Goal: Entertainment & Leisure: Browse casually

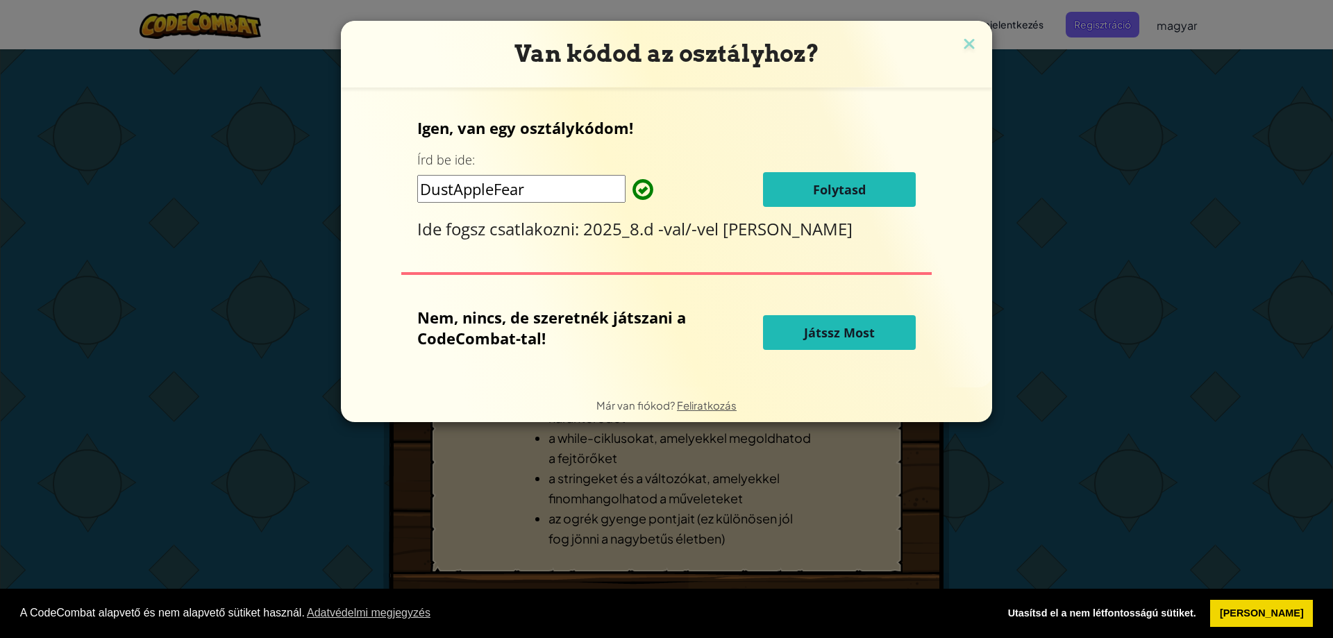
click at [847, 183] on span "Folytasd" at bounding box center [839, 189] width 53 height 17
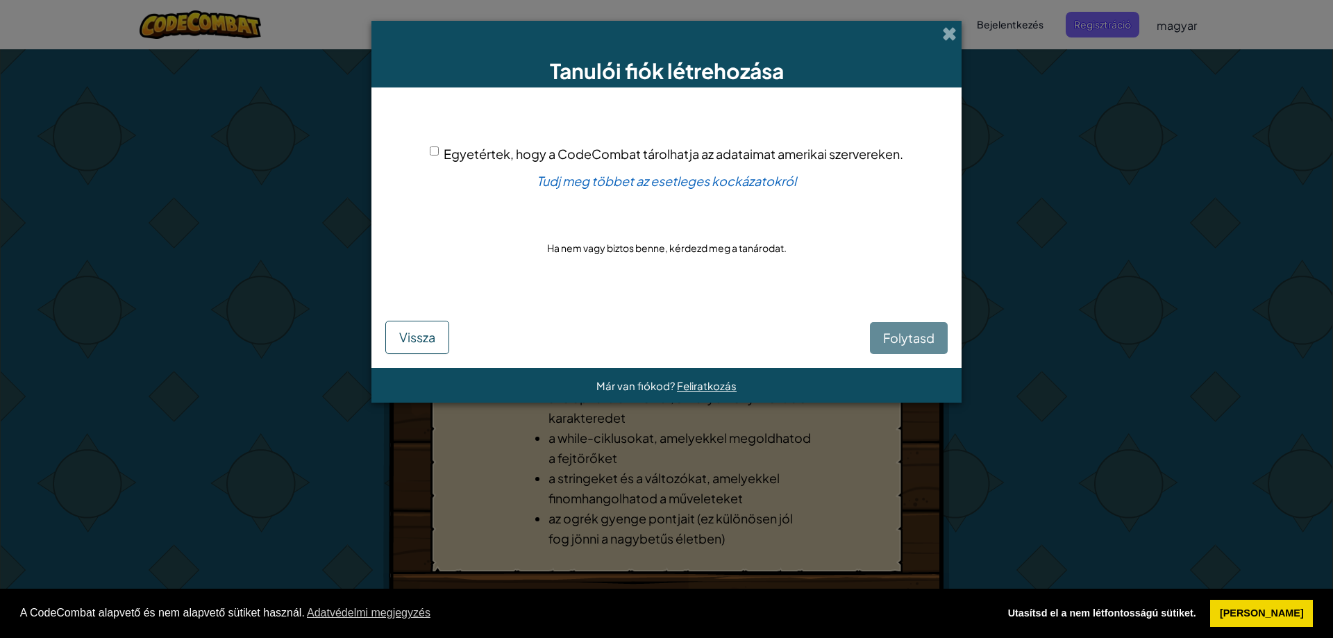
click at [887, 337] on div "Folytasd Vissza" at bounding box center [666, 327] width 562 height 54
click at [948, 37] on span at bounding box center [949, 33] width 15 height 15
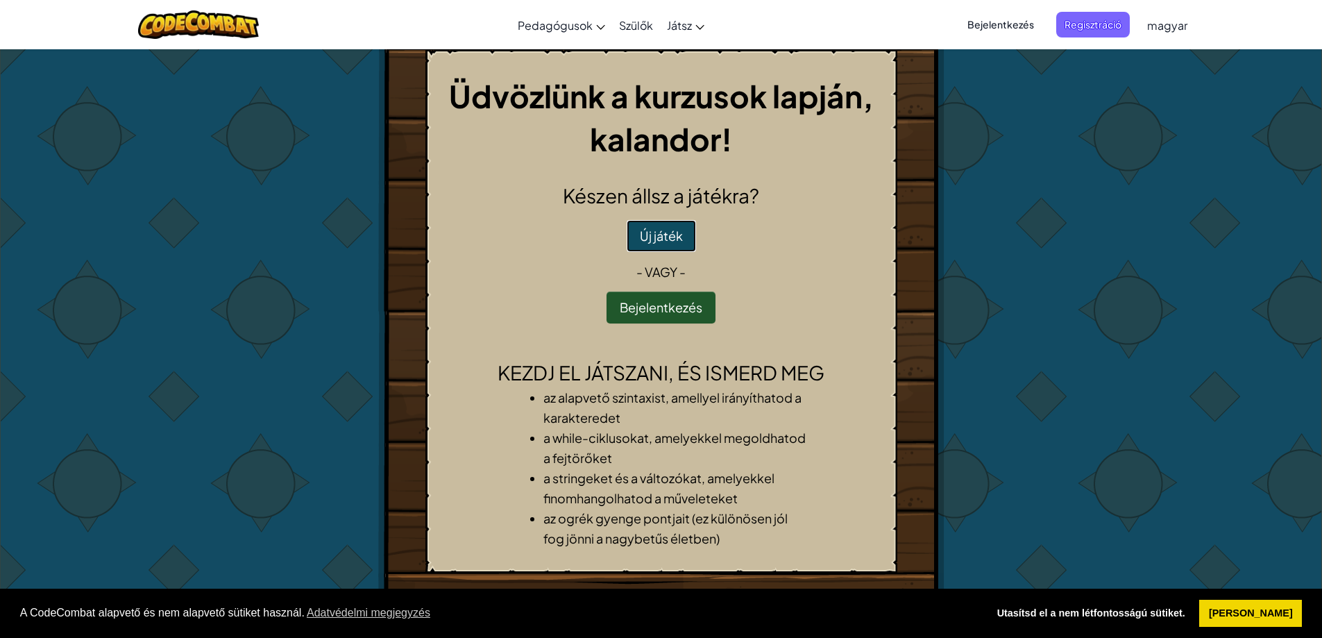
click at [661, 236] on button "Új játék" at bounding box center [661, 236] width 69 height 32
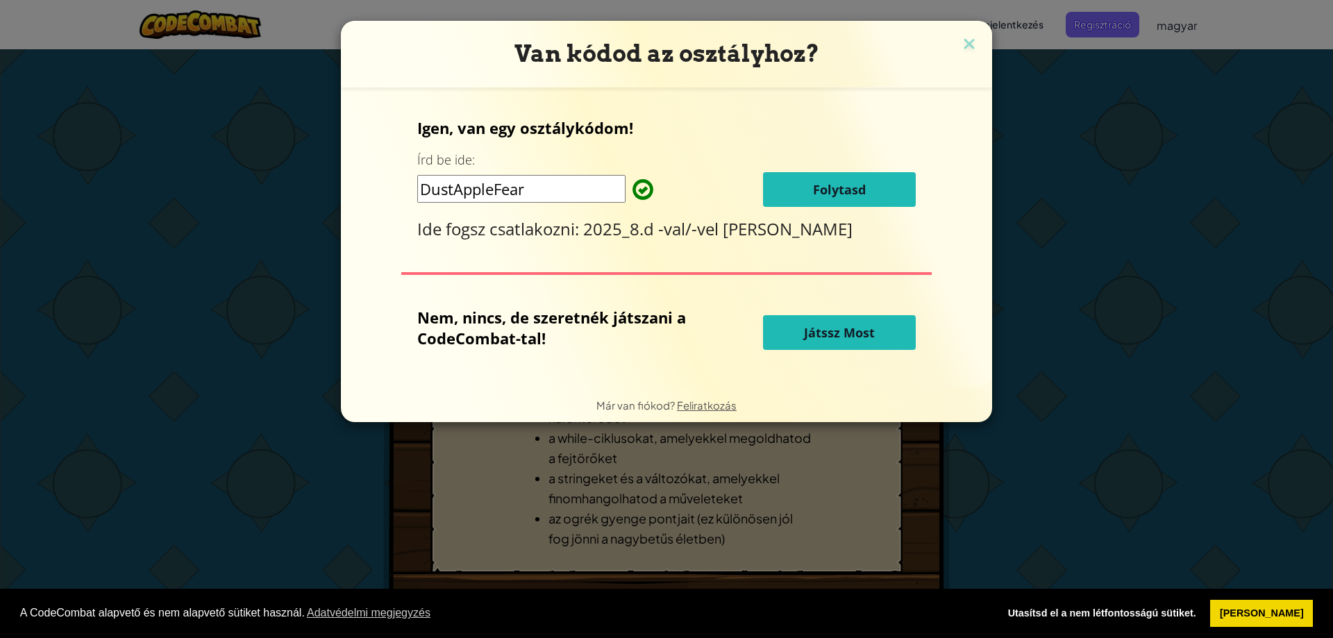
click at [814, 331] on span "Játssz Most" at bounding box center [839, 332] width 71 height 17
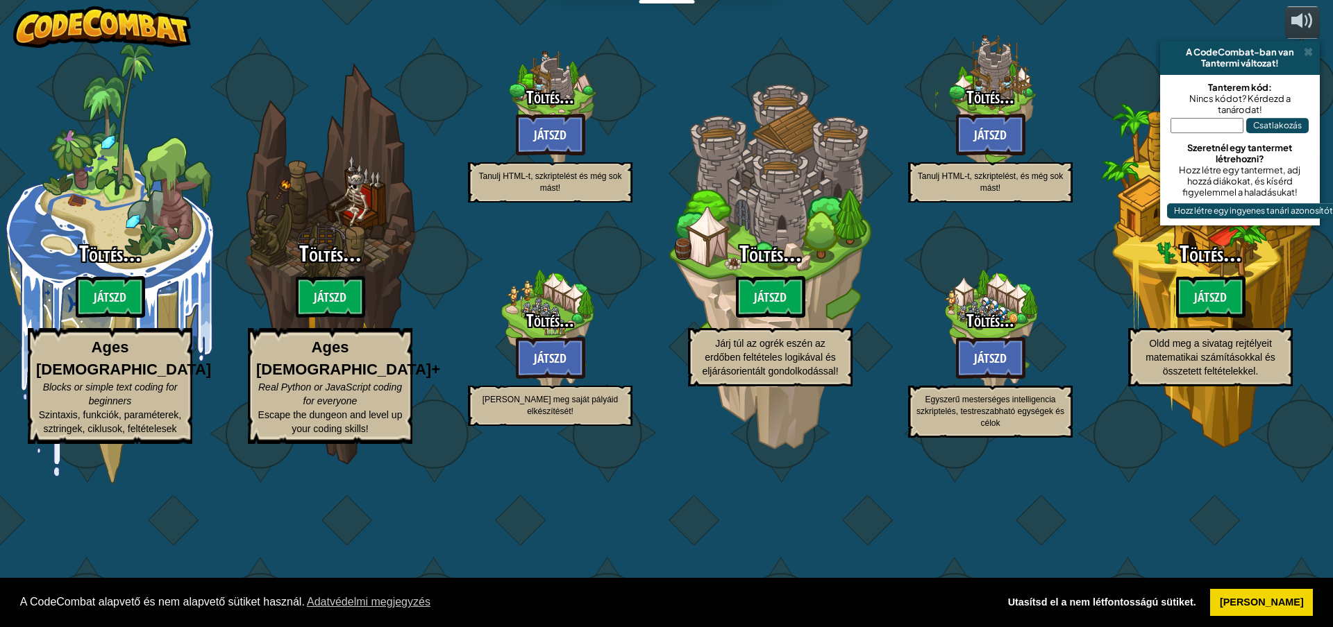
select select "hu"
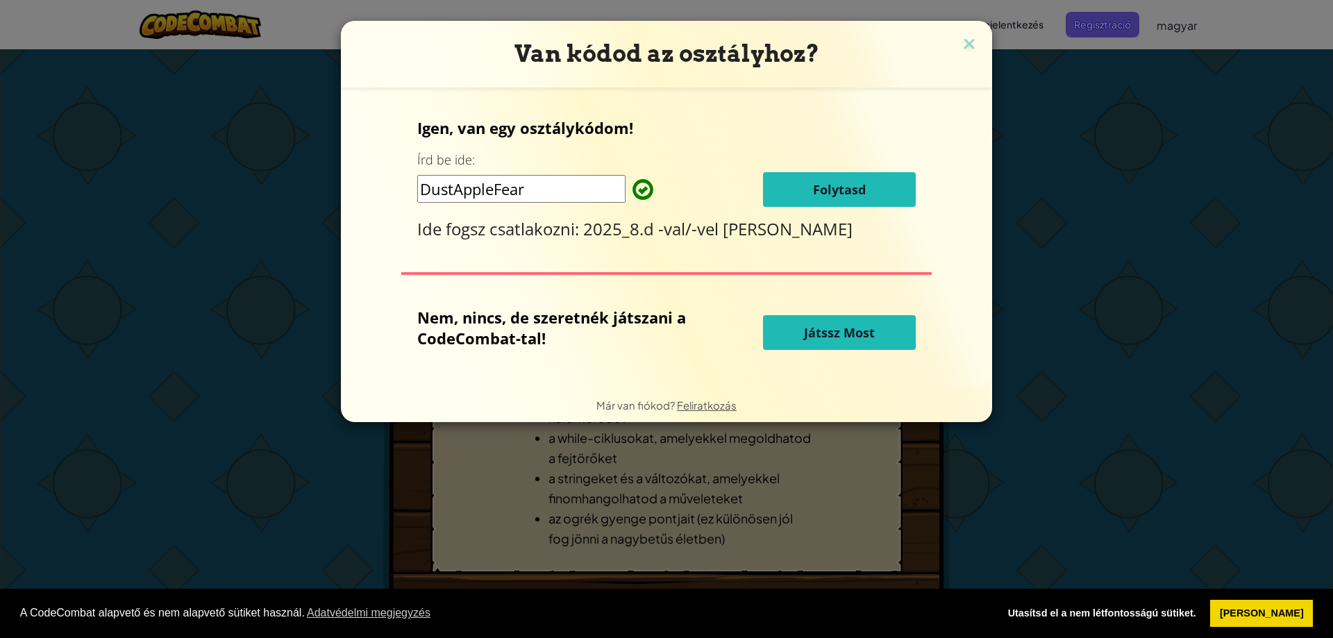
click at [558, 185] on input "DustAppleFear" at bounding box center [521, 189] width 208 height 28
type input "D"
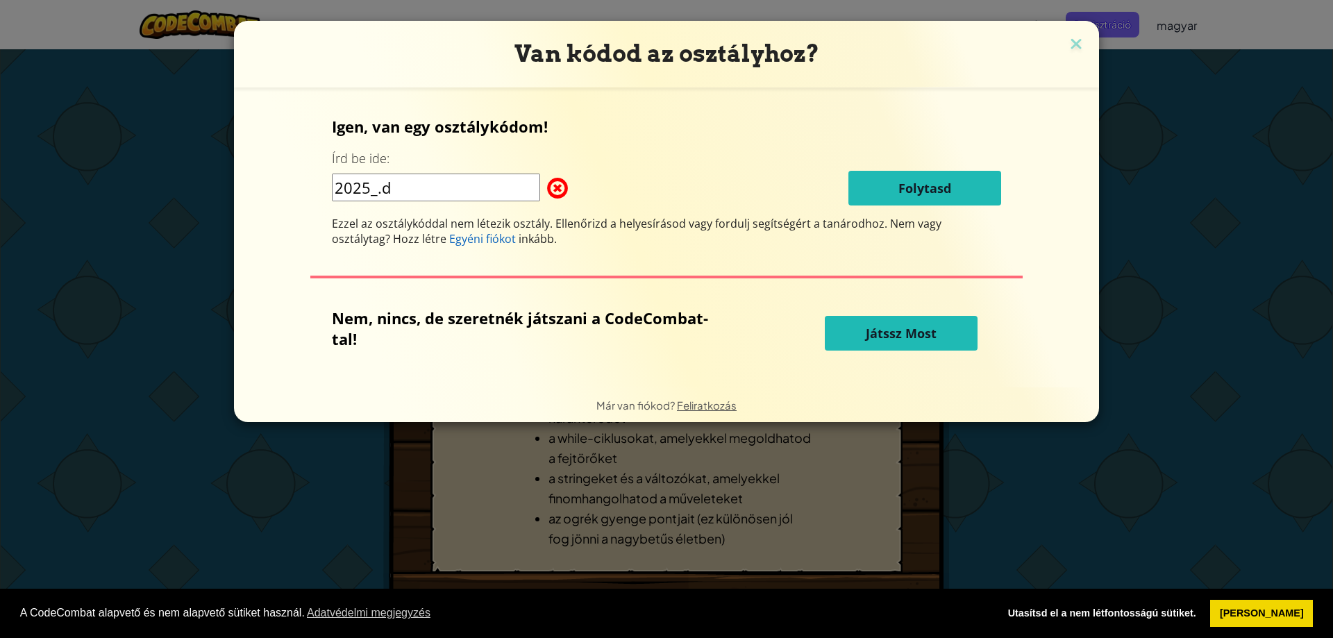
click at [382, 193] on input "2025_.d" at bounding box center [436, 188] width 208 height 28
type input "2025_8.d"
click at [697, 158] on div "Igen, van egy osztálykódom! Írd be ide: 2025_8.d Folytasd Ezzel az osztálykódda…" at bounding box center [667, 181] width 670 height 130
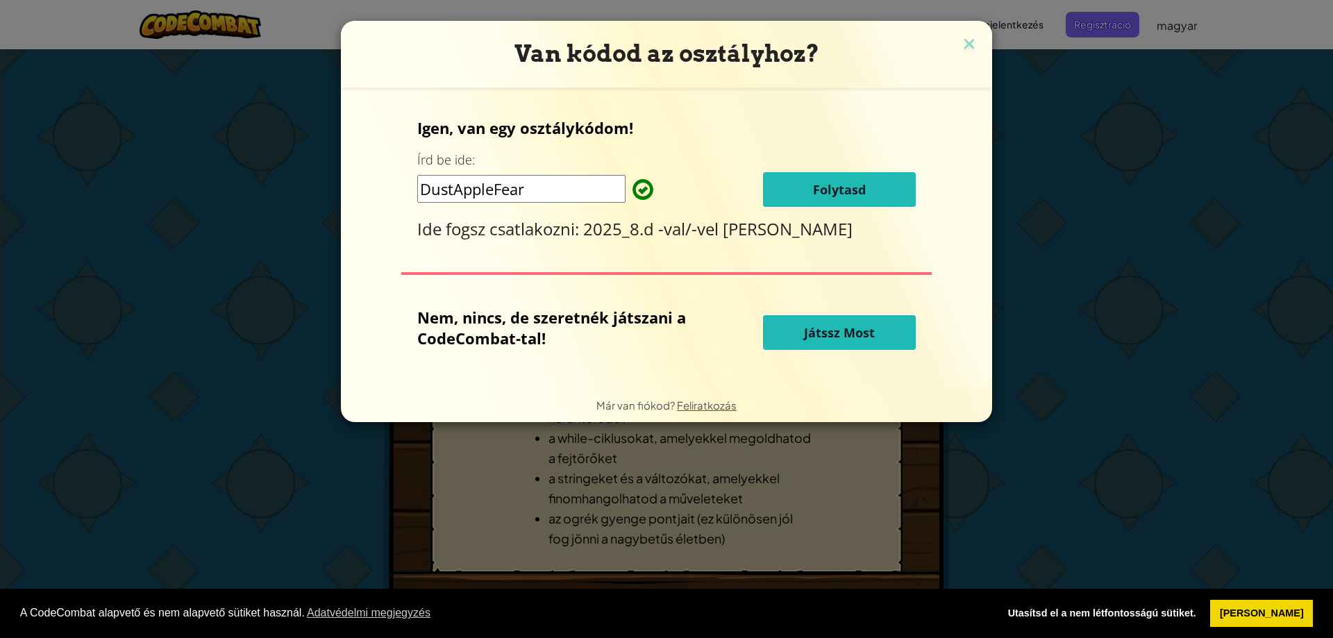
click at [813, 339] on span "Játssz Most" at bounding box center [839, 332] width 71 height 17
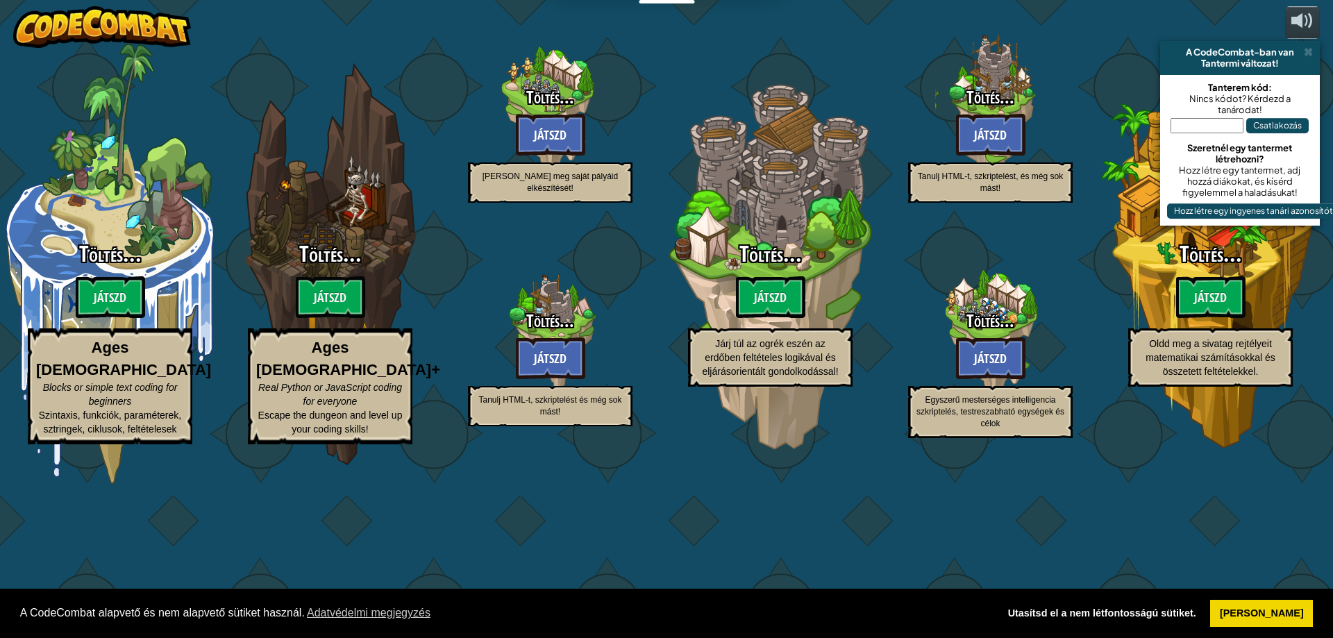
select select "hu"
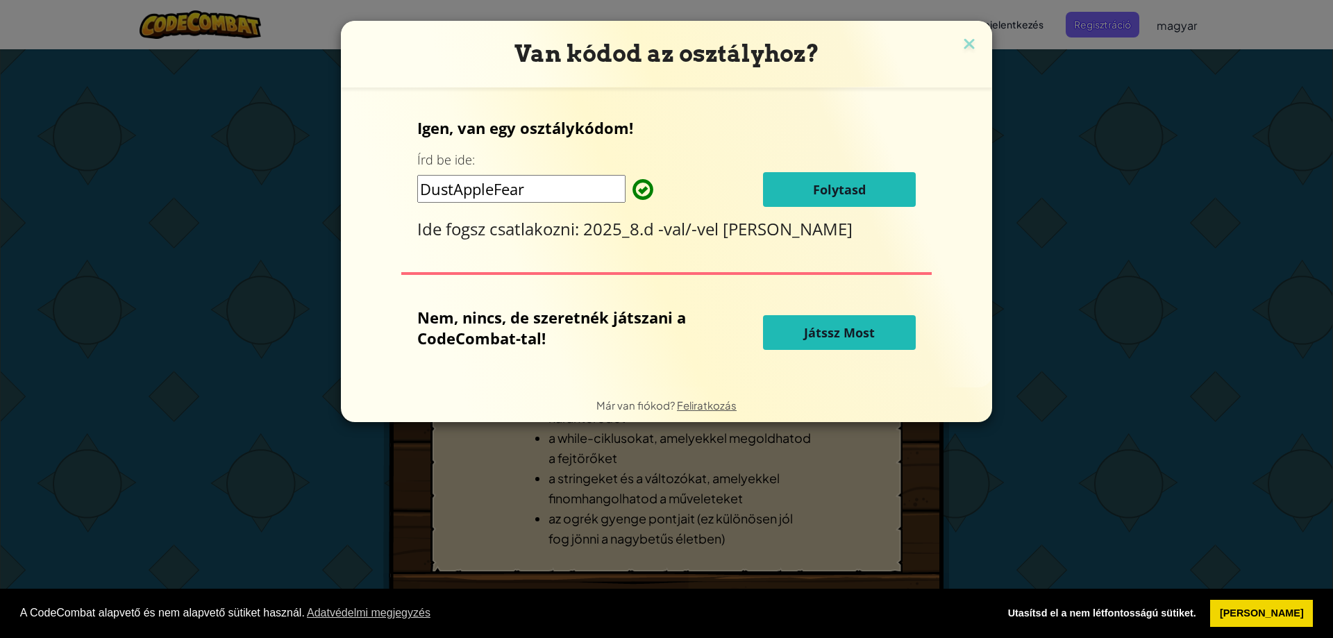
click at [853, 326] on span "Játssz Most" at bounding box center [839, 332] width 71 height 17
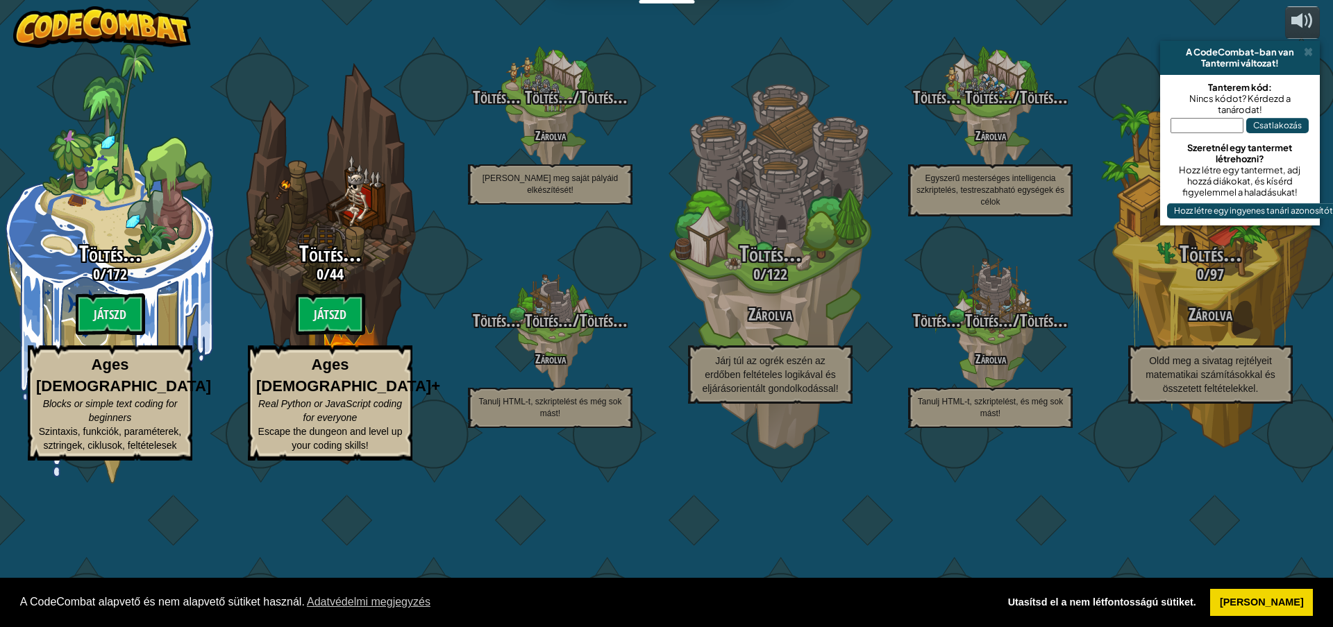
select select "hu"
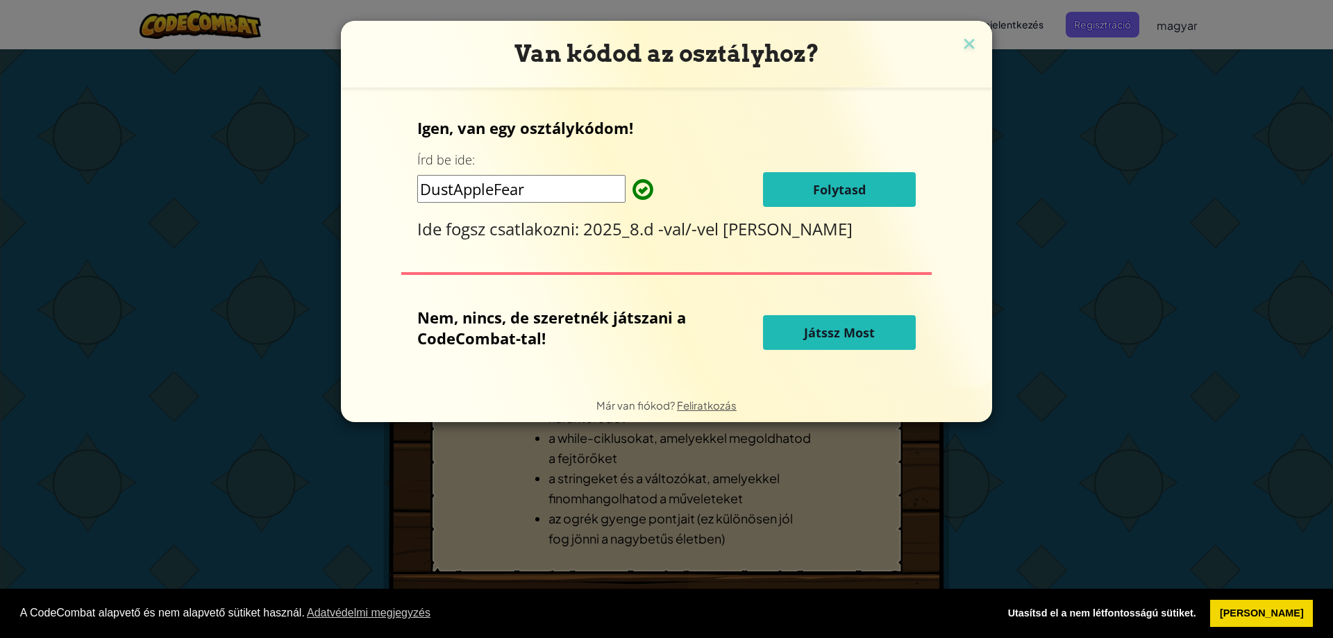
click at [801, 336] on button "Játssz Most" at bounding box center [839, 332] width 153 height 35
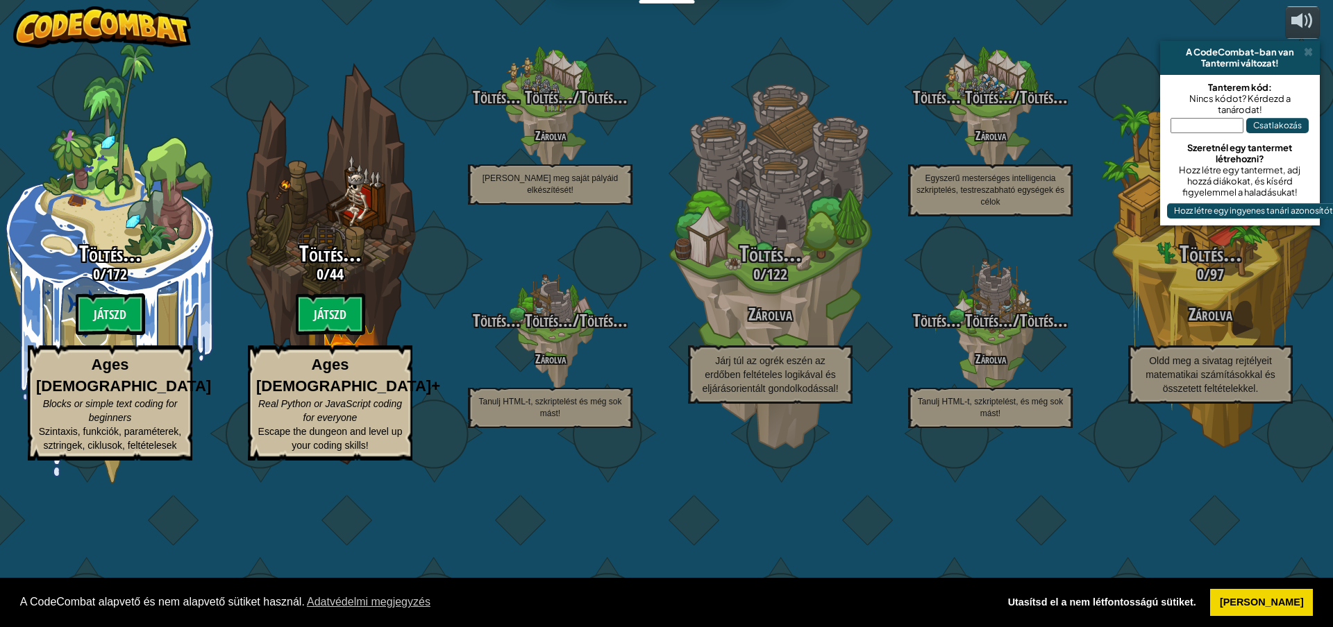
select select "hu"
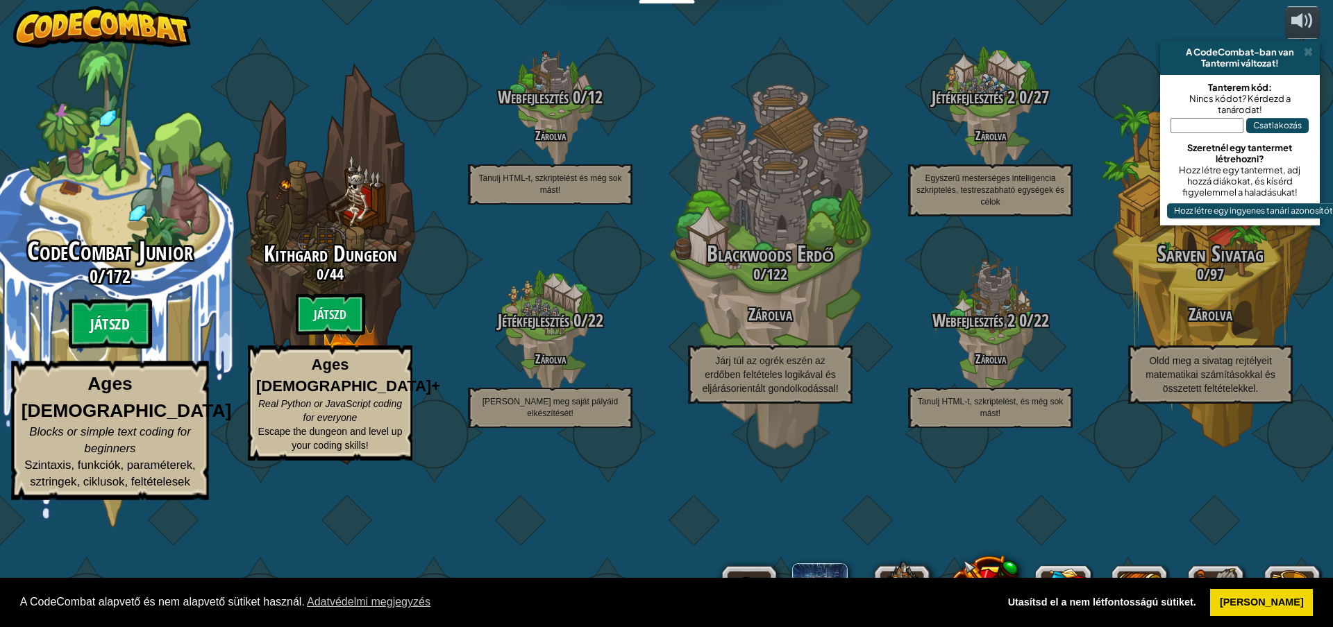
click at [120, 349] on btn "Játszd" at bounding box center [110, 324] width 83 height 50
select select "hu"
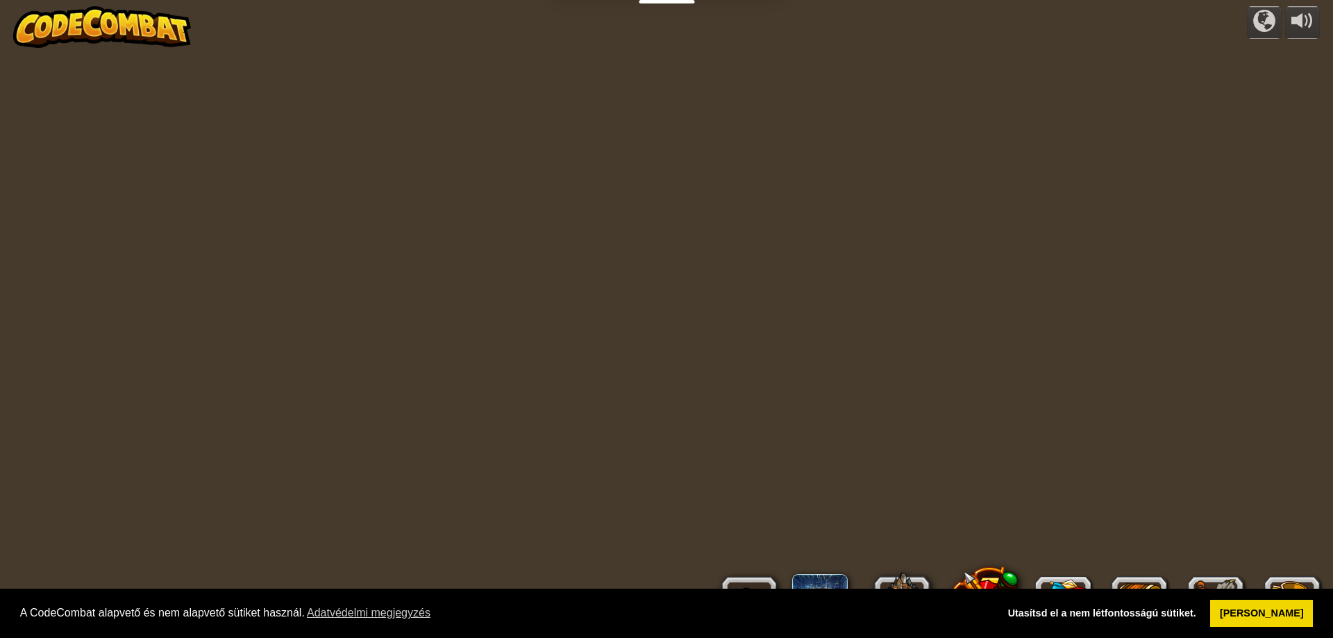
select select "hu"
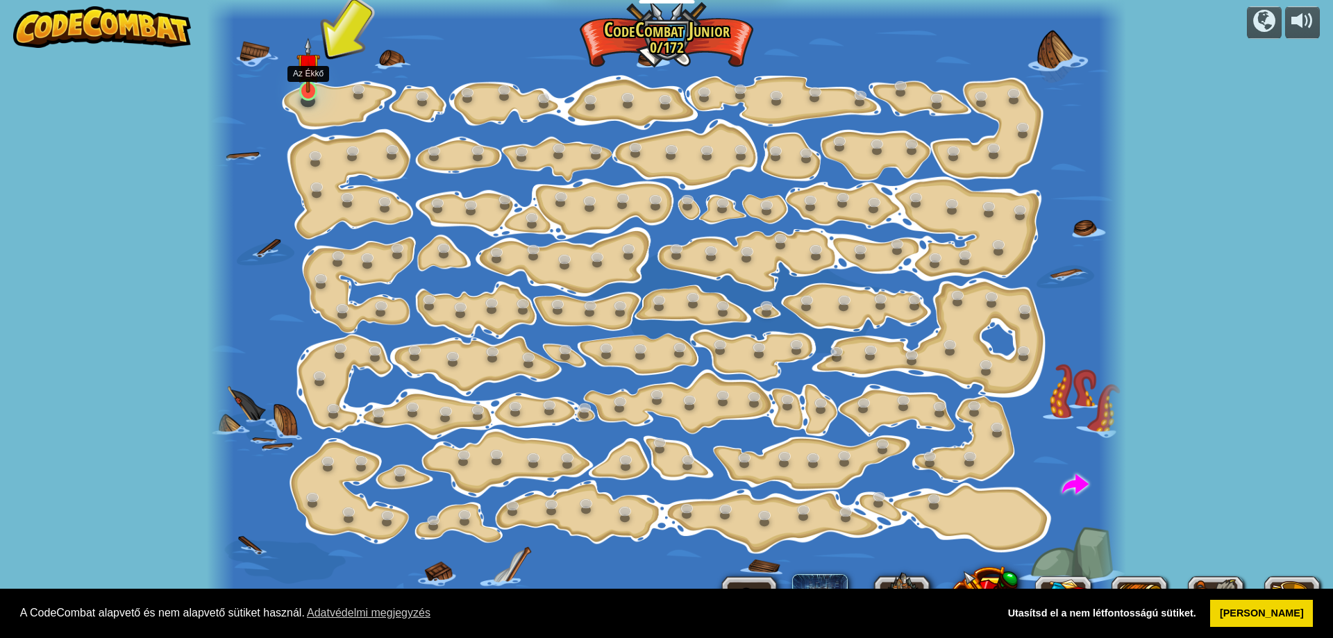
click at [309, 79] on img at bounding box center [308, 65] width 24 height 56
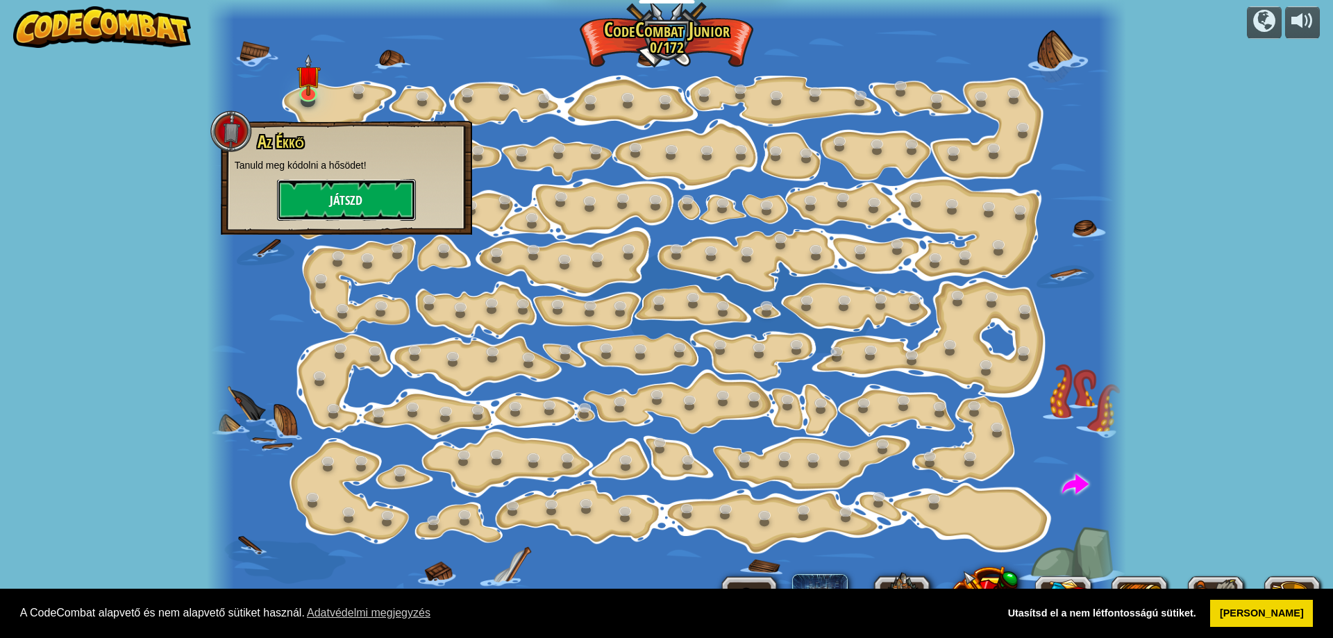
click at [325, 198] on button "Játszd" at bounding box center [346, 200] width 139 height 42
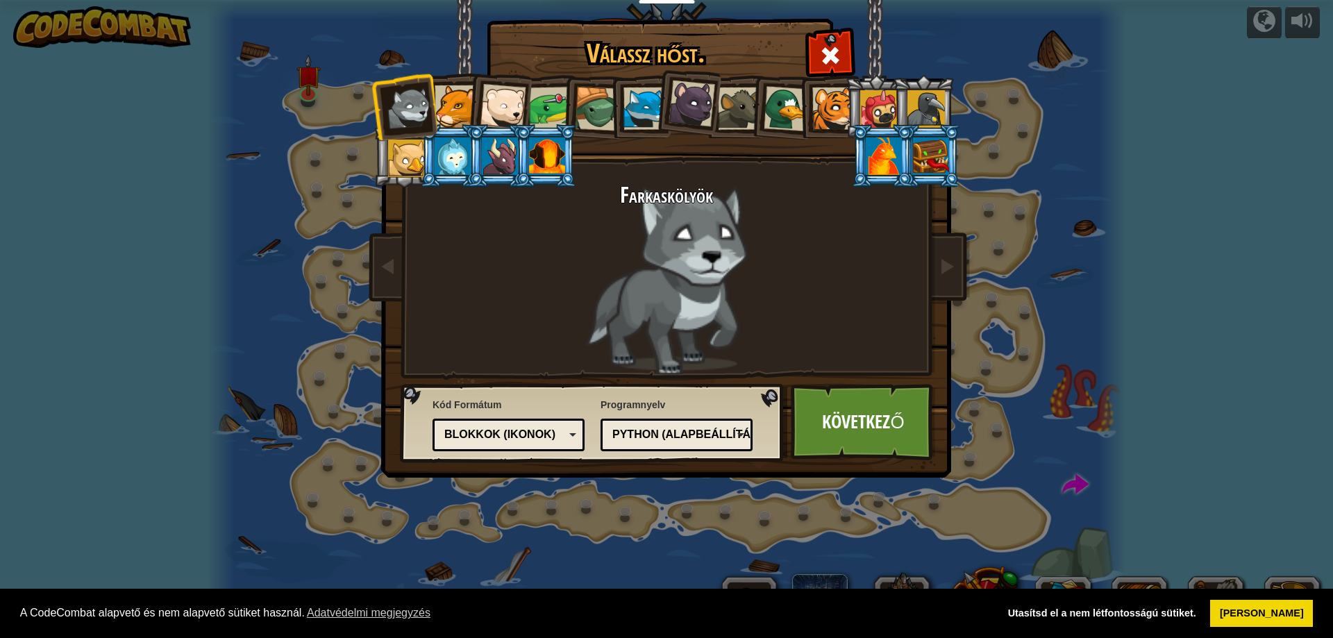
click at [535, 158] on div at bounding box center [547, 155] width 36 height 37
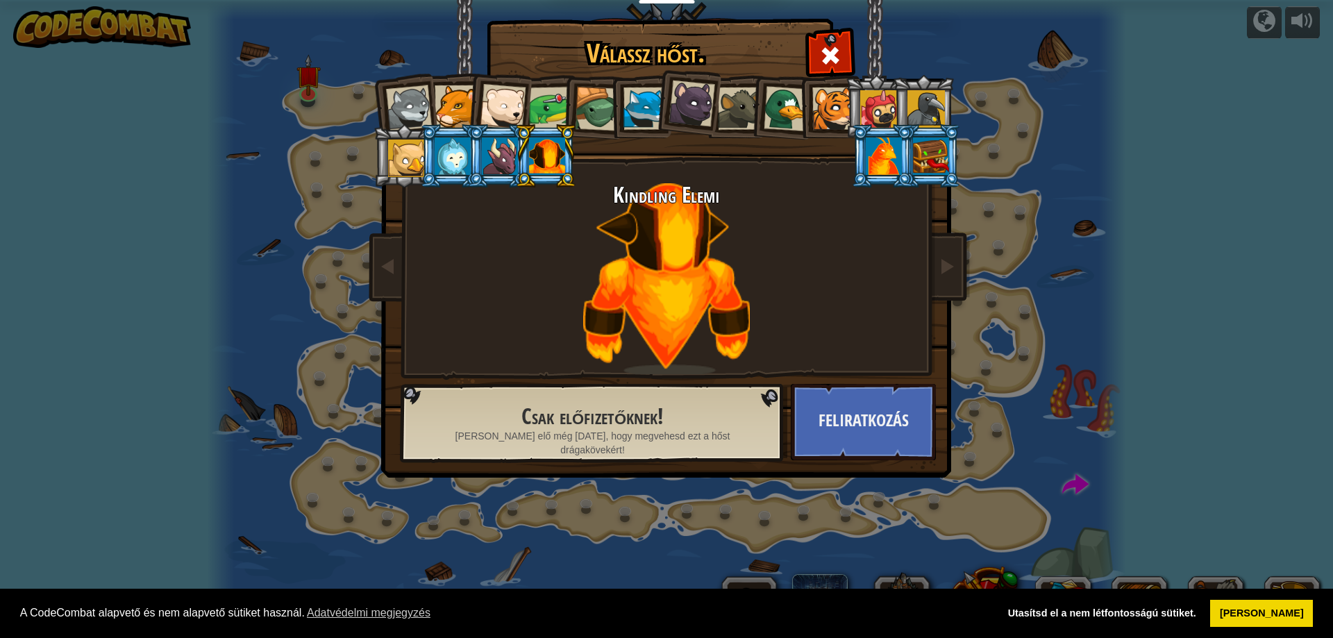
click at [584, 110] on div at bounding box center [597, 109] width 44 height 44
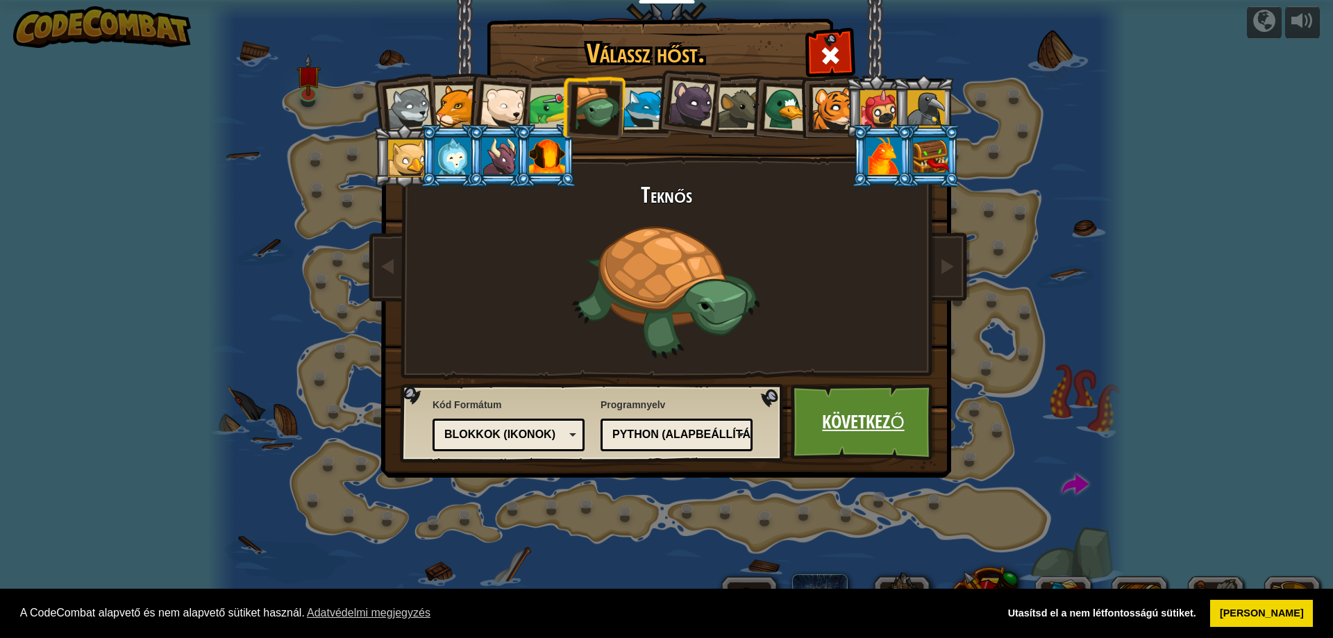
click at [880, 416] on link "Következő" at bounding box center [863, 422] width 145 height 76
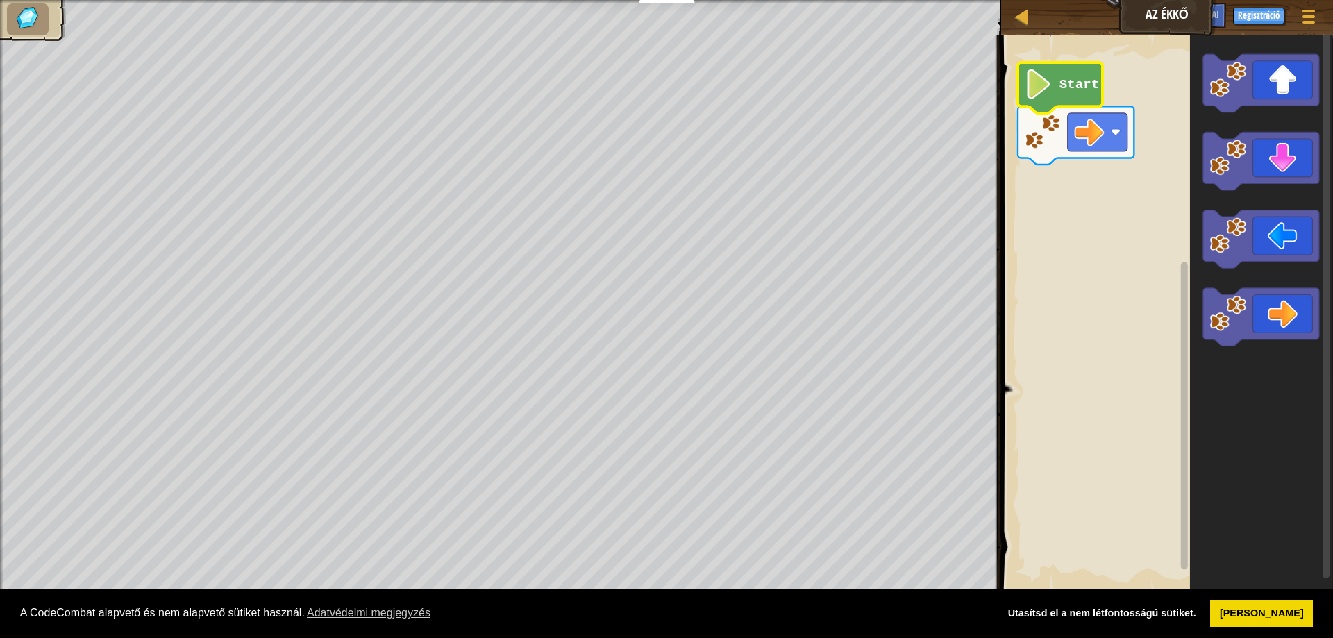
click at [1050, 100] on icon "Blockly munkaterület" at bounding box center [1060, 87] width 85 height 51
click at [1040, 86] on image "Blockly munkaterület" at bounding box center [1038, 84] width 28 height 30
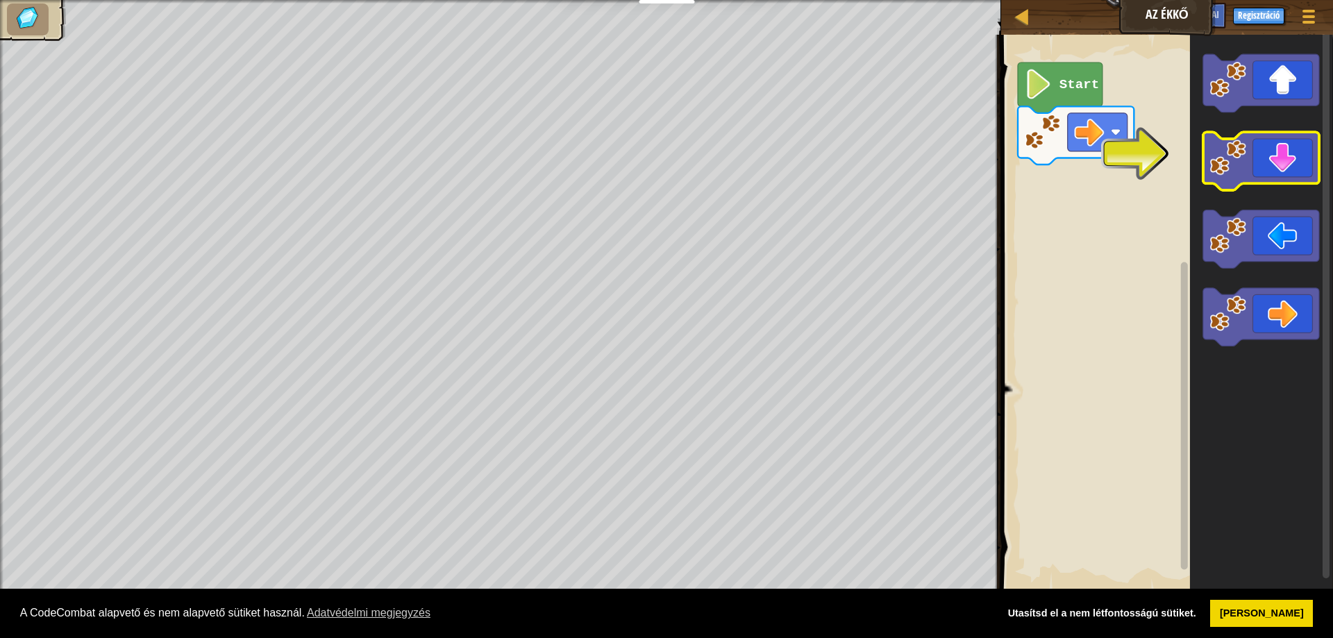
click at [1281, 160] on icon "Blockly munkaterület" at bounding box center [1261, 162] width 116 height 58
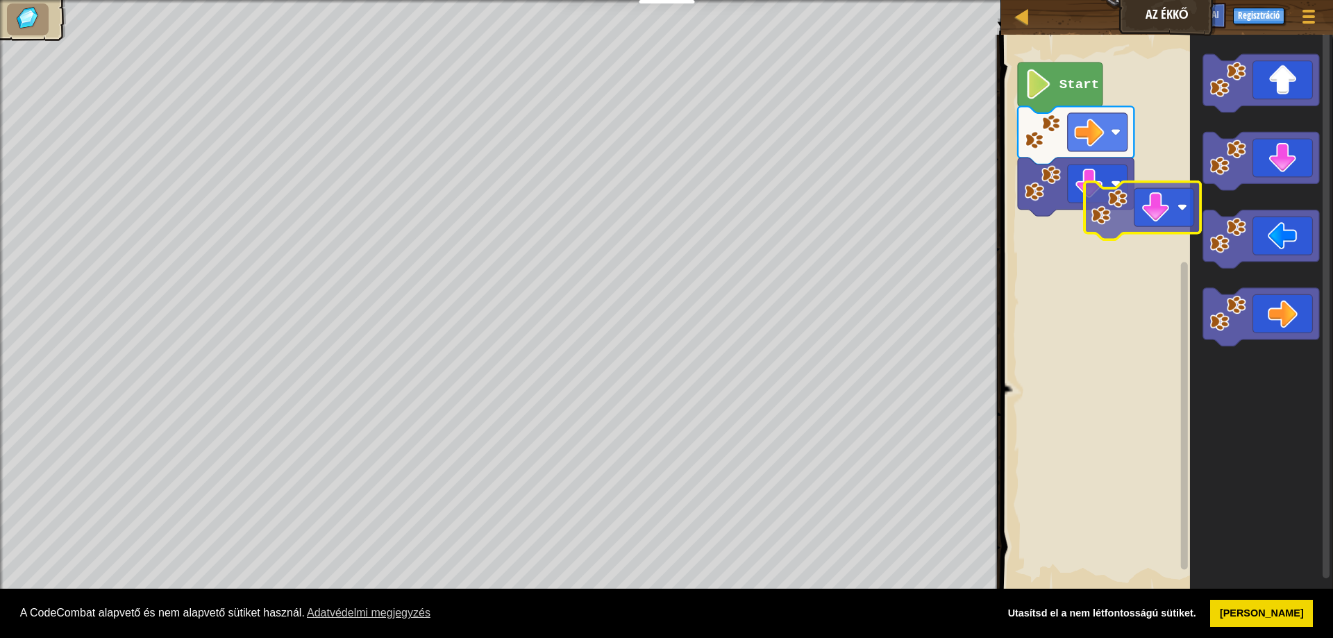
click at [1255, 180] on icon "Blockly munkaterület" at bounding box center [1261, 162] width 116 height 58
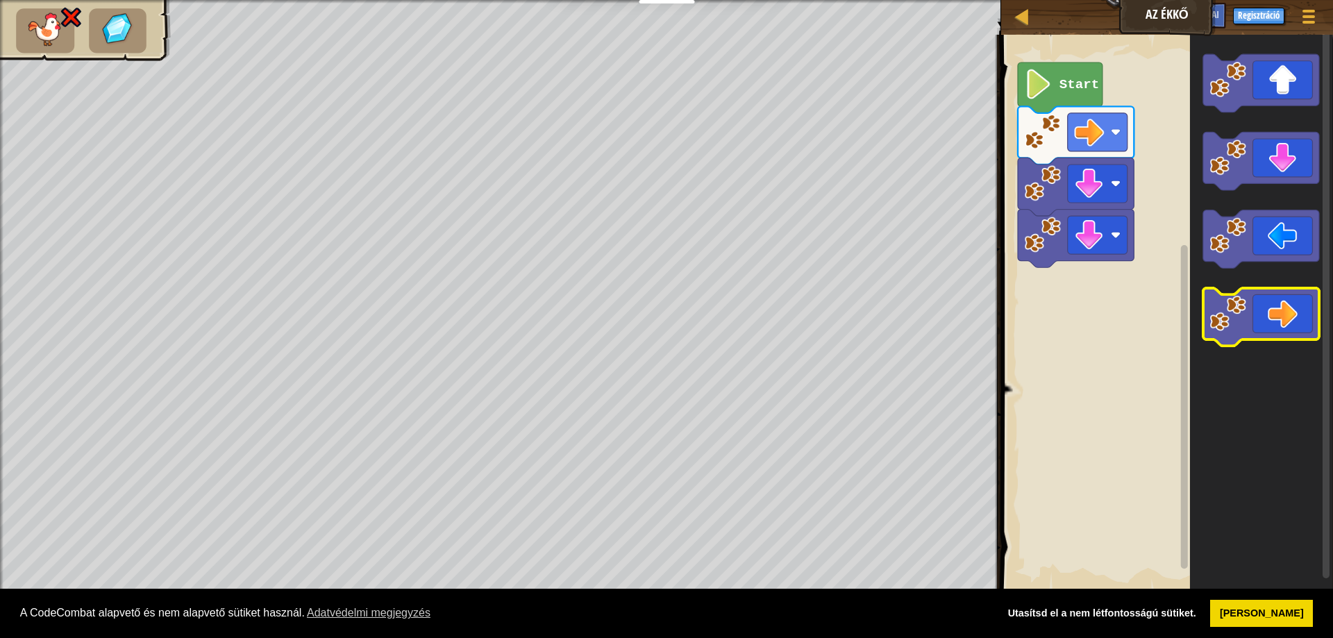
click at [1292, 323] on icon "Blockly munkaterület" at bounding box center [1261, 317] width 116 height 58
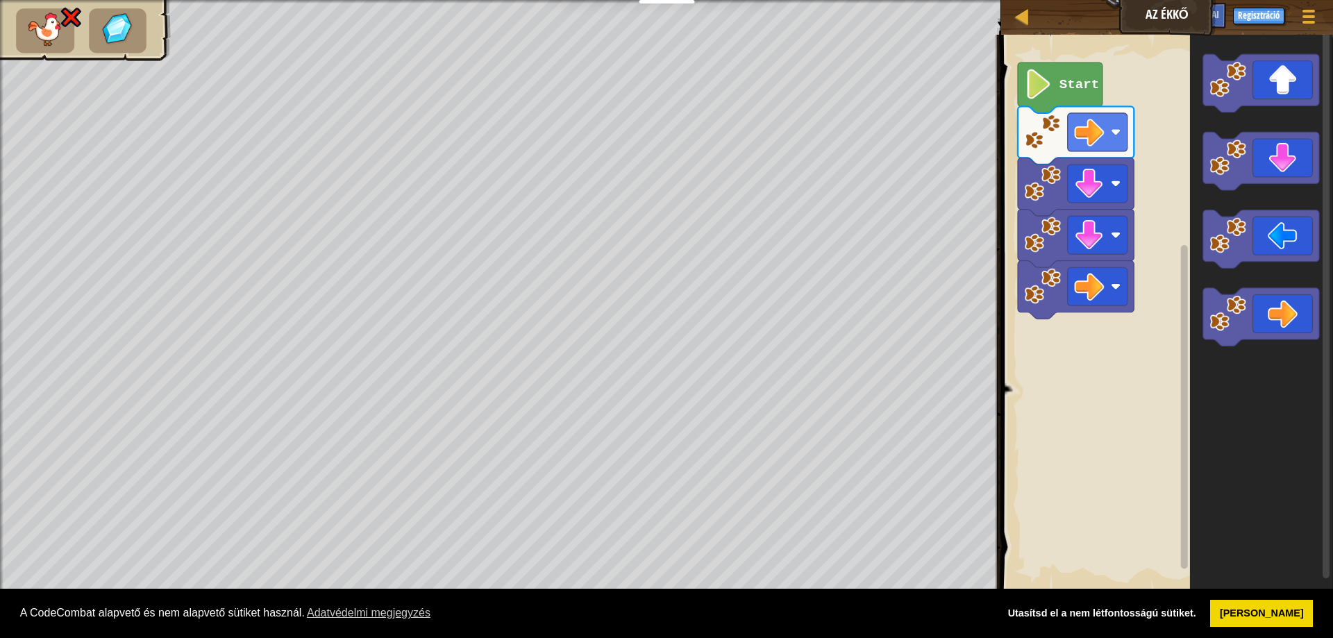
click at [1077, 84] on text "Start" at bounding box center [1078, 84] width 40 height 15
click at [1077, 85] on text "Start" at bounding box center [1078, 84] width 40 height 15
click at [1061, 140] on icon "Blockly munkaterület" at bounding box center [1076, 135] width 116 height 58
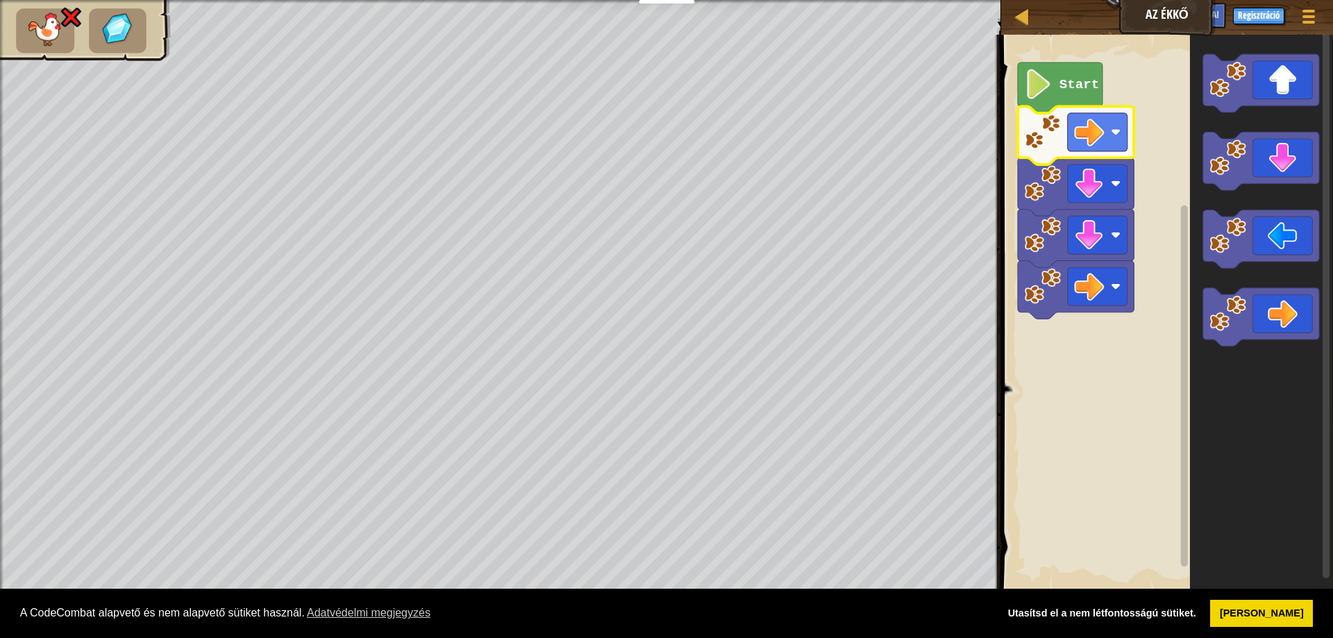
click at [1061, 140] on icon "Blockly munkaterület" at bounding box center [1076, 135] width 116 height 58
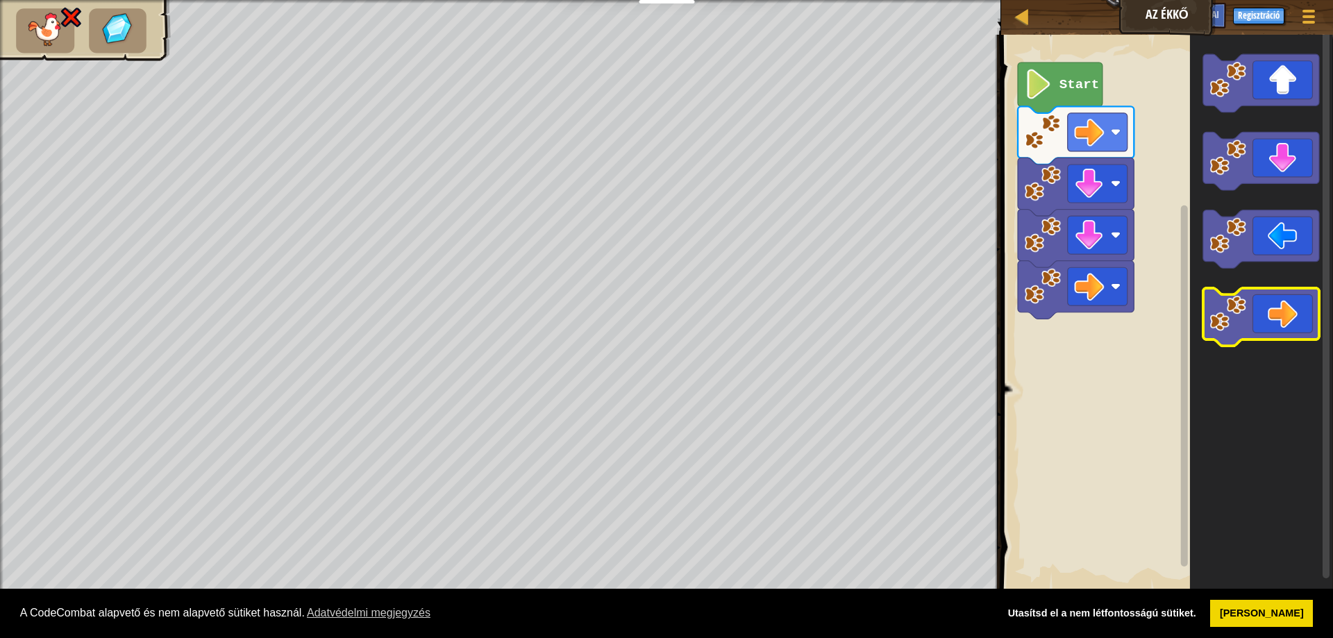
click at [1221, 335] on icon "Blockly munkaterület" at bounding box center [1261, 317] width 116 height 58
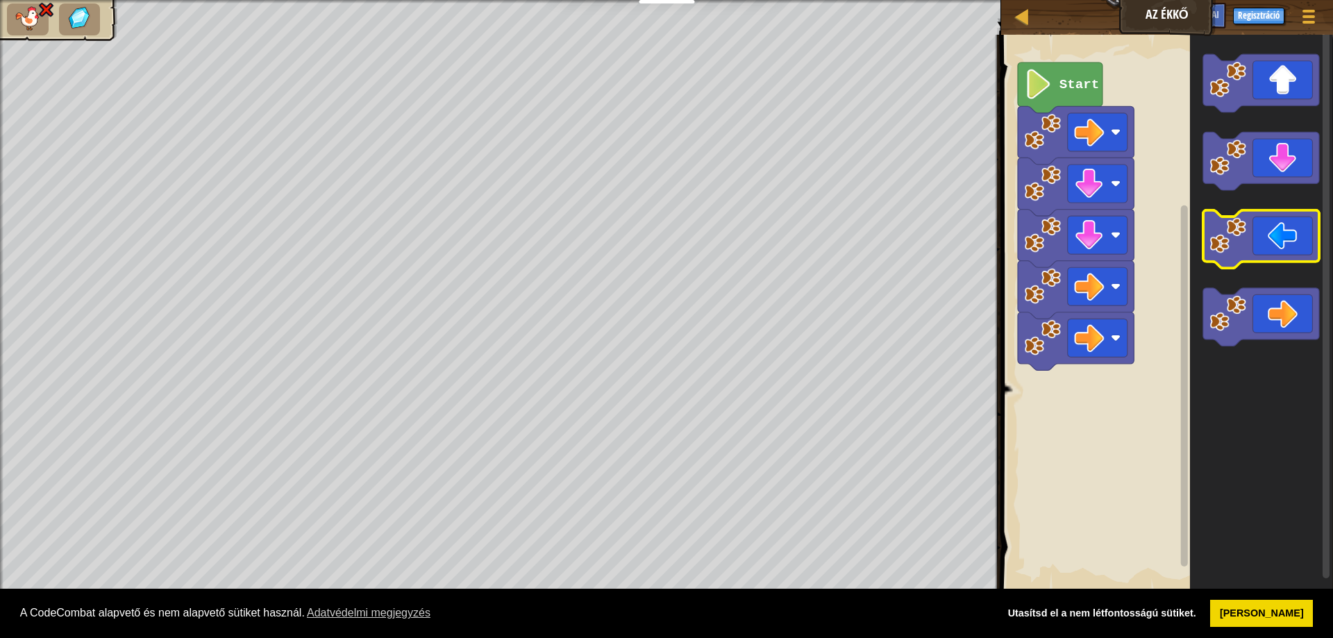
click at [1226, 261] on icon "Blockly munkaterület" at bounding box center [1261, 239] width 116 height 58
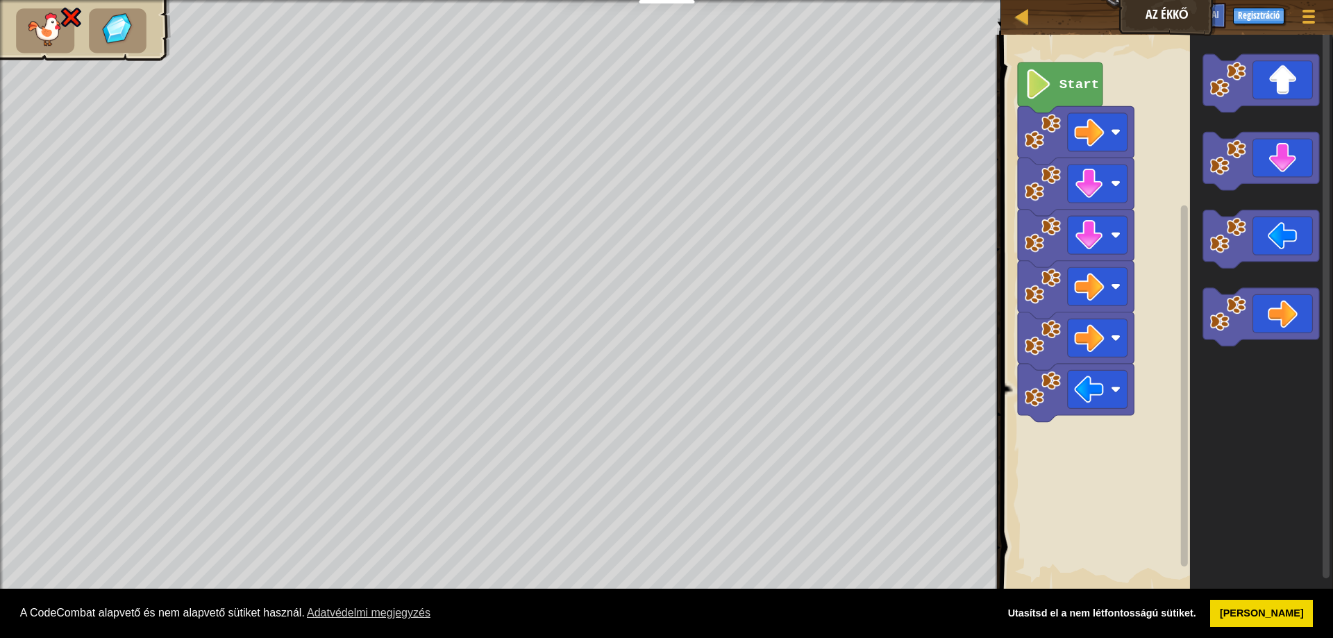
click at [1214, 174] on image "Blockly munkaterület" at bounding box center [1227, 158] width 37 height 37
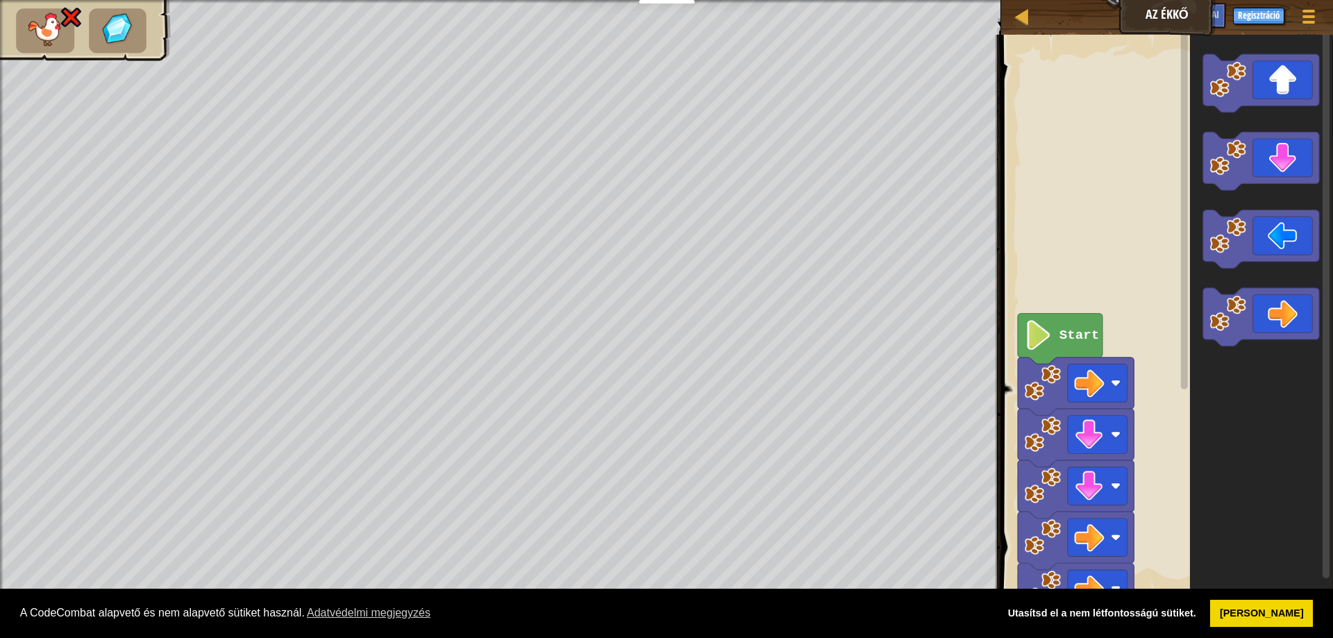
click at [1186, 116] on g "Blockly munkaterület" at bounding box center [1184, 308] width 10 height 560
click at [1236, 212] on rect "Blockly munkaterület" at bounding box center [1261, 239] width 116 height 58
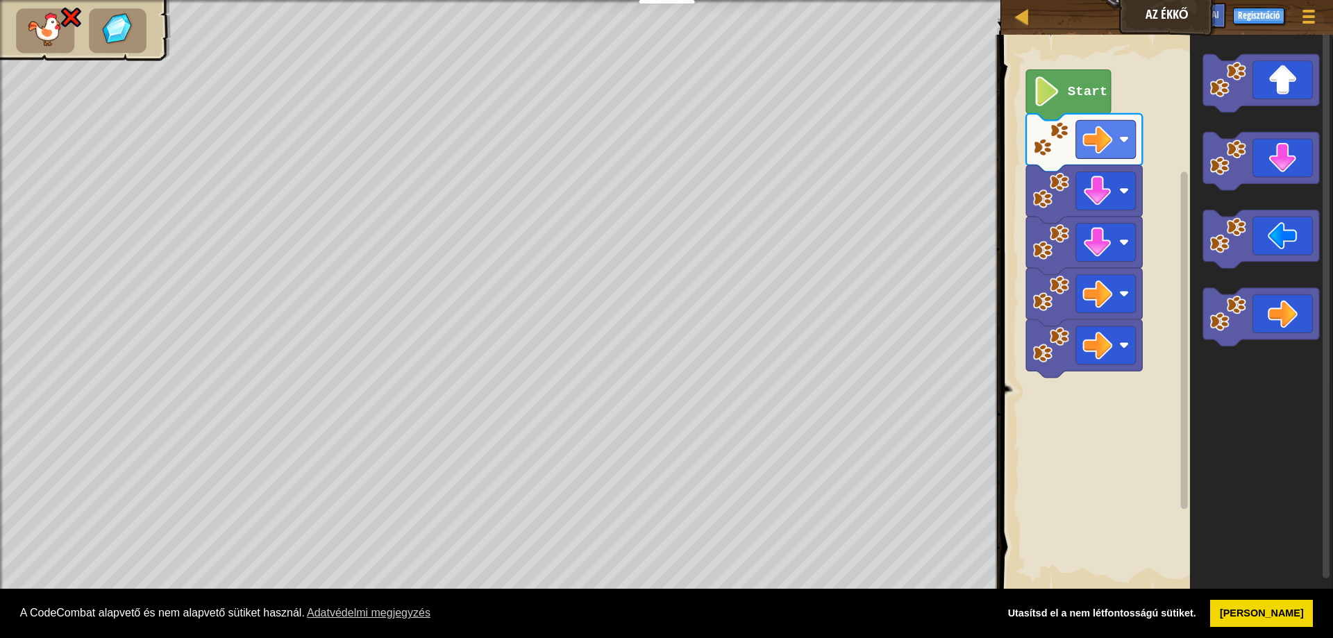
click at [1185, 12] on div "Játék Menü Regisztráció Ask AI" at bounding box center [1253, 19] width 144 height 33
click at [1060, 84] on image "Blockly munkaterület" at bounding box center [1046, 91] width 28 height 30
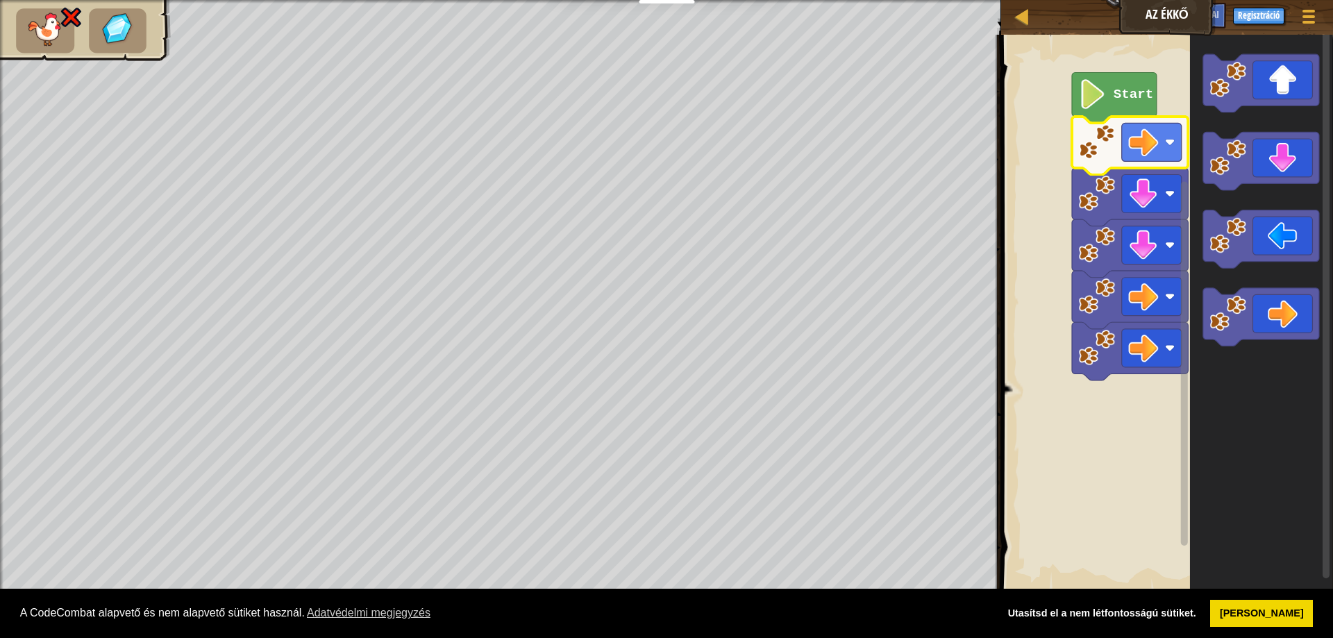
click at [1104, 130] on image "Blockly munkaterület" at bounding box center [1096, 142] width 37 height 37
click at [1108, 149] on image "Blockly munkaterület" at bounding box center [1096, 142] width 37 height 37
click at [53, 8] on img at bounding box center [46, 9] width 18 height 17
click at [52, 12] on img at bounding box center [46, 9] width 18 height 17
click at [41, 9] on img at bounding box center [46, 9] width 18 height 17
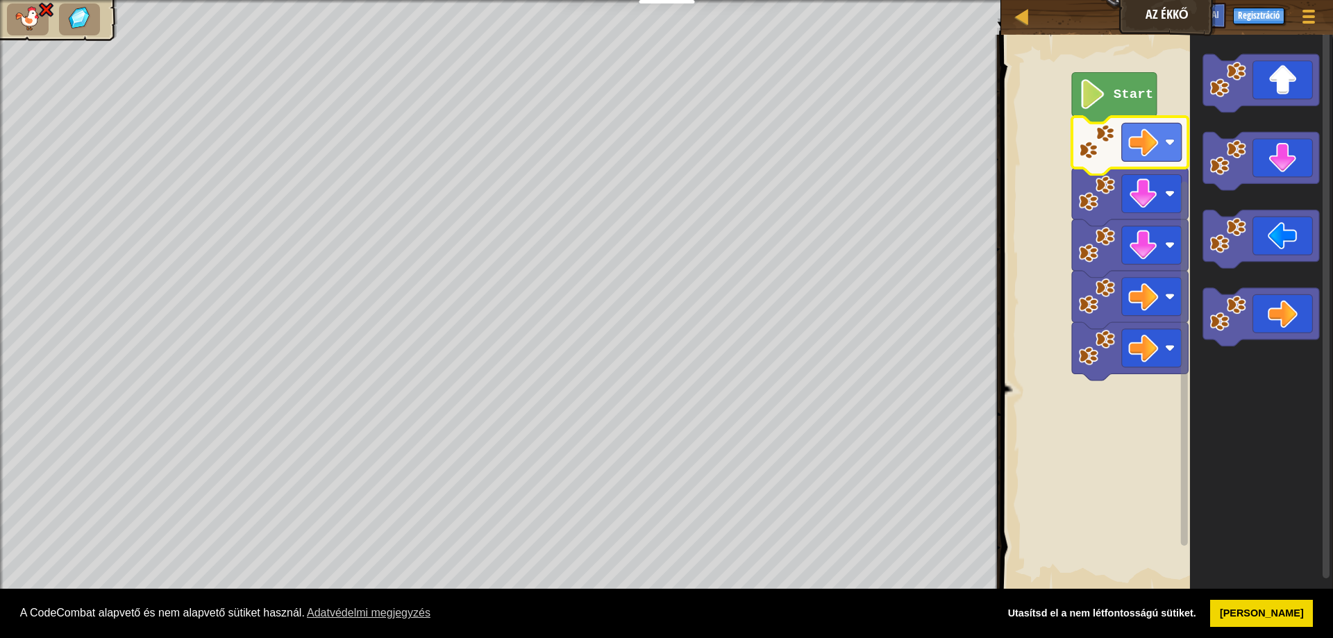
click at [1015, 31] on div "Térkép Az Ékkő Játék Menü Regisztráció Ask AI" at bounding box center [1167, 17] width 332 height 35
click at [1029, 13] on div at bounding box center [1021, 16] width 17 height 17
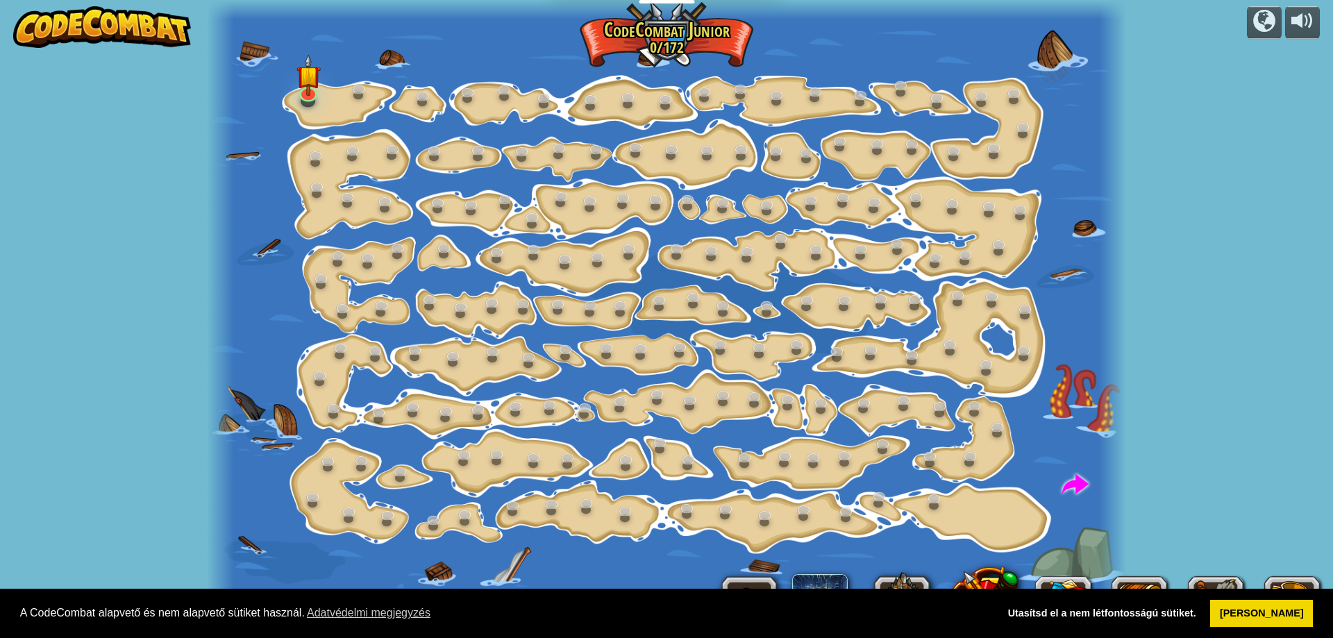
select select "hu"
click at [296, 90] on div "Lépésszám Változás (Zárolva) Módosítsd a lépés argumentumokat. Járj okosan (Zár…" at bounding box center [667, 319] width 920 height 638
click at [314, 81] on img at bounding box center [308, 65] width 24 height 56
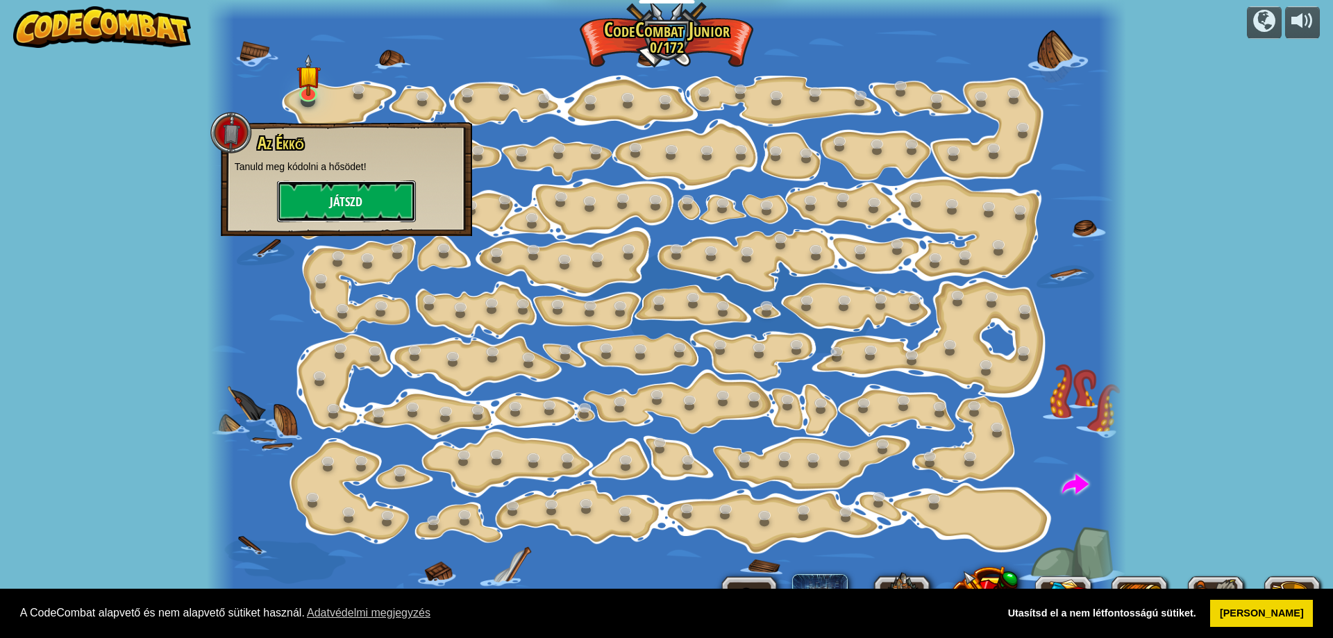
click at [391, 208] on button "Játszd" at bounding box center [346, 201] width 139 height 42
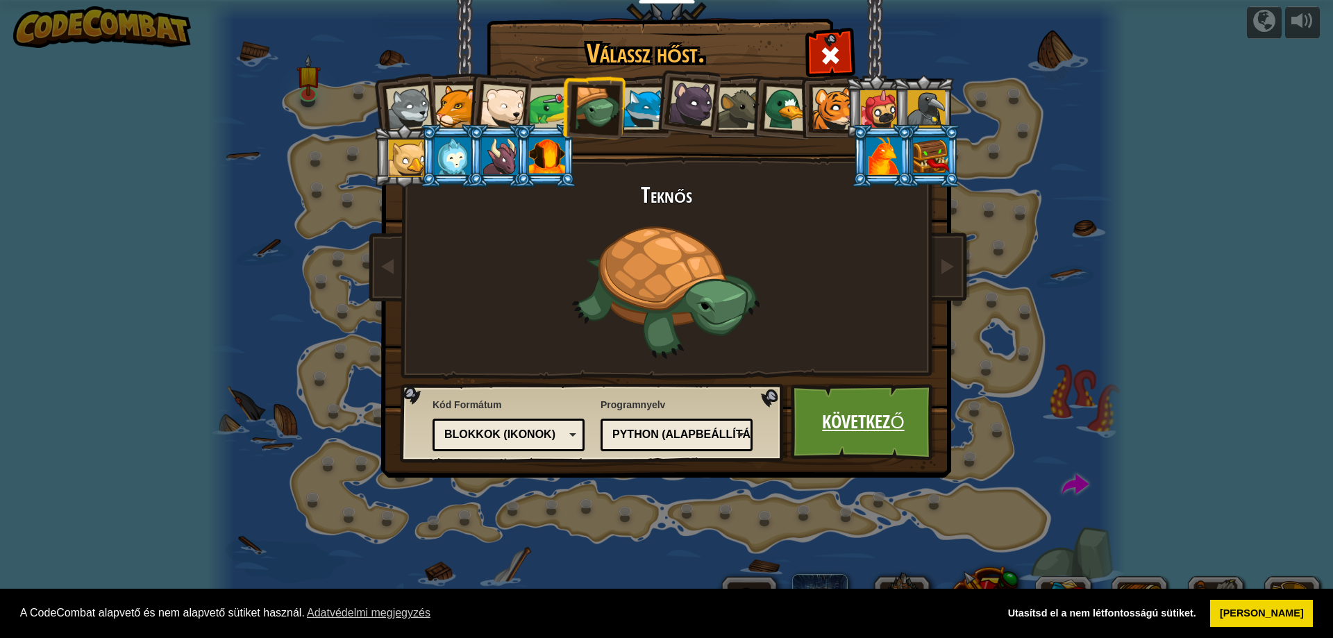
click at [899, 438] on link "Következő" at bounding box center [863, 422] width 145 height 76
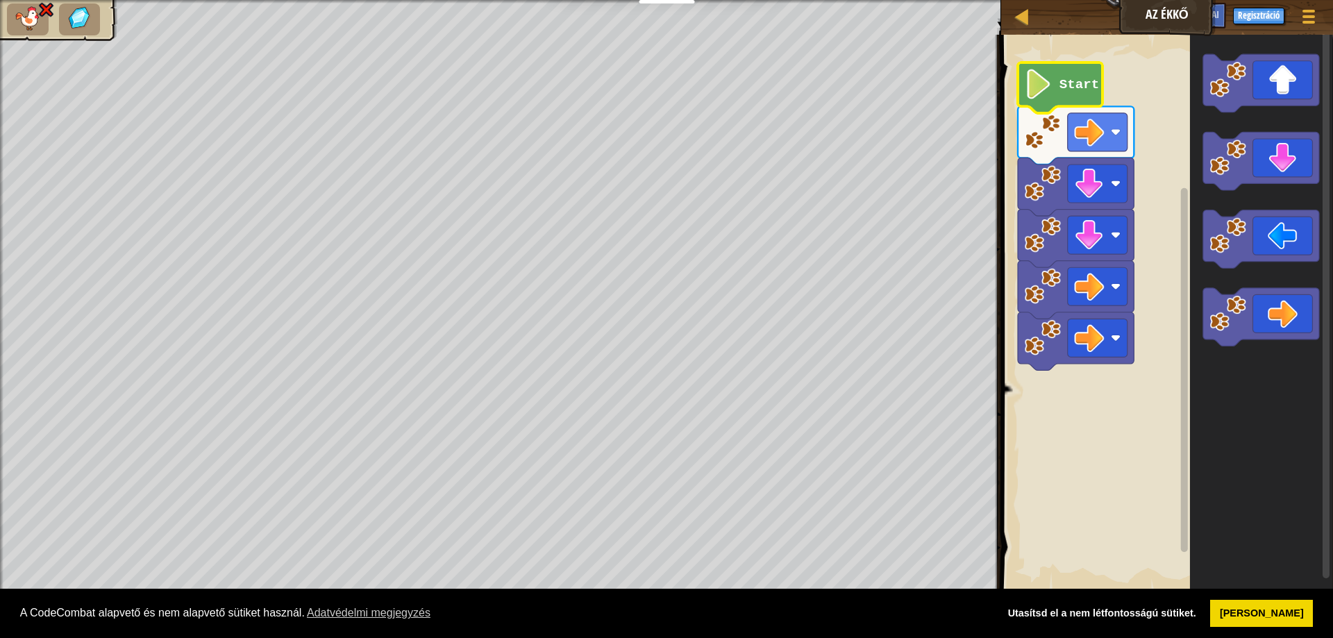
click at [1051, 65] on icon "Blockly munkaterület" at bounding box center [1060, 87] width 85 height 51
click at [1258, 299] on icon "Blockly munkaterület" at bounding box center [1261, 317] width 116 height 58
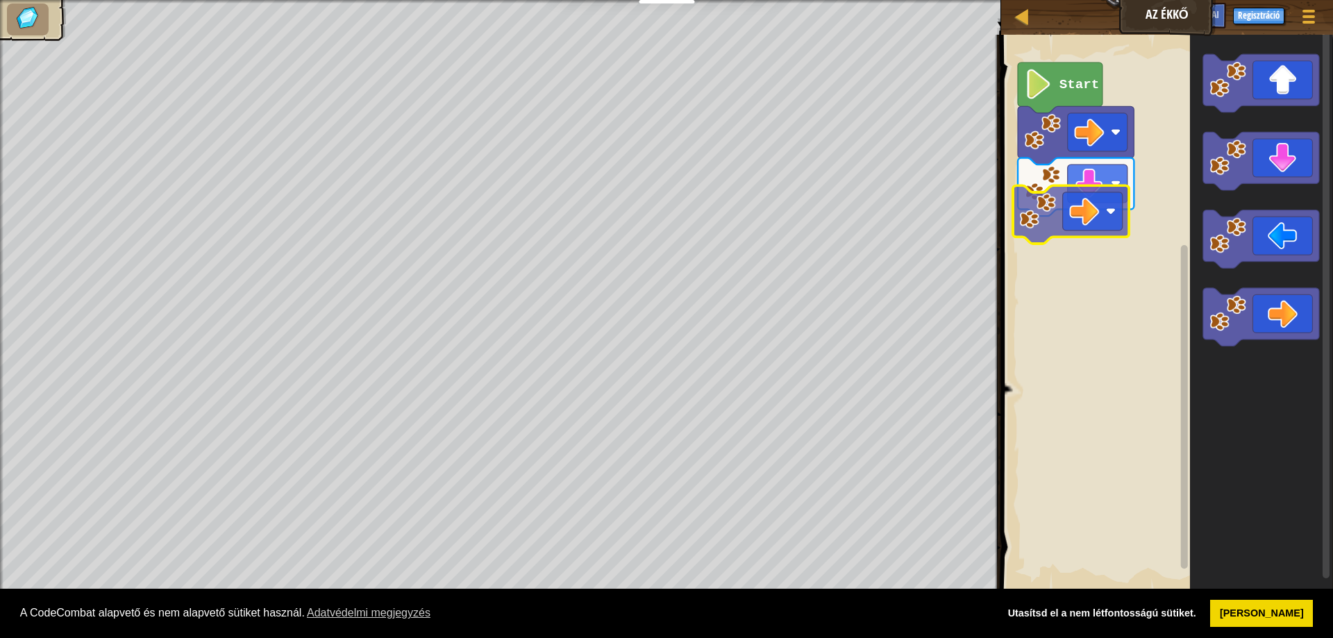
click at [1049, 216] on div "Start" at bounding box center [1165, 313] width 336 height 571
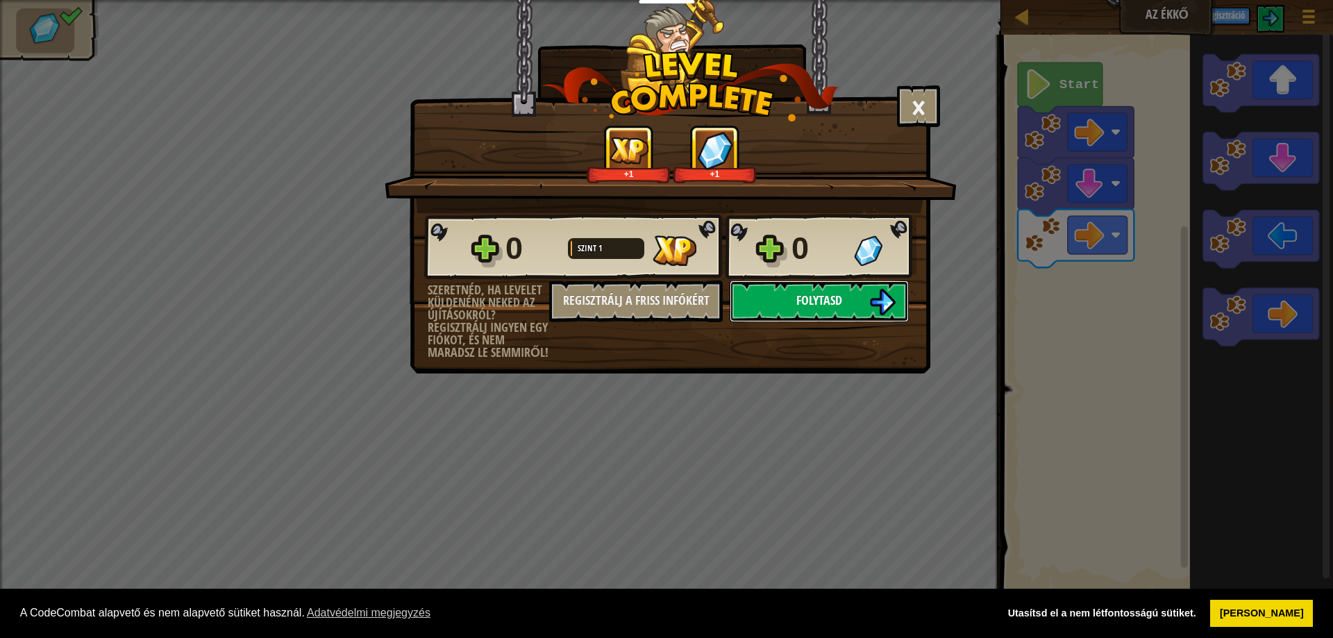
click at [809, 303] on span "Folytasd" at bounding box center [819, 300] width 46 height 17
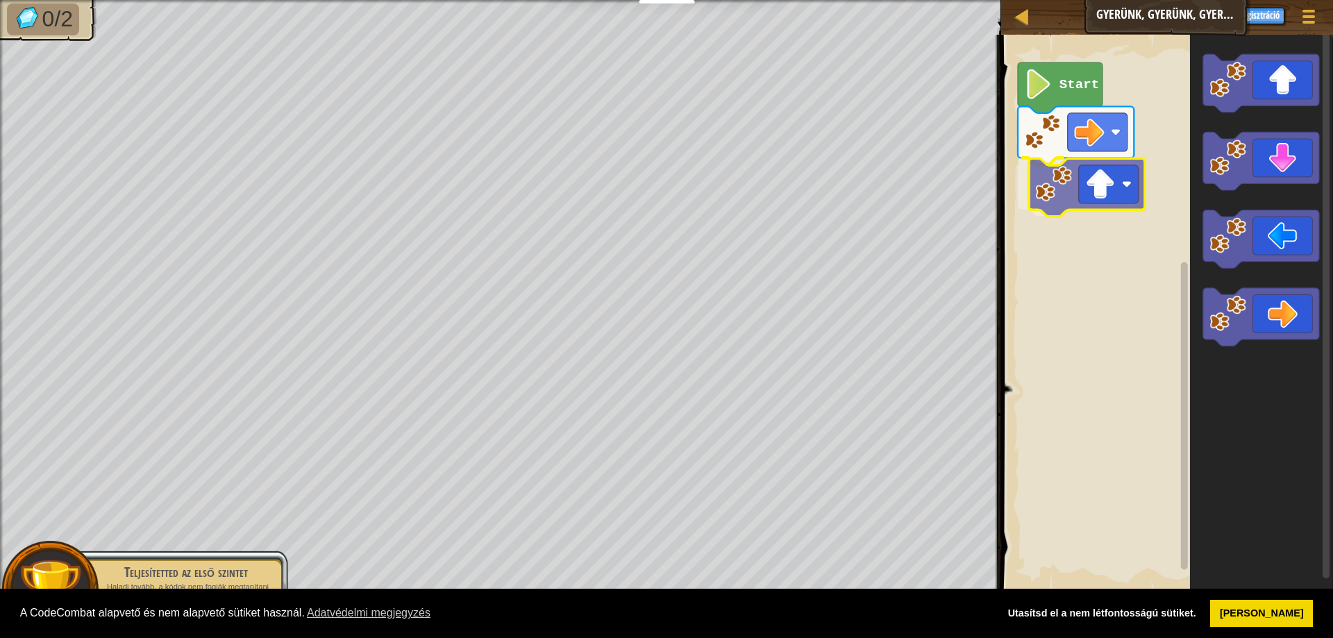
click at [1052, 197] on div "Start" at bounding box center [1165, 313] width 336 height 571
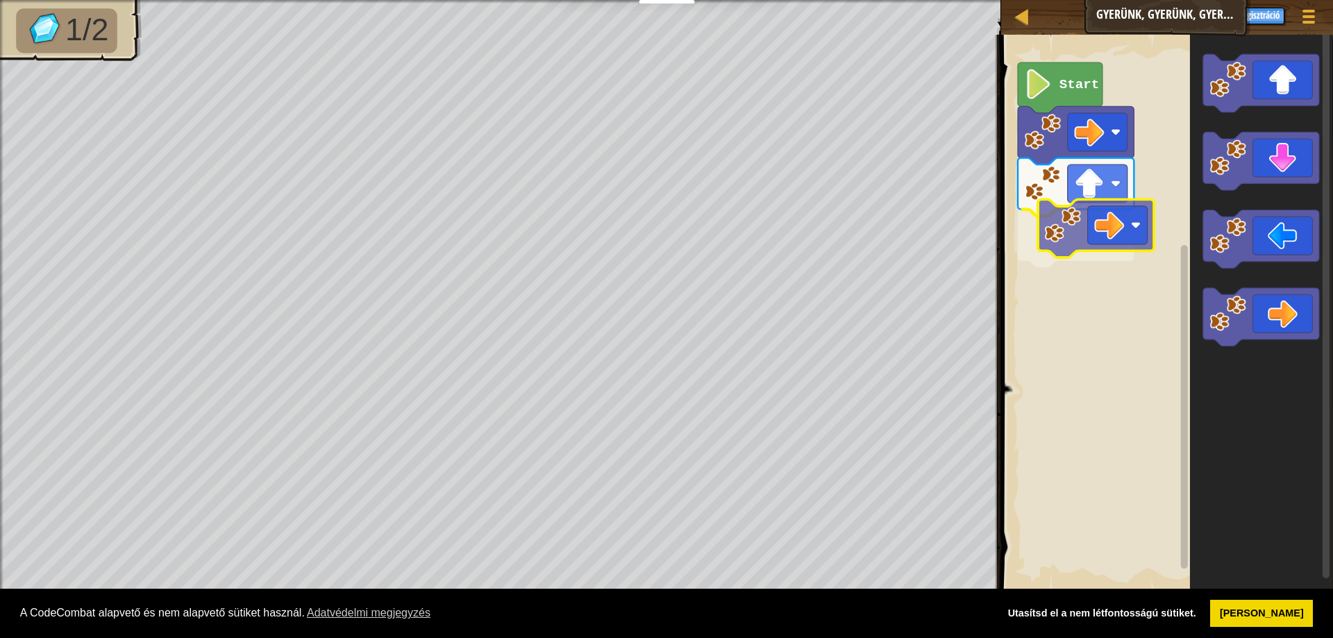
click at [1094, 235] on div "Start" at bounding box center [1165, 313] width 336 height 571
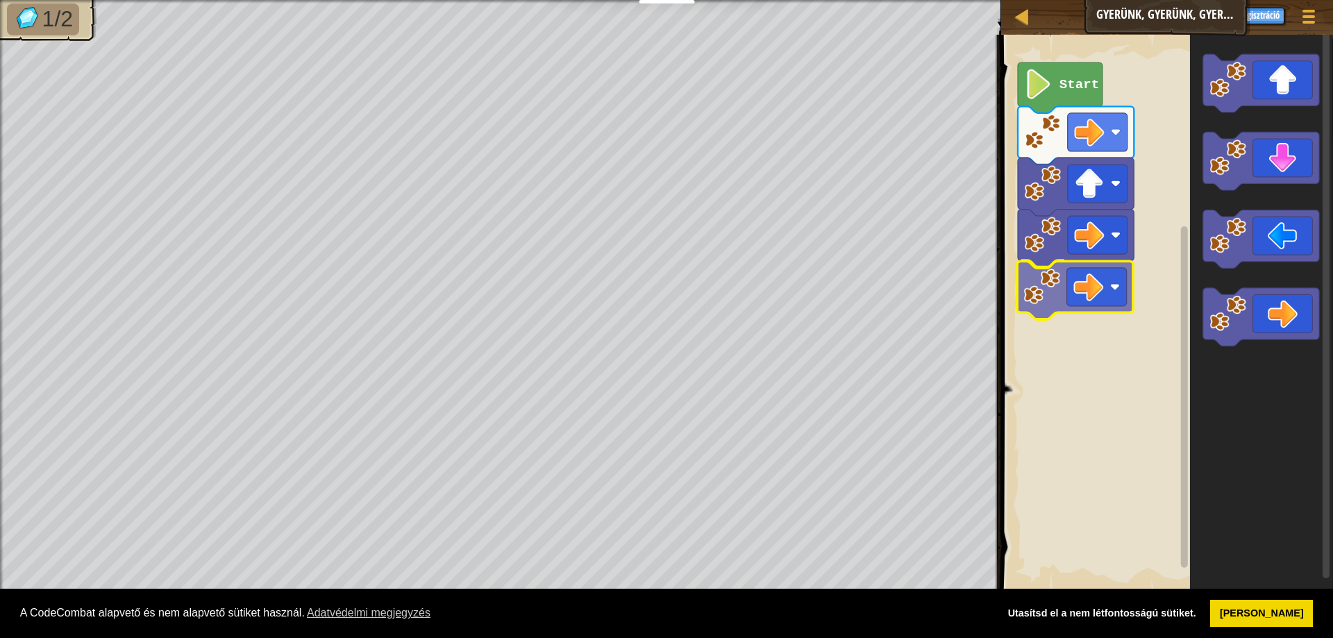
click at [1025, 288] on div "Start" at bounding box center [1165, 313] width 336 height 571
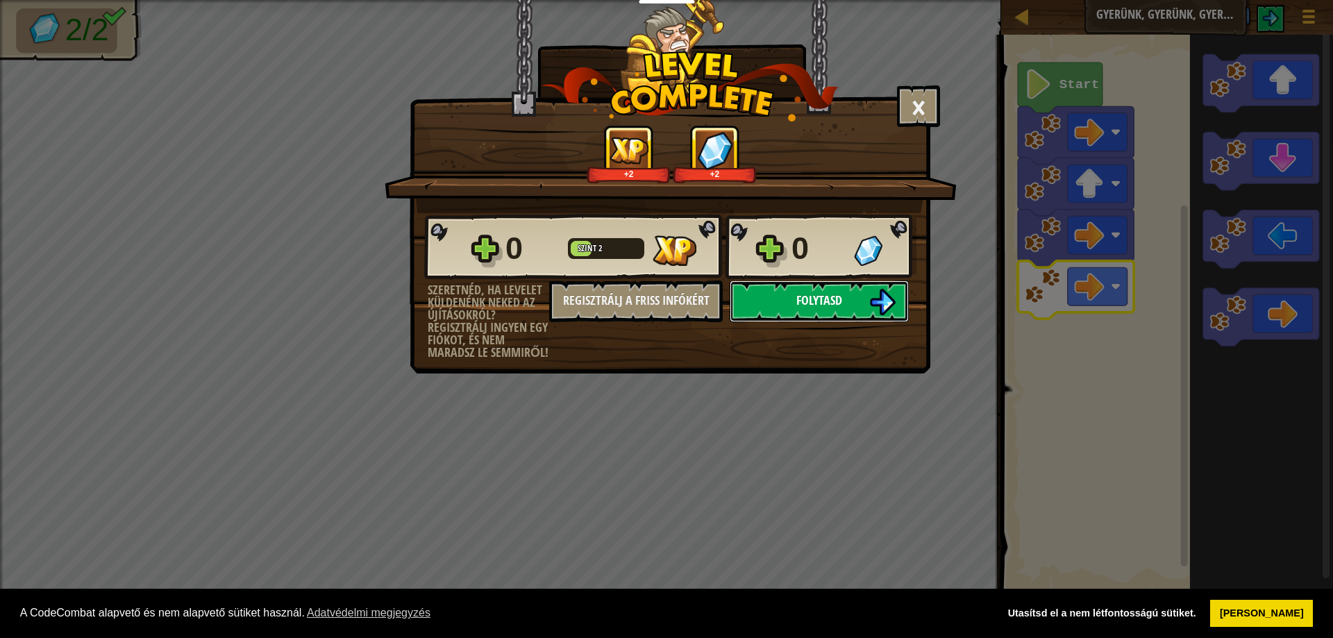
click at [773, 293] on button "Folytasd" at bounding box center [818, 301] width 179 height 42
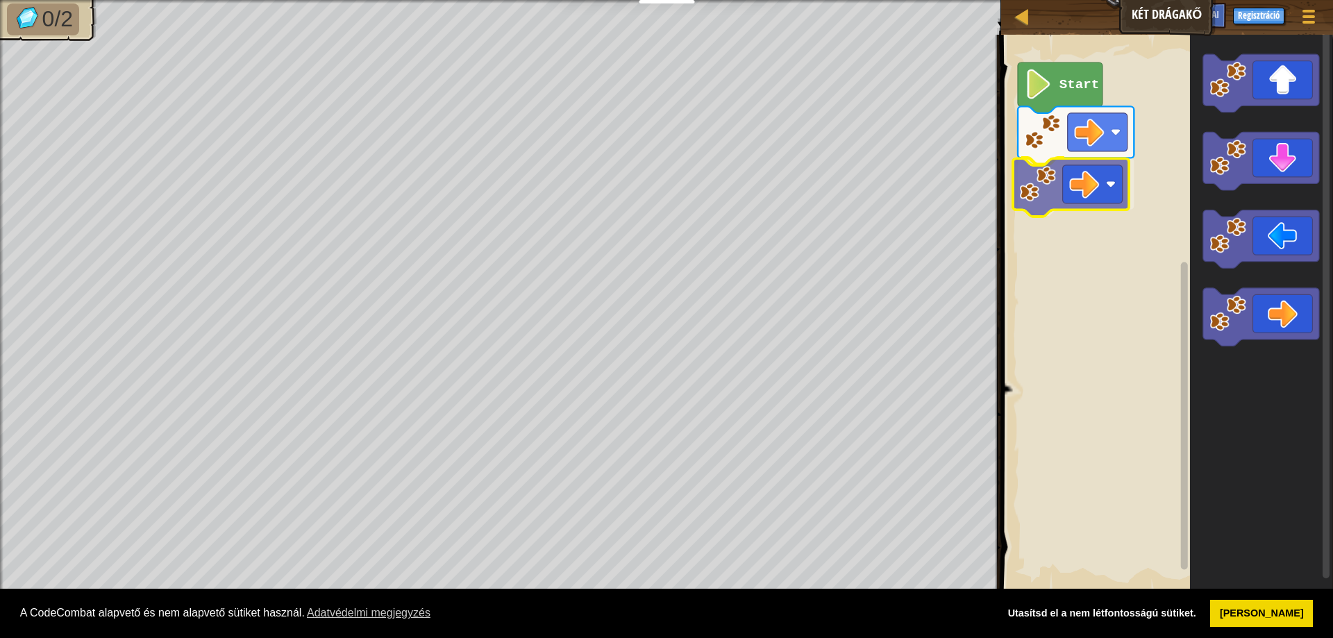
click at [1063, 202] on div "Start" at bounding box center [1165, 313] width 336 height 571
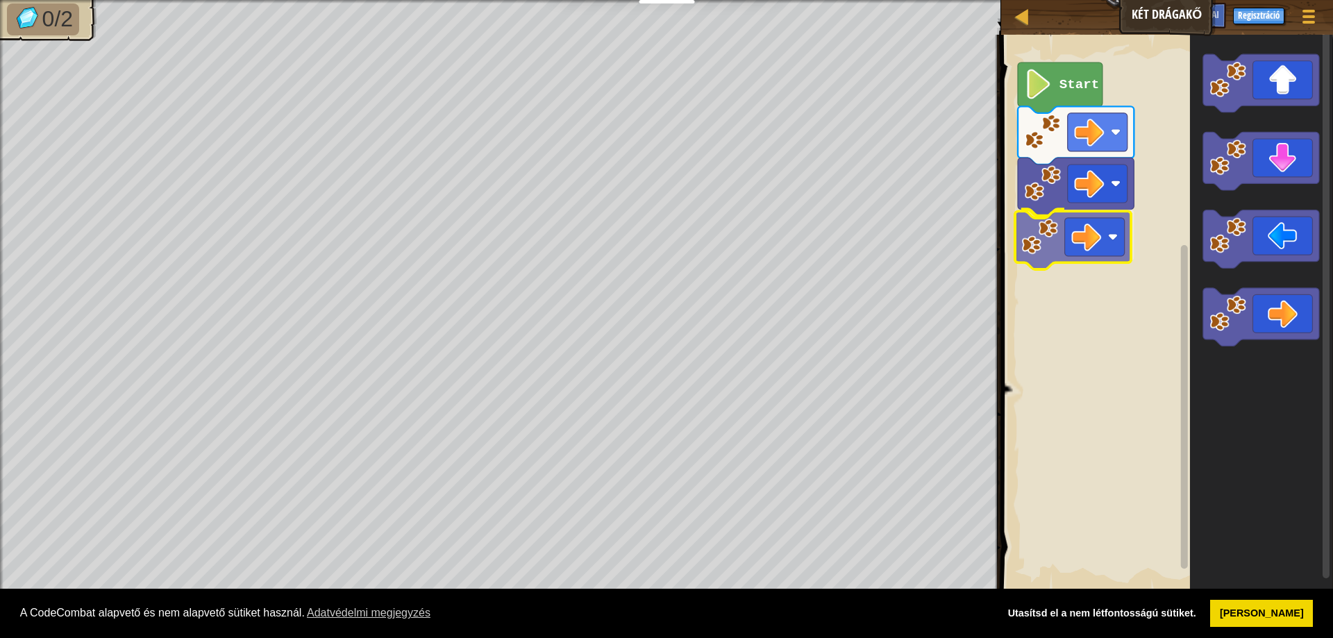
click at [1045, 247] on div "Start" at bounding box center [1165, 313] width 336 height 571
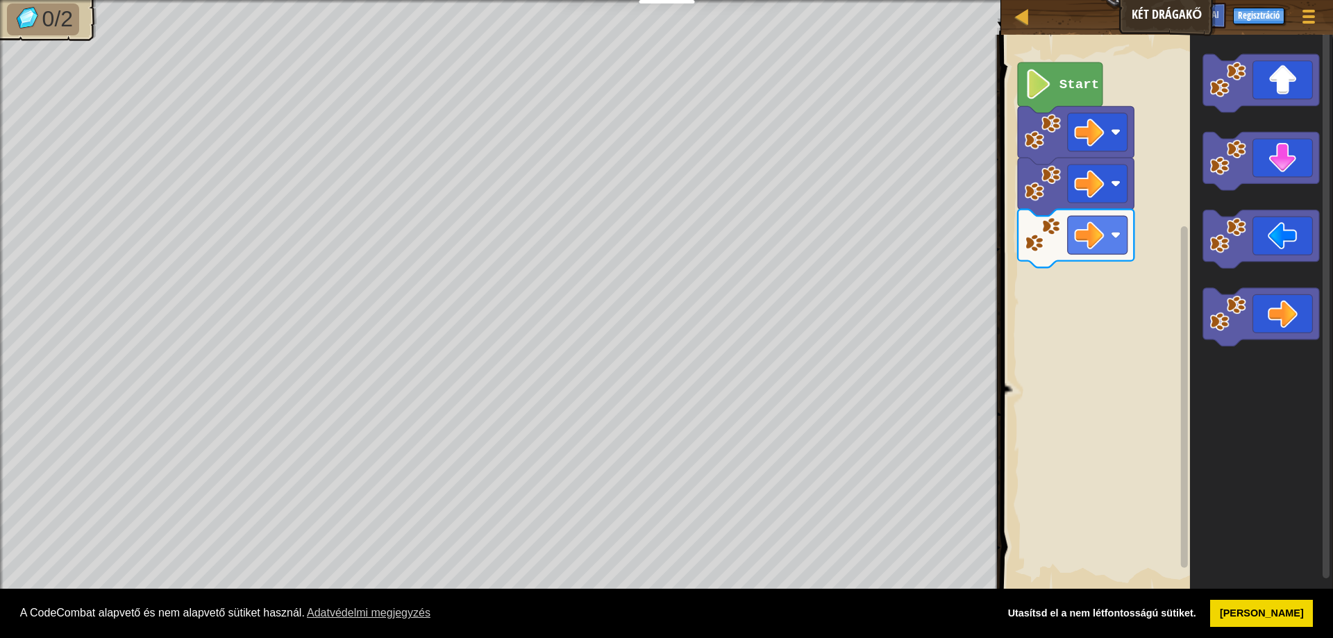
click at [1125, 313] on div "Start" at bounding box center [1165, 313] width 336 height 571
click at [1143, 282] on div "Start" at bounding box center [1165, 313] width 336 height 571
click at [1198, 194] on icon "Blockly munkaterület" at bounding box center [1260, 313] width 143 height 571
click at [1024, 290] on div "Start" at bounding box center [1165, 313] width 336 height 571
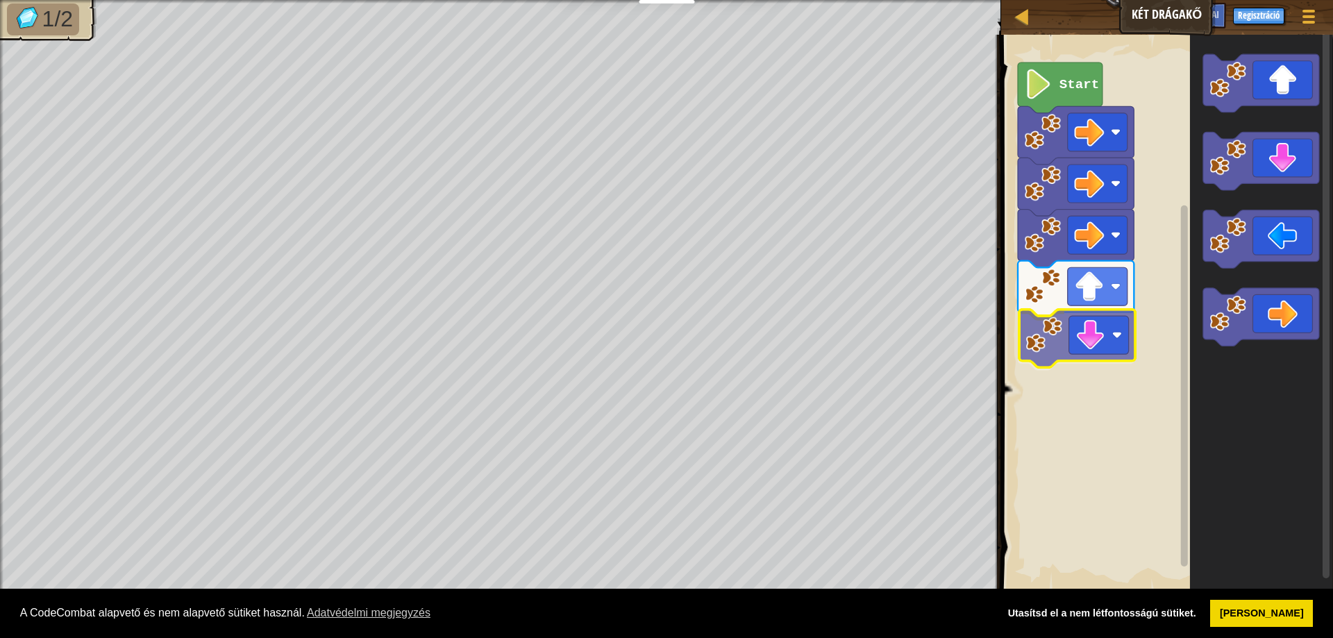
click at [1050, 332] on div "Start" at bounding box center [1165, 313] width 336 height 571
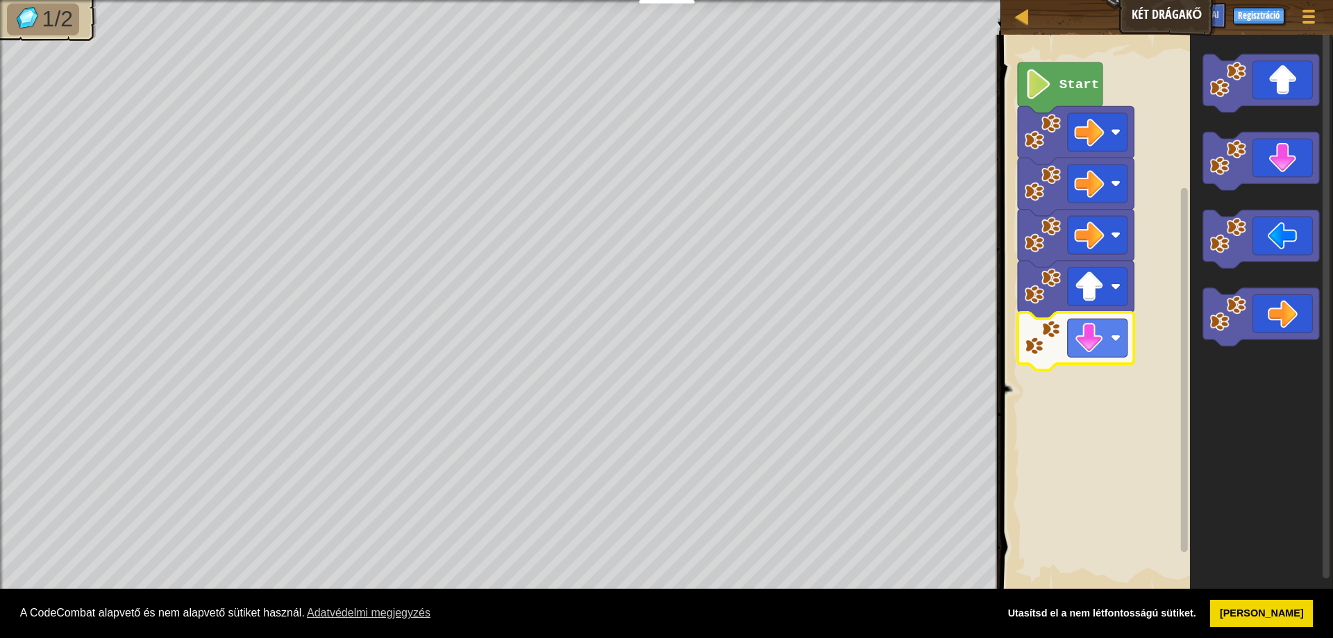
click at [1234, 192] on icon "Blockly munkaterület" at bounding box center [1260, 313] width 143 height 571
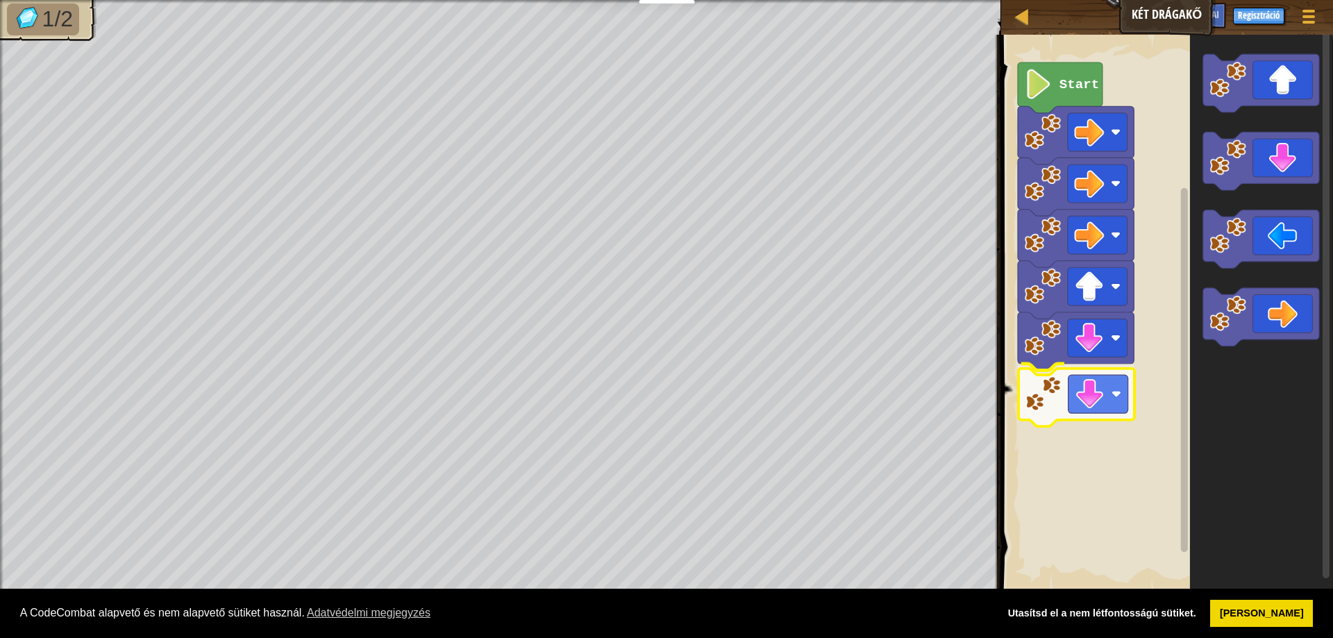
click at [1044, 390] on div "Start" at bounding box center [1165, 313] width 336 height 571
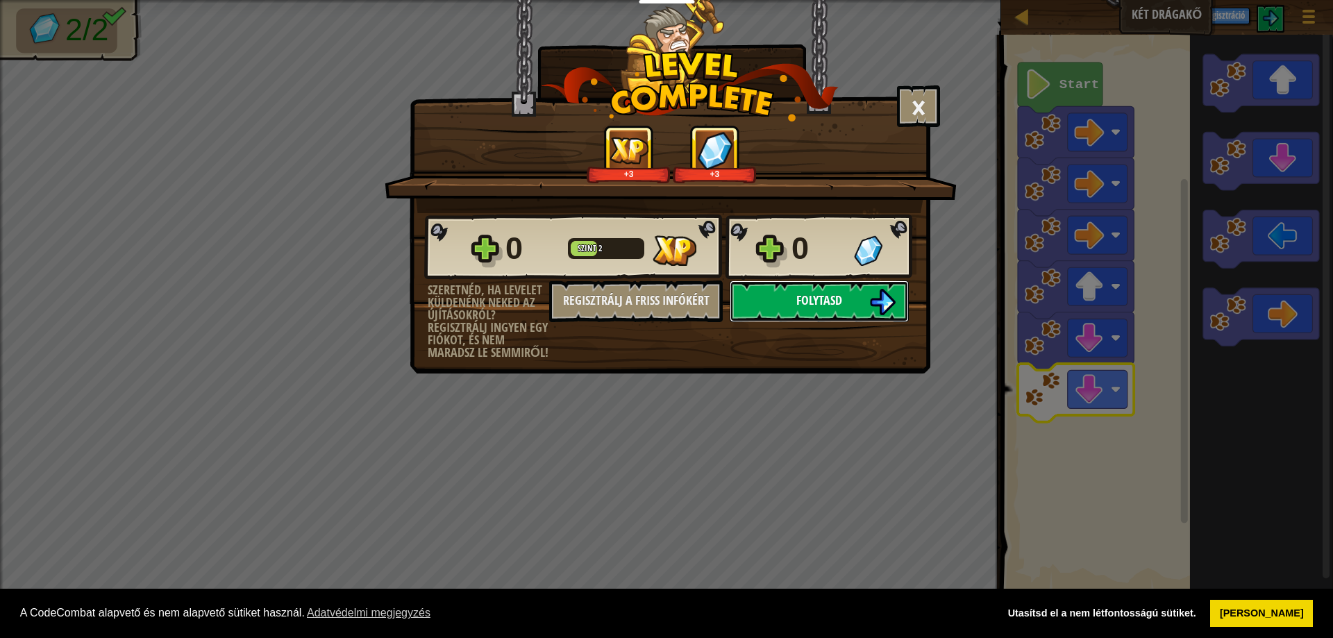
click at [832, 283] on button "Folytasd" at bounding box center [818, 301] width 179 height 42
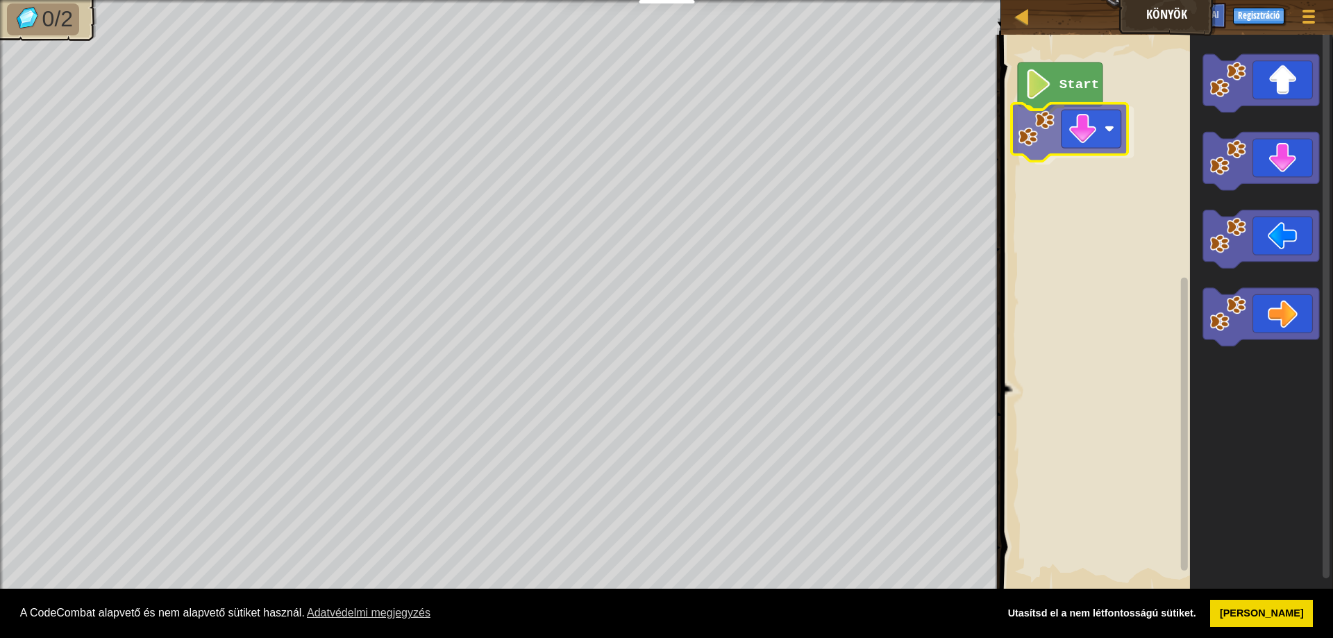
click at [1076, 133] on div "Start" at bounding box center [1165, 313] width 336 height 571
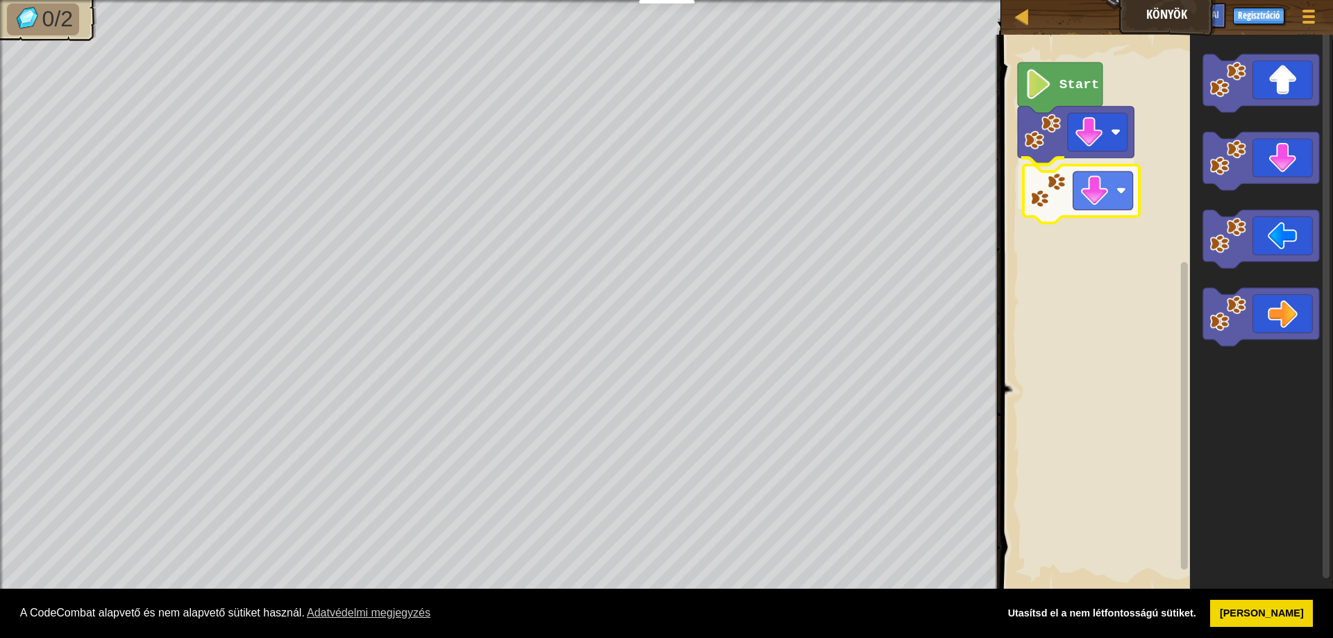
click at [1073, 187] on div "Start" at bounding box center [1165, 313] width 336 height 571
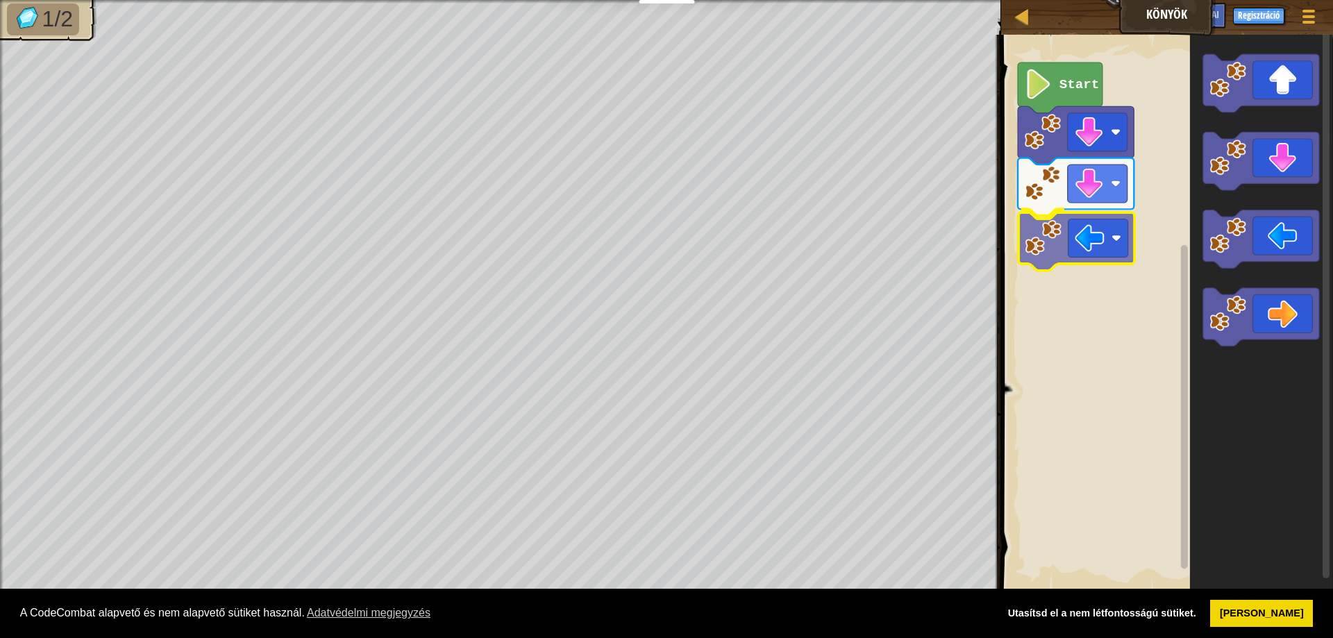
click at [1056, 257] on div "Start" at bounding box center [1165, 313] width 336 height 571
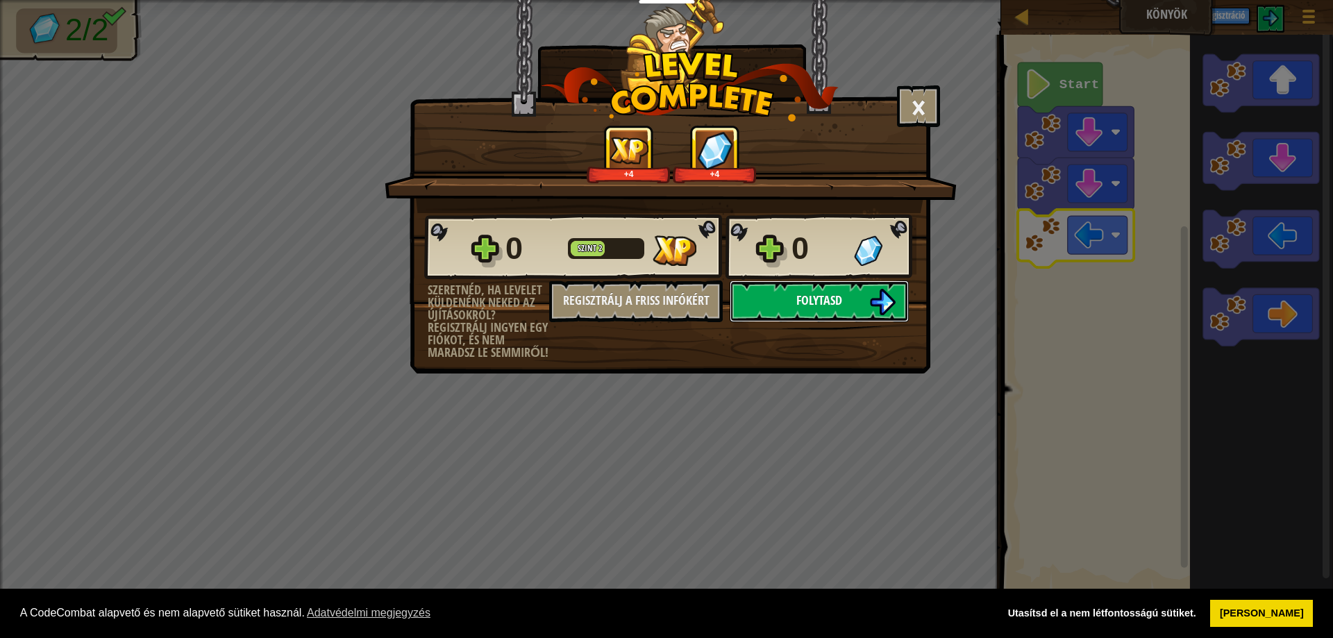
click at [869, 317] on button "Folytasd" at bounding box center [818, 301] width 179 height 42
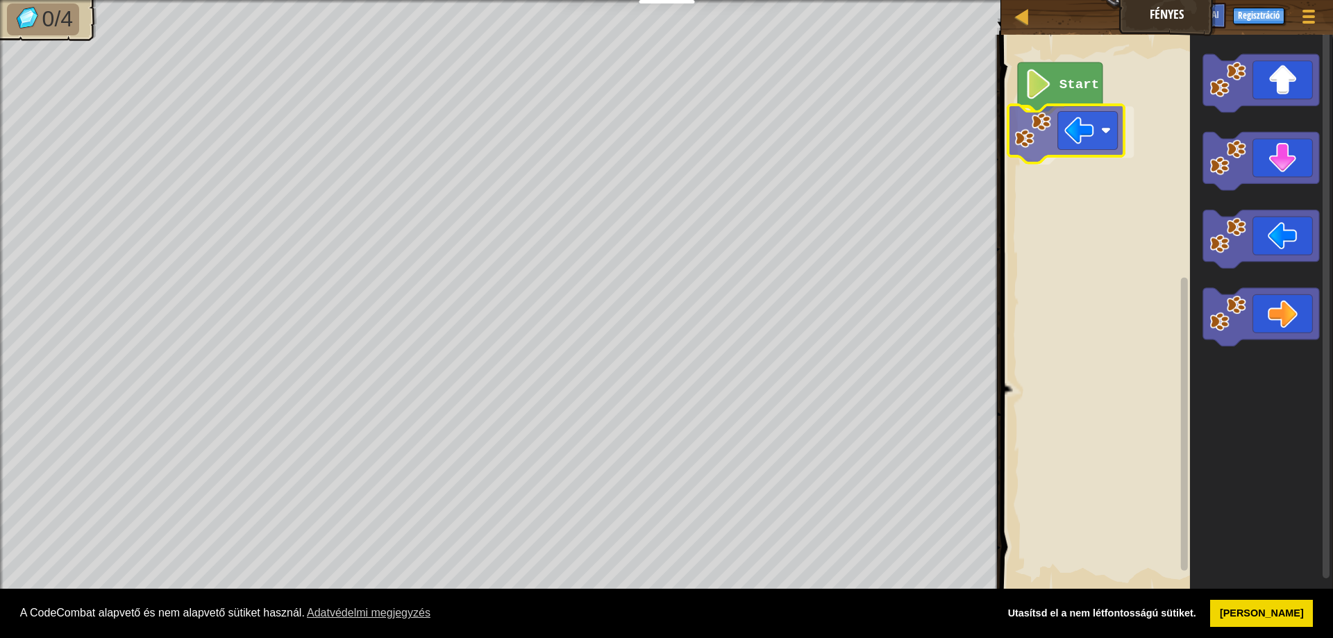
click at [1041, 139] on div "Start" at bounding box center [1165, 313] width 336 height 571
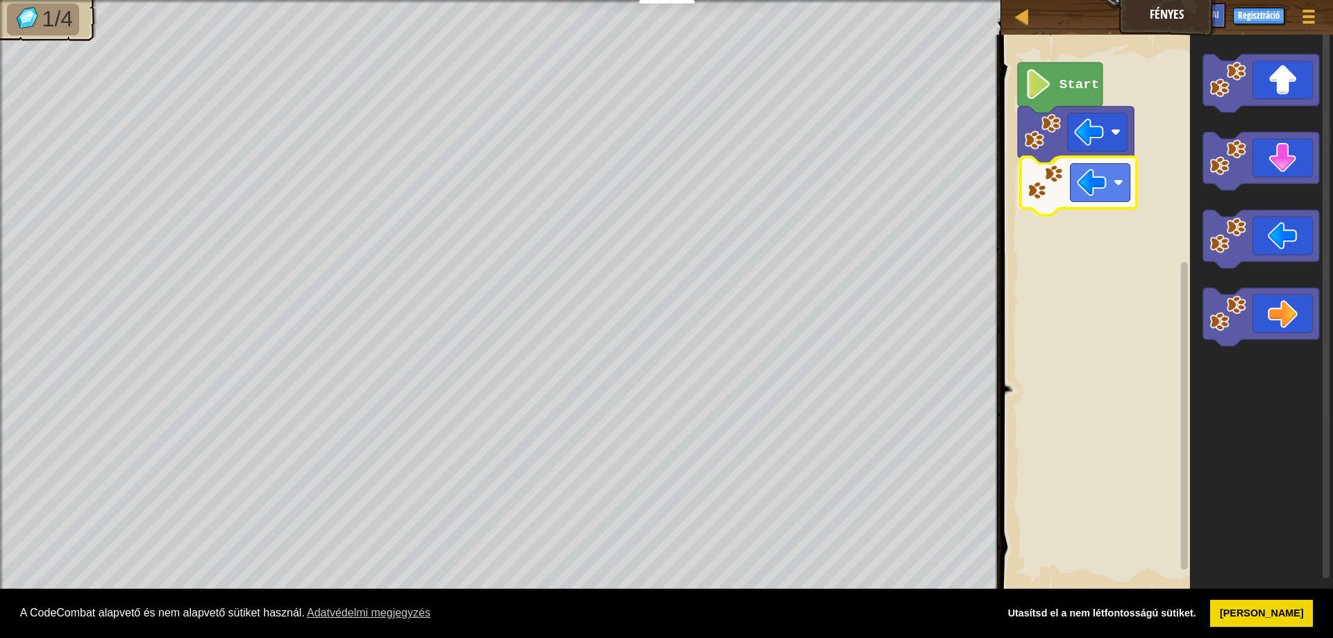
click at [1049, 180] on div "Start" at bounding box center [1165, 313] width 336 height 571
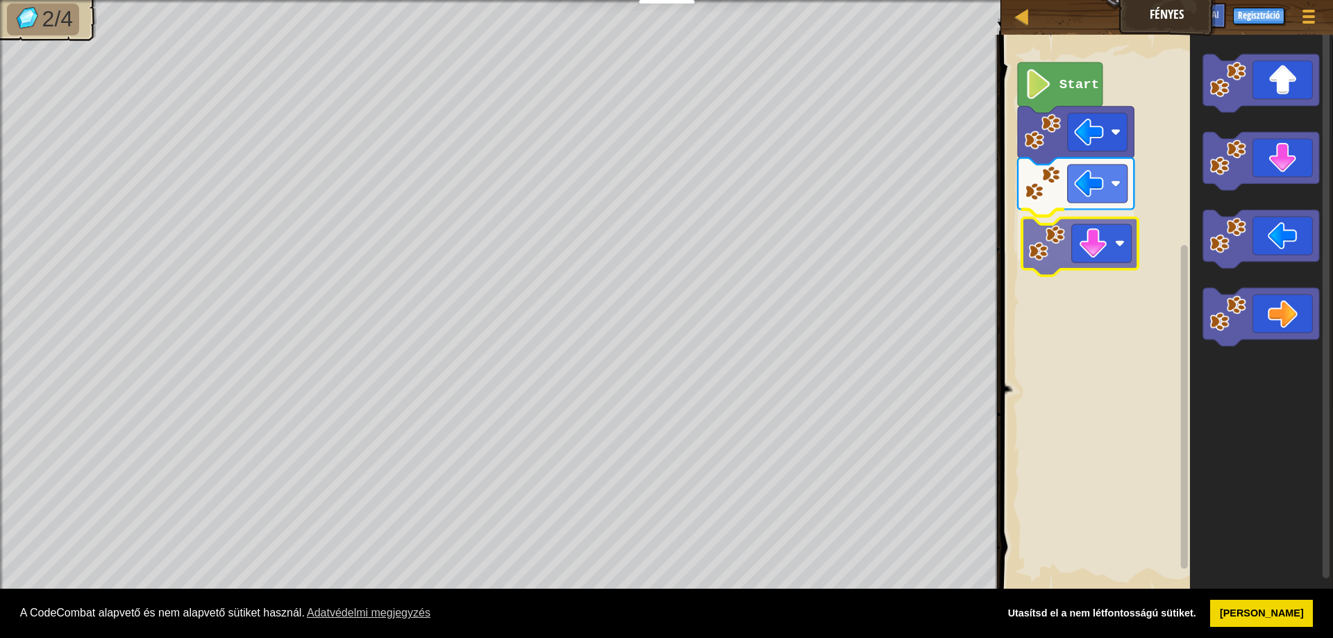
click at [1058, 257] on div "Start" at bounding box center [1165, 313] width 336 height 571
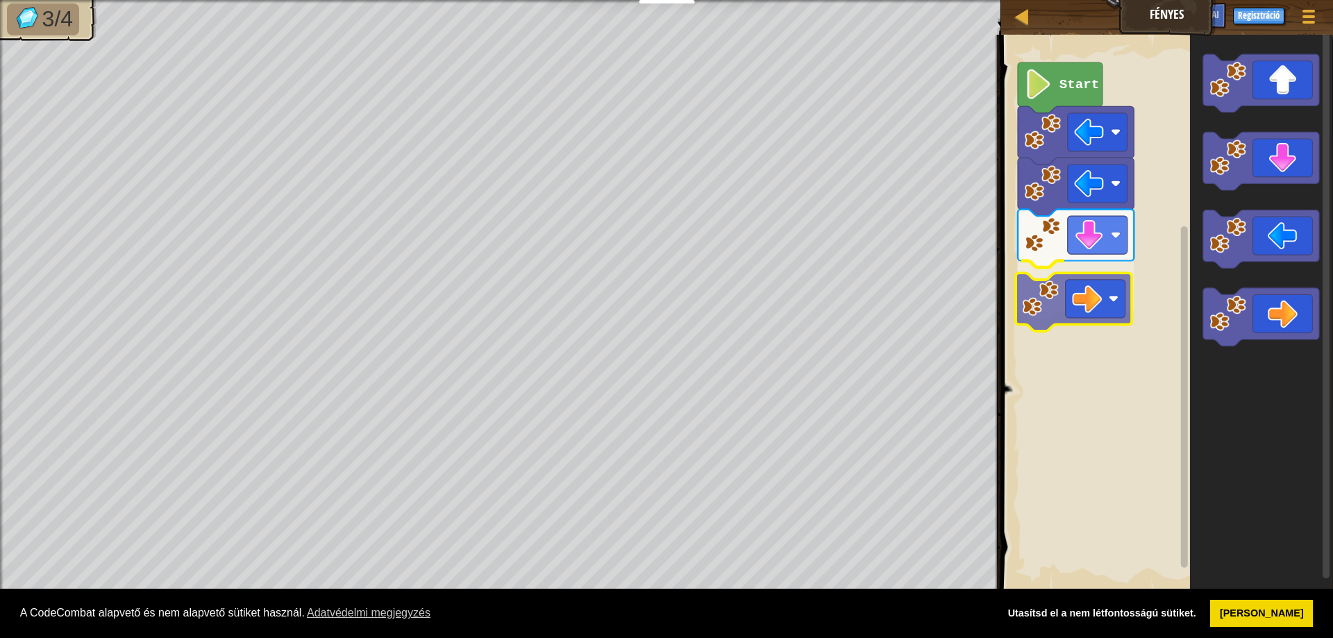
click at [1062, 292] on div "Start" at bounding box center [1165, 313] width 336 height 571
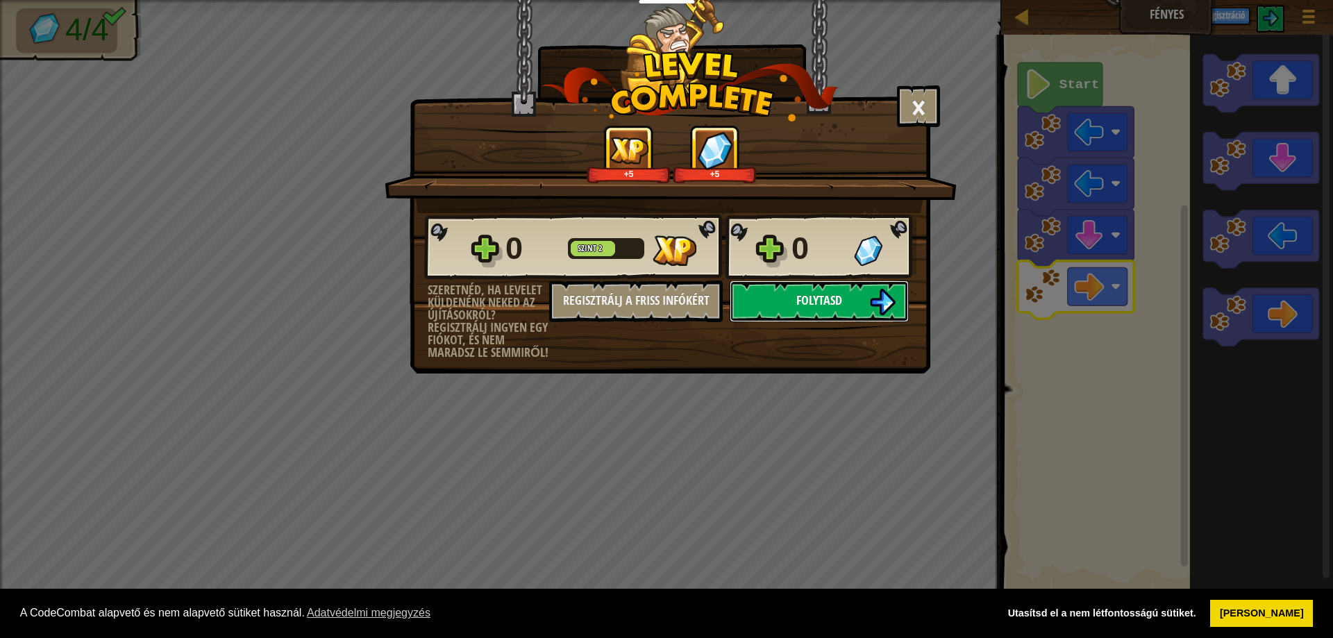
click at [817, 303] on span "Folytasd" at bounding box center [819, 300] width 46 height 17
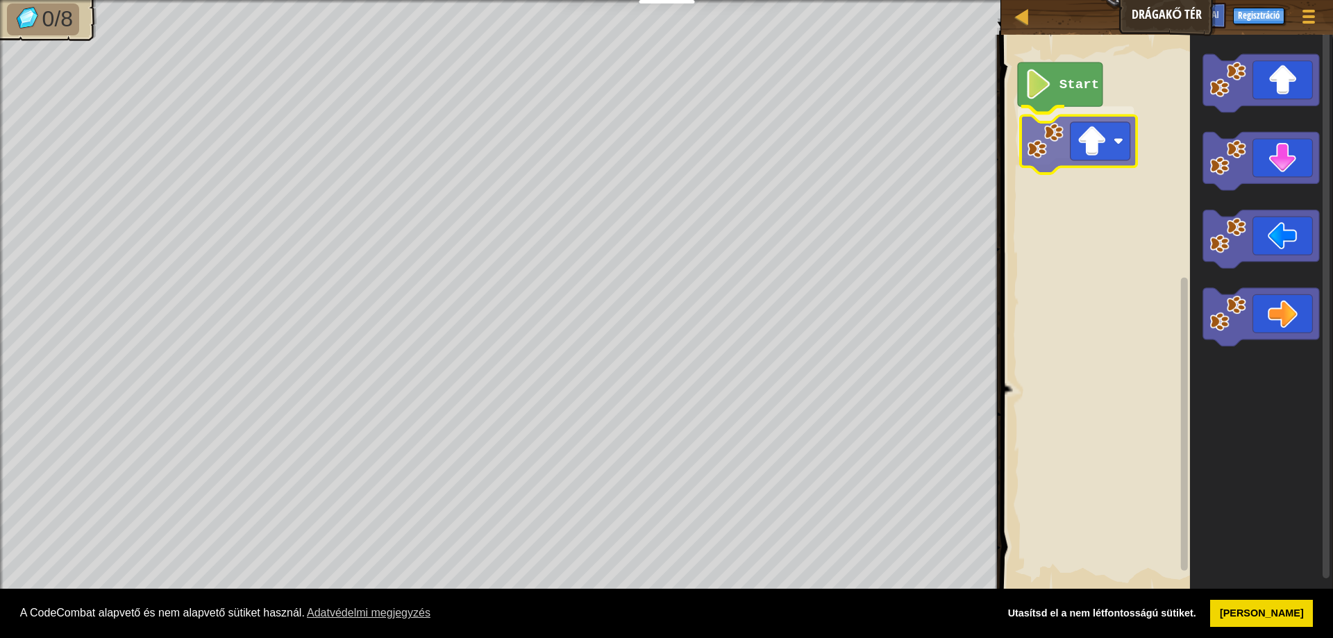
click at [1056, 144] on div "Start" at bounding box center [1165, 313] width 336 height 571
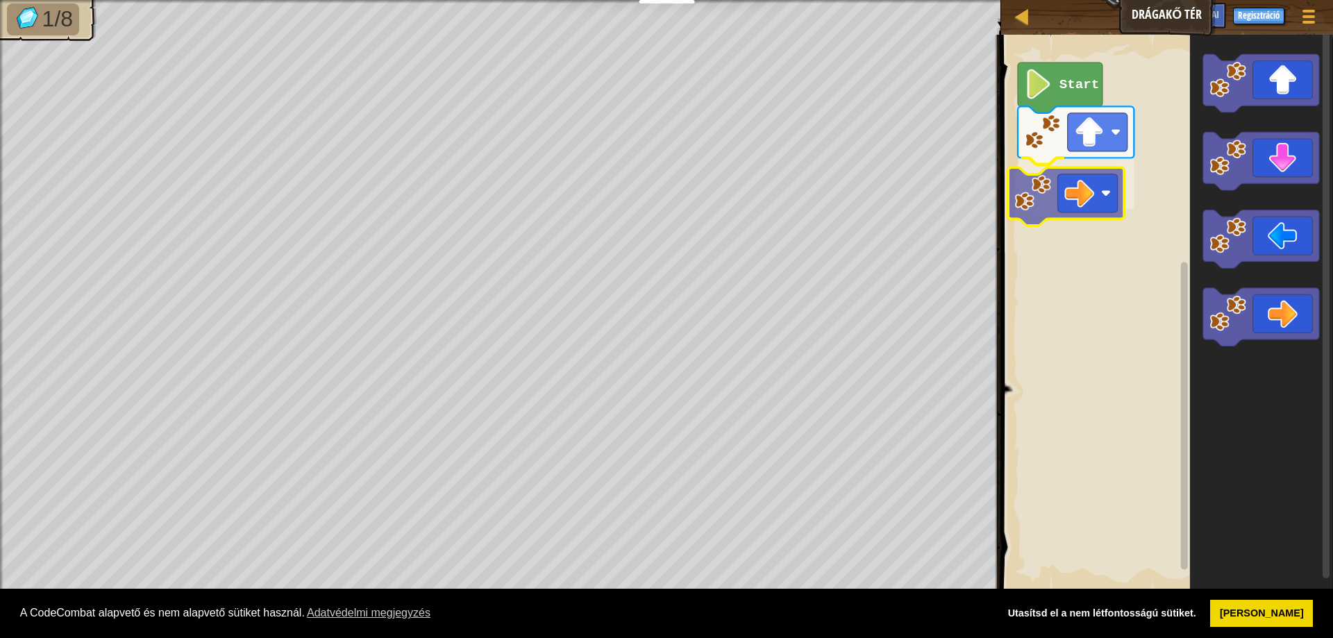
click at [1065, 175] on div "Start" at bounding box center [1165, 313] width 336 height 571
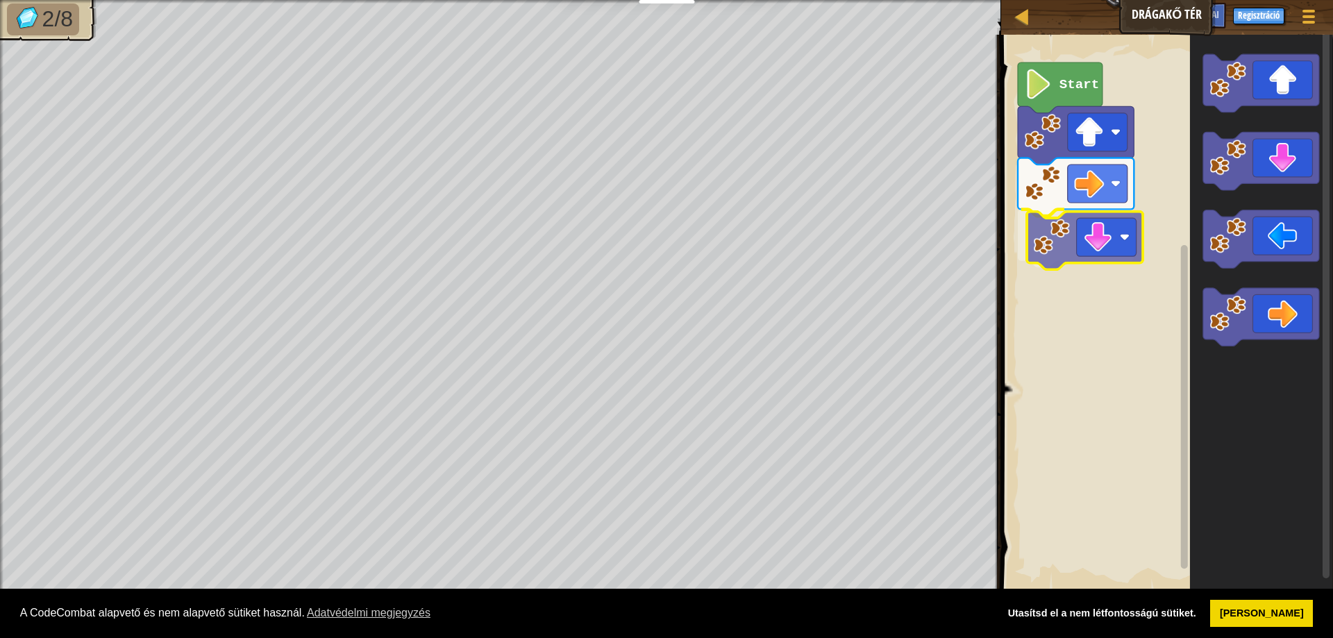
click at [1049, 268] on div "Start" at bounding box center [1165, 313] width 336 height 571
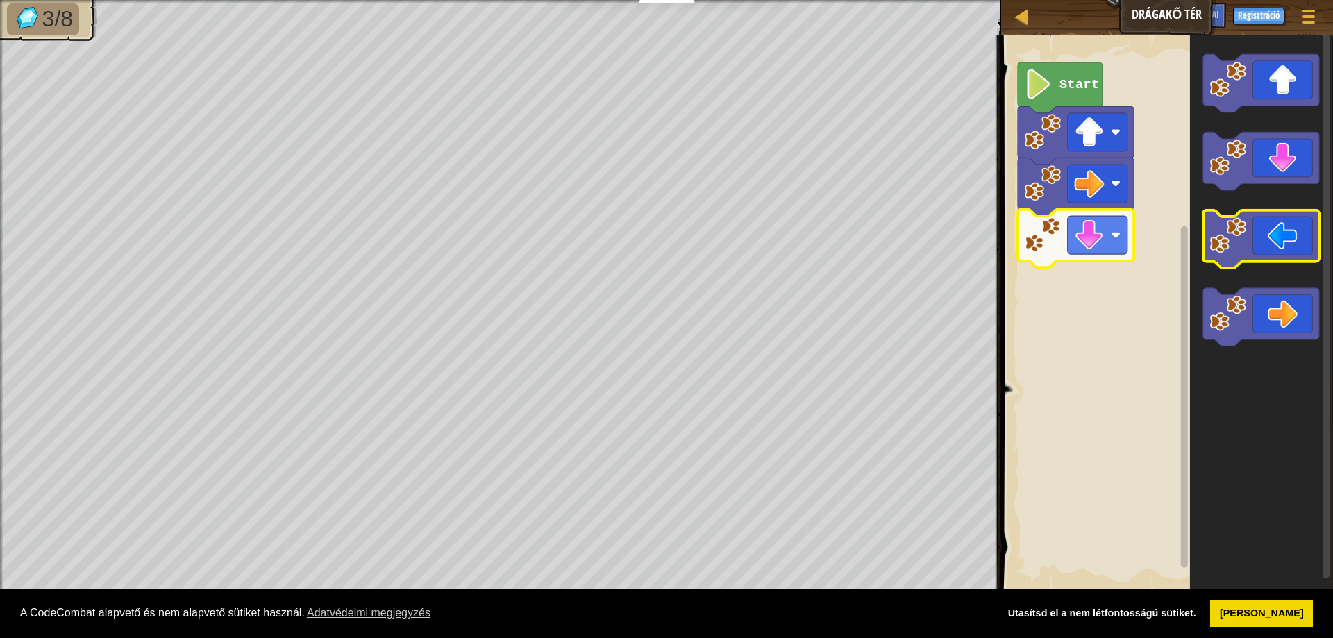
click at [1231, 253] on image "Blockly munkaterület" at bounding box center [1227, 235] width 37 height 37
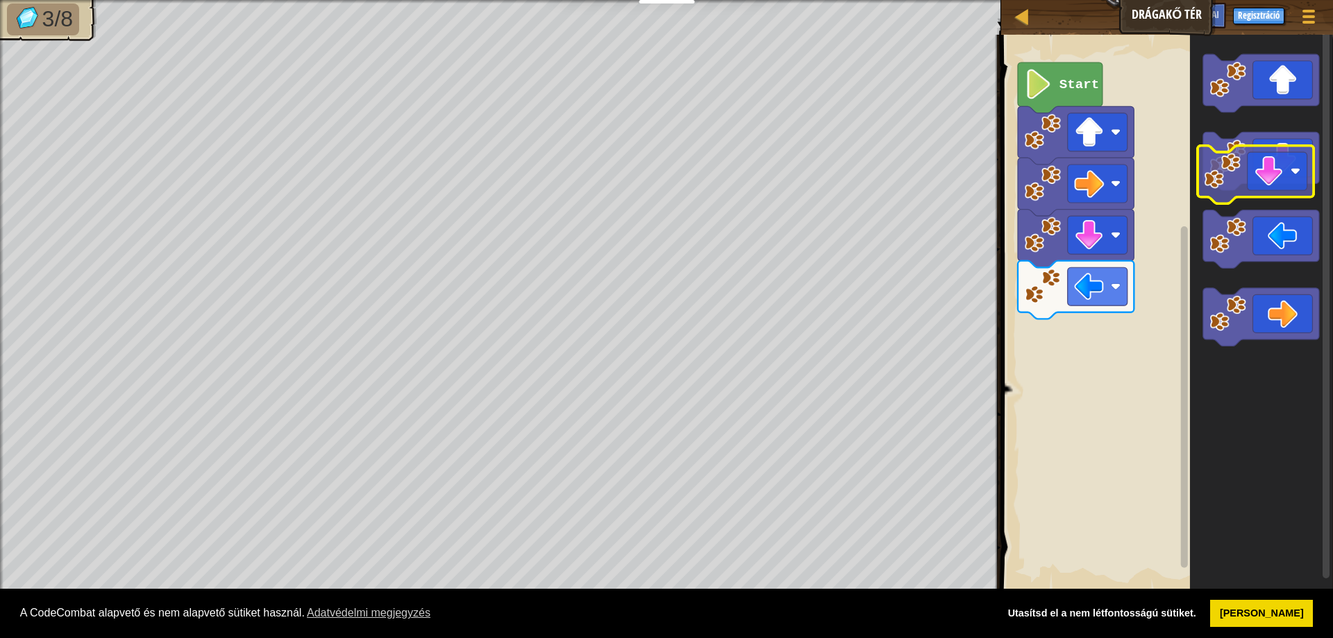
click at [1229, 185] on g "Blockly munkaterület" at bounding box center [1261, 162] width 116 height 58
click at [1238, 246] on image "Blockly munkaterület" at bounding box center [1227, 235] width 37 height 37
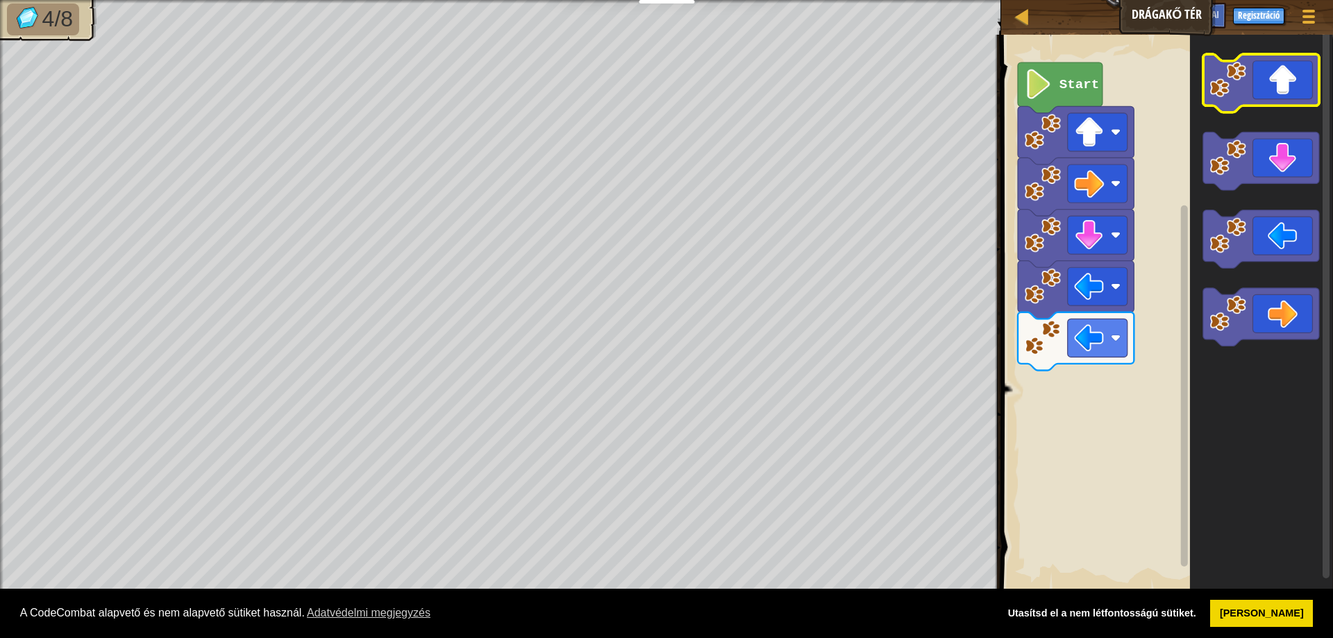
click at [1236, 107] on icon "Blockly munkaterület" at bounding box center [1261, 83] width 116 height 58
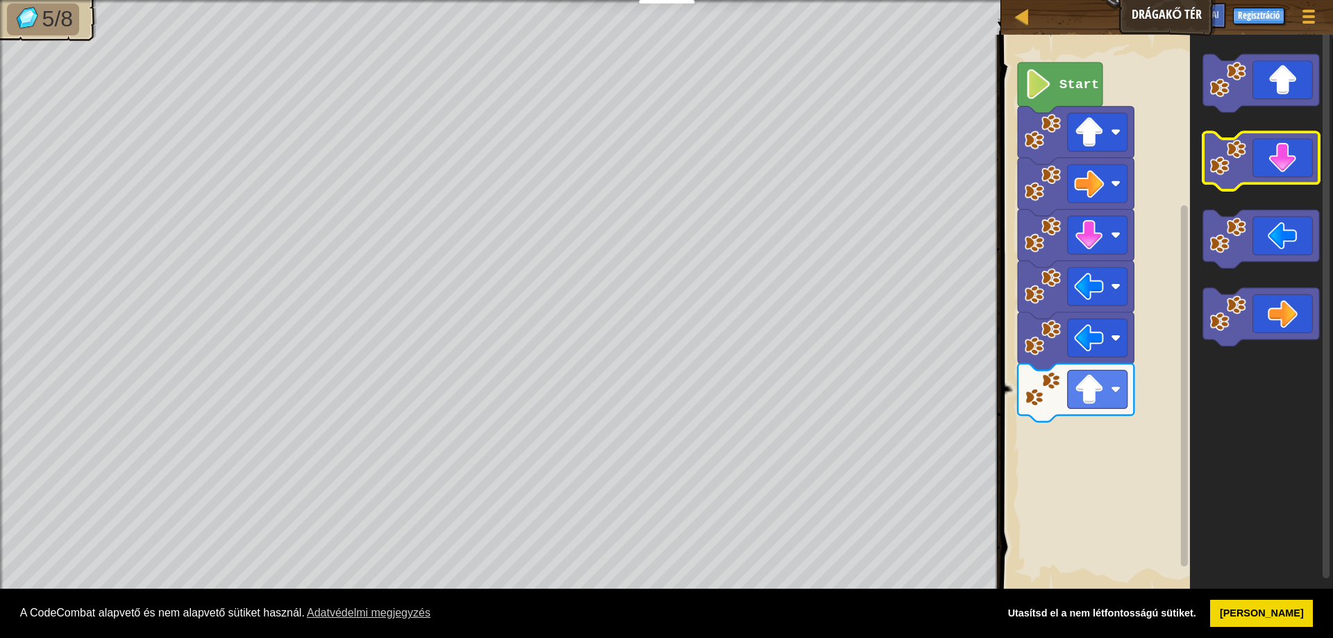
click at [1240, 186] on rect "Blockly munkaterület" at bounding box center [1261, 162] width 116 height 58
click at [1235, 168] on image "Blockly munkaterület" at bounding box center [1227, 158] width 37 height 37
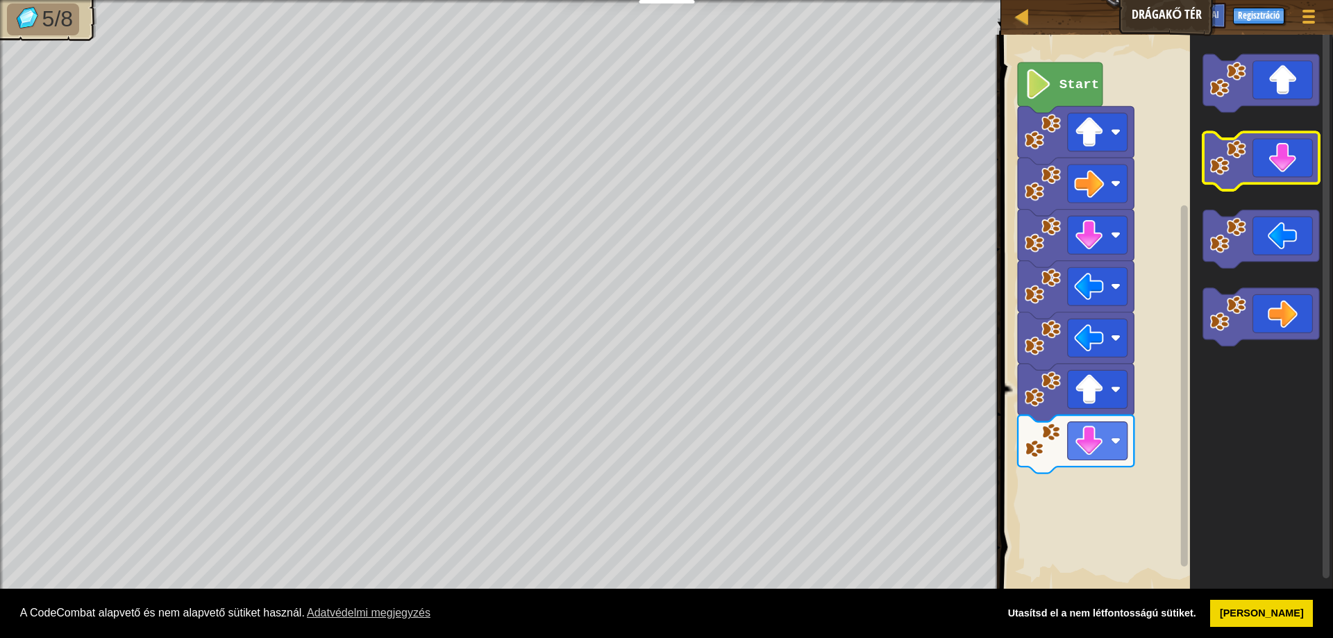
click at [1235, 168] on image "Blockly munkaterület" at bounding box center [1227, 158] width 37 height 37
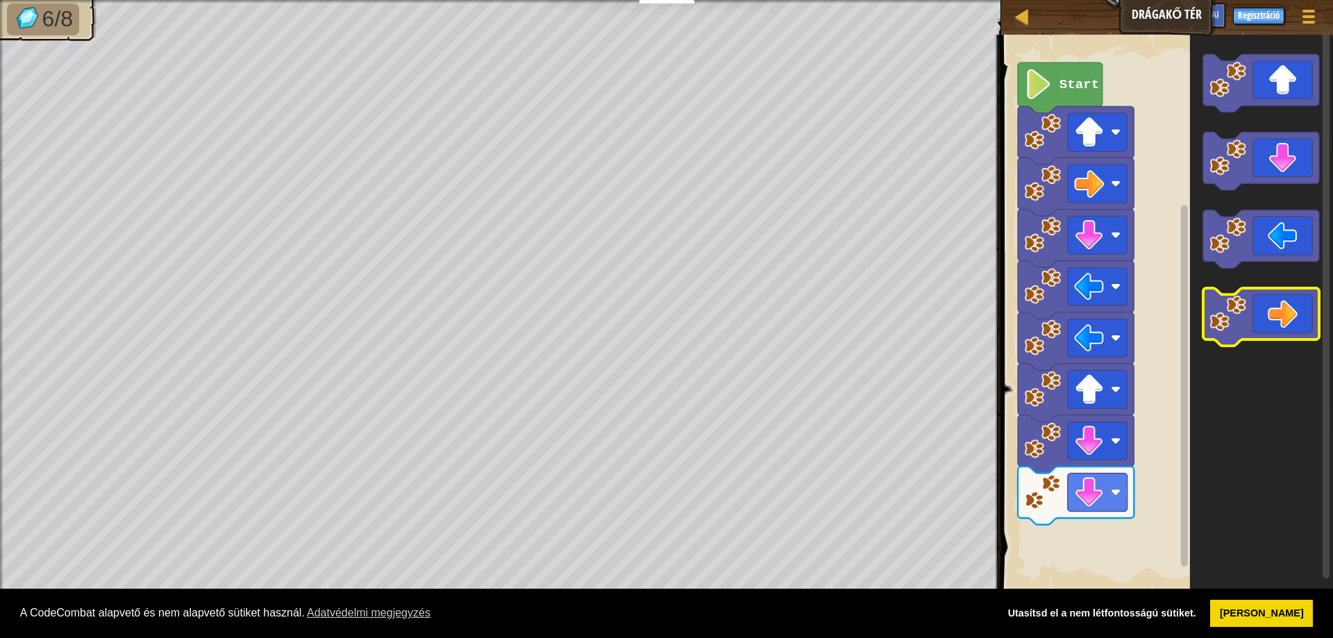
click at [1267, 307] on icon "Blockly munkaterület" at bounding box center [1261, 317] width 116 height 58
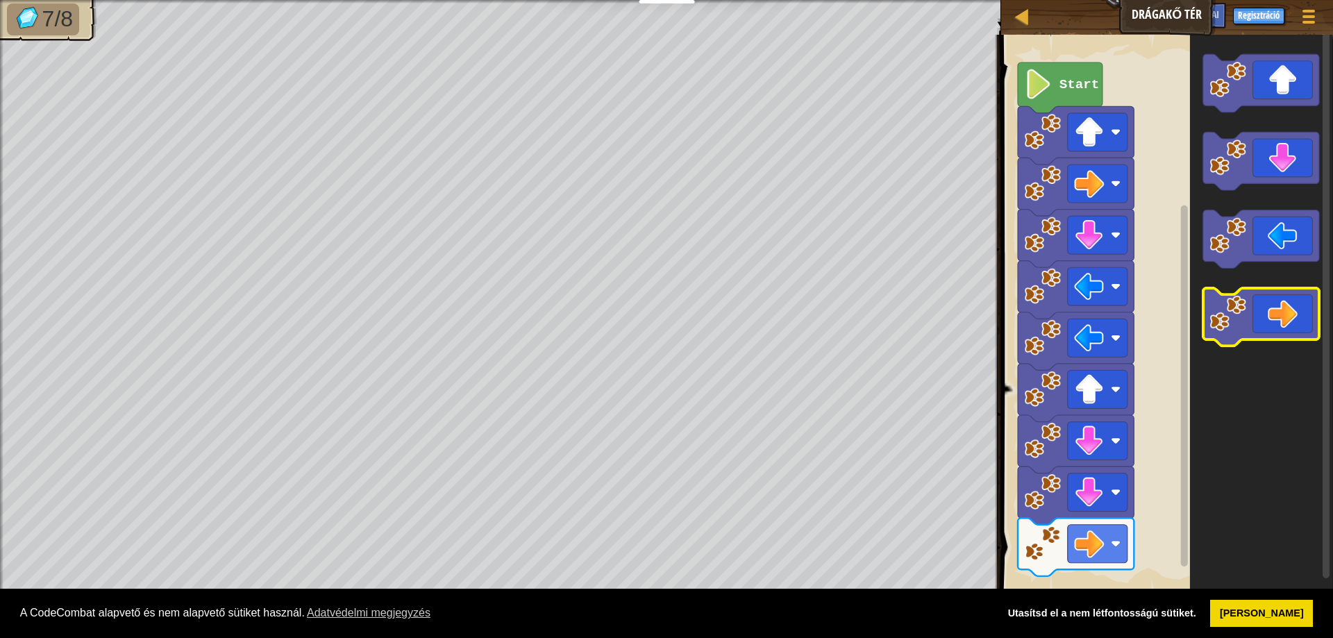
click at [1267, 307] on icon "Blockly munkaterület" at bounding box center [1261, 317] width 116 height 58
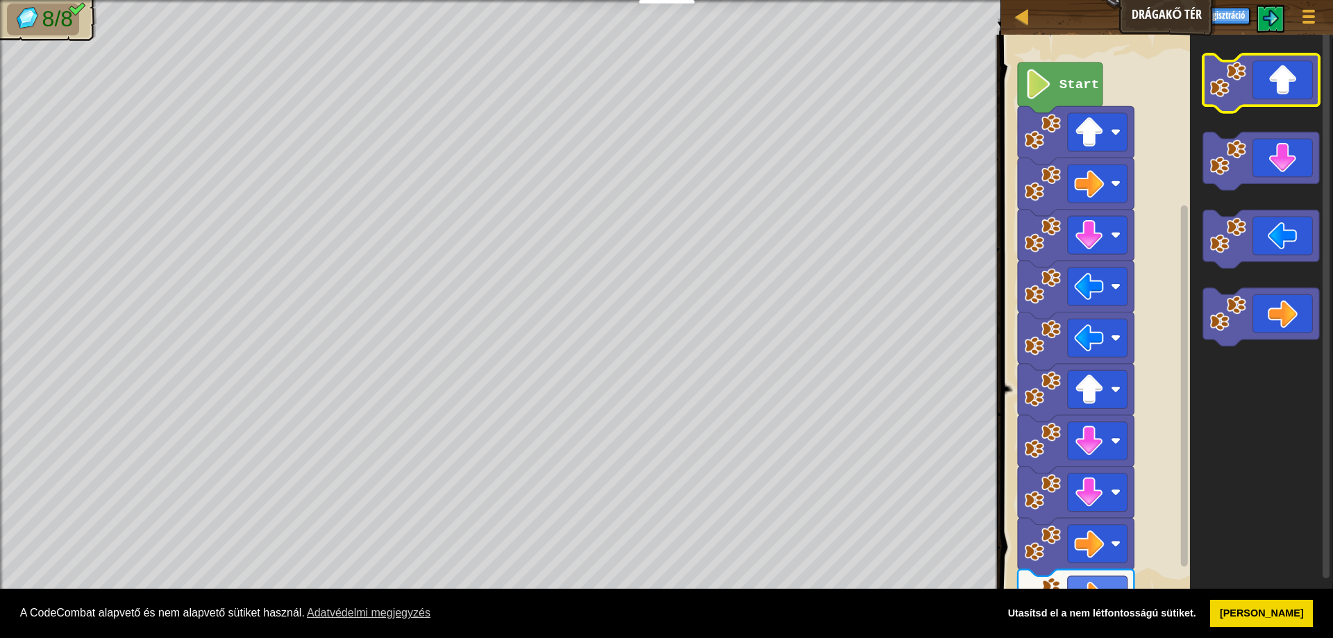
click at [1247, 0] on body "Cookie Policy A CodeCombat alapvető és nem alapvető sütiket használ. Adatvédelm…" at bounding box center [666, 0] width 1333 height 0
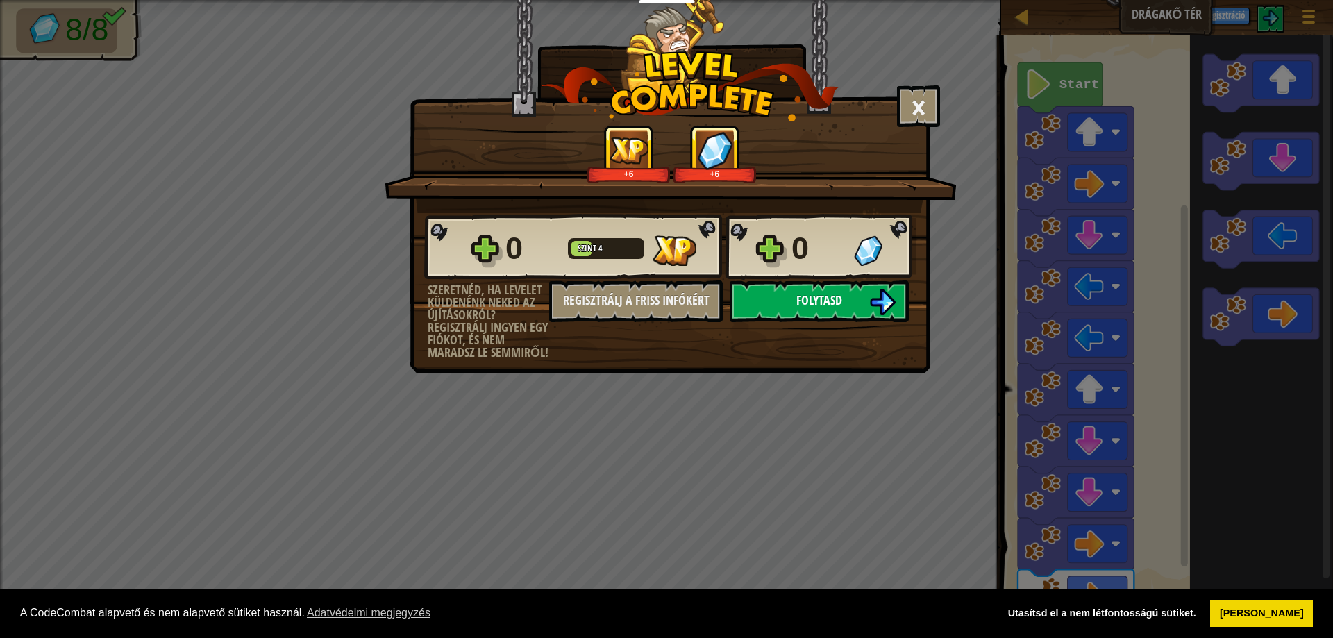
click at [827, 288] on button "Folytasd" at bounding box center [818, 301] width 179 height 42
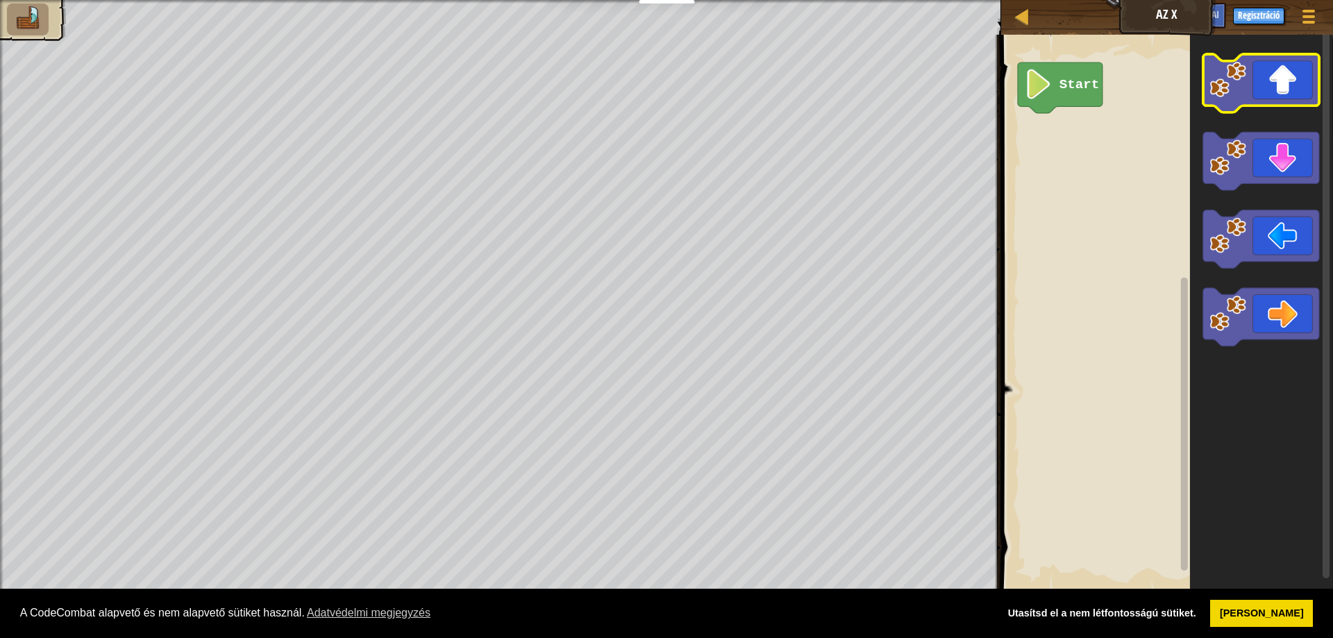
click at [1251, 87] on icon "Blockly munkaterület" at bounding box center [1261, 83] width 116 height 58
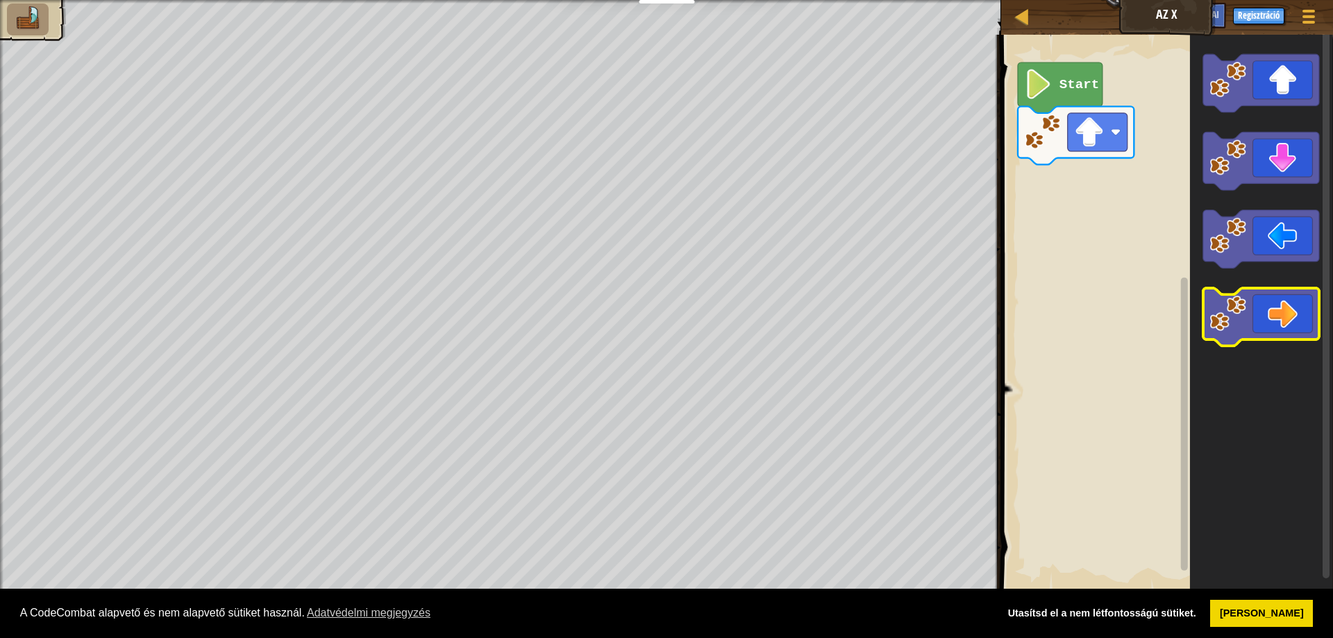
click at [1267, 323] on icon "Blockly munkaterület" at bounding box center [1261, 317] width 116 height 58
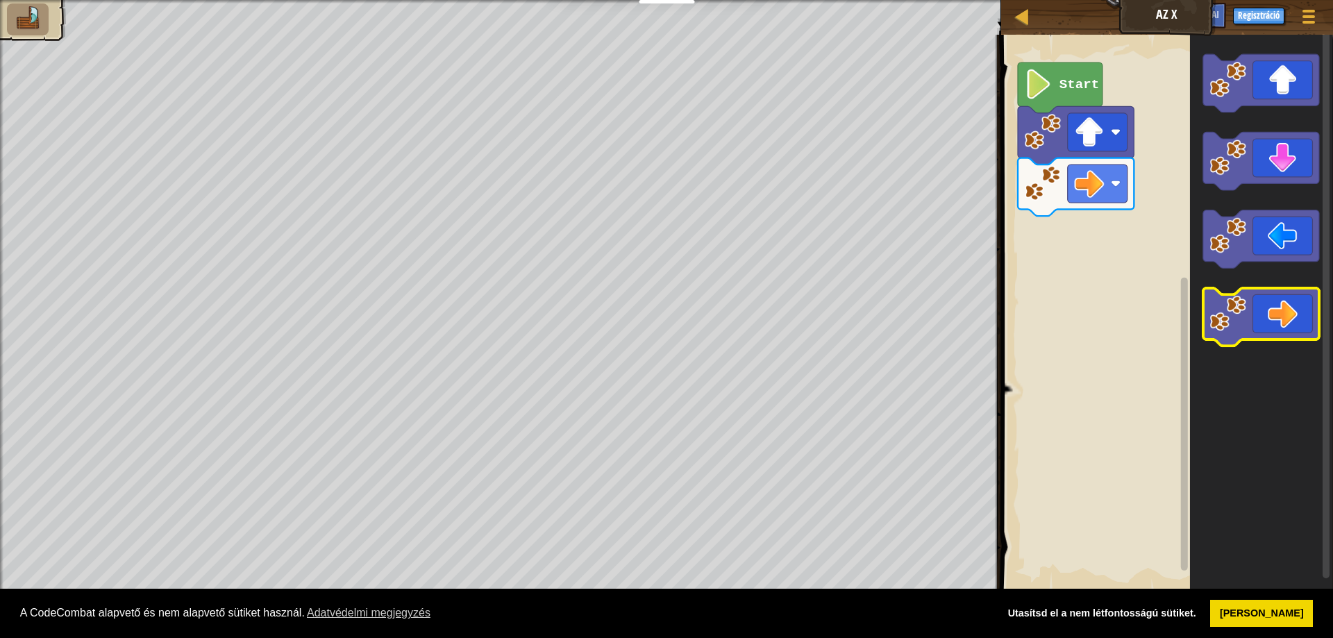
click at [1267, 323] on icon "Blockly munkaterület" at bounding box center [1261, 317] width 116 height 58
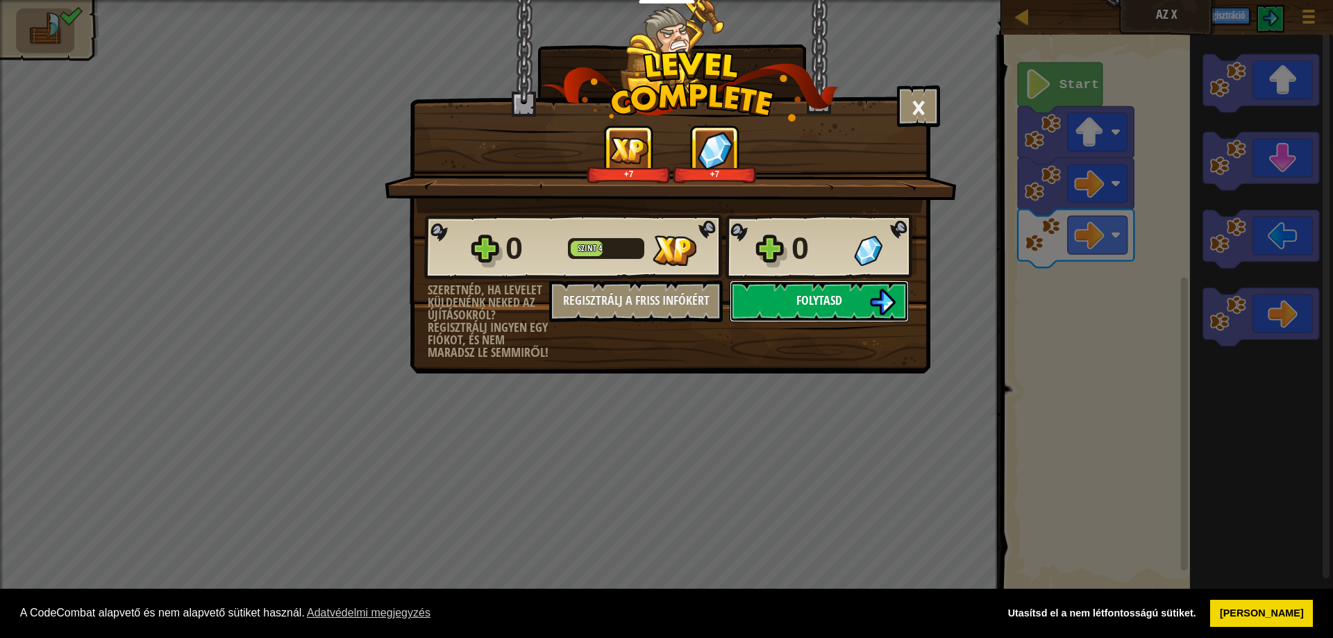
drag, startPoint x: 853, startPoint y: 282, endPoint x: 852, endPoint y: 294, distance: 11.9
click at [852, 294] on button "Folytasd" at bounding box center [818, 301] width 179 height 42
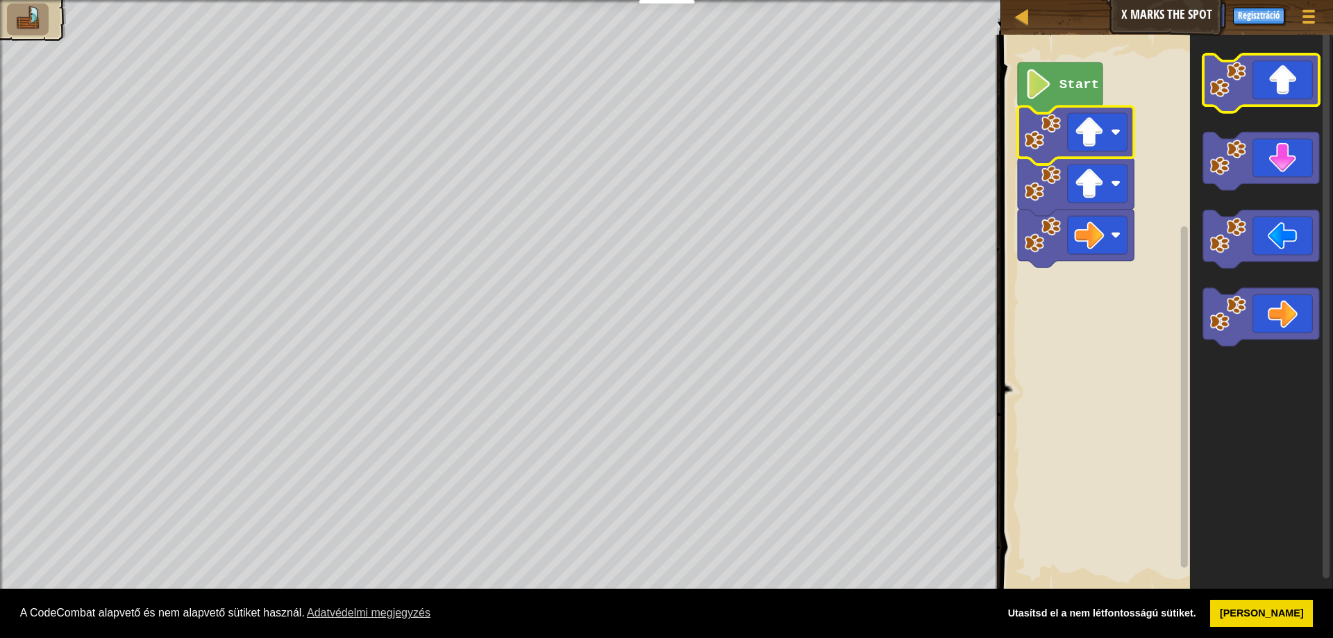
click at [1224, 103] on icon "Blockly munkaterület" at bounding box center [1261, 83] width 116 height 58
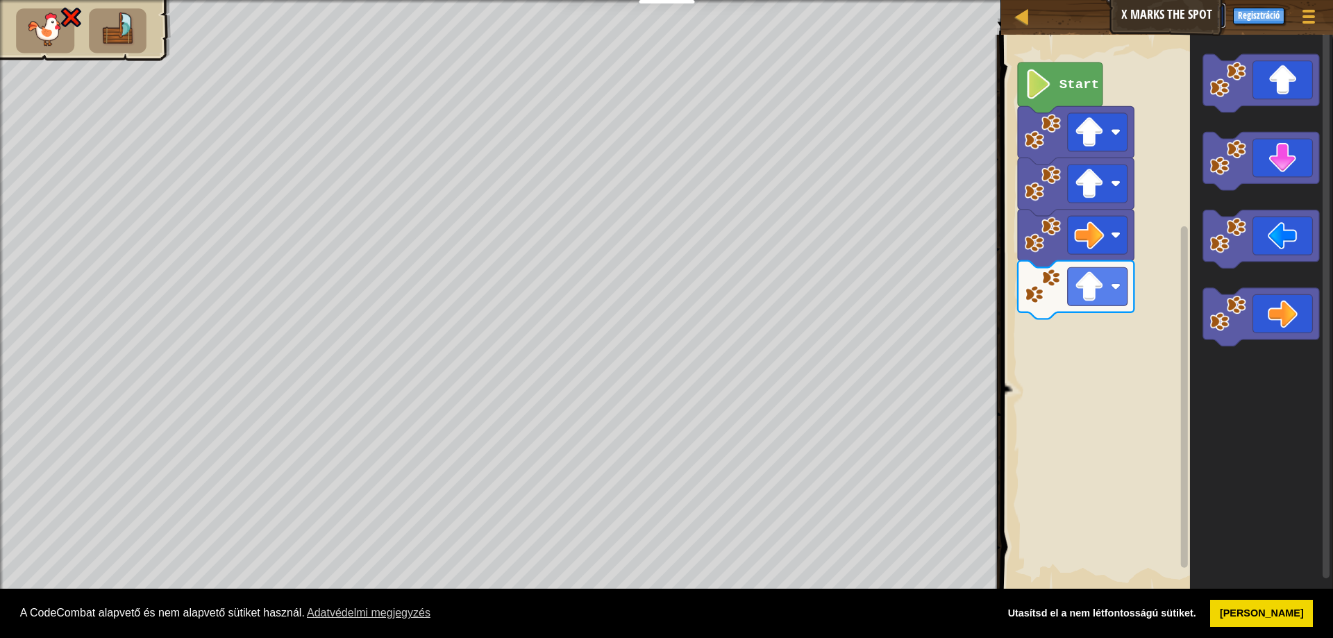
click at [1223, 11] on button "Ask AI" at bounding box center [1206, 16] width 37 height 26
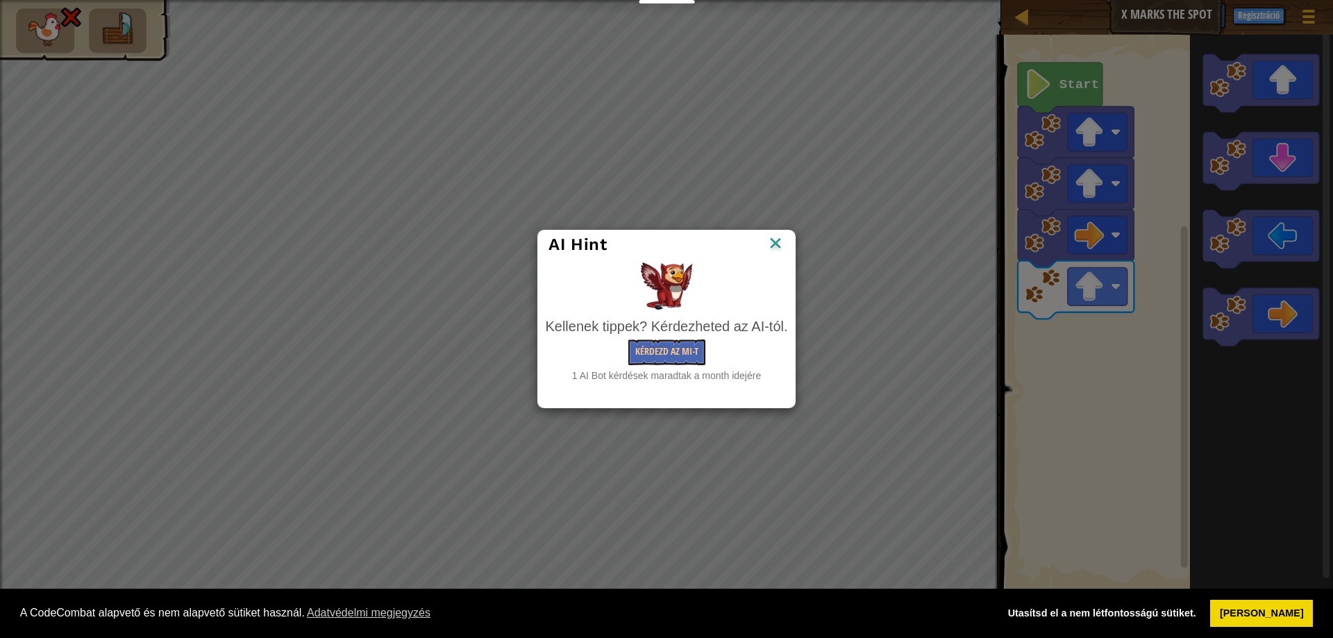
click at [770, 243] on img at bounding box center [775, 244] width 18 height 21
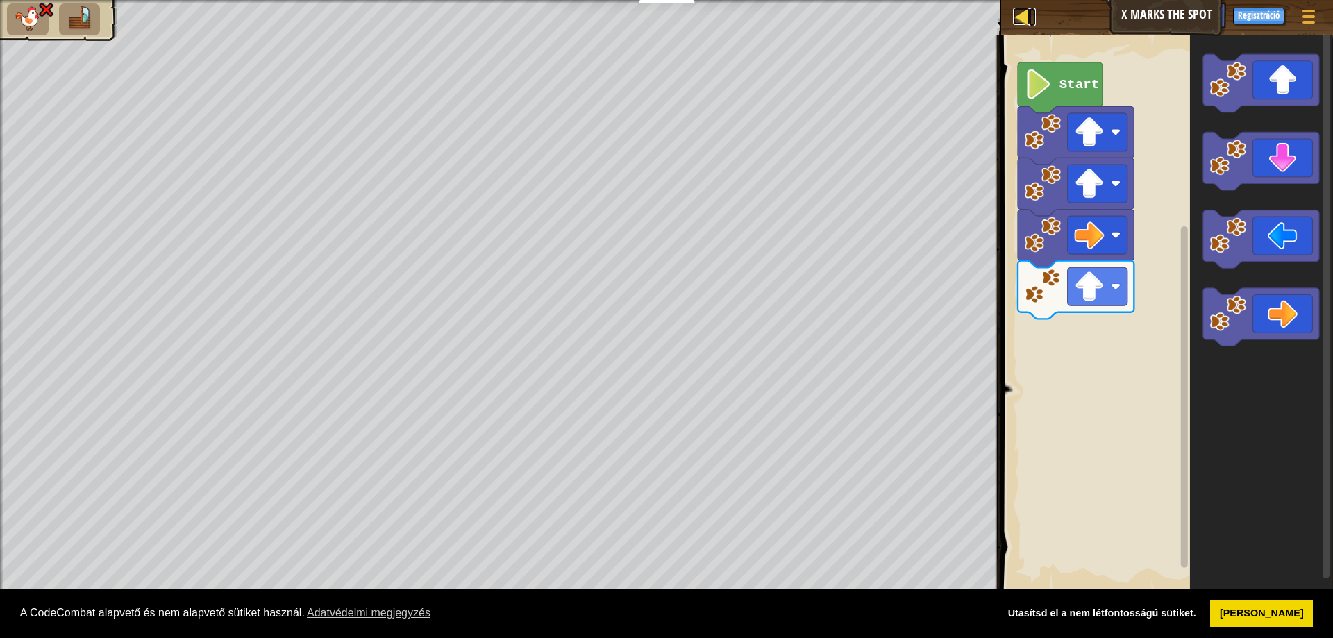
click at [1031, 17] on link "Térkép" at bounding box center [1032, 17] width 7 height 19
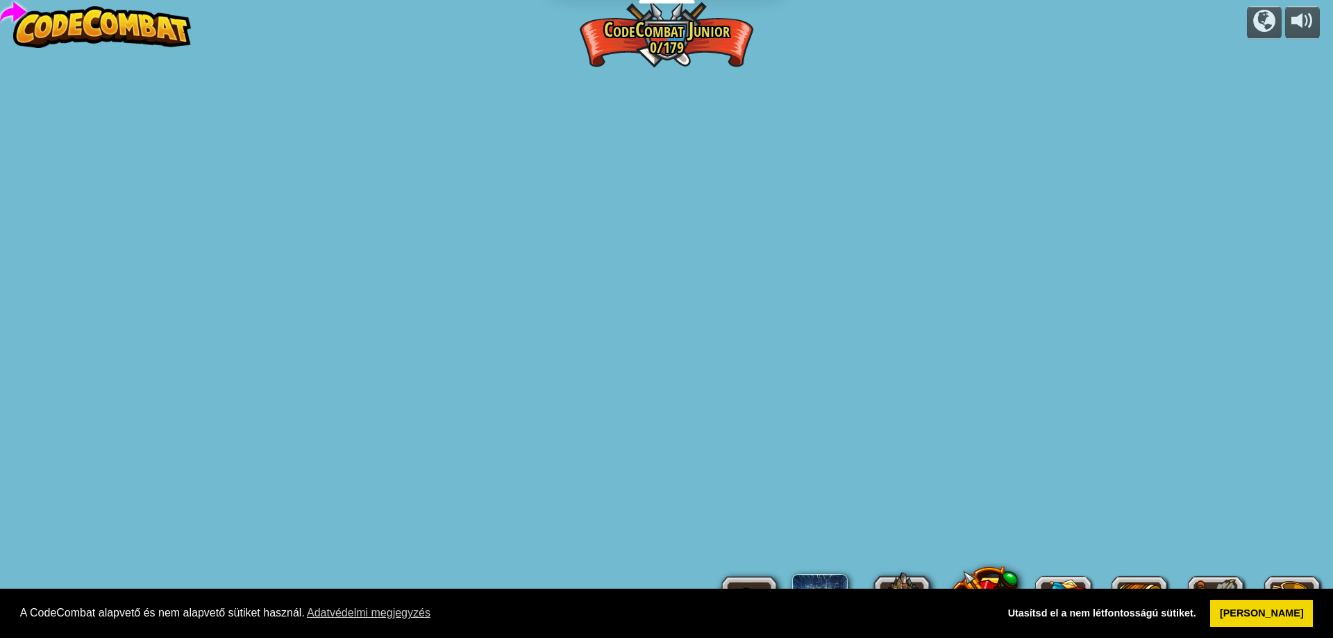
select select "hu"
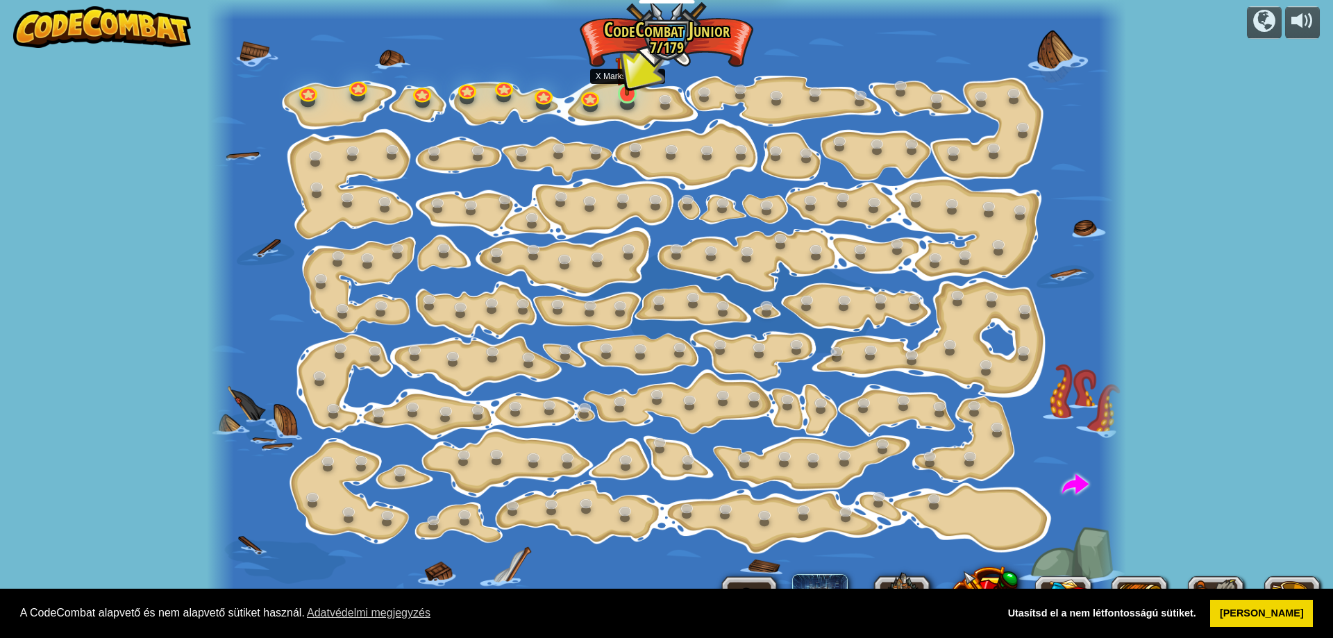
click at [628, 94] on img at bounding box center [627, 68] width 24 height 56
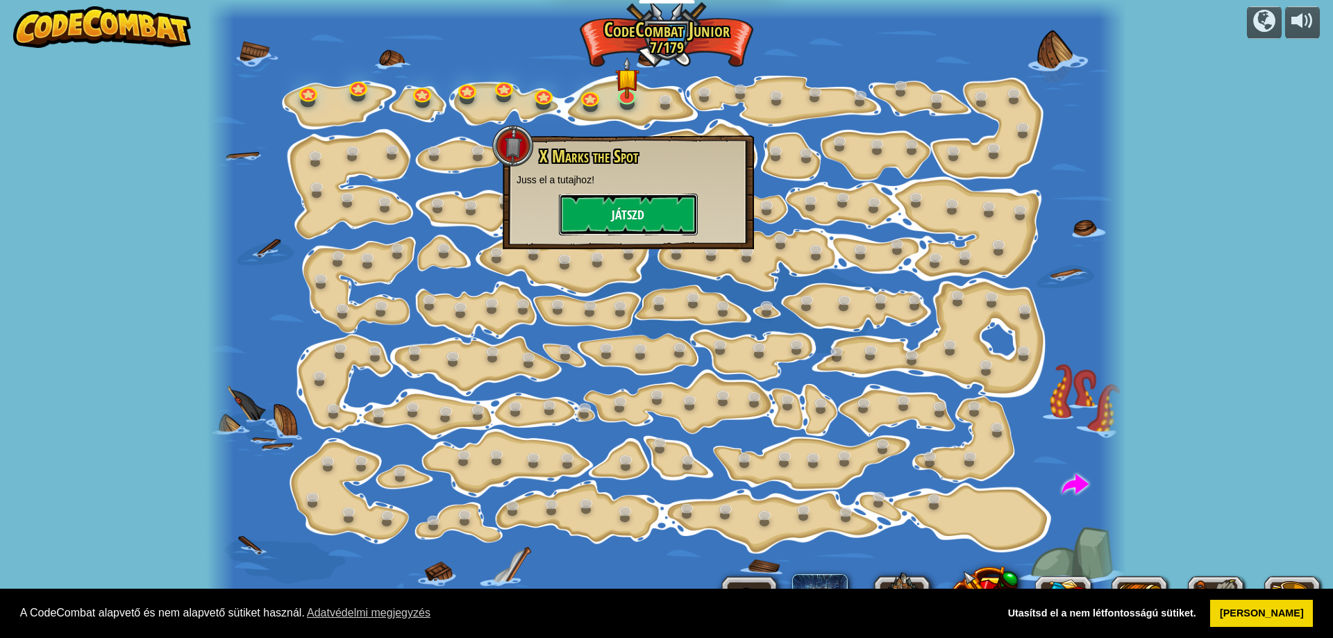
click at [644, 212] on button "Játszd" at bounding box center [628, 215] width 139 height 42
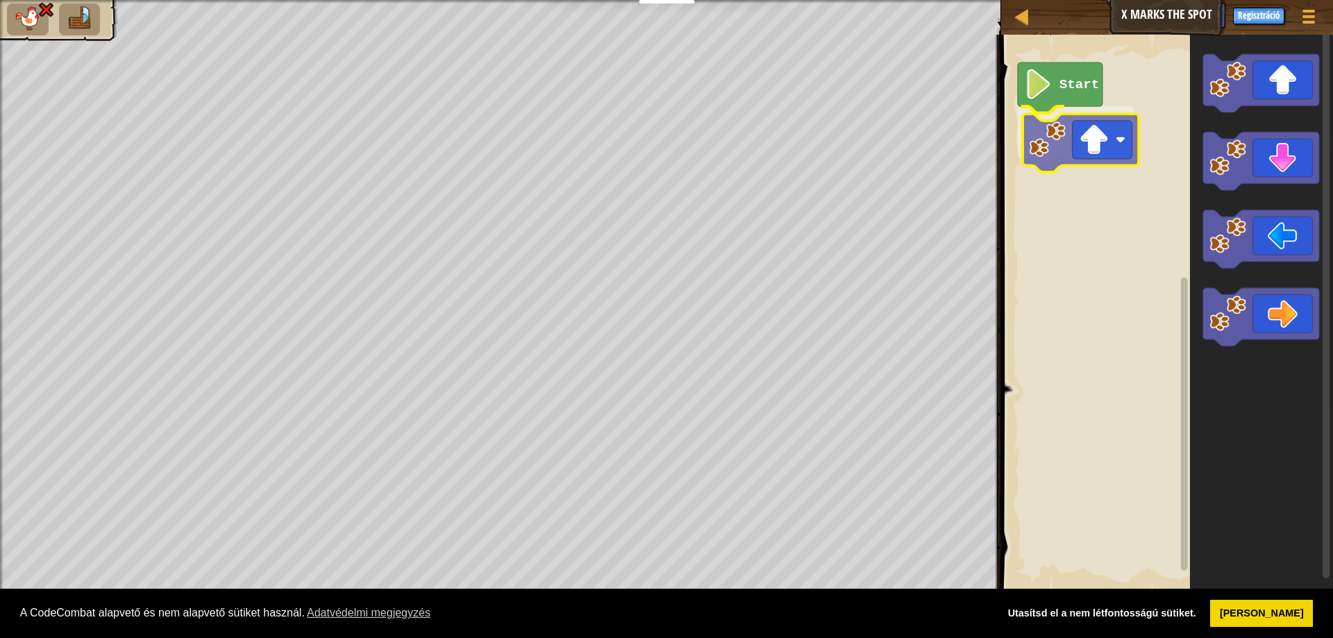
click at [1051, 151] on div "Start" at bounding box center [1165, 313] width 336 height 571
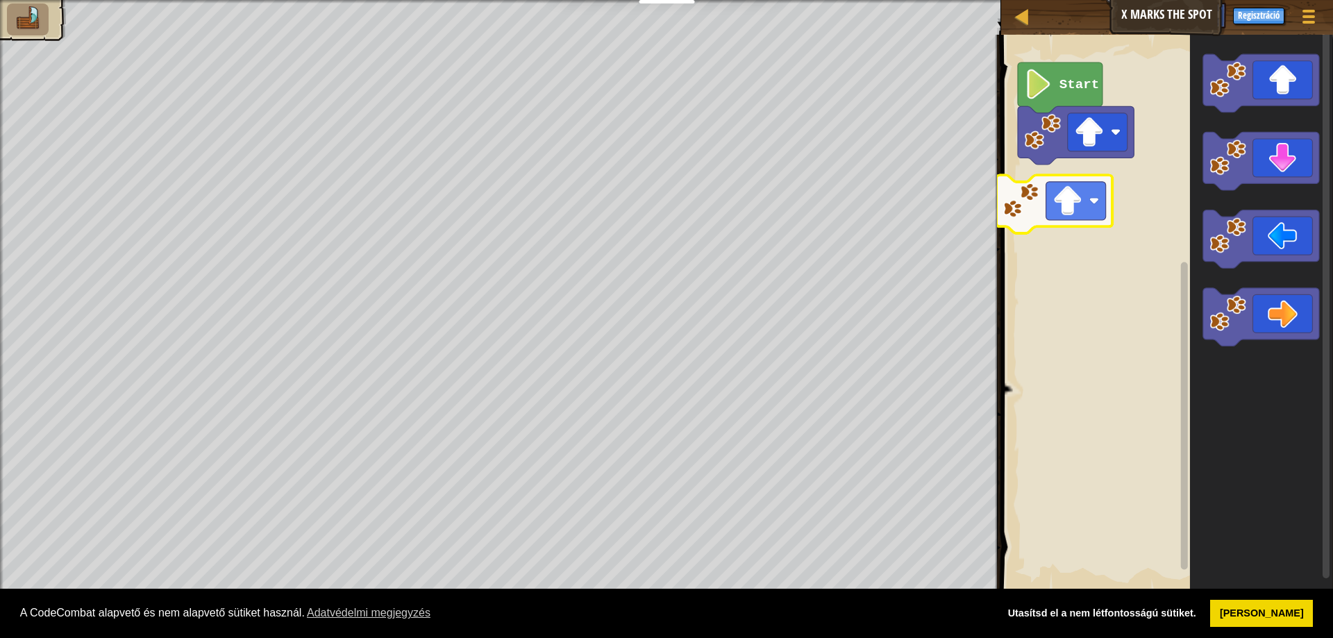
click at [1038, 212] on div "Start" at bounding box center [1165, 313] width 336 height 571
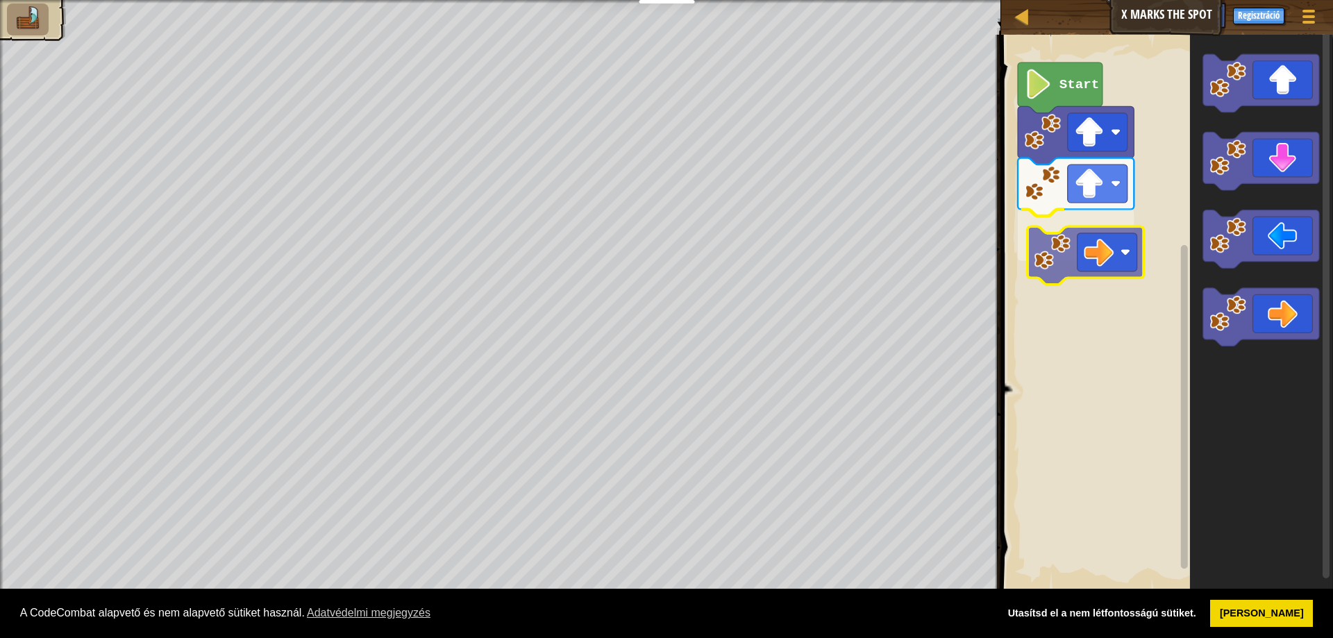
click at [1059, 243] on div "Start" at bounding box center [1165, 313] width 336 height 571
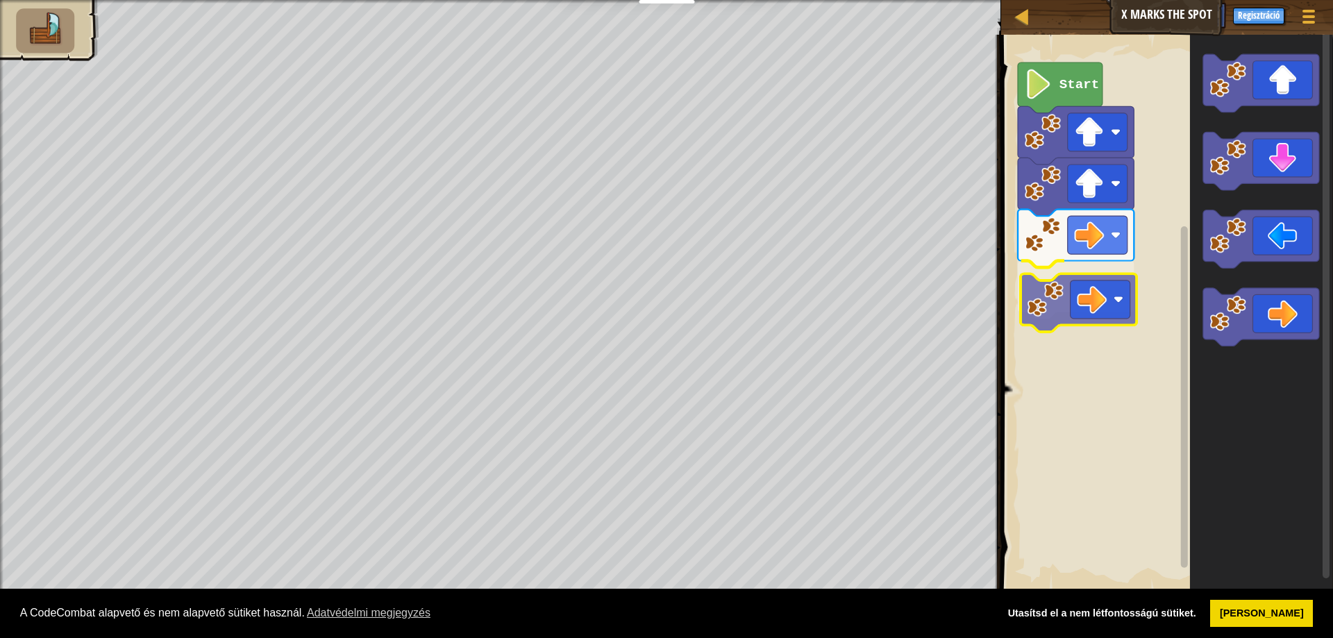
click at [1054, 300] on div "Start" at bounding box center [1165, 313] width 336 height 571
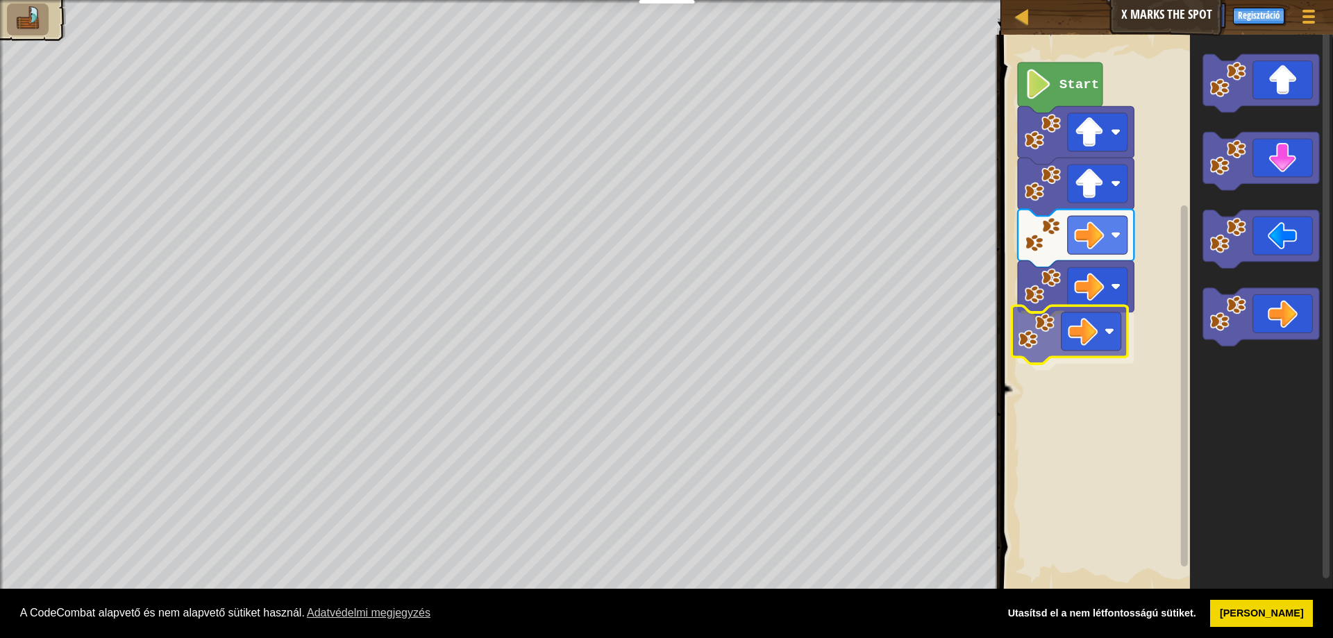
click at [1025, 329] on div "Start" at bounding box center [1165, 313] width 336 height 571
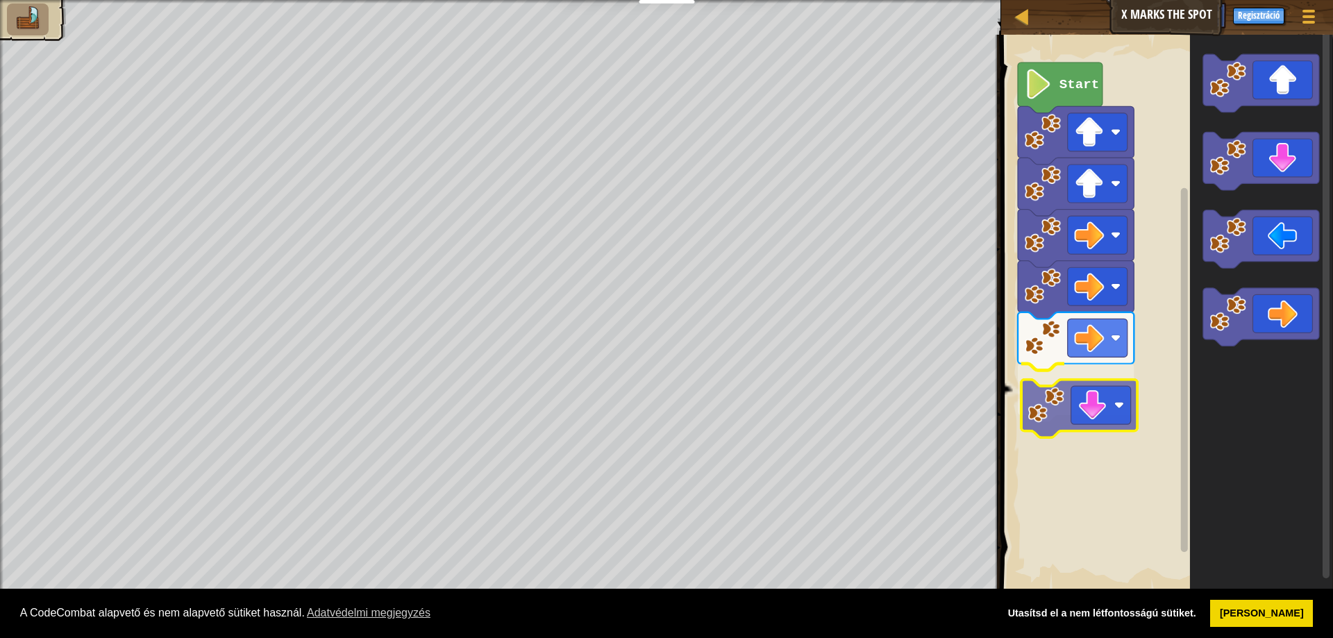
click at [1045, 410] on div "Start" at bounding box center [1165, 313] width 336 height 571
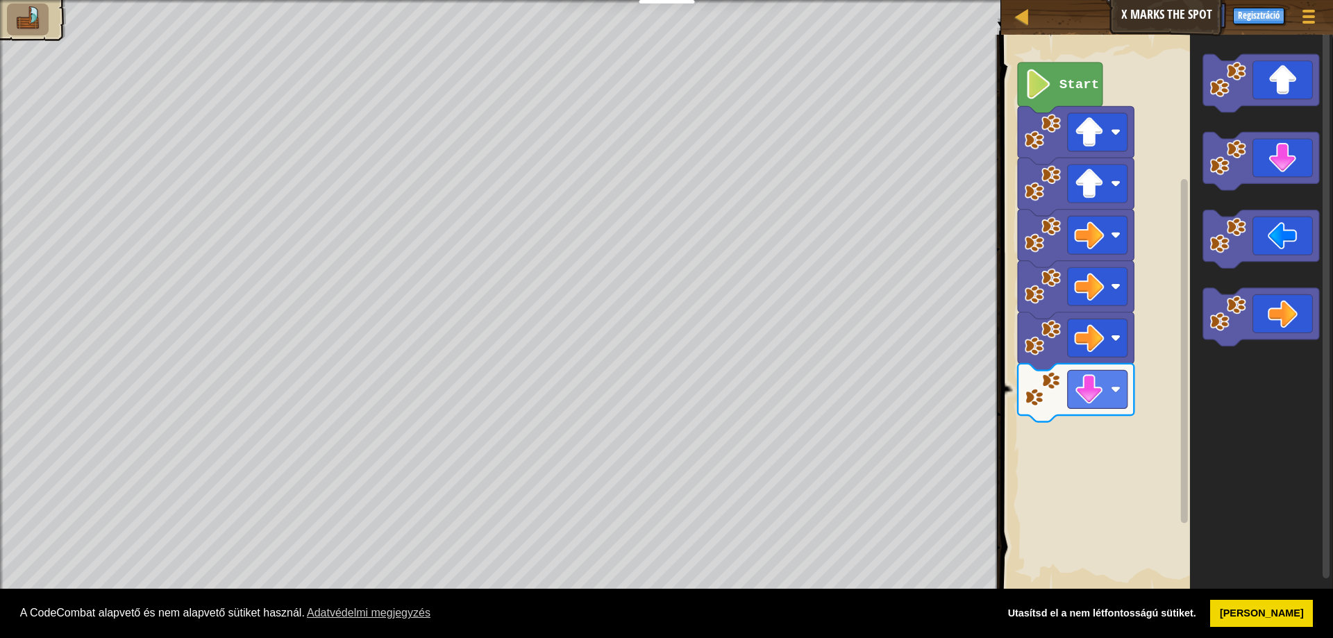
click at [1133, 355] on div "Start" at bounding box center [1165, 313] width 336 height 571
click at [1161, 341] on div "Start" at bounding box center [1165, 313] width 336 height 571
click at [1182, 188] on div "Start" at bounding box center [1165, 313] width 336 height 571
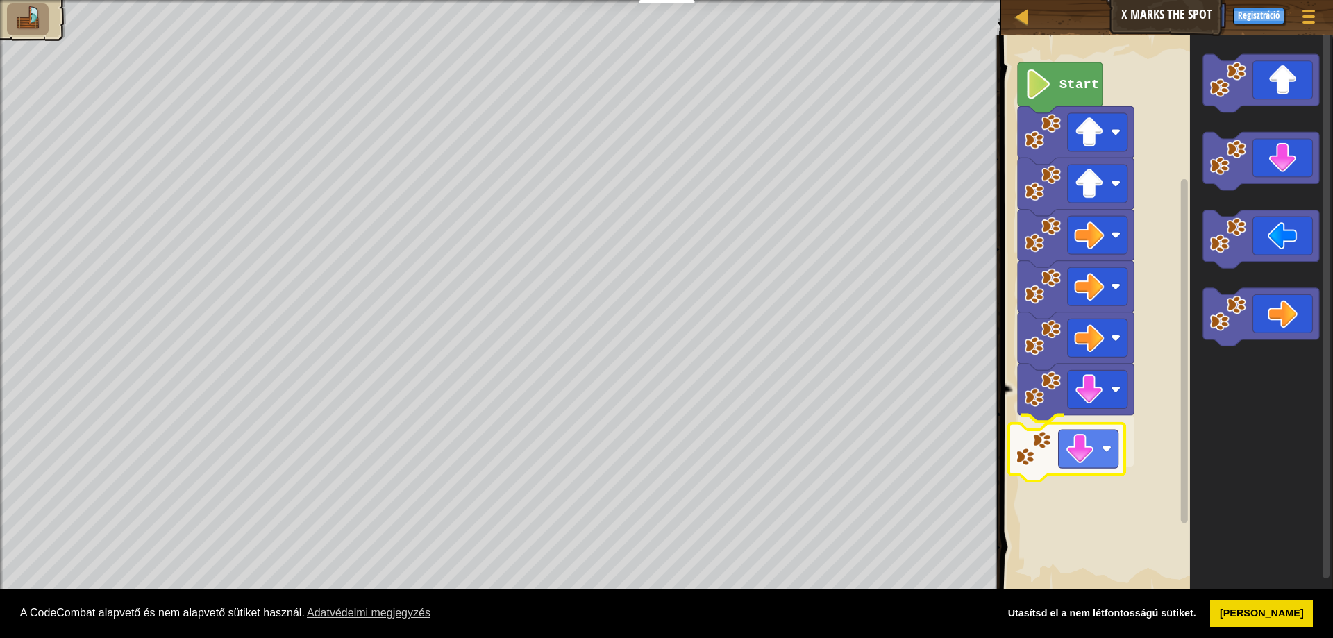
click at [1033, 444] on div "Start" at bounding box center [1165, 313] width 336 height 571
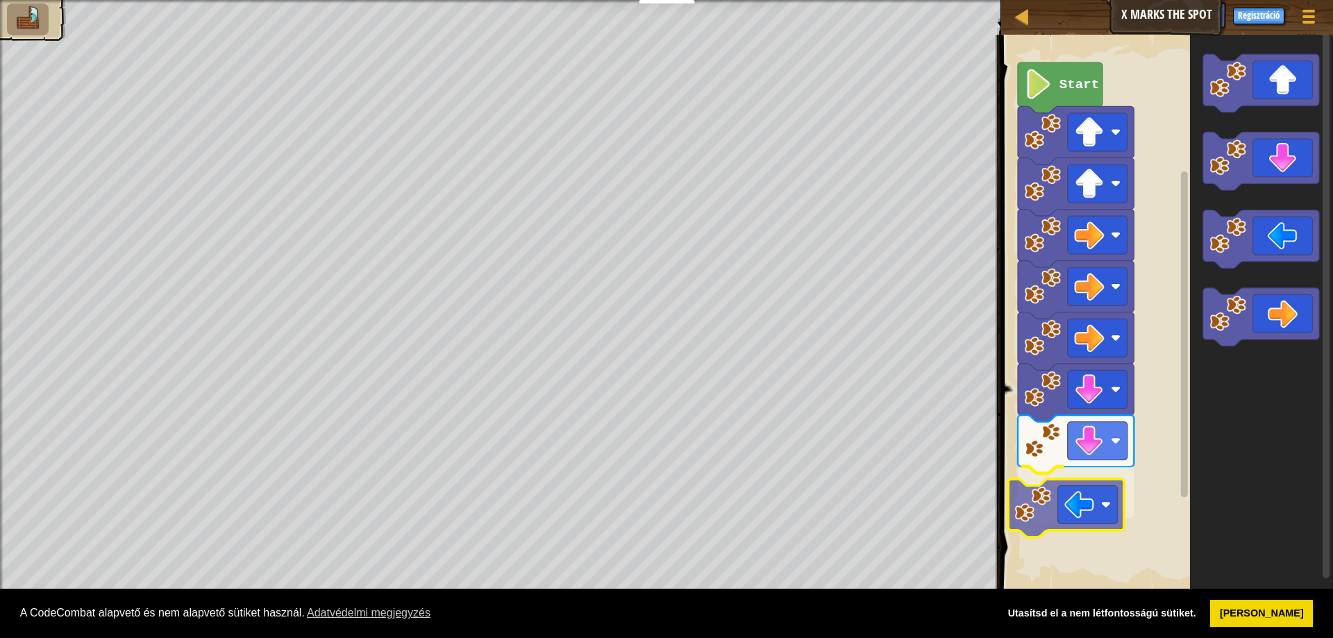
click at [1065, 517] on div "Start" at bounding box center [1165, 313] width 336 height 571
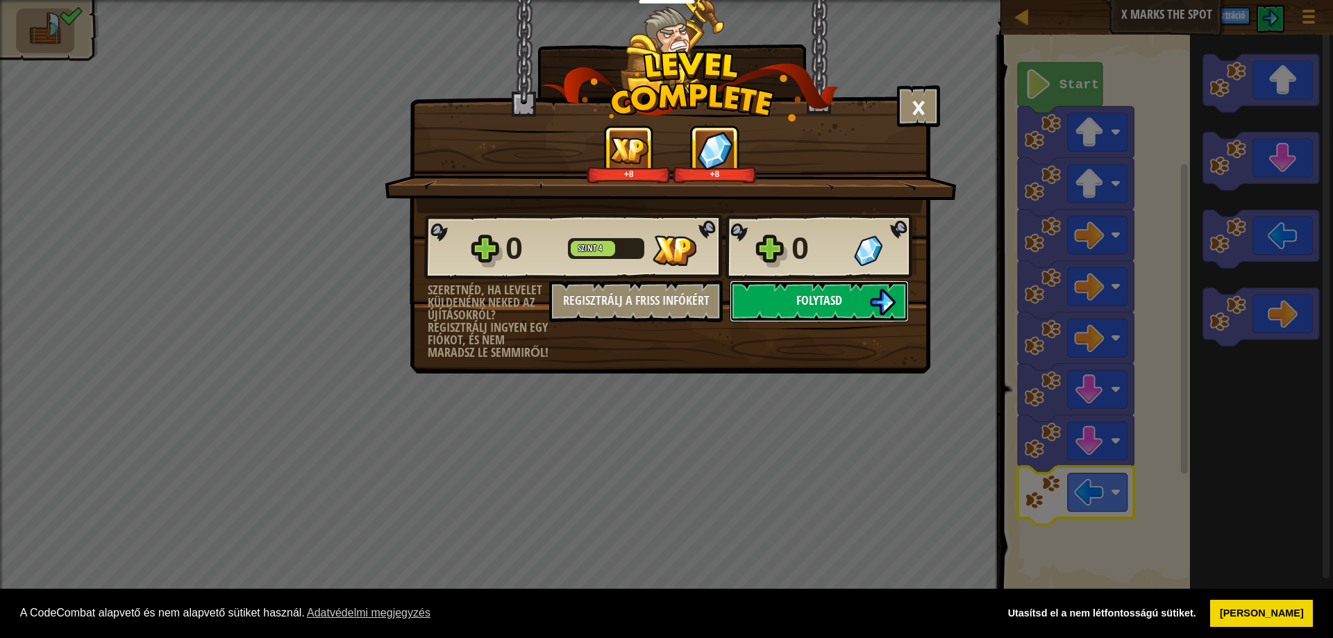
click at [786, 300] on button "Folytasd" at bounding box center [818, 301] width 179 height 42
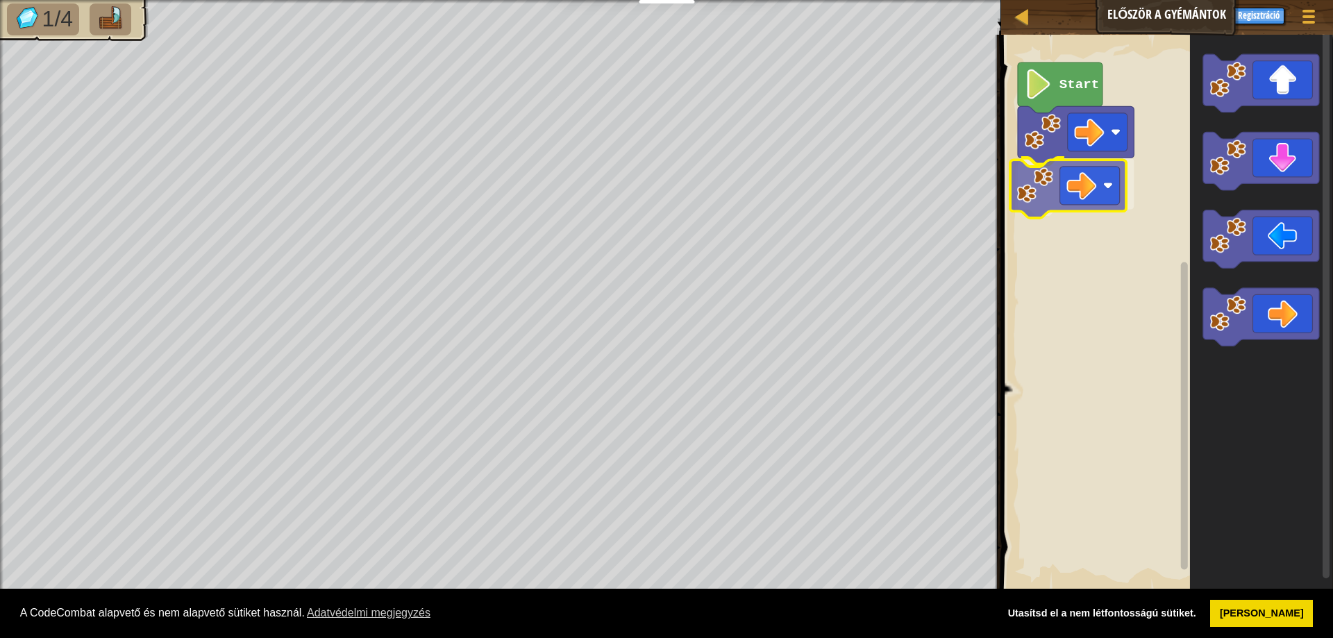
click at [1049, 186] on div "Start" at bounding box center [1165, 313] width 336 height 571
click at [1139, 260] on div "Start" at bounding box center [1165, 313] width 336 height 571
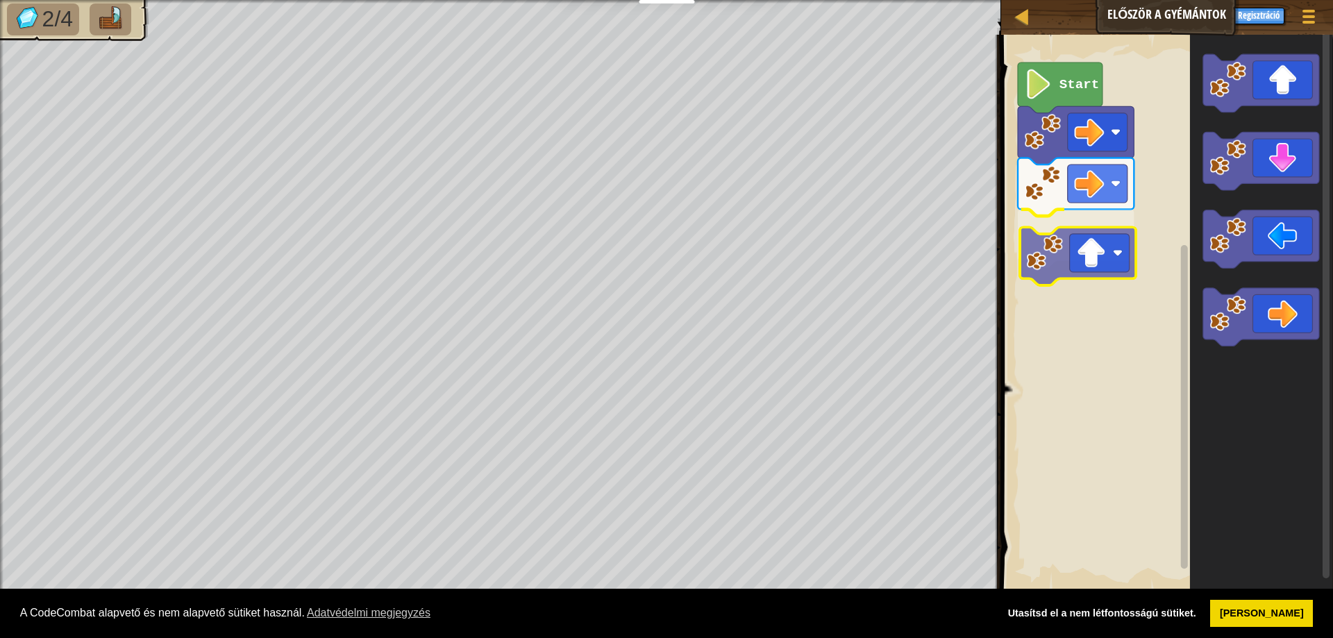
click at [1048, 257] on div "Start" at bounding box center [1165, 313] width 336 height 571
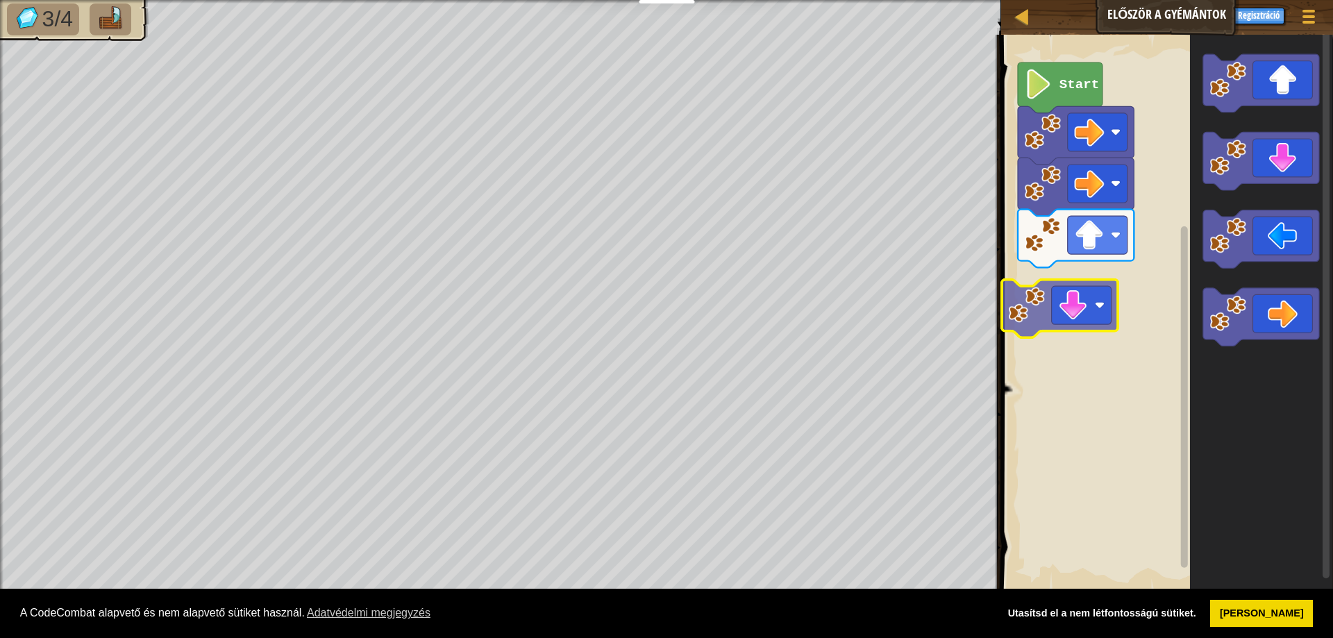
click at [1017, 312] on div "Start" at bounding box center [1165, 313] width 336 height 571
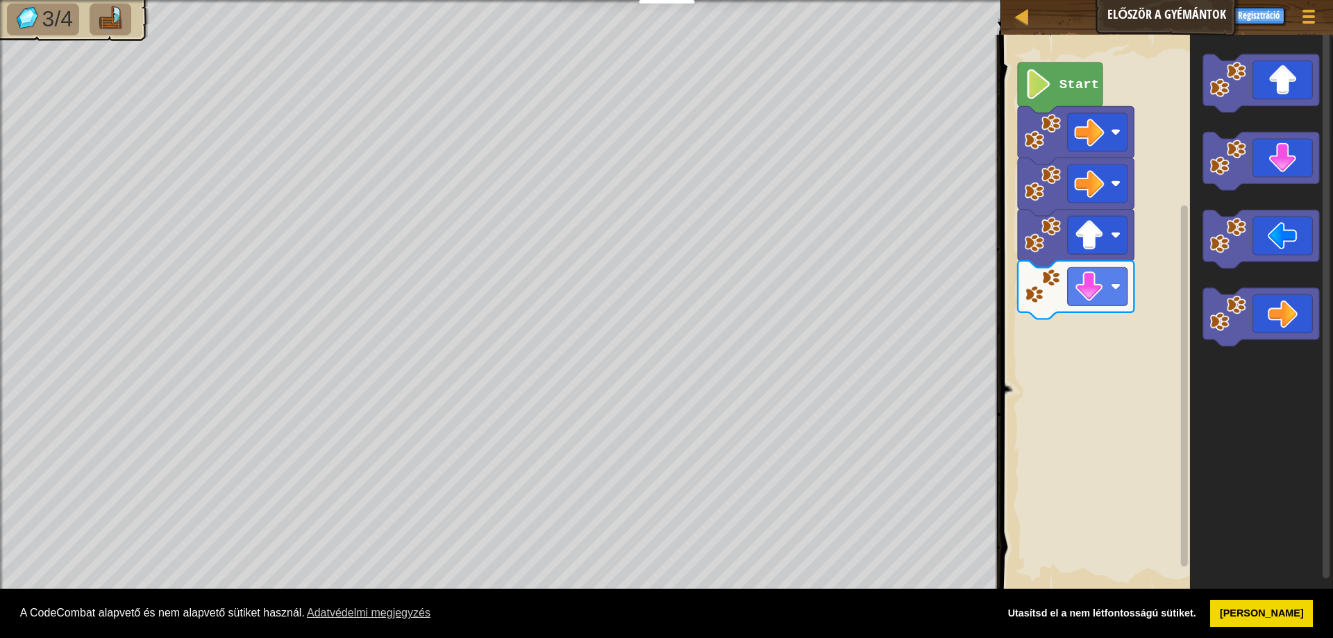
click at [1074, 357] on div "Start" at bounding box center [1165, 313] width 336 height 571
click at [1141, 315] on div "Start" at bounding box center [1165, 313] width 336 height 571
click at [1168, 287] on div "Start" at bounding box center [1165, 313] width 336 height 571
click at [1204, 269] on icon "Blockly munkaterület" at bounding box center [1260, 313] width 143 height 571
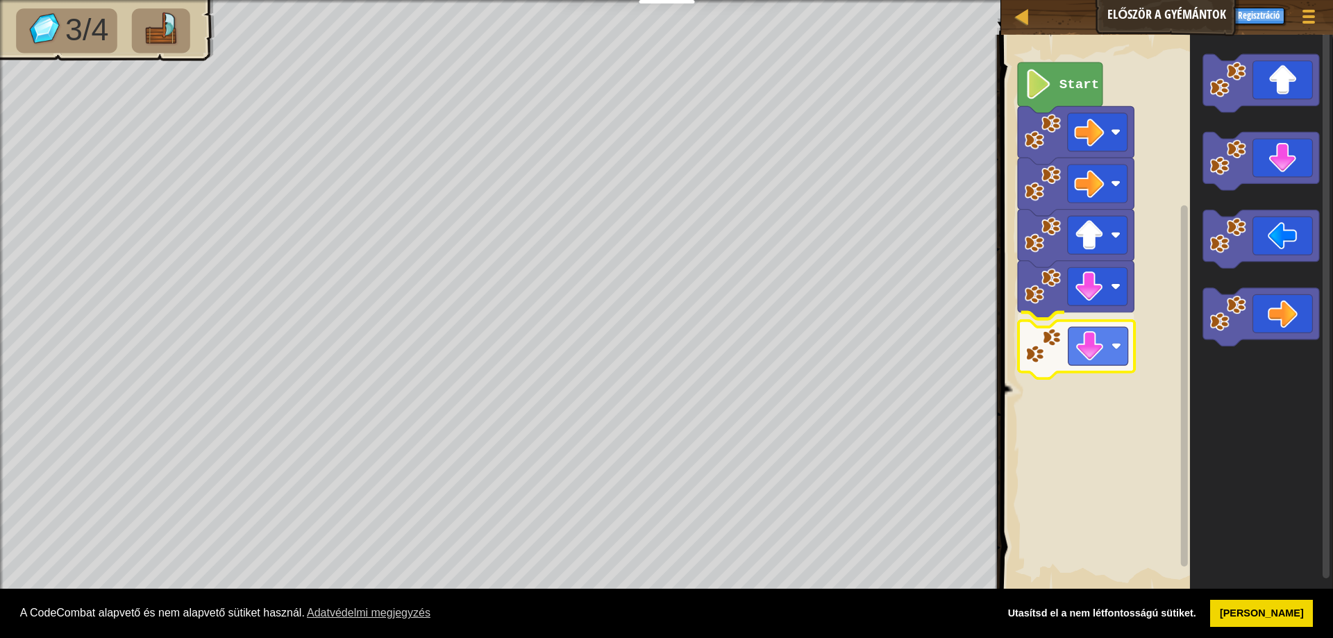
click at [1039, 365] on div "Start" at bounding box center [1165, 313] width 336 height 571
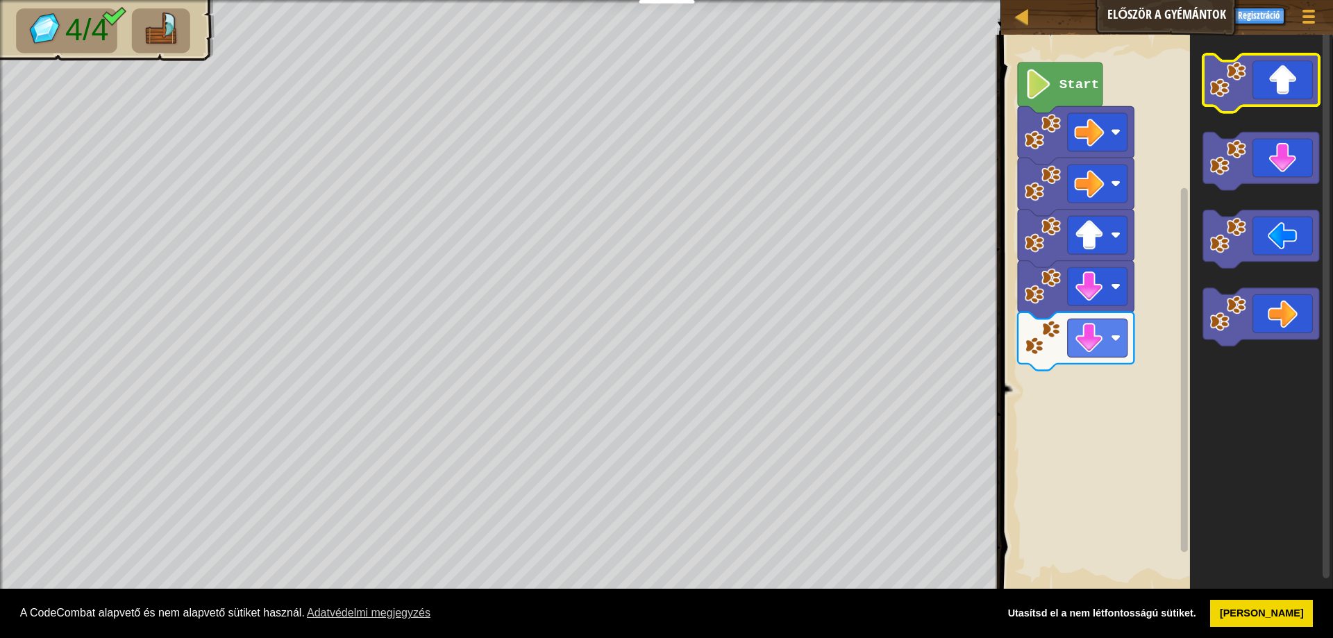
click at [1231, 102] on icon "Blockly munkaterület" at bounding box center [1261, 83] width 116 height 58
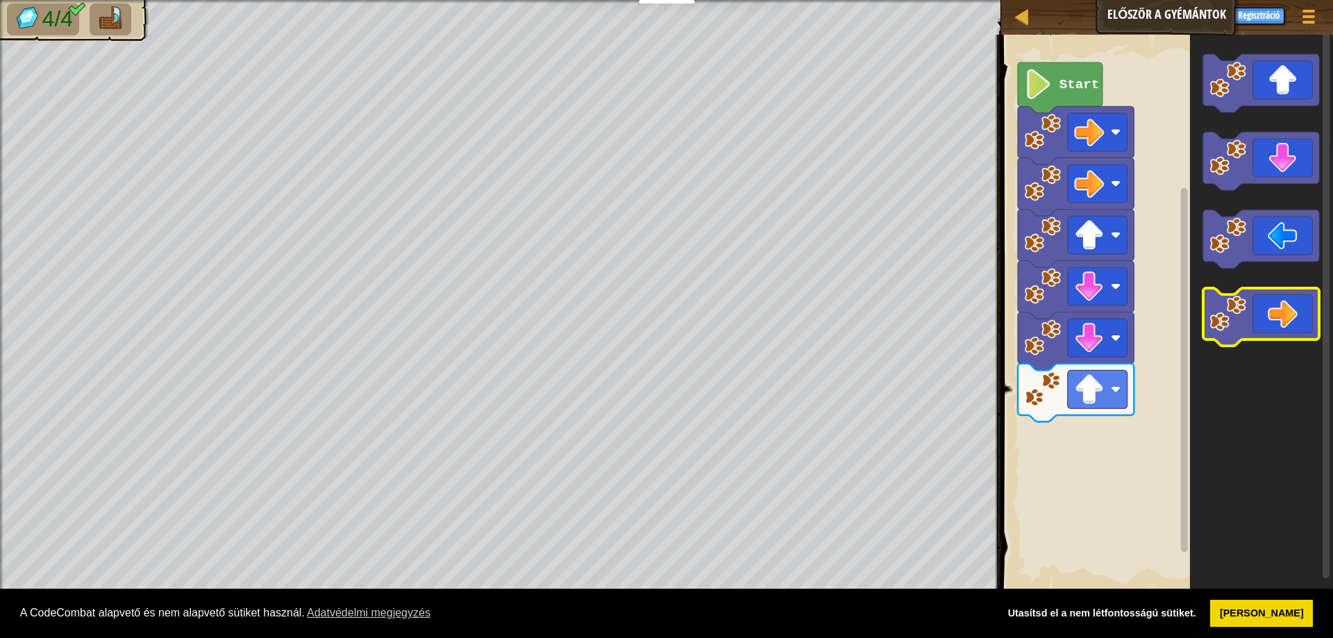
click at [1233, 317] on image "Blockly munkaterület" at bounding box center [1227, 313] width 37 height 37
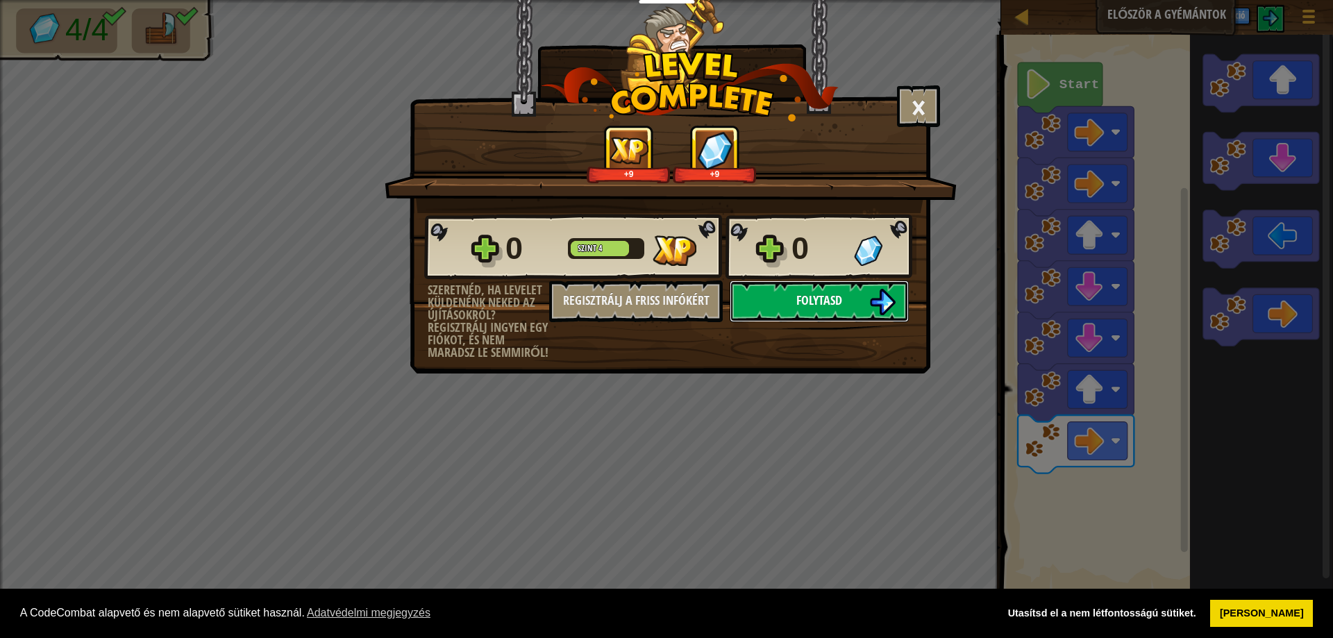
click at [838, 294] on span "Folytasd" at bounding box center [819, 300] width 46 height 17
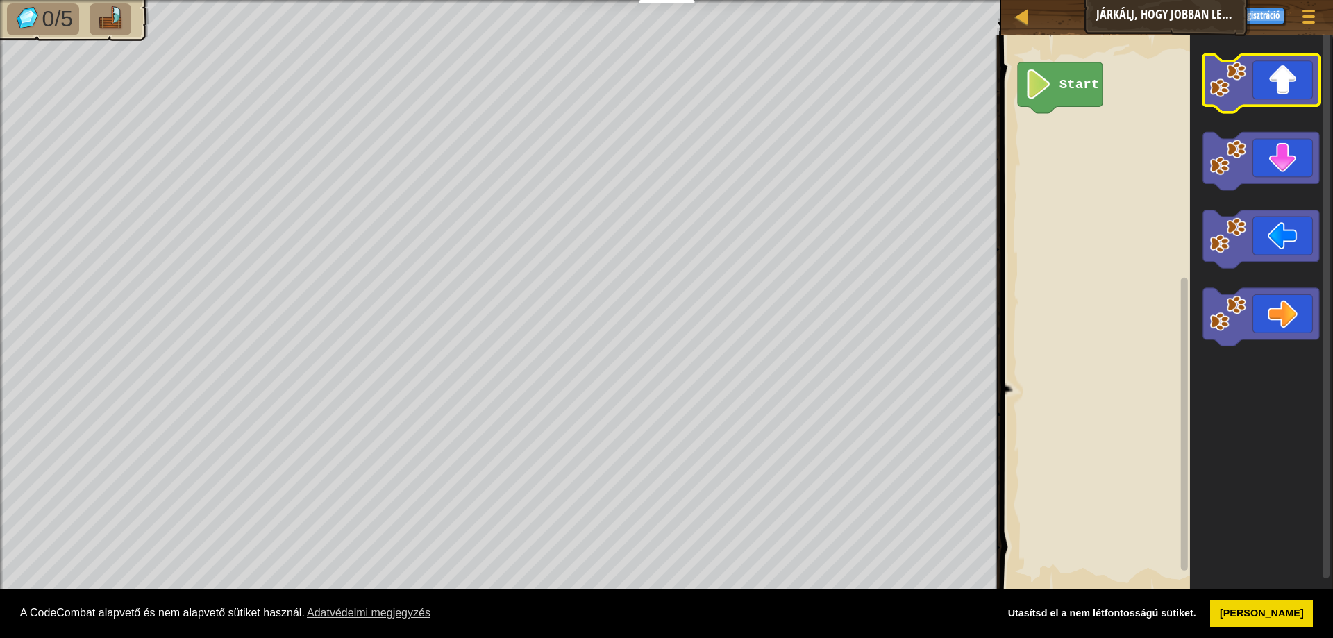
click at [1243, 83] on image "Blockly munkaterület" at bounding box center [1227, 79] width 37 height 37
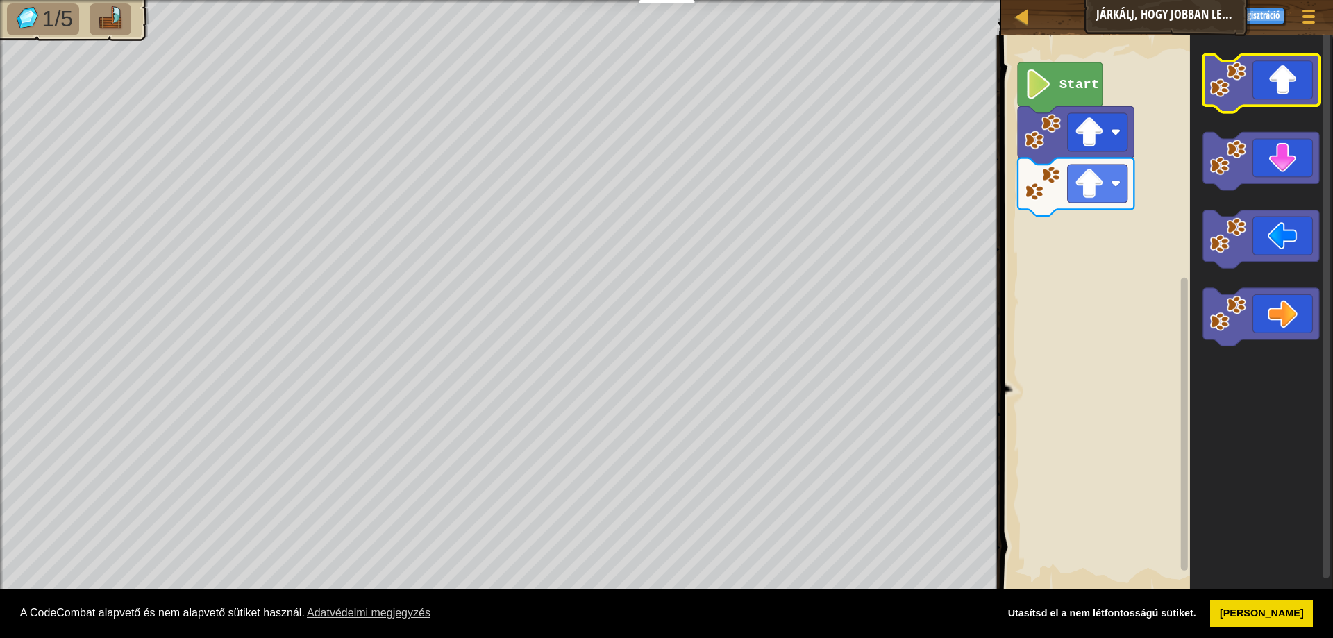
click at [1222, 81] on image "Blockly munkaterület" at bounding box center [1227, 79] width 37 height 37
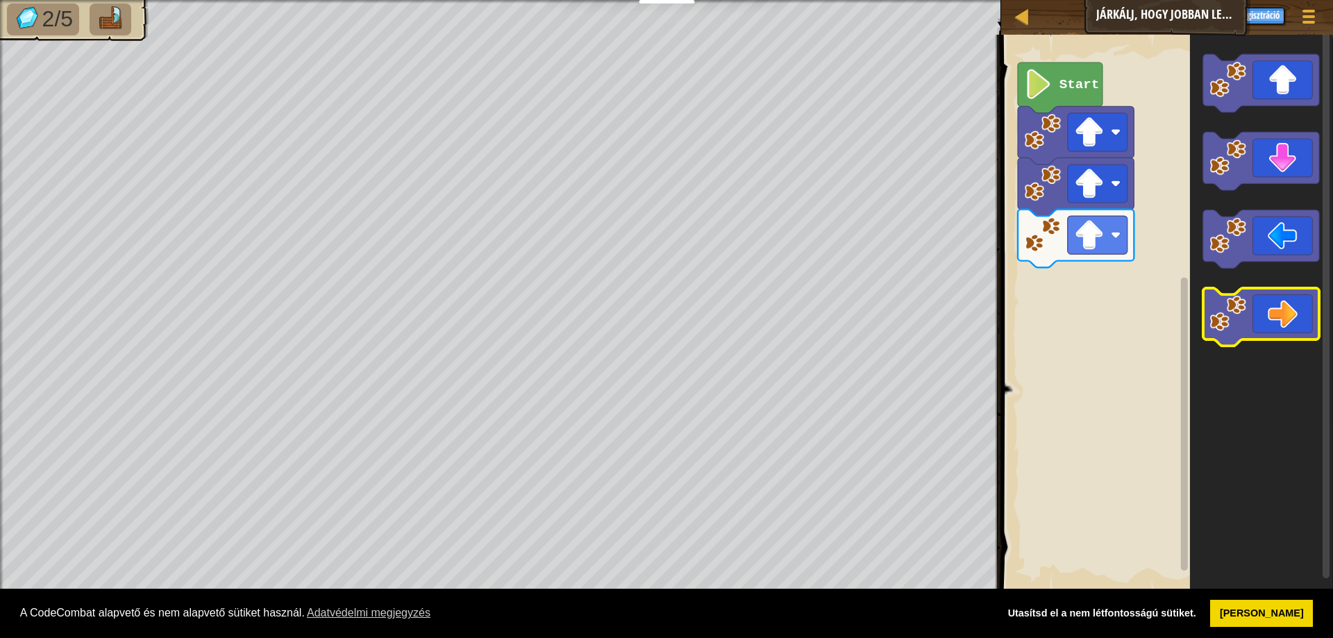
click at [1233, 305] on image "Blockly munkaterület" at bounding box center [1227, 313] width 37 height 37
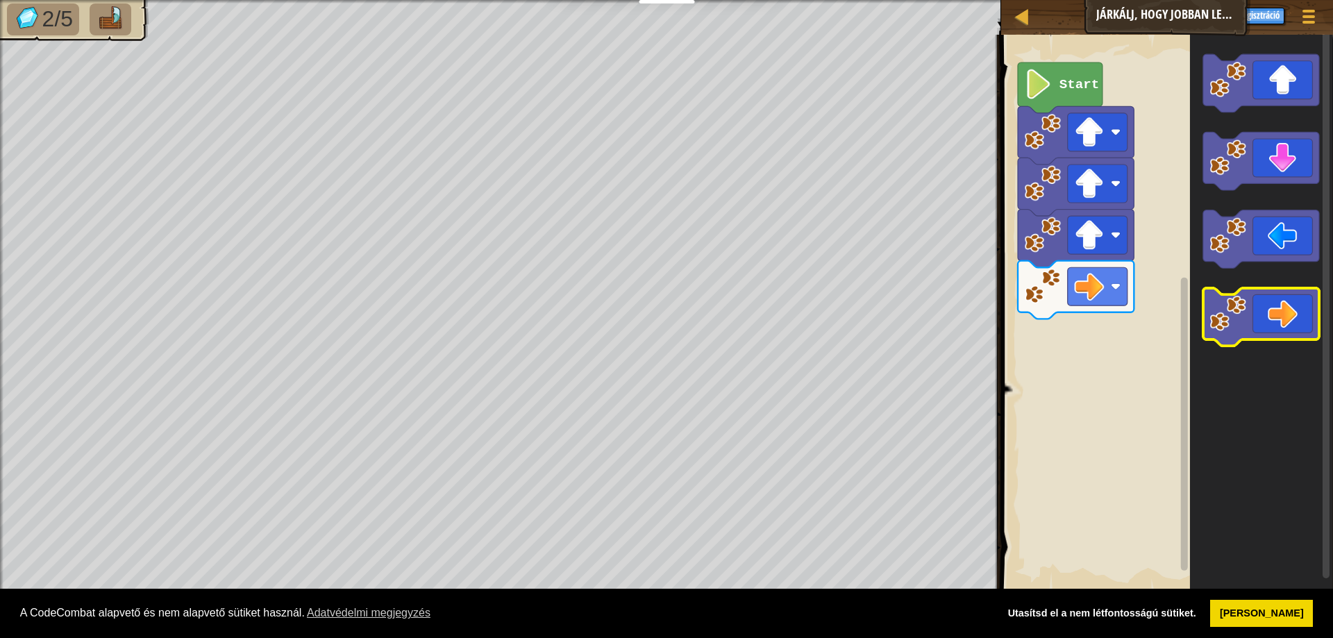
click at [1233, 307] on image "Blockly munkaterület" at bounding box center [1227, 313] width 37 height 37
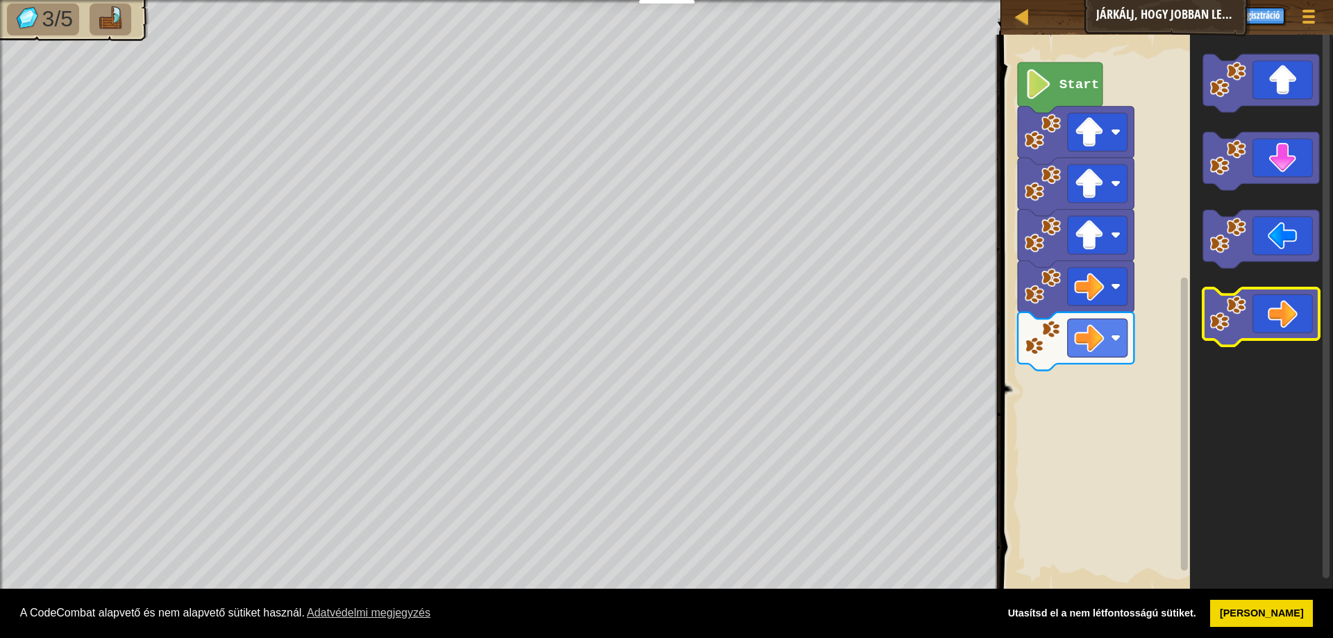
click at [1232, 307] on image "Blockly munkaterület" at bounding box center [1227, 313] width 37 height 37
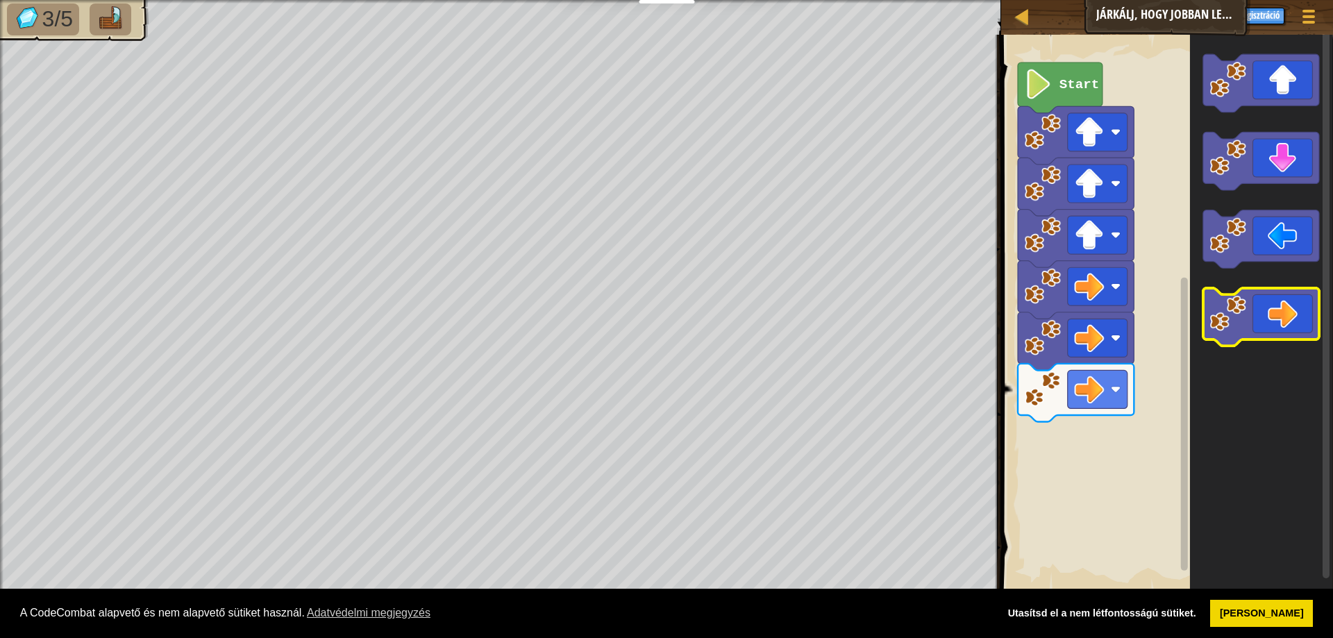
click at [1232, 307] on image "Blockly munkaterület" at bounding box center [1227, 313] width 37 height 37
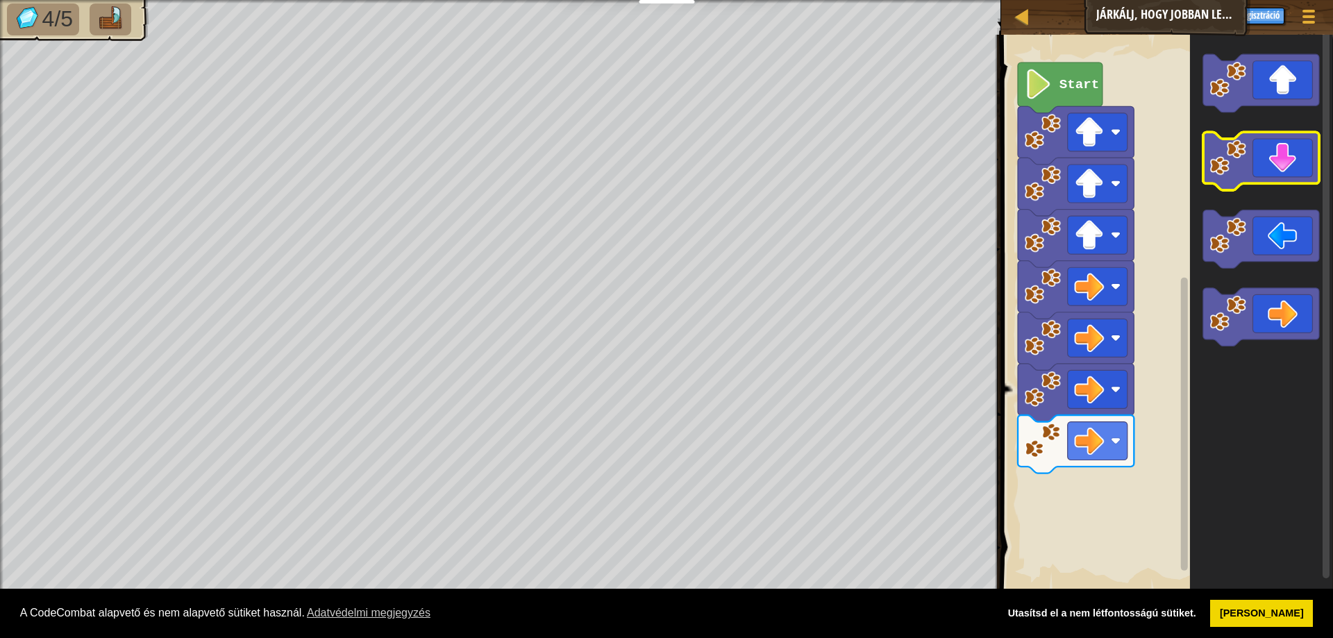
click at [1225, 152] on image "Blockly munkaterület" at bounding box center [1227, 158] width 37 height 37
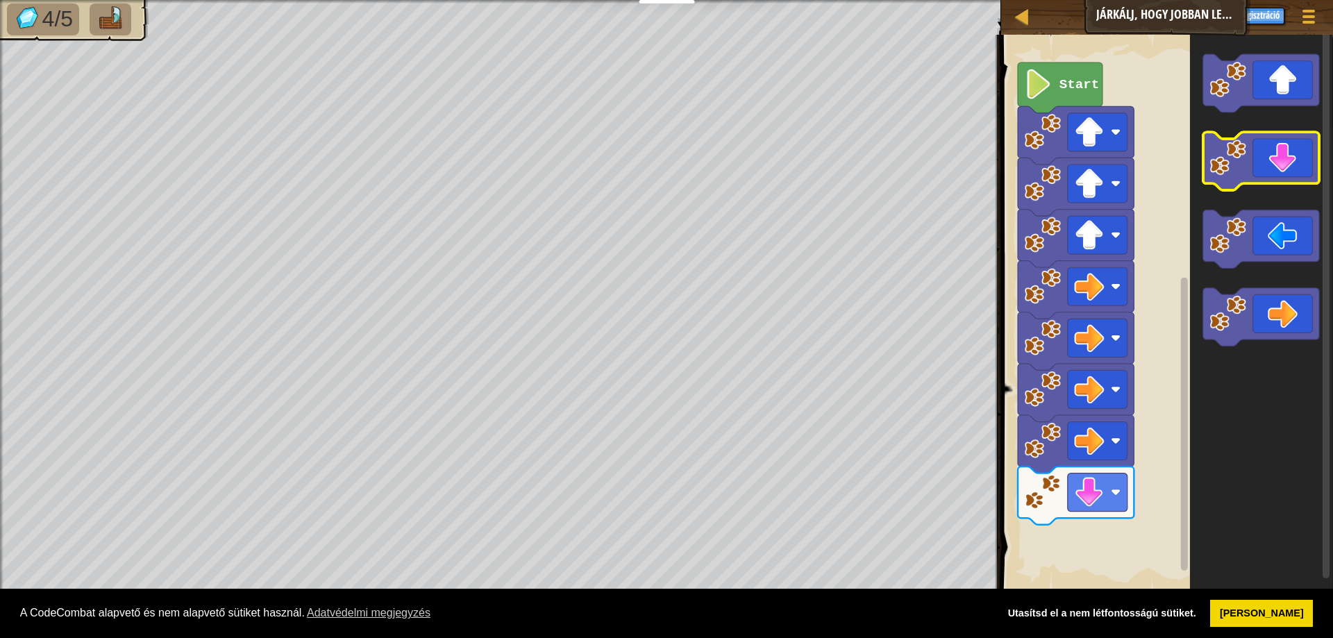
click at [1225, 152] on image "Blockly munkaterület" at bounding box center [1227, 158] width 37 height 37
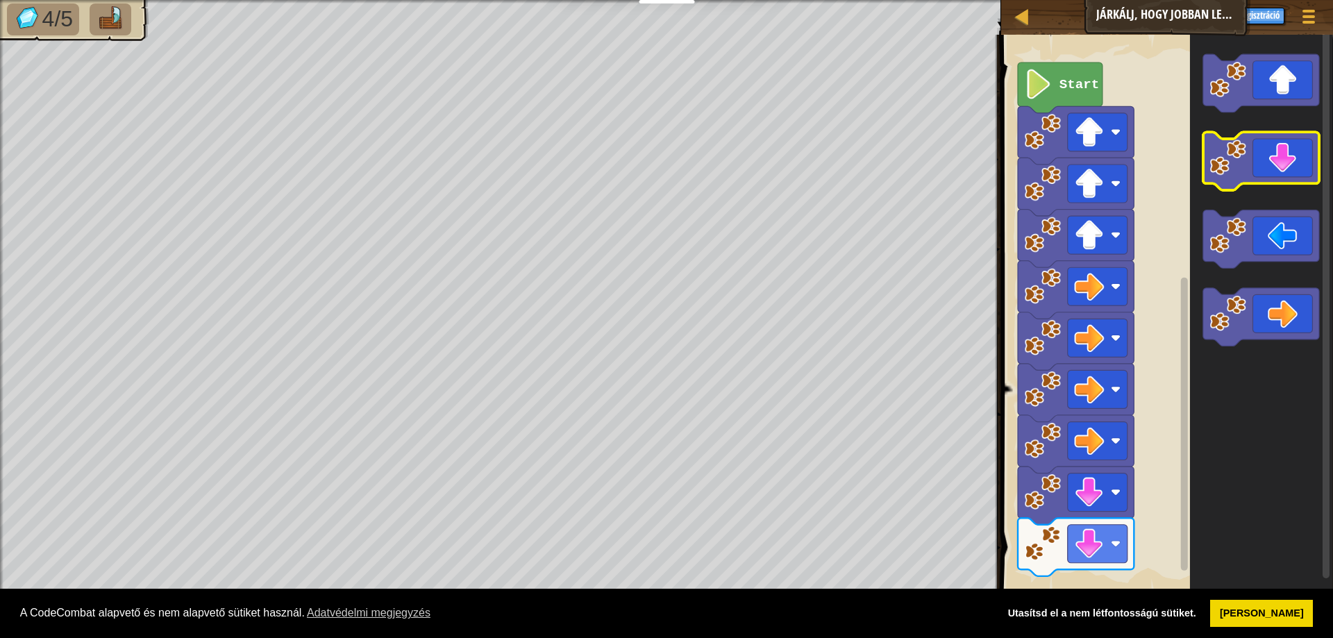
click at [1225, 152] on image "Blockly munkaterület" at bounding box center [1227, 158] width 37 height 37
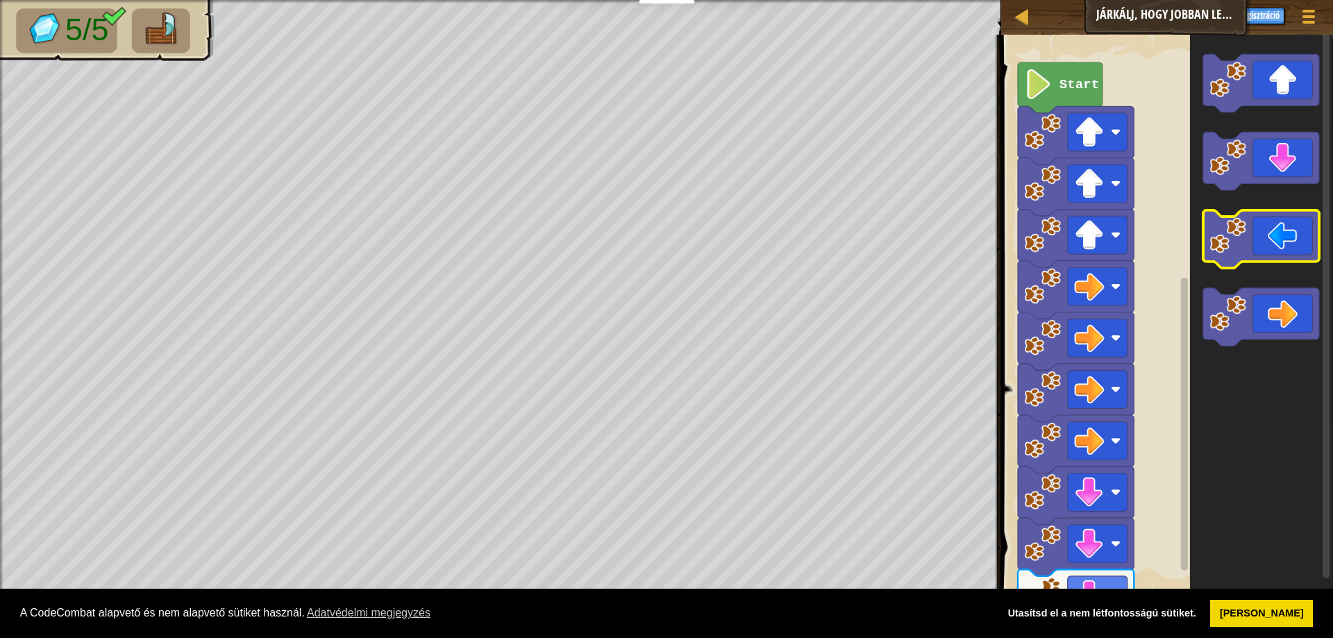
click at [1255, 230] on icon "Blockly munkaterület" at bounding box center [1261, 239] width 116 height 58
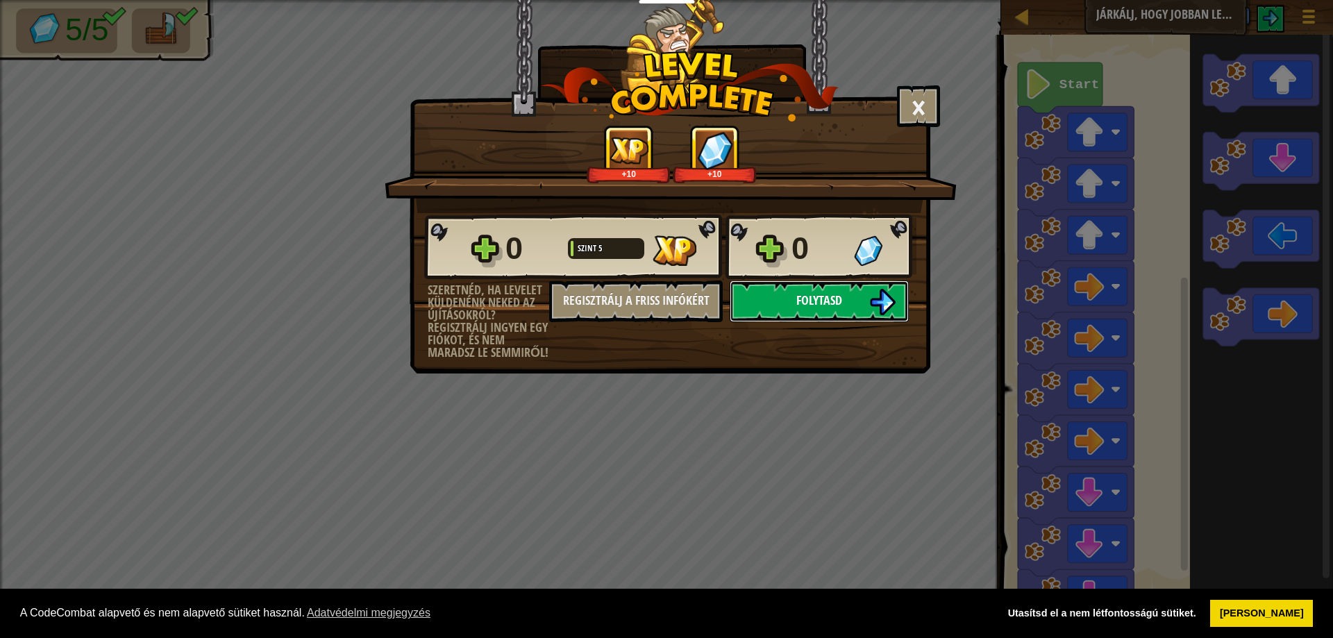
click at [822, 285] on button "Folytasd" at bounding box center [818, 301] width 179 height 42
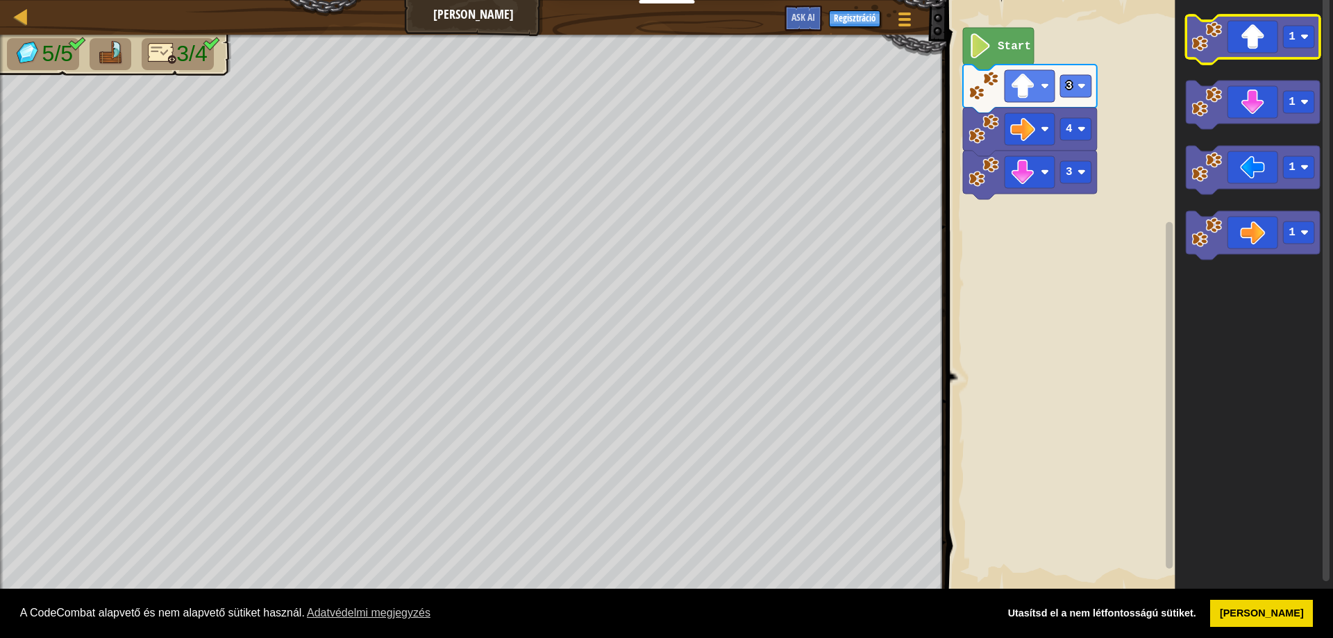
click at [1213, 40] on image "Blockly munkaterület" at bounding box center [1206, 37] width 31 height 31
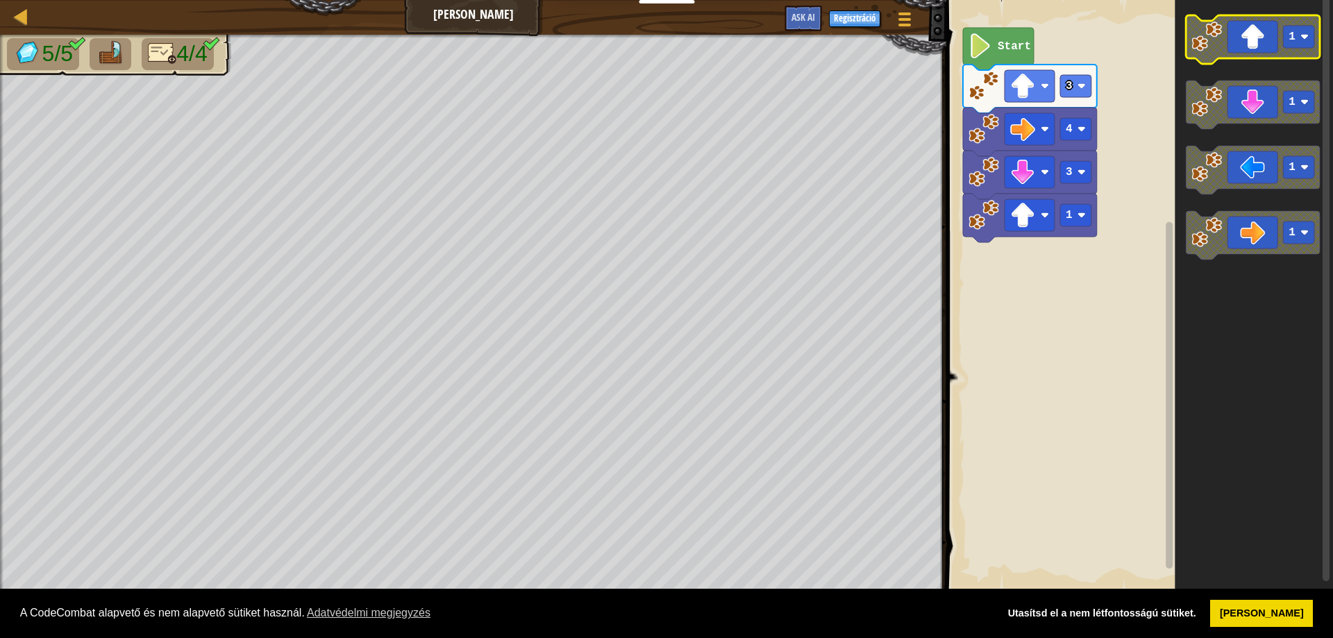
click at [1213, 40] on image "Blockly munkaterület" at bounding box center [1206, 37] width 31 height 31
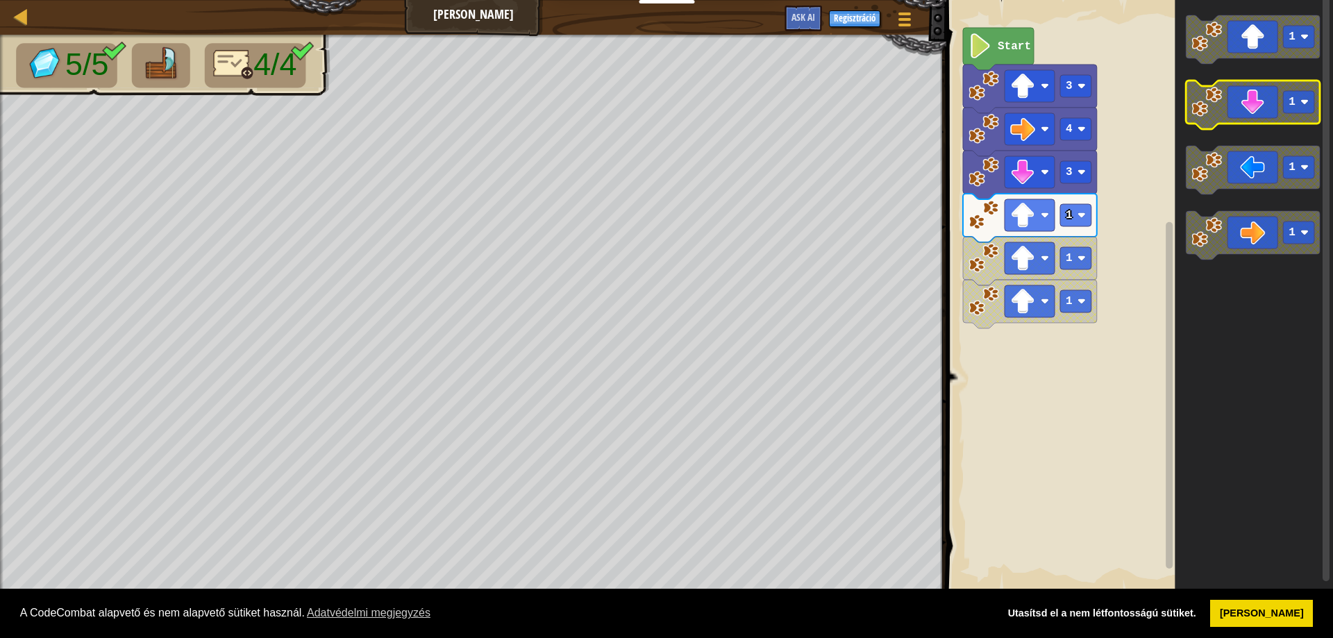
click at [1206, 91] on image "Blockly munkaterület" at bounding box center [1206, 102] width 31 height 31
click at [1201, 109] on image "Blockly munkaterület" at bounding box center [1206, 102] width 31 height 31
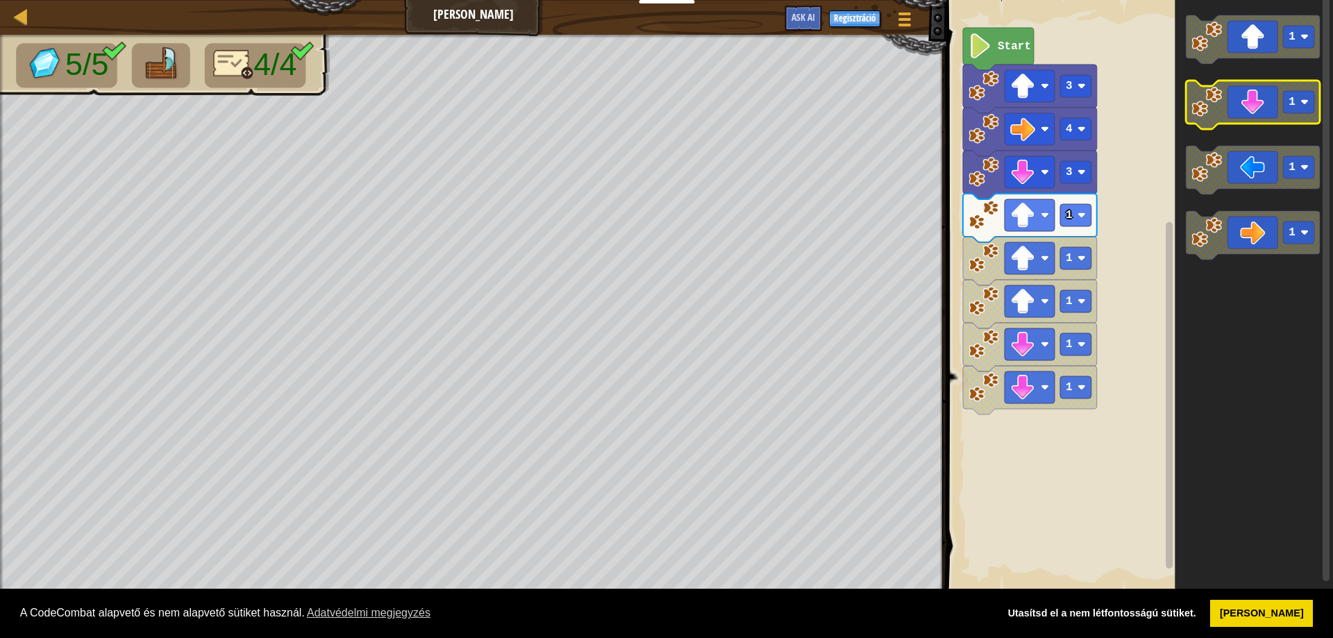
click at [1235, 99] on icon "Blockly munkaterület" at bounding box center [1252, 105] width 134 height 49
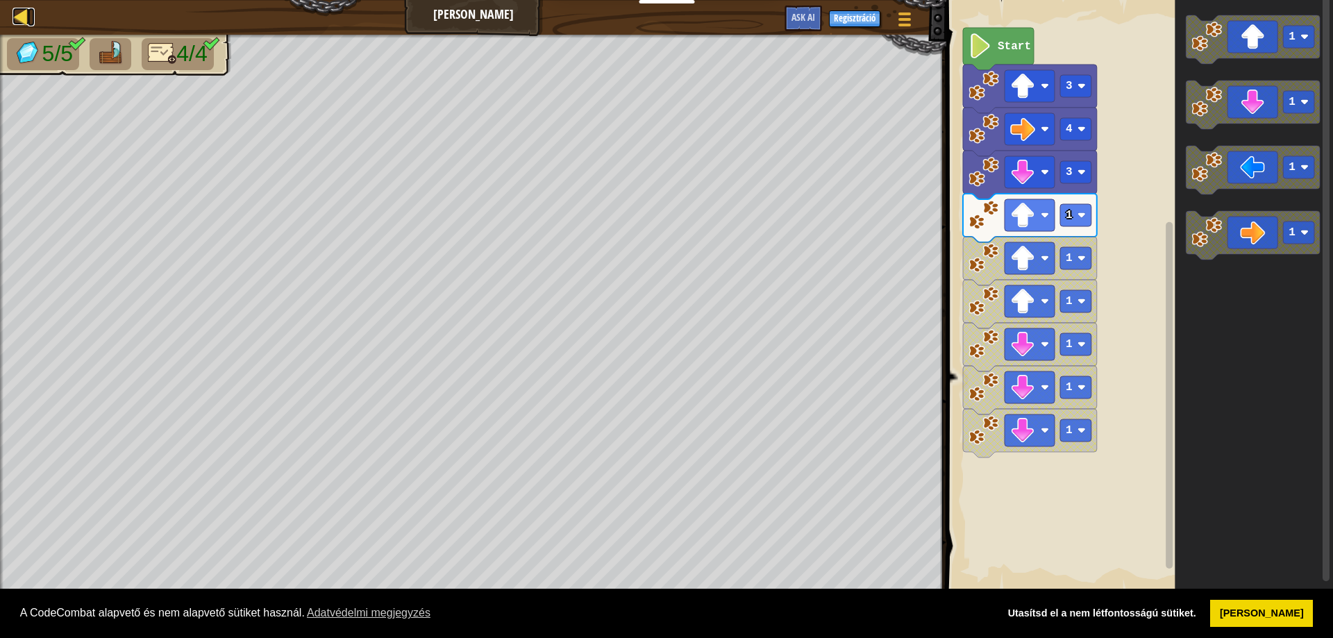
click at [26, 8] on div at bounding box center [20, 16] width 17 height 17
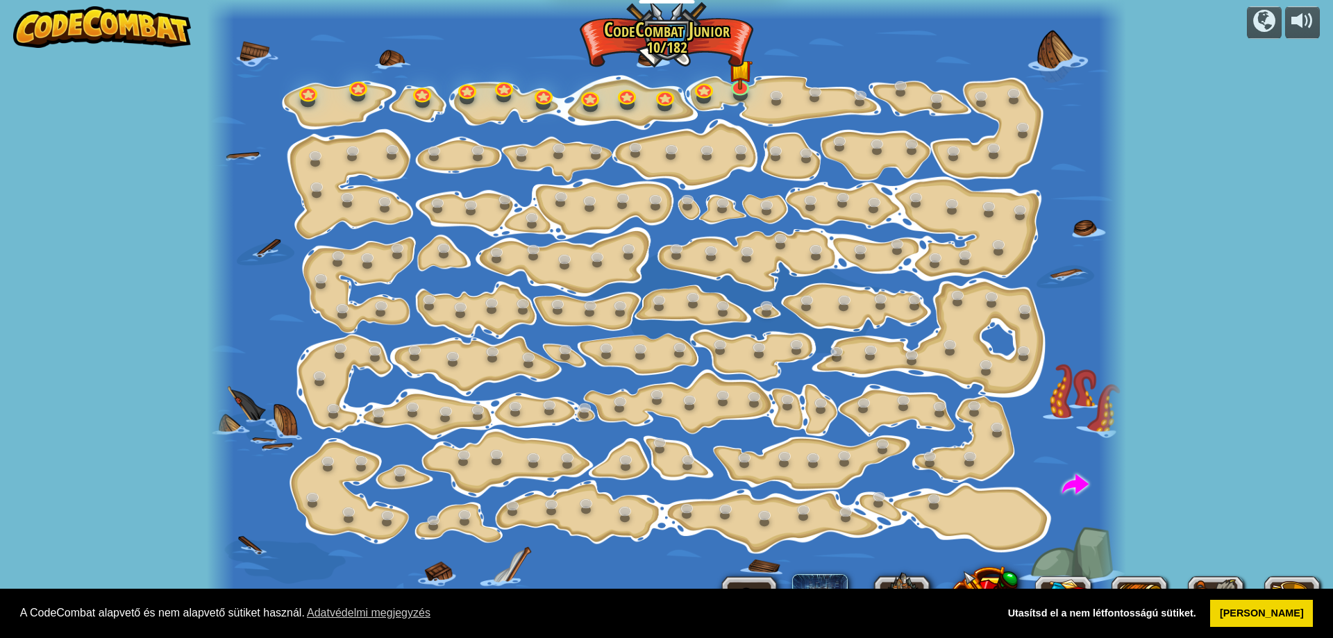
select select "hu"
click at [736, 85] on img at bounding box center [740, 59] width 24 height 56
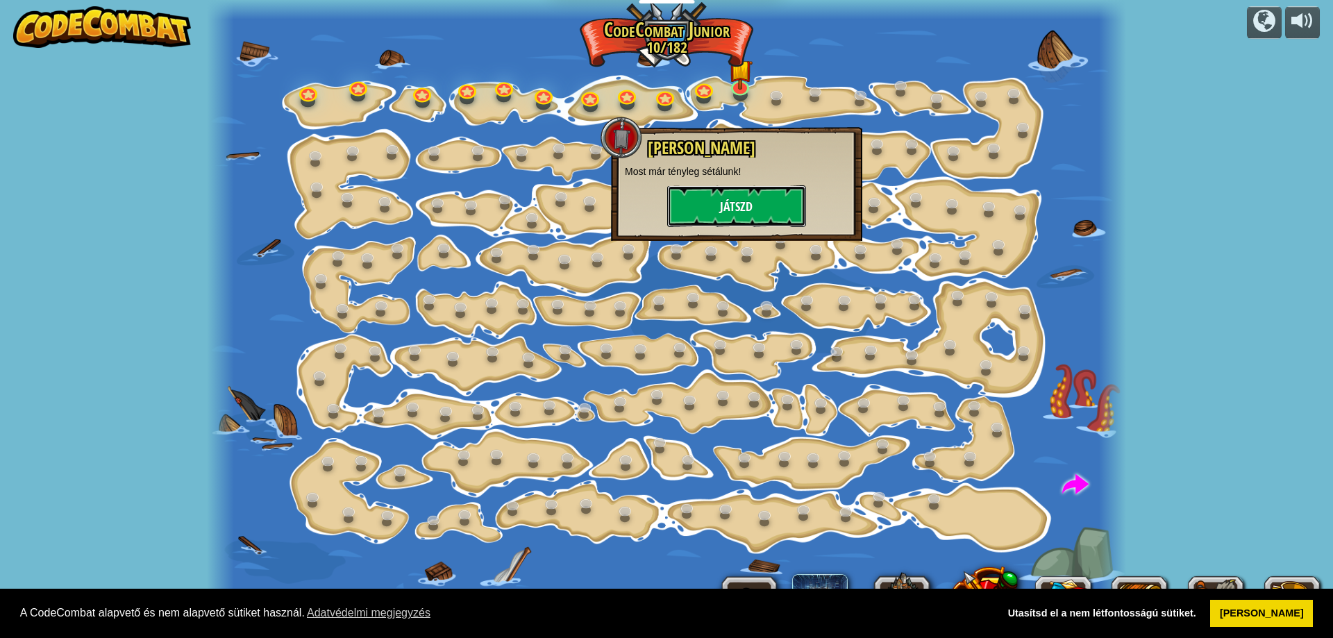
click at [771, 189] on button "Játszd" at bounding box center [736, 206] width 139 height 42
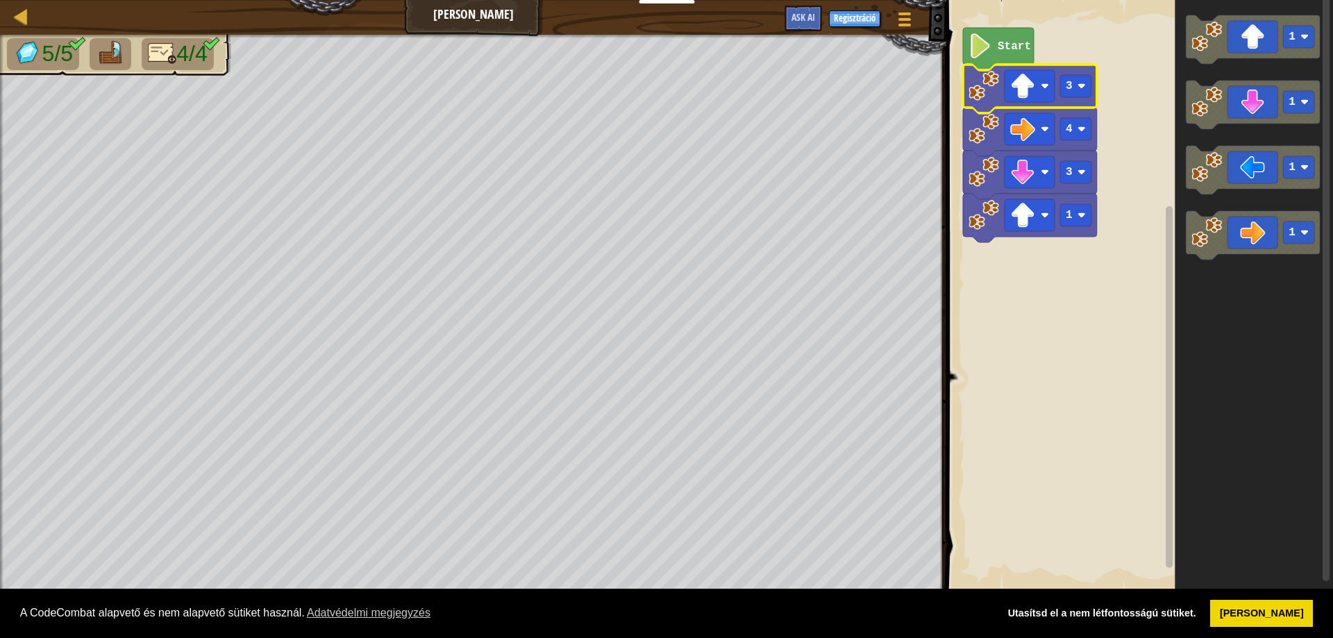
click at [984, 109] on icon "Blockly munkaterület" at bounding box center [1030, 89] width 134 height 49
click at [1048, 262] on rect "Blockly munkaterület" at bounding box center [1137, 296] width 391 height 606
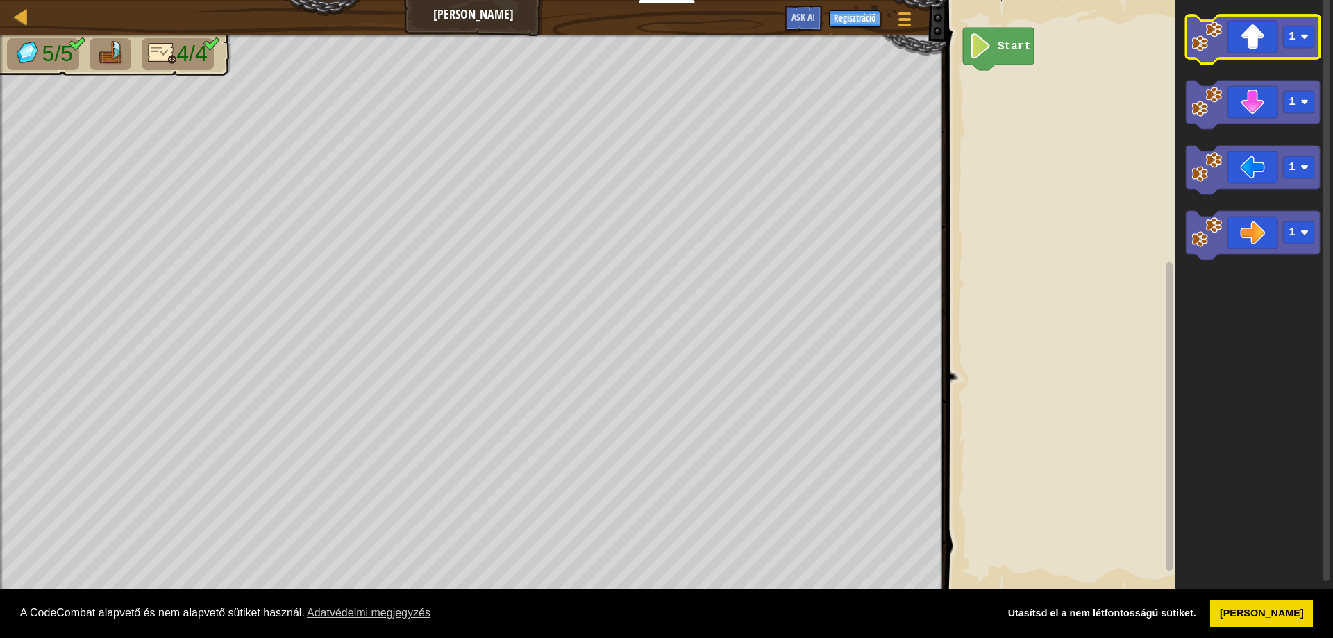
click at [1208, 27] on image "Blockly munkaterület" at bounding box center [1206, 37] width 31 height 31
click at [1202, 16] on rect "Blockly munkaterület" at bounding box center [1252, 39] width 134 height 49
click at [1224, 44] on icon "Blockly munkaterület" at bounding box center [1252, 39] width 134 height 49
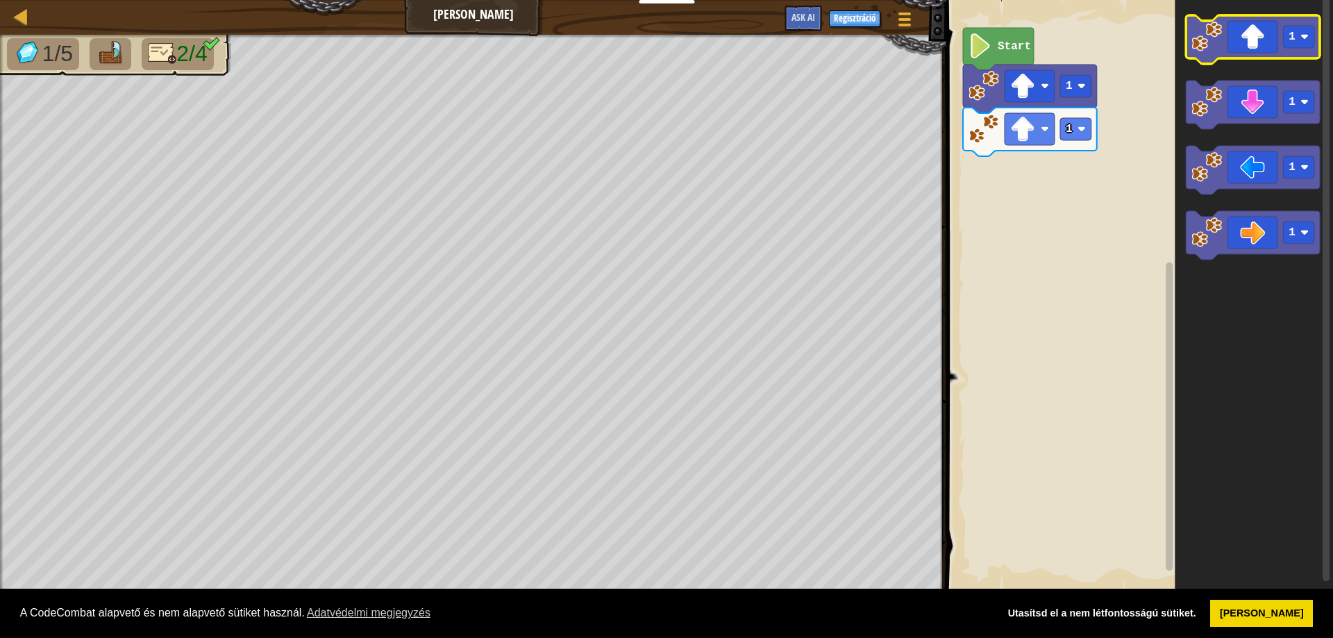
click at [1222, 44] on icon "Blockly munkaterület" at bounding box center [1252, 39] width 134 height 49
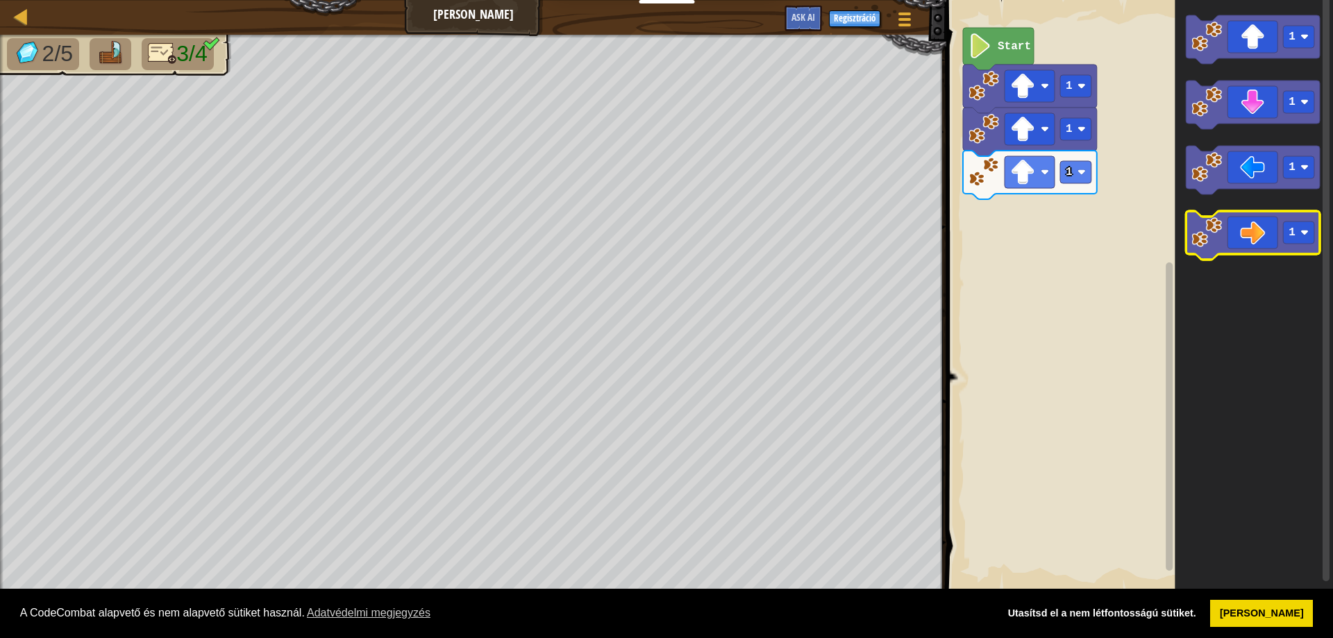
click at [1208, 225] on image "Blockly munkaterület" at bounding box center [1206, 232] width 31 height 31
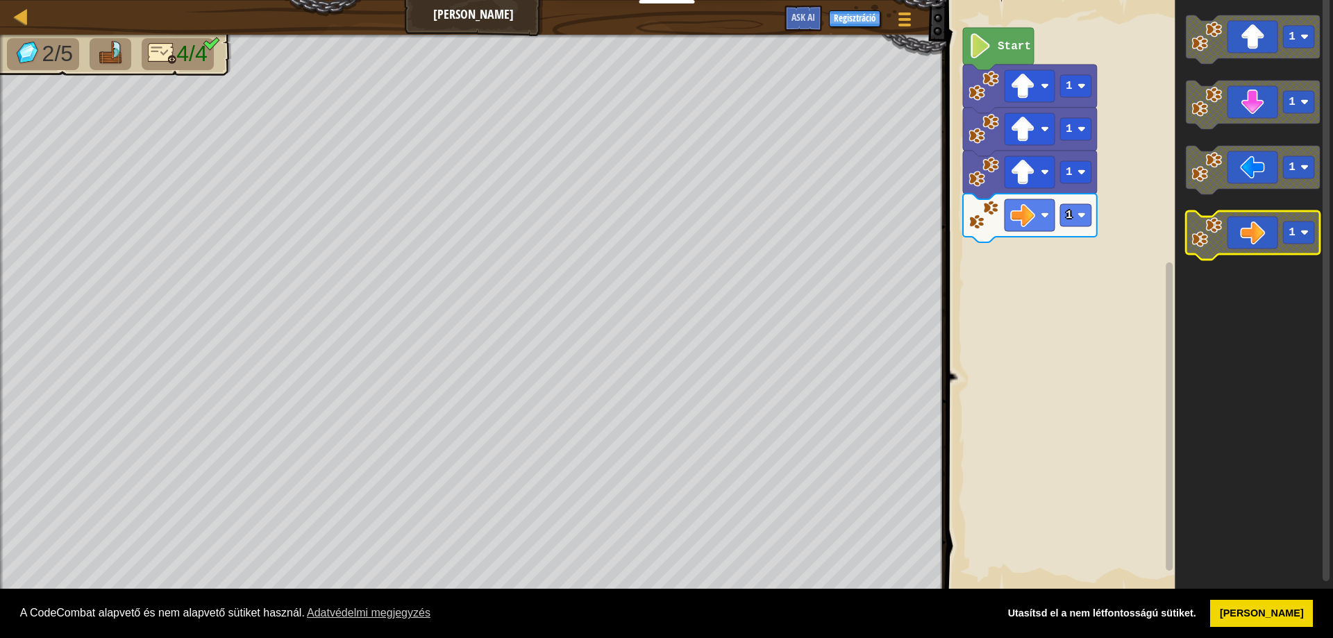
click at [1208, 225] on image "Blockly munkaterület" at bounding box center [1206, 232] width 31 height 31
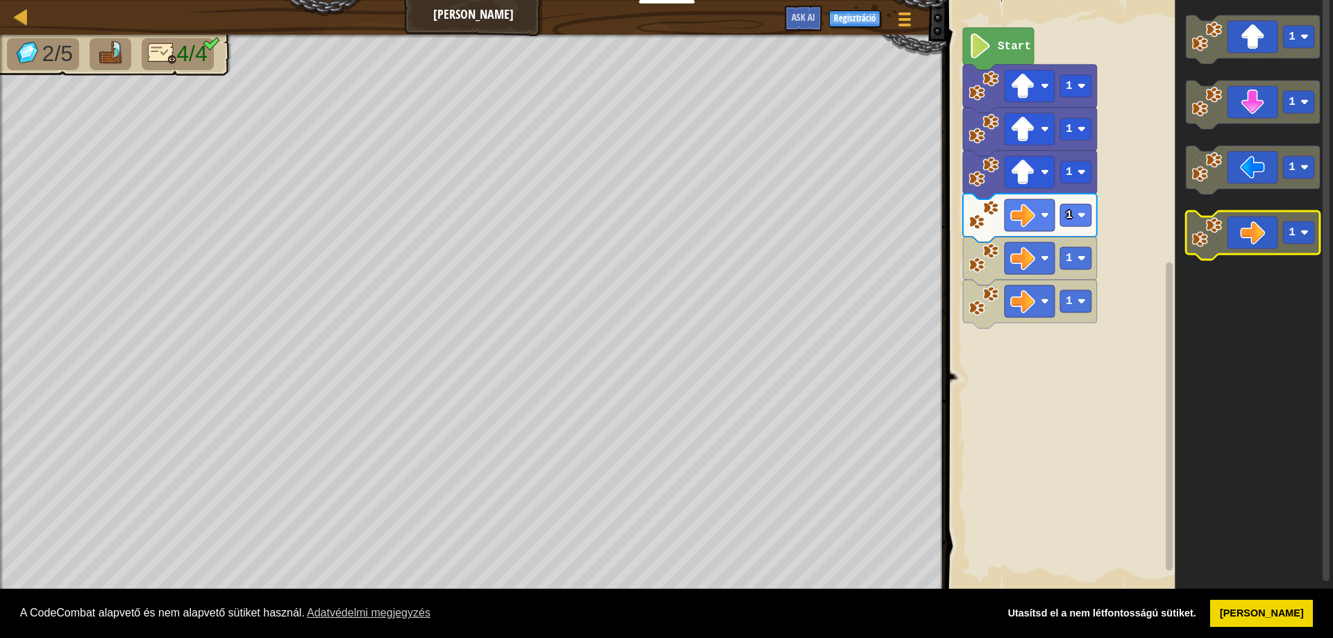
click at [1208, 225] on image "Blockly munkaterület" at bounding box center [1206, 232] width 31 height 31
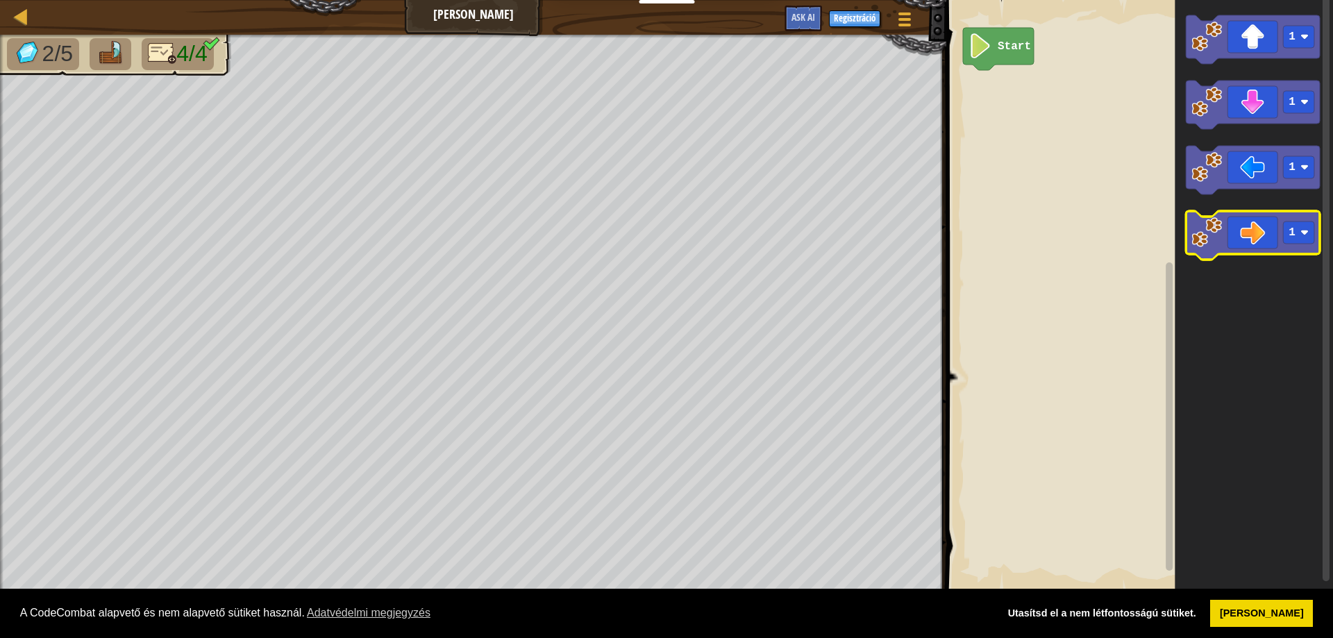
click at [1204, 230] on image "Blockly munkaterület" at bounding box center [1206, 232] width 31 height 31
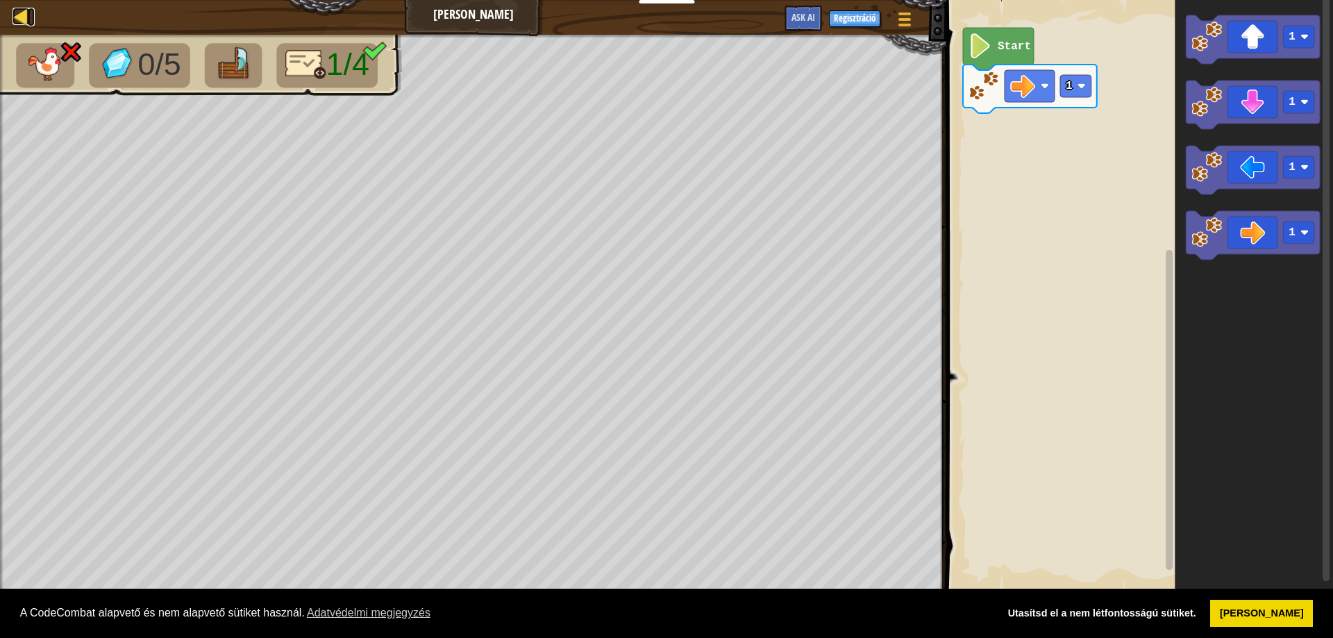
click at [15, 24] on div at bounding box center [20, 16] width 17 height 17
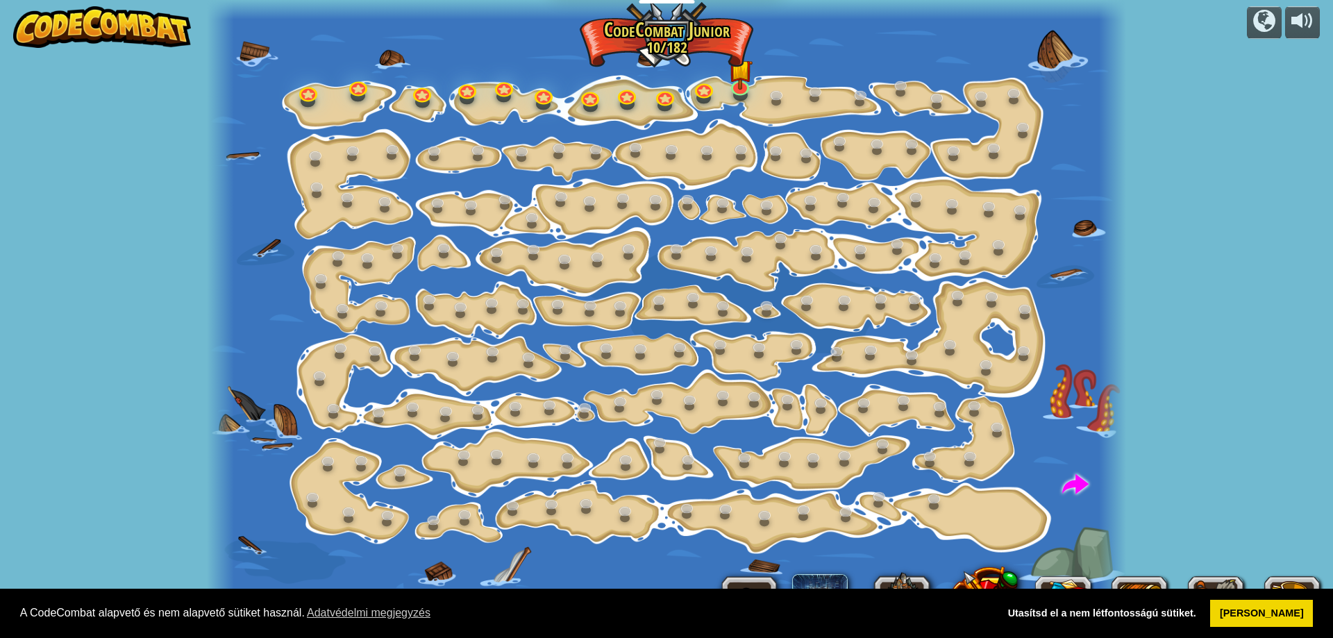
select select "hu"
click at [739, 74] on img at bounding box center [740, 59] width 24 height 56
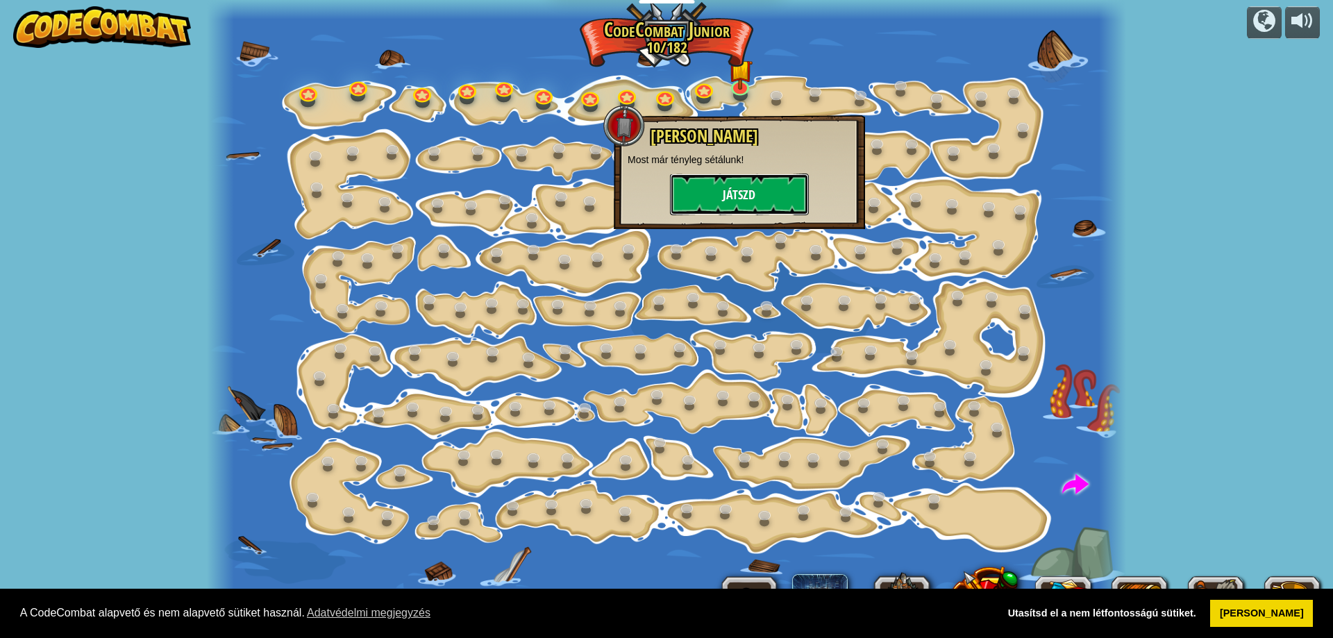
click at [759, 174] on button "Játszd" at bounding box center [739, 195] width 139 height 42
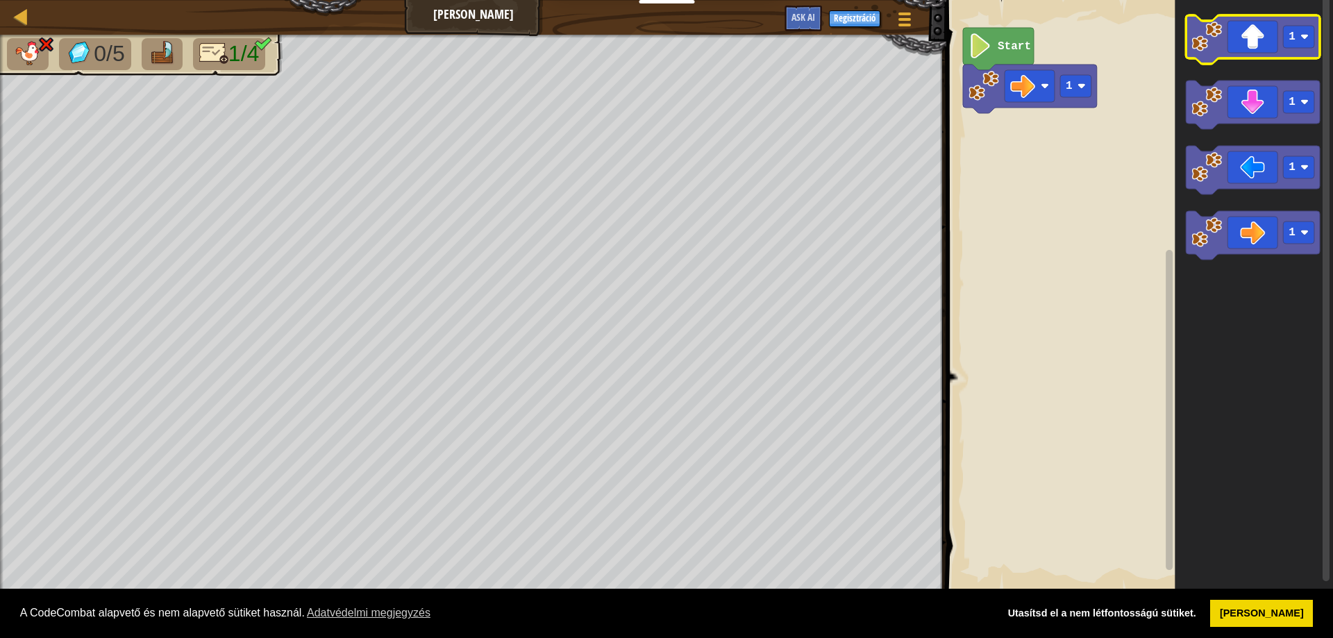
click at [1213, 53] on icon "Blockly munkaterület" at bounding box center [1252, 39] width 134 height 49
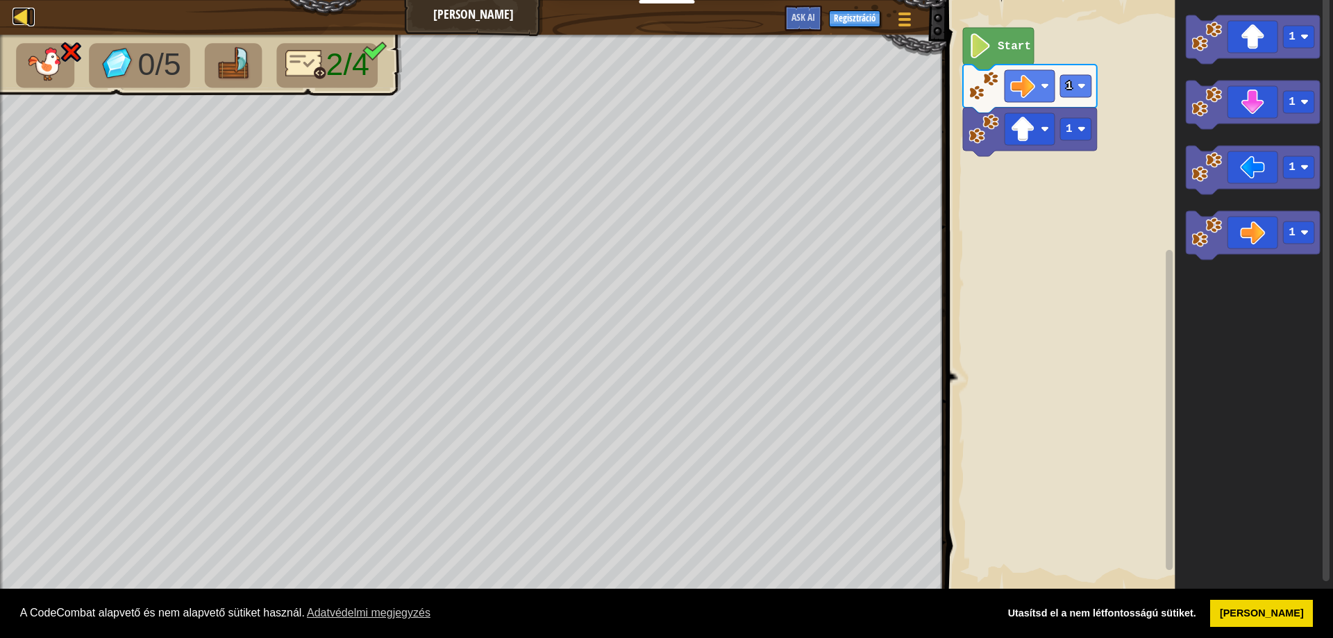
click at [17, 8] on div at bounding box center [20, 16] width 17 height 17
select select "hu"
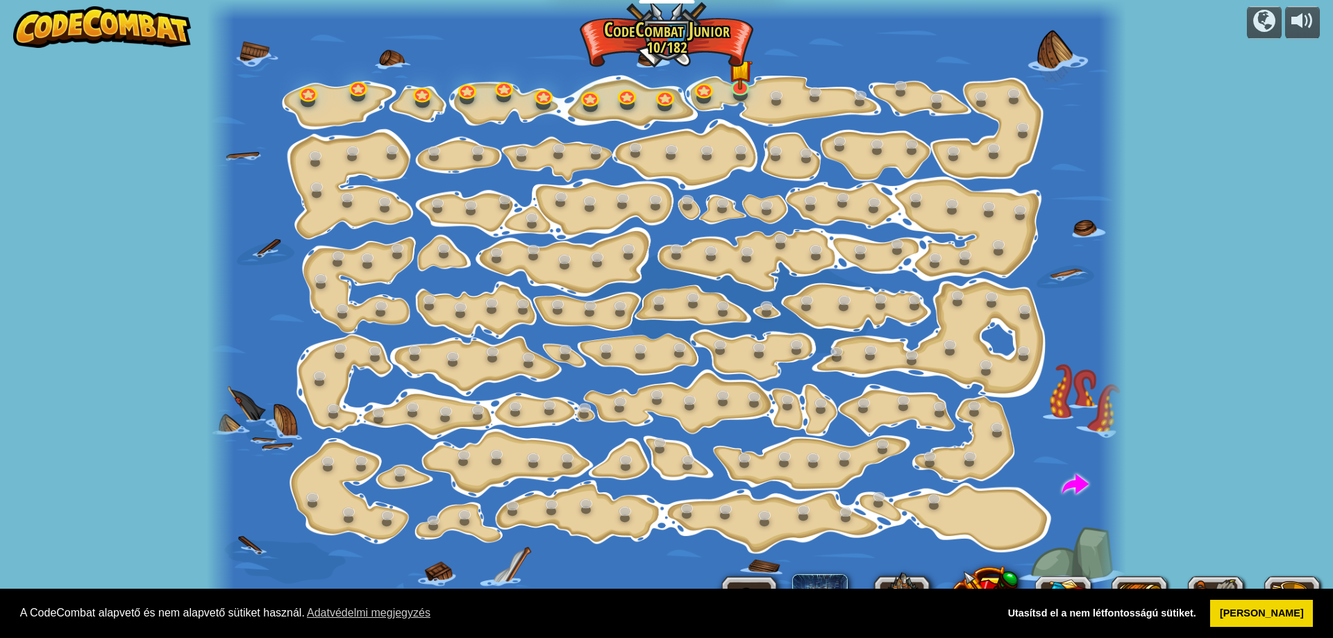
select select "hu"
click at [749, 90] on link at bounding box center [740, 84] width 28 height 28
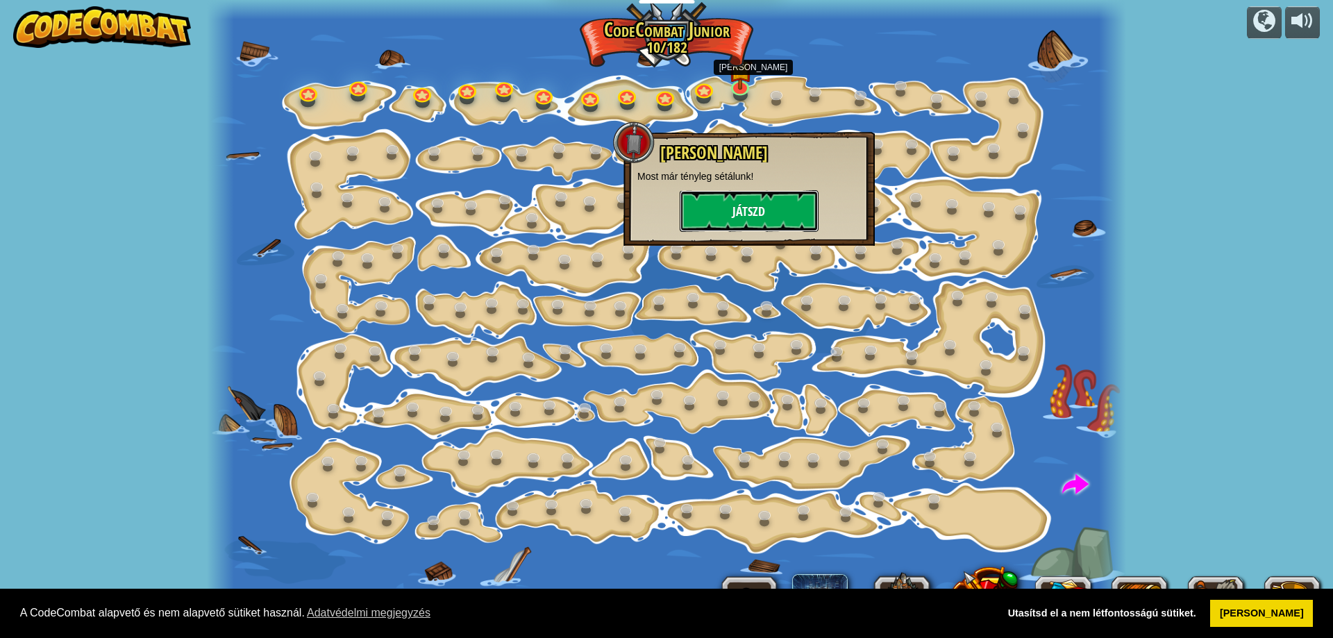
click at [695, 213] on button "Játszd" at bounding box center [749, 211] width 139 height 42
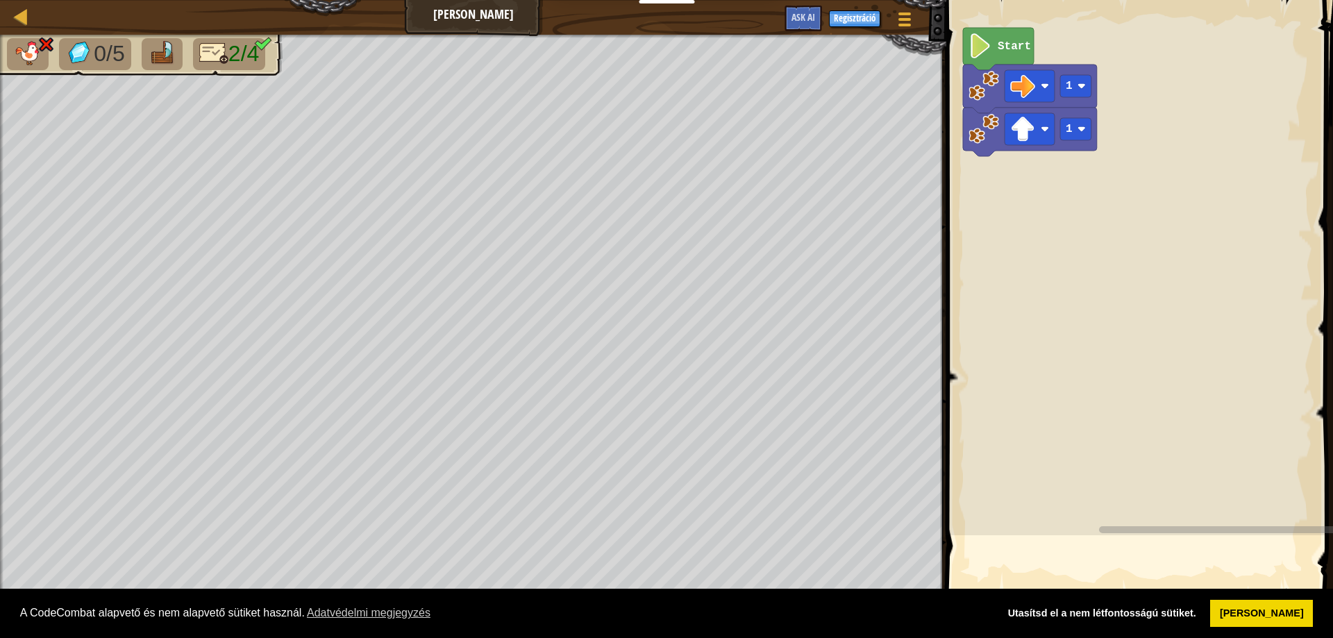
click at [990, 201] on div "Térkép Járj okosan Játék Menü Regisztráció Ask AI 1 ההההההההההההההההההההההההההה…" at bounding box center [666, 319] width 1333 height 638
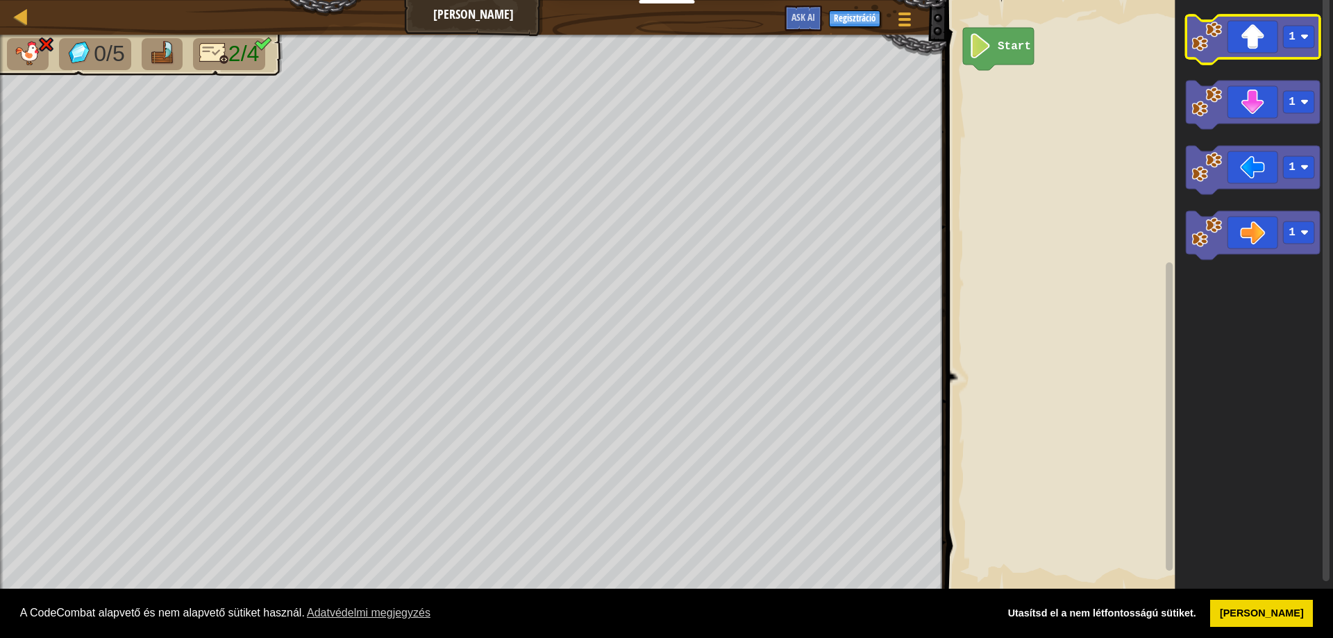
click at [1209, 55] on icon "Blockly munkaterület" at bounding box center [1252, 39] width 134 height 49
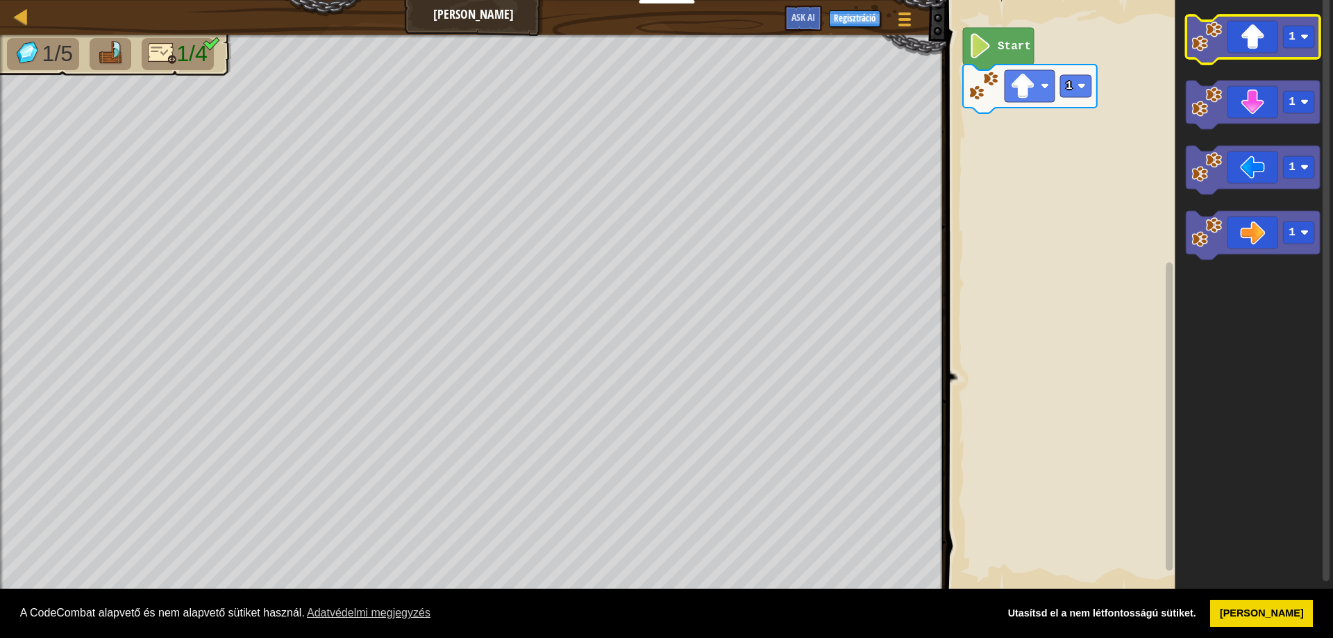
click at [1209, 55] on icon "Blockly munkaterület" at bounding box center [1252, 39] width 134 height 49
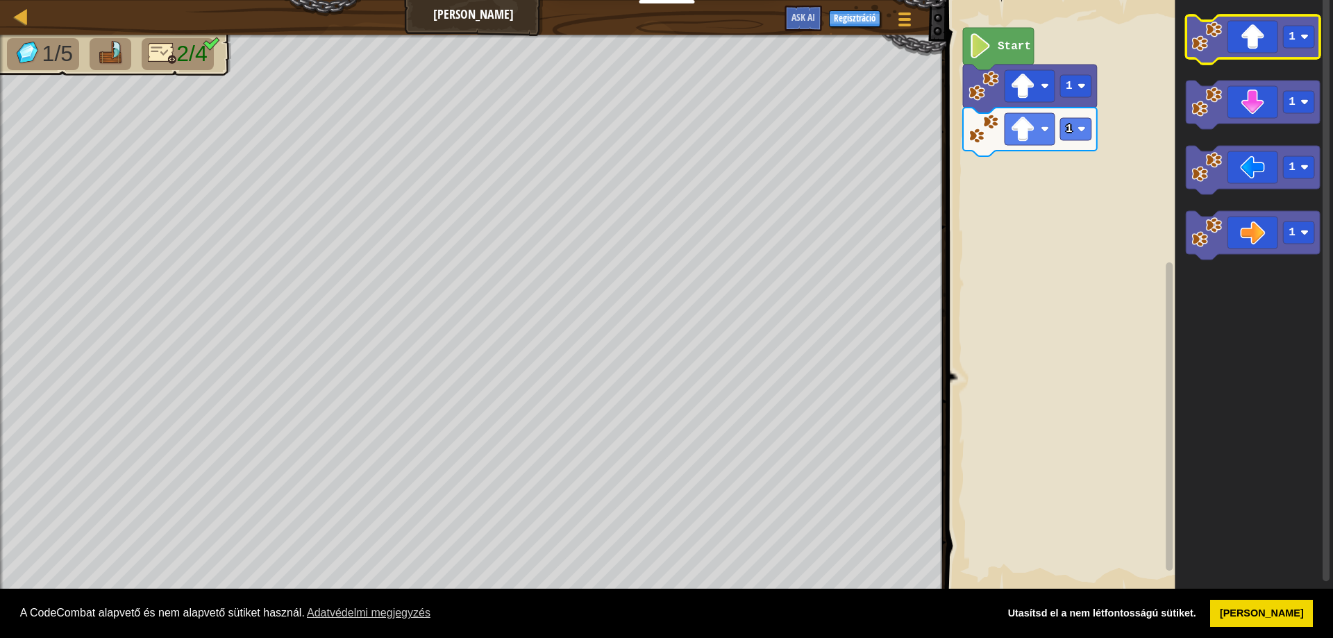
click at [1209, 55] on icon "Blockly munkaterület" at bounding box center [1252, 39] width 134 height 49
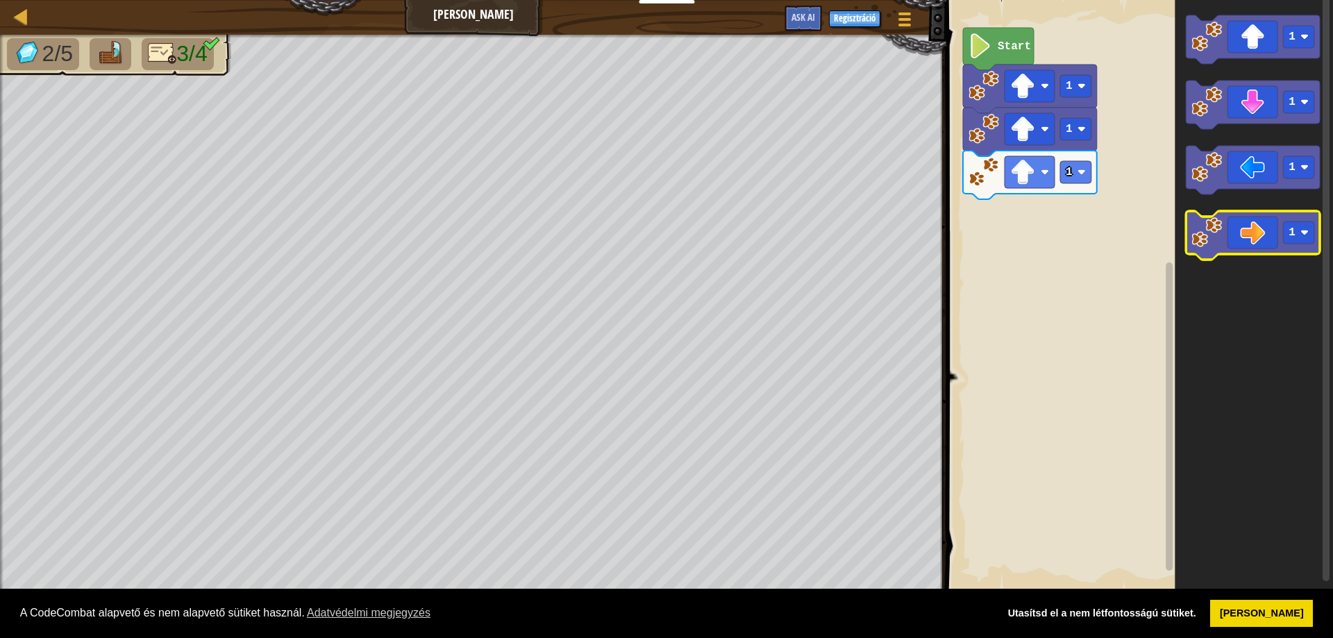
click at [1236, 235] on icon "Blockly munkaterület" at bounding box center [1252, 235] width 134 height 49
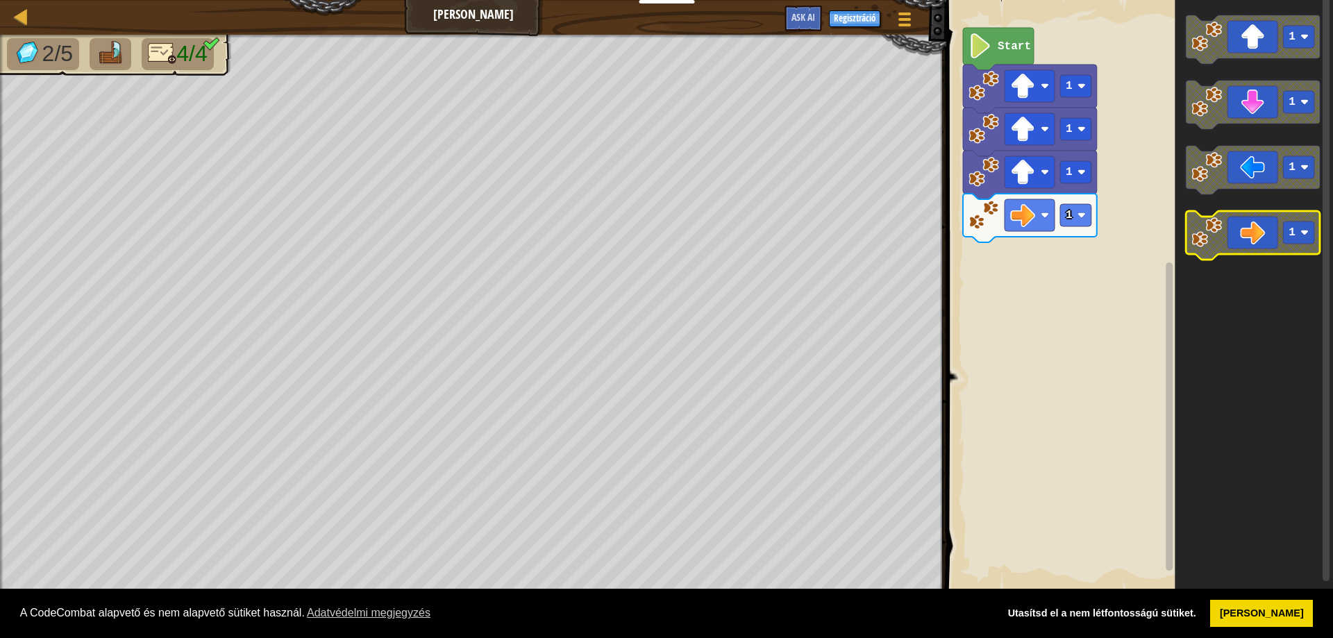
click at [1236, 235] on icon "Blockly munkaterület" at bounding box center [1252, 235] width 134 height 49
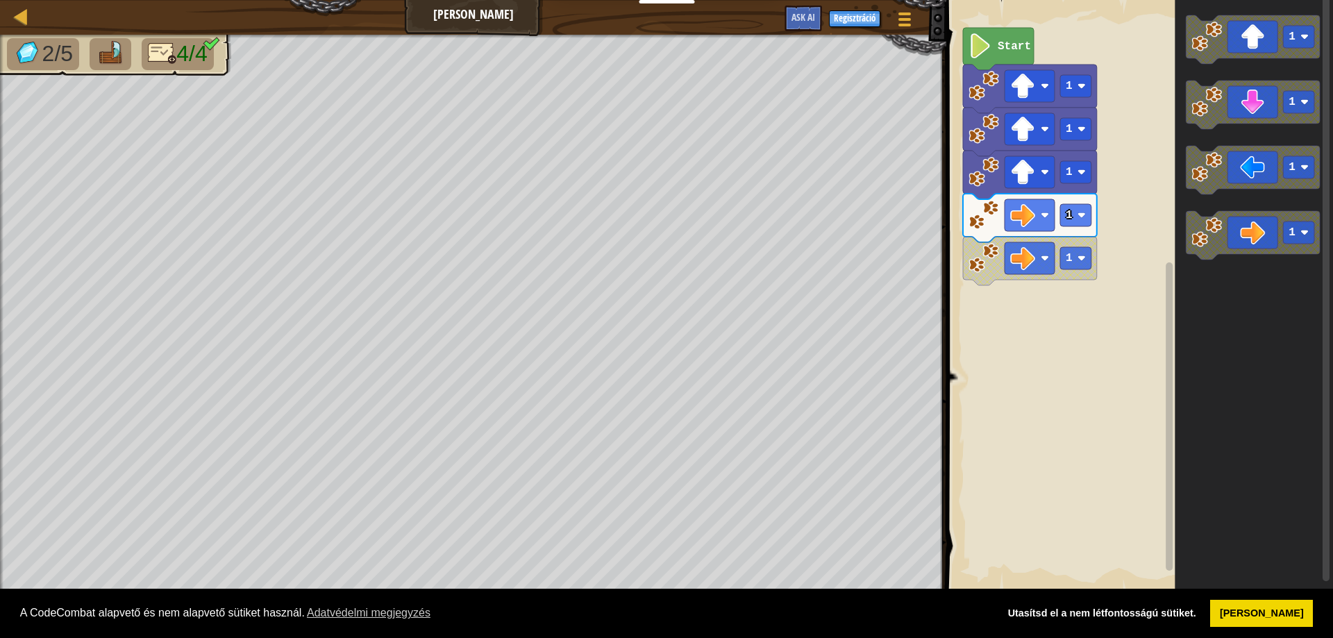
click at [984, 26] on rect "Blockly munkaterület" at bounding box center [1137, 296] width 391 height 606
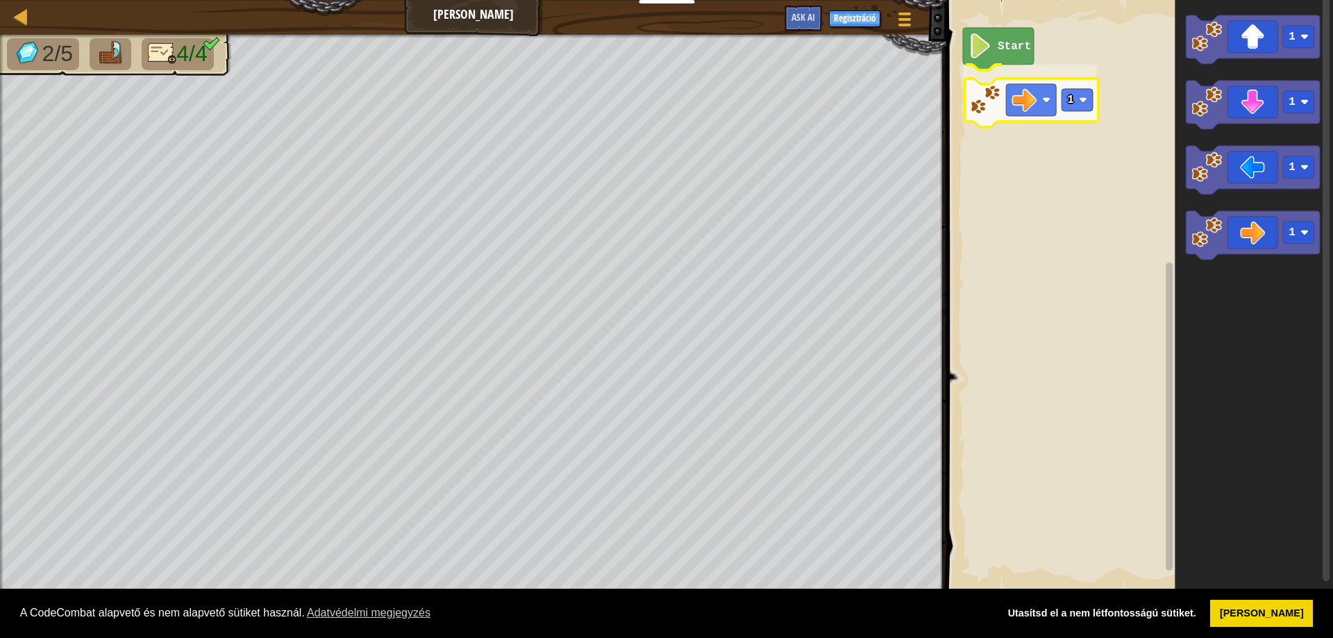
click at [968, 103] on div "Start 1 1 1 1 1 1" at bounding box center [1137, 296] width 391 height 606
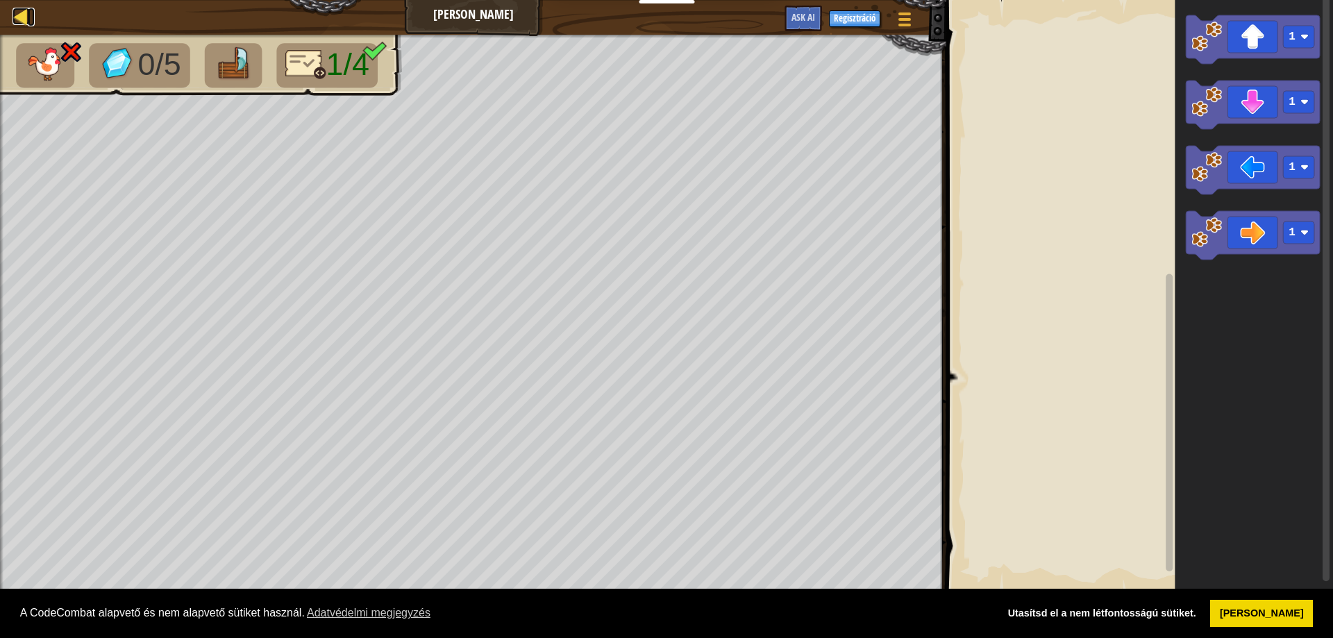
click at [22, 18] on div at bounding box center [20, 16] width 17 height 17
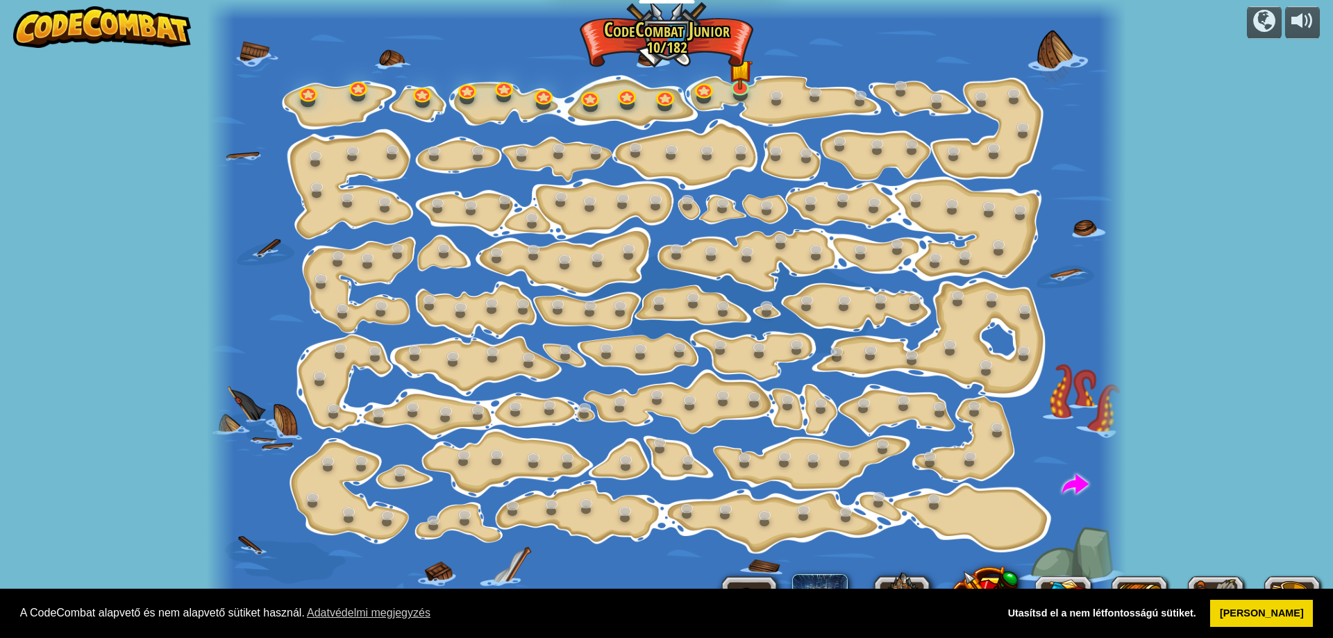
select select "hu"
click at [741, 84] on img at bounding box center [740, 59] width 24 height 56
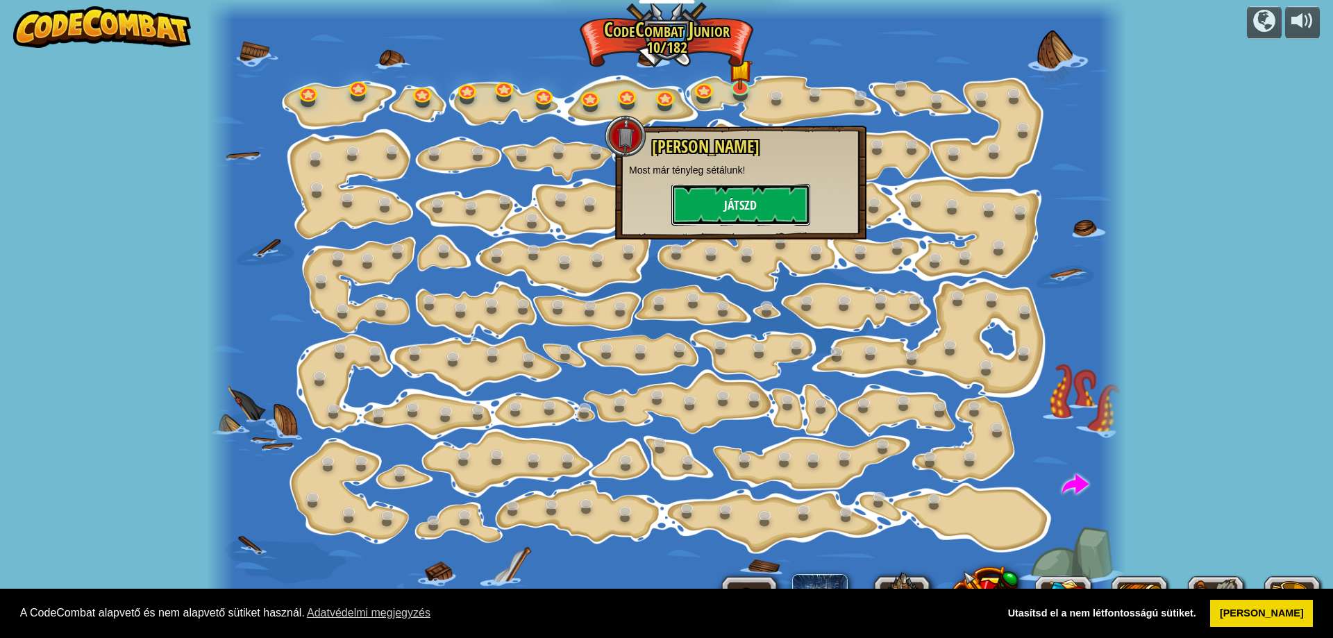
click at [750, 203] on button "Játszd" at bounding box center [740, 205] width 139 height 42
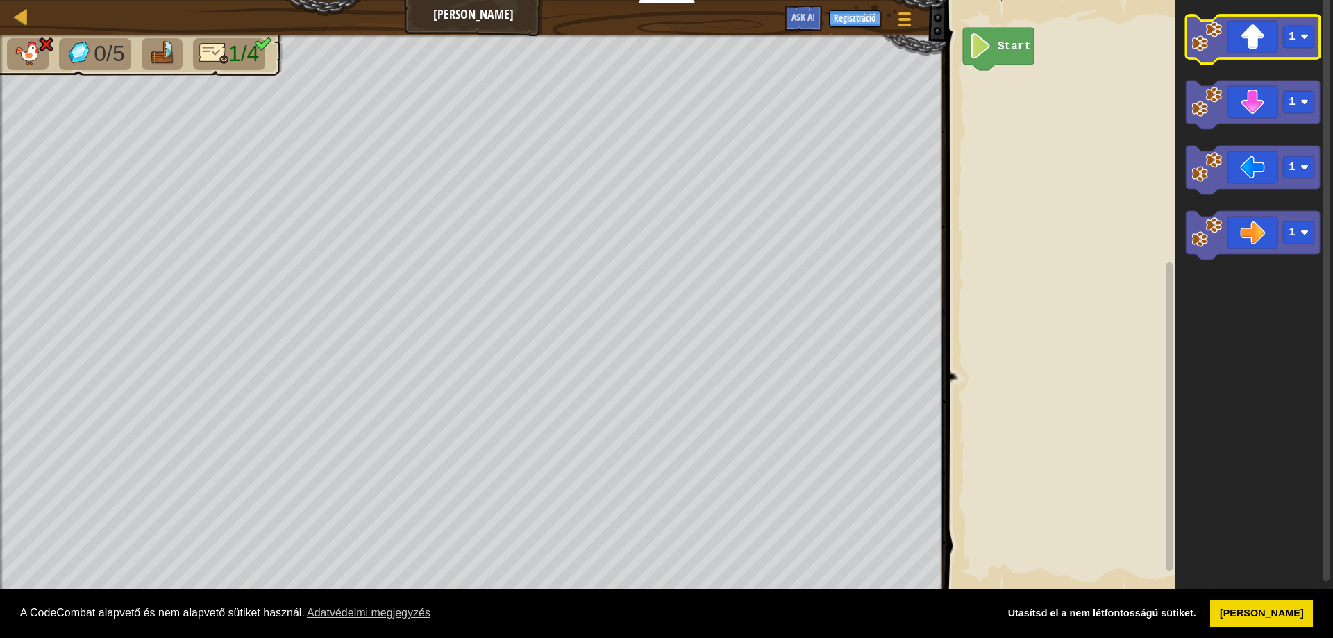
click at [1209, 52] on icon "Blockly munkaterület" at bounding box center [1252, 39] width 134 height 49
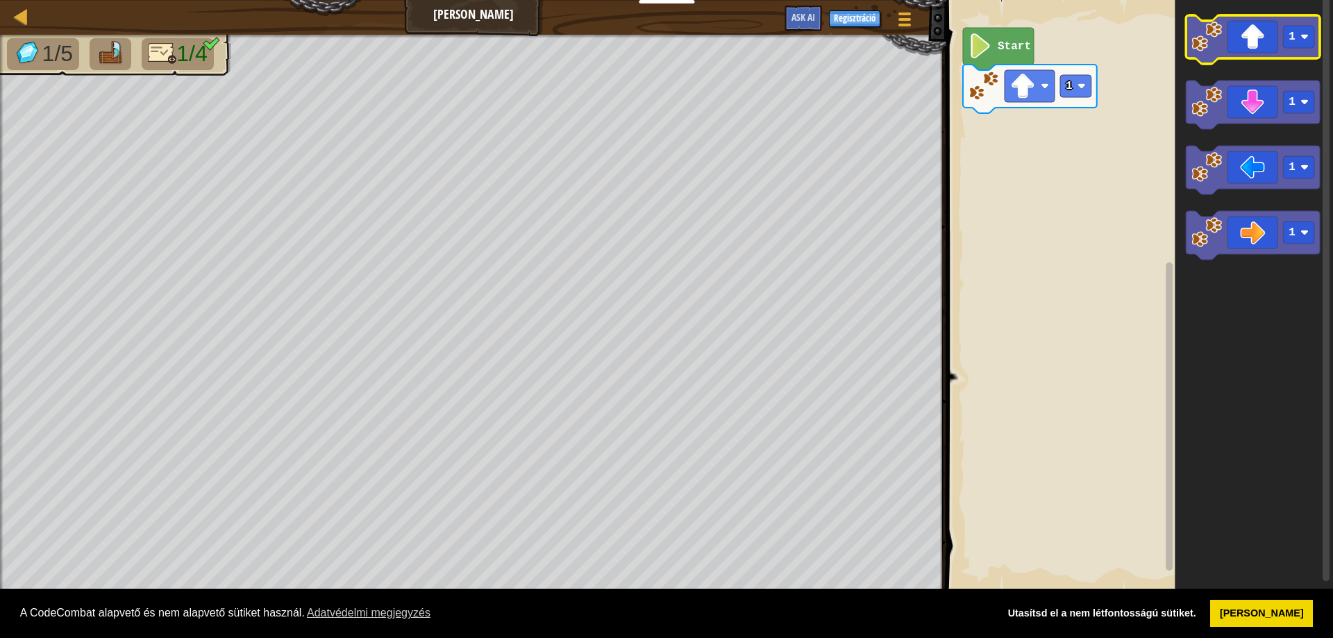
click at [1209, 52] on icon "Blockly munkaterület" at bounding box center [1252, 39] width 134 height 49
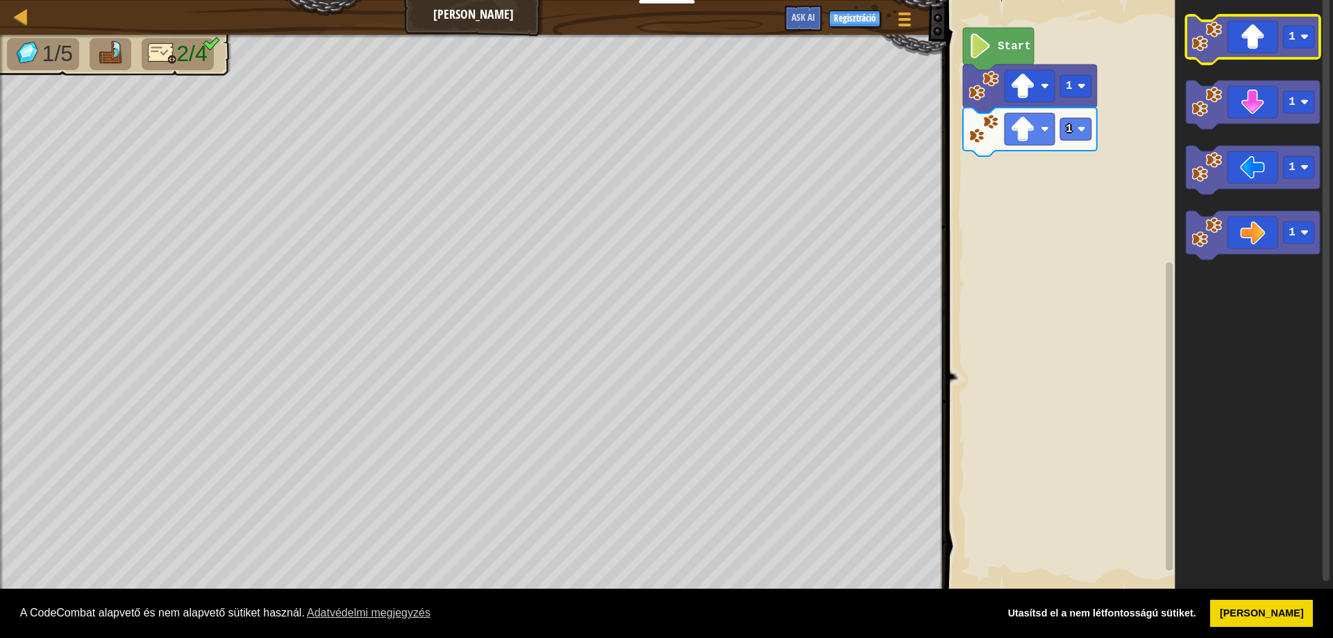
click at [1209, 52] on icon "Blockly munkaterület" at bounding box center [1252, 39] width 134 height 49
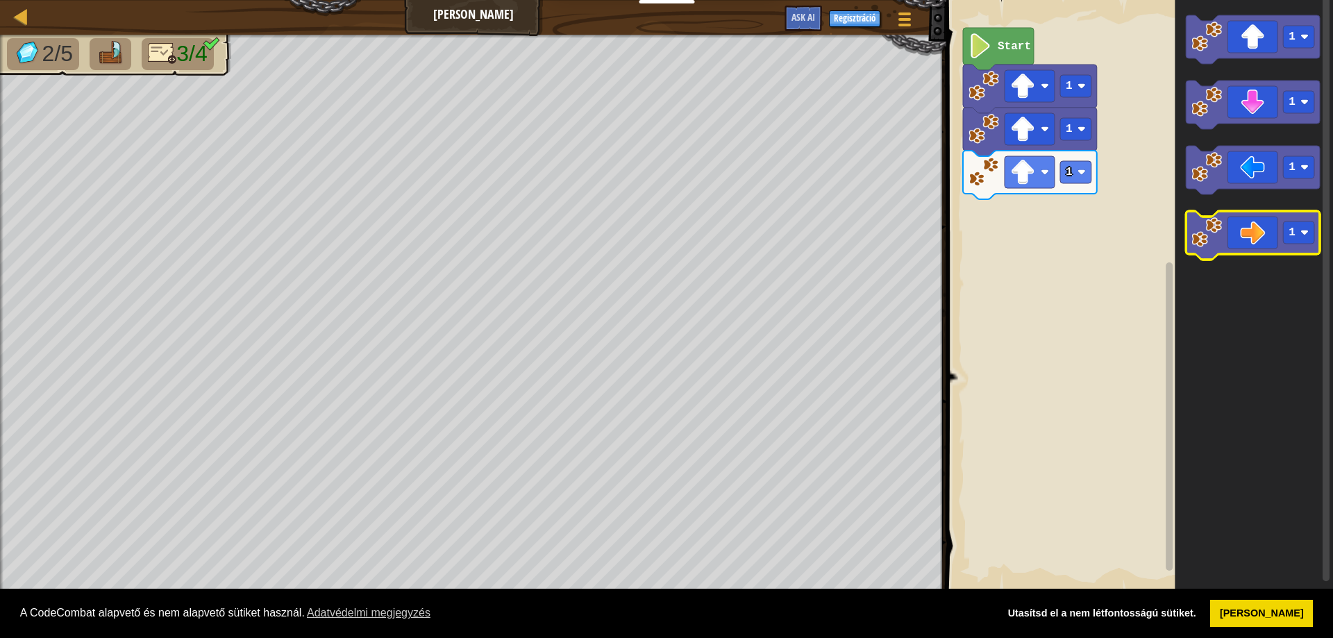
click at [1208, 241] on image "Blockly munkaterület" at bounding box center [1206, 232] width 31 height 31
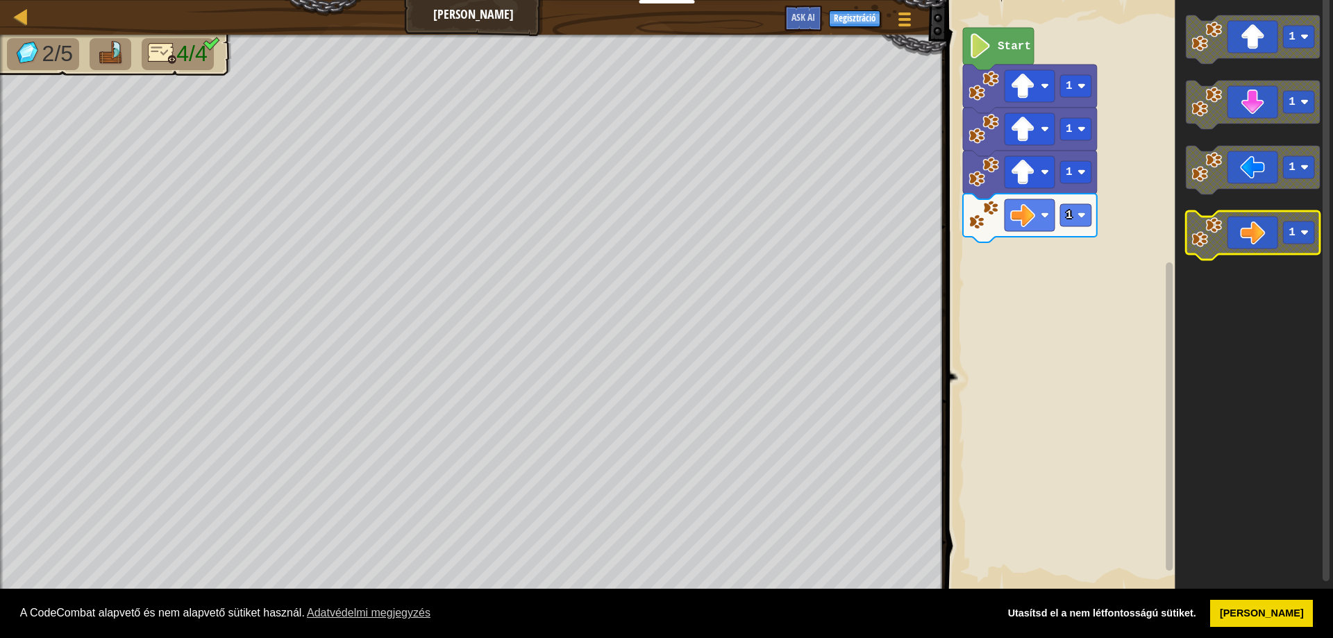
click at [1208, 241] on image "Blockly munkaterület" at bounding box center [1206, 232] width 31 height 31
click at [1185, 230] on icon "Blockly munkaterület" at bounding box center [1253, 296] width 158 height 606
click at [1210, 253] on icon "Blockly munkaterület" at bounding box center [1252, 235] width 134 height 49
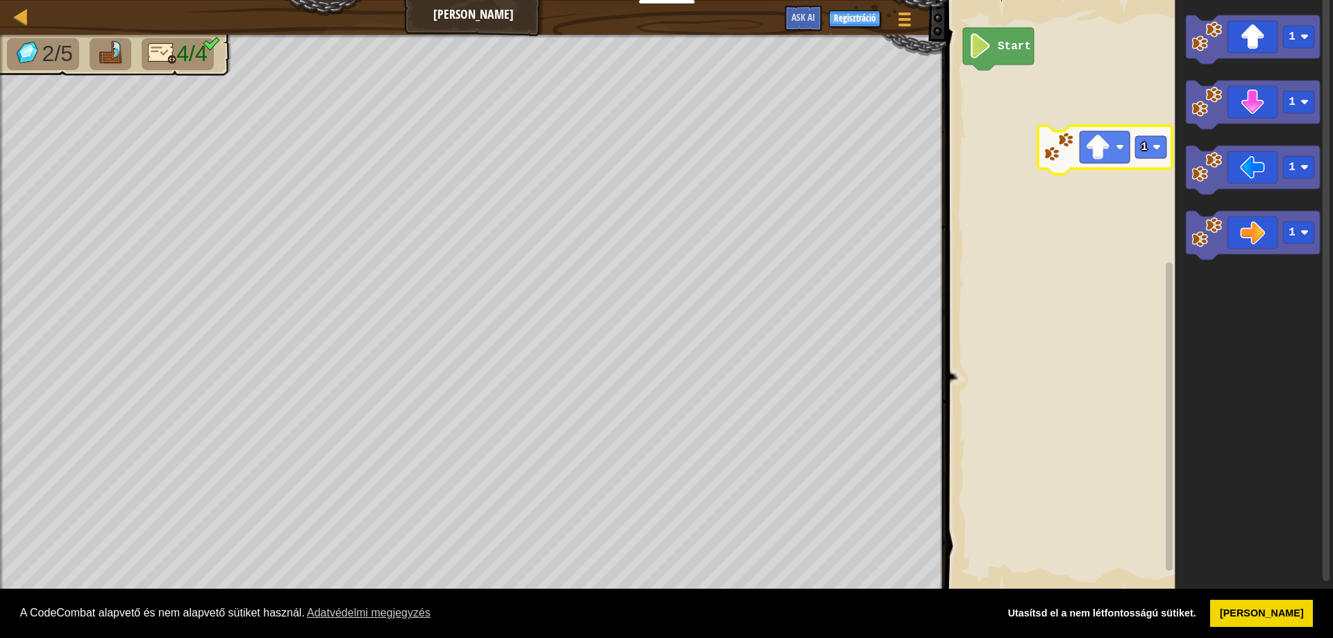
click at [1024, 142] on div "Start 1 1 1 1 1" at bounding box center [1137, 296] width 391 height 606
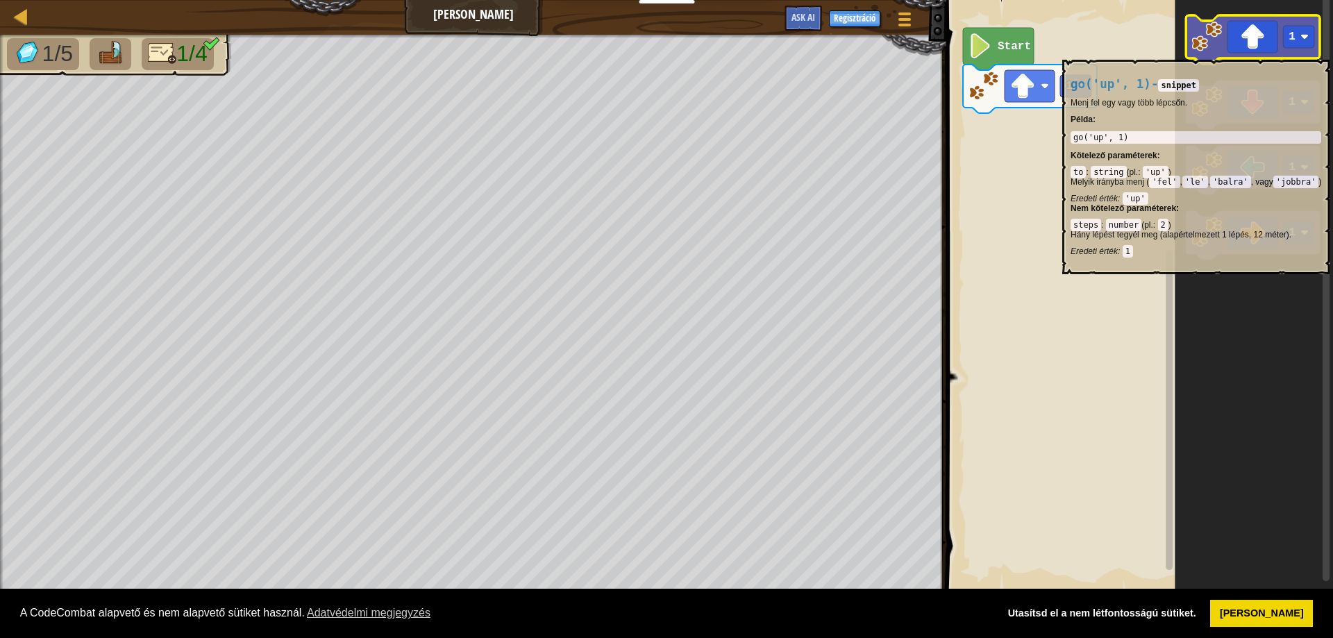
click at [1192, 53] on icon "Blockly munkaterület" at bounding box center [1252, 39] width 134 height 49
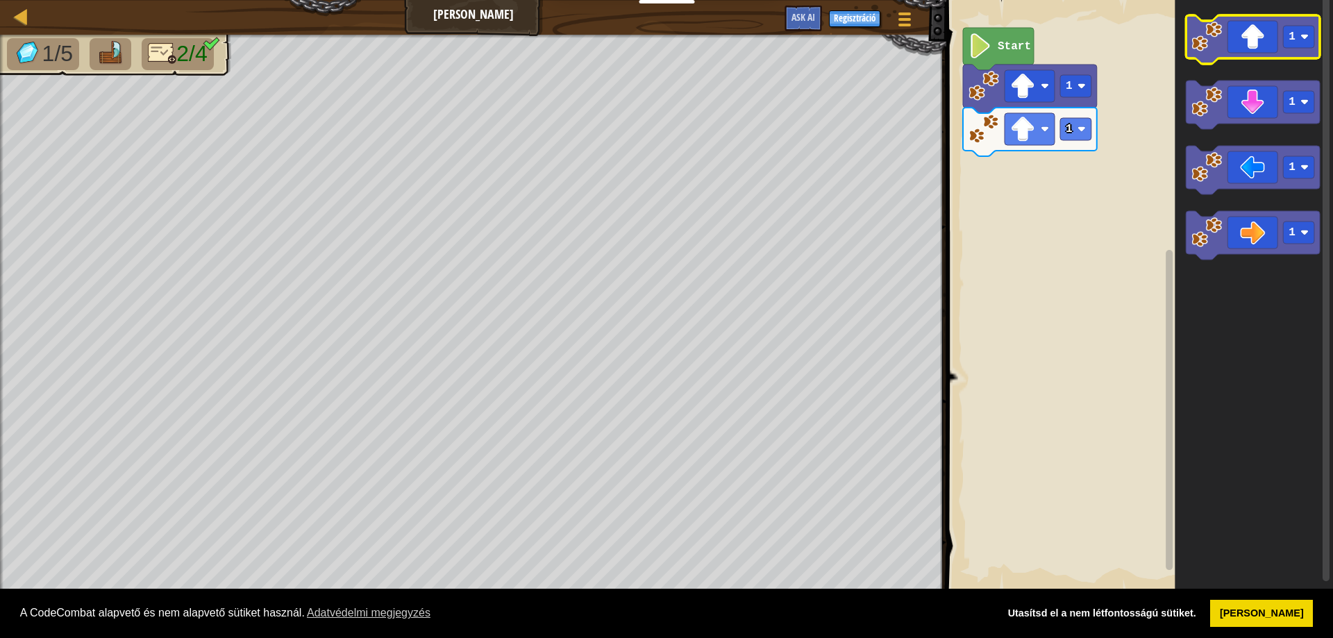
click at [1244, 56] on icon "Blockly munkaterület" at bounding box center [1252, 39] width 134 height 49
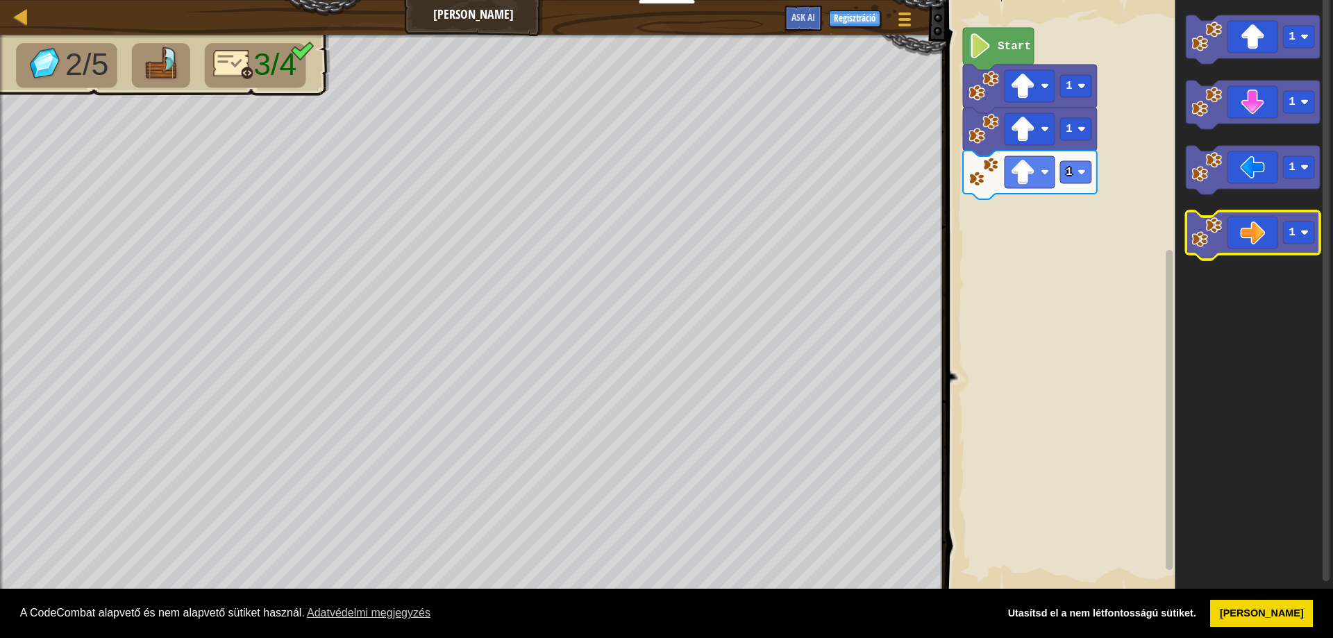
click at [1221, 245] on image "Blockly munkaterület" at bounding box center [1206, 232] width 31 height 31
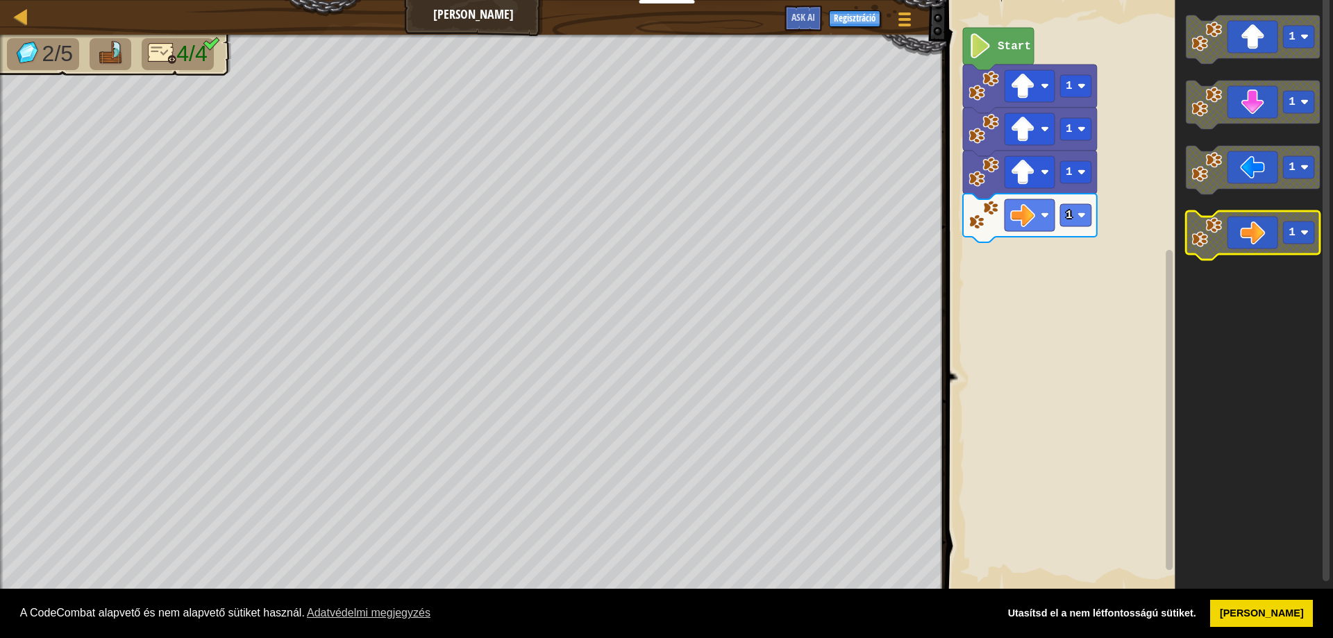
click at [1221, 245] on image "Blockly munkaterület" at bounding box center [1206, 232] width 31 height 31
click at [1224, 251] on icon "Blockly munkaterület" at bounding box center [1252, 235] width 134 height 49
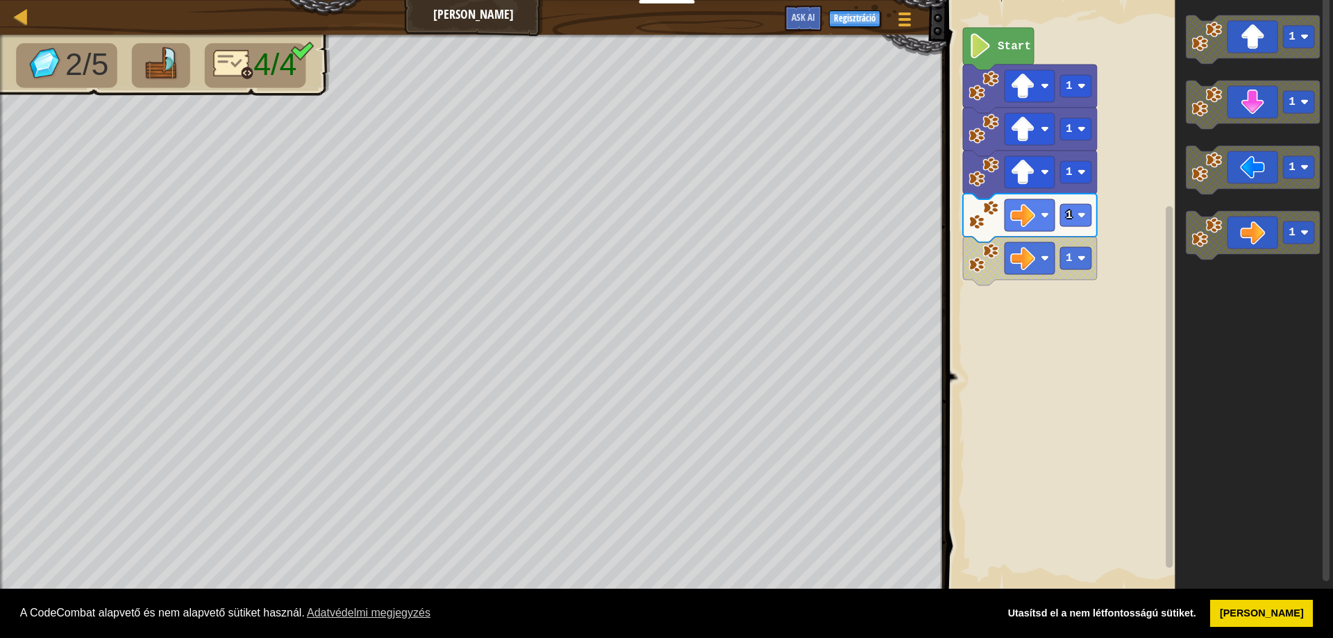
click at [1012, 49] on text "Start" at bounding box center [1013, 46] width 33 height 12
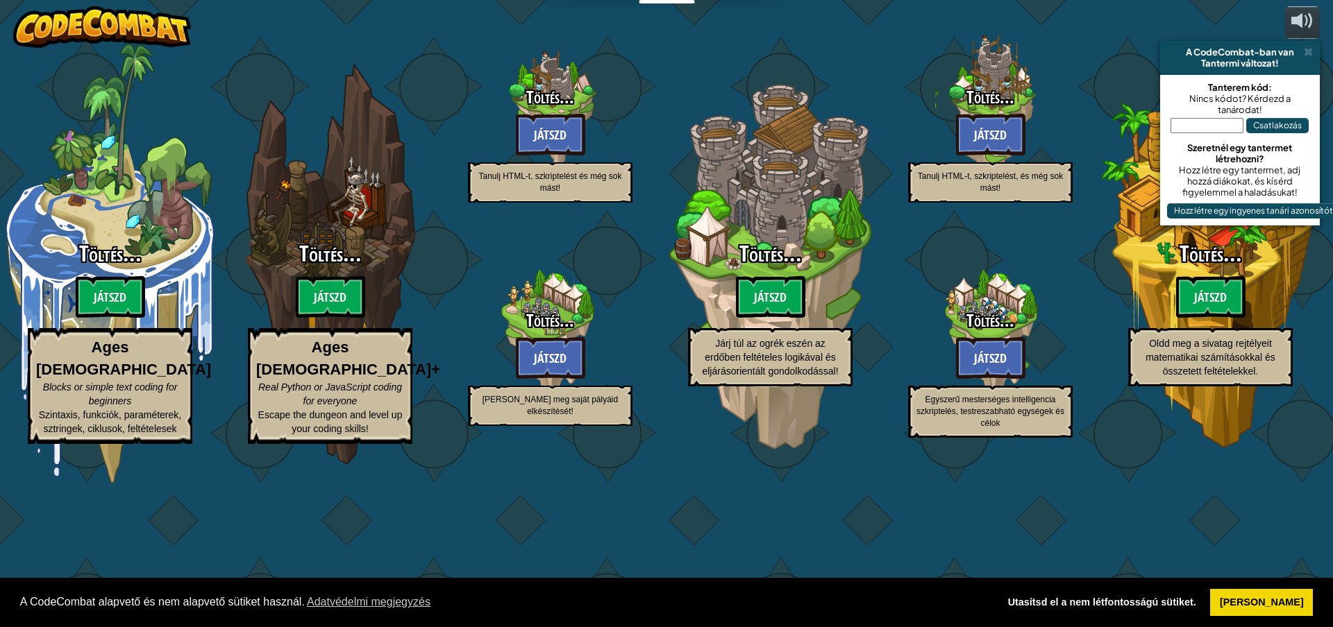
select select "hu"
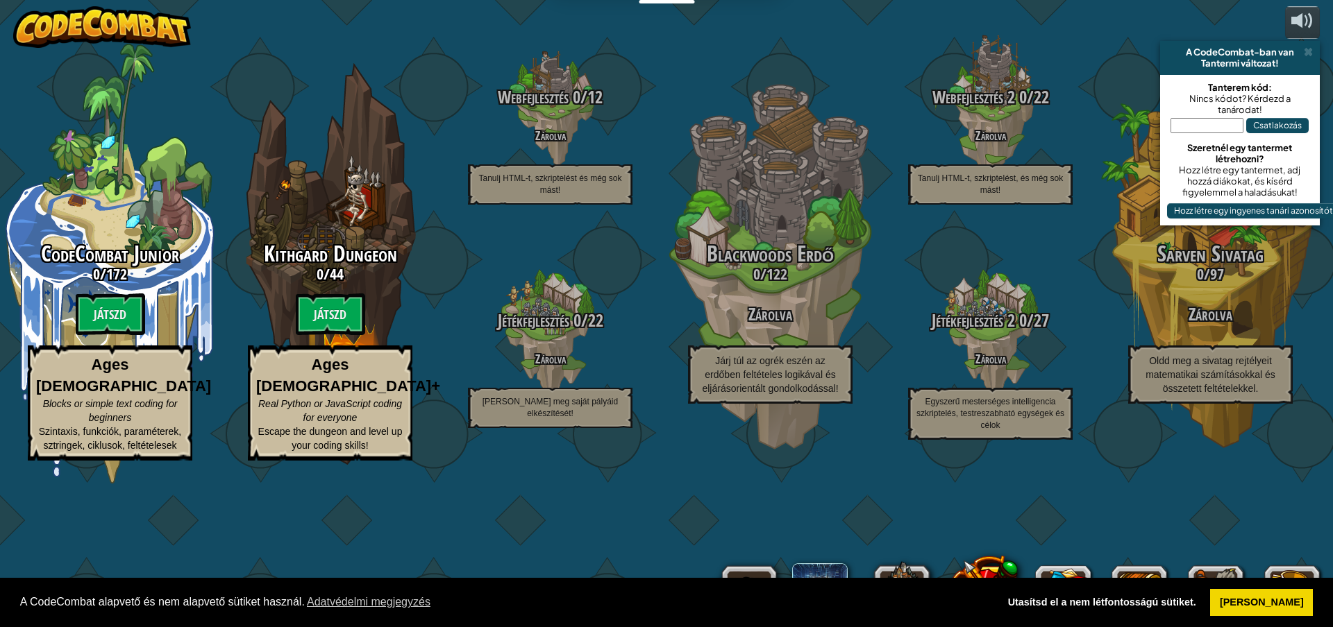
select select "hu"
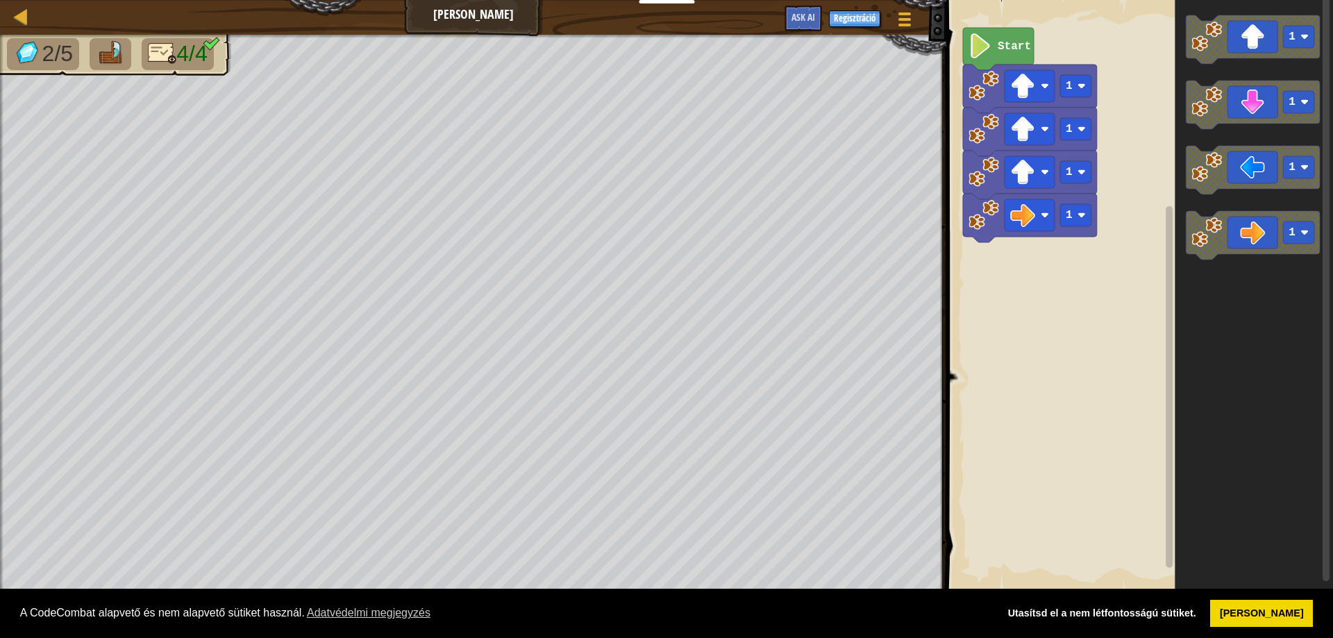
click at [1051, 65] on g "1 1 1 1 Start" at bounding box center [1137, 296] width 391 height 606
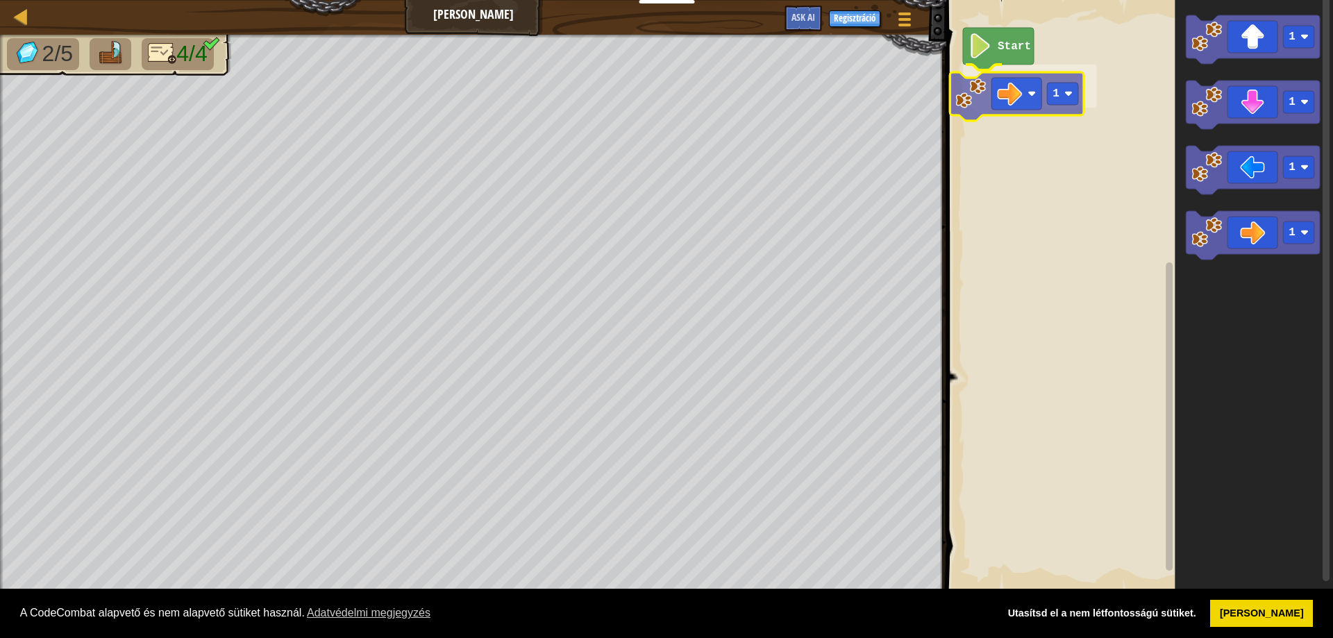
click at [979, 74] on div "Start 1 1 1 1 1 1" at bounding box center [1137, 296] width 391 height 606
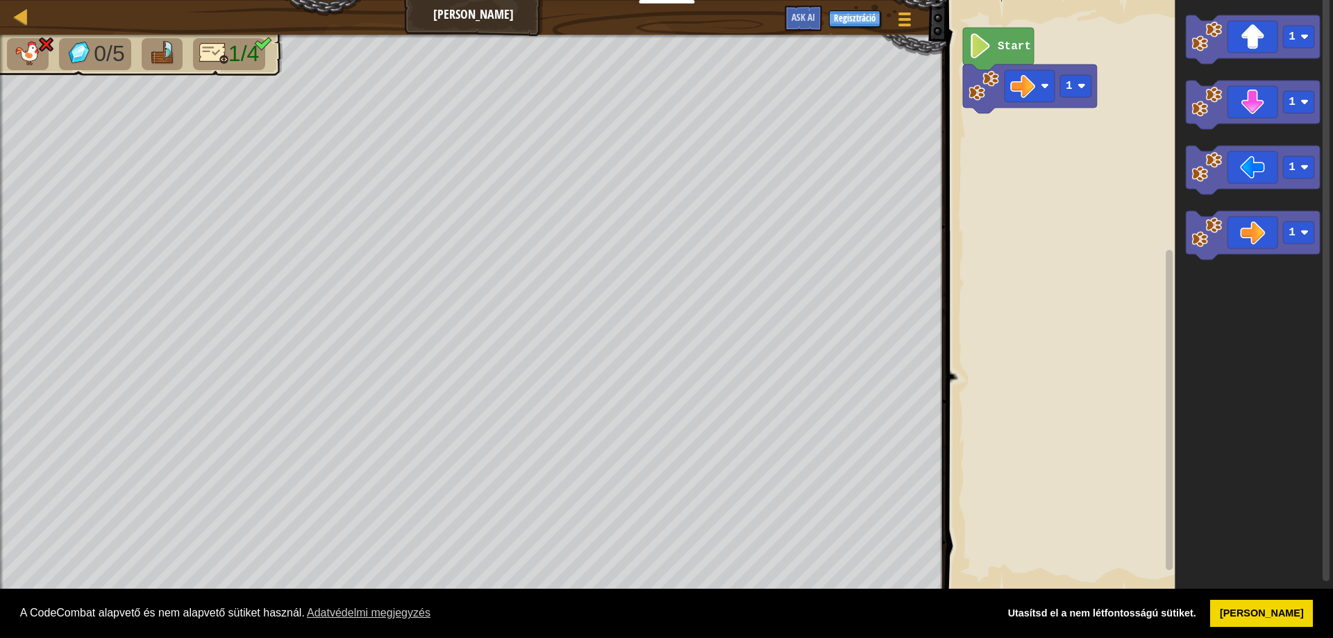
click at [995, 58] on icon "Blockly munkaterület" at bounding box center [998, 49] width 71 height 42
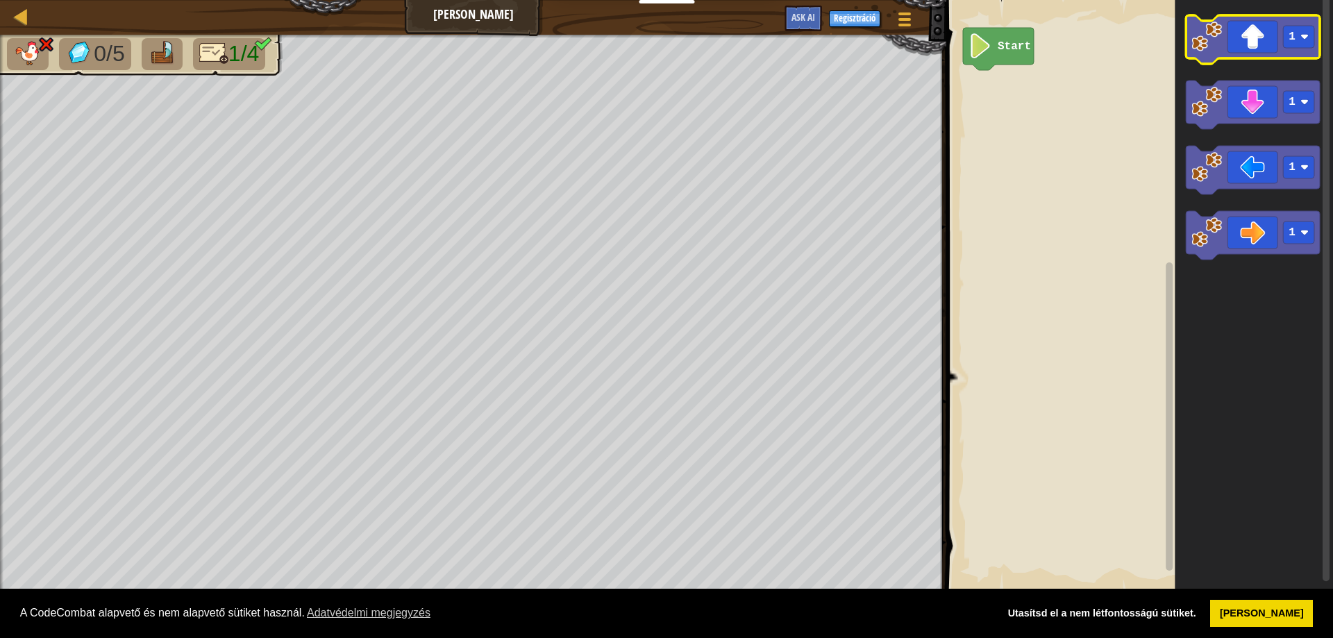
click at [1254, 48] on icon "Blockly munkaterület" at bounding box center [1252, 39] width 134 height 49
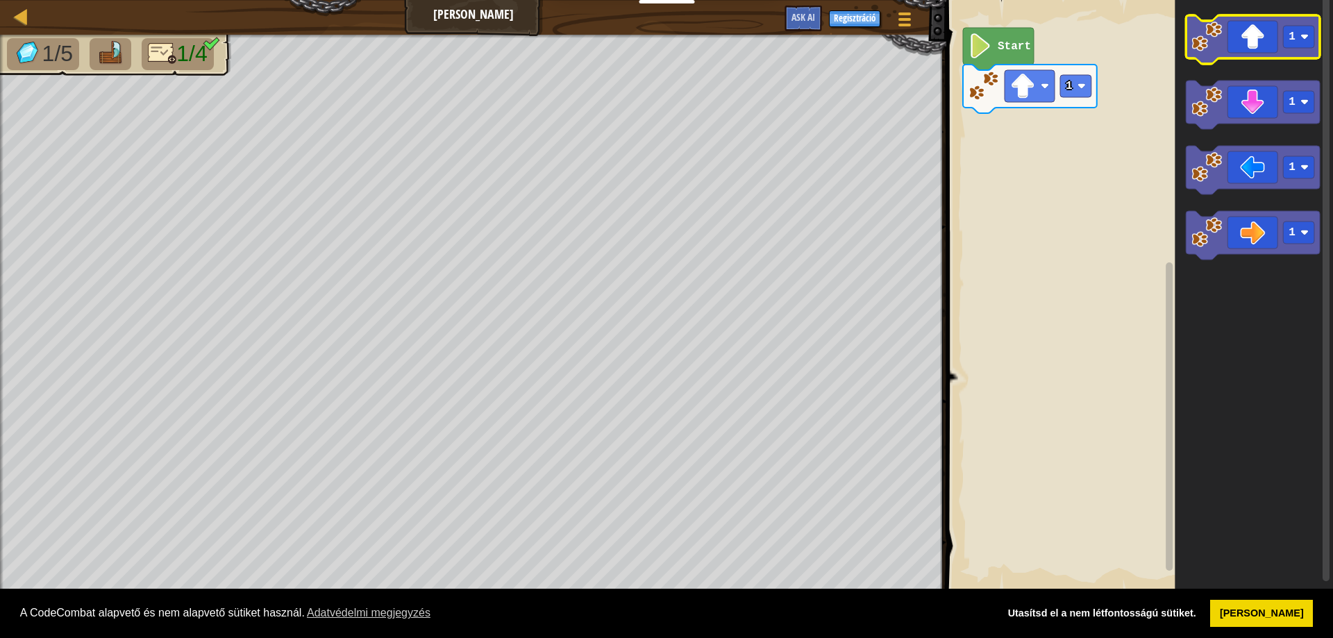
click at [1254, 48] on icon "Blockly munkaterület" at bounding box center [1252, 39] width 134 height 49
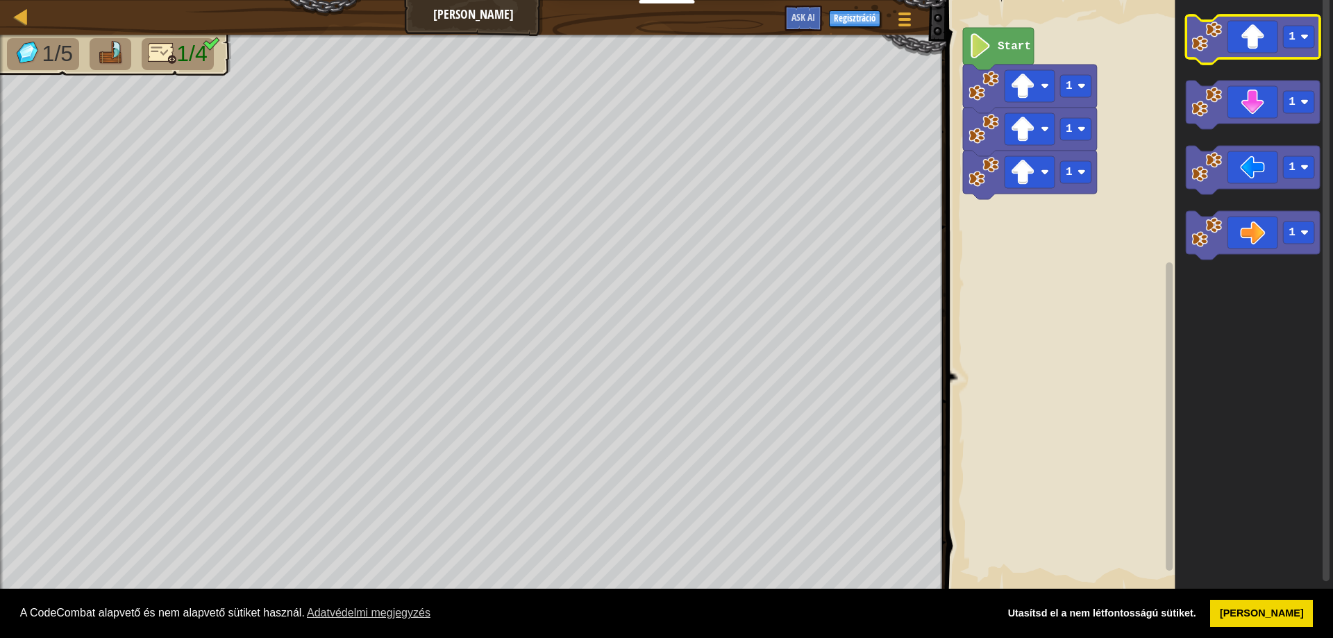
click at [1254, 48] on icon "Blockly munkaterület" at bounding box center [1252, 39] width 134 height 49
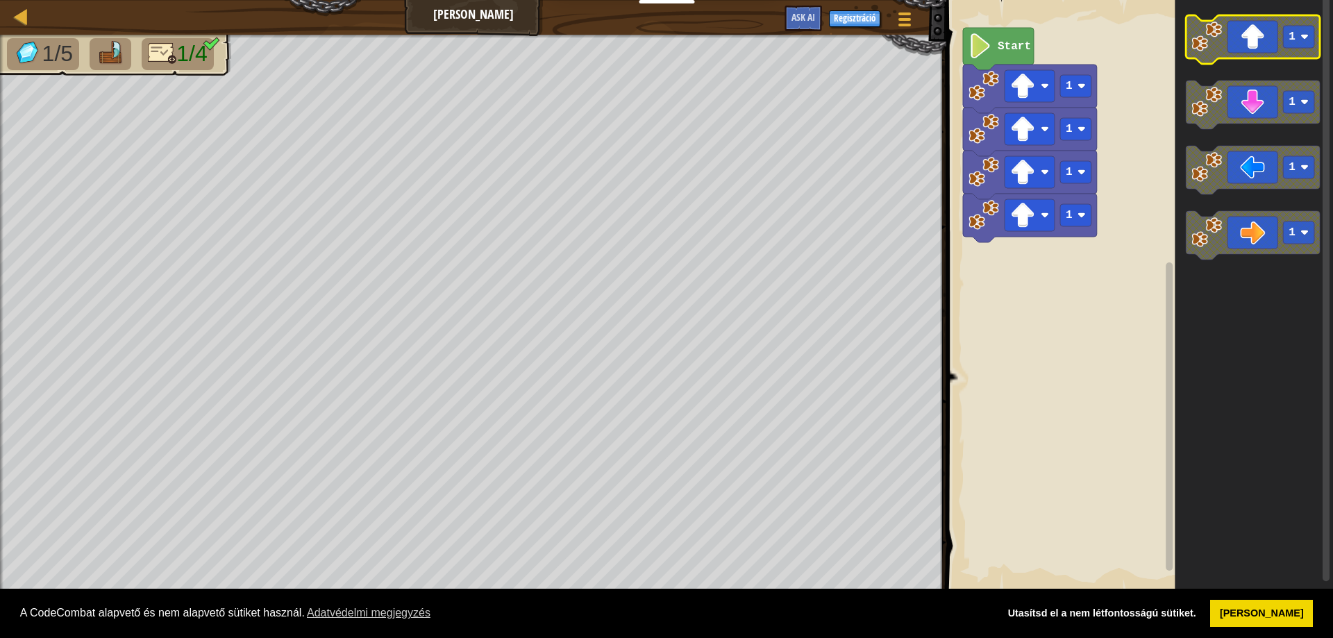
click at [1254, 48] on icon "Blockly munkaterület" at bounding box center [1252, 39] width 134 height 49
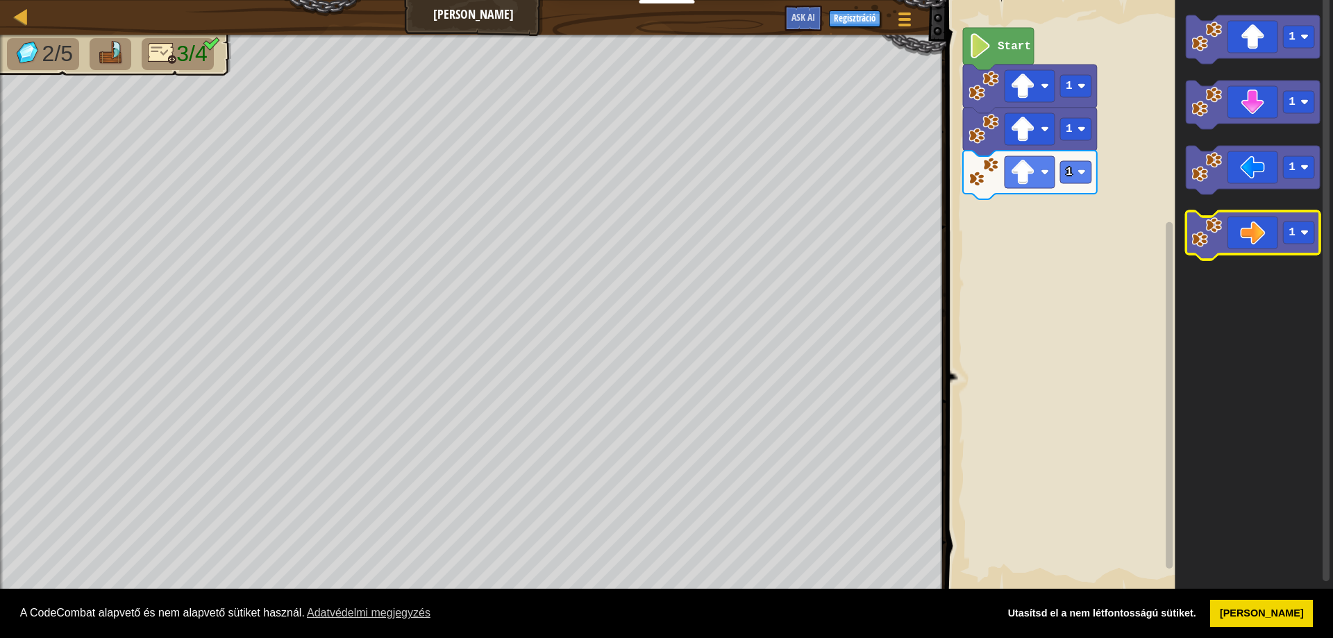
click at [1232, 233] on icon "Blockly munkaterület" at bounding box center [1252, 235] width 134 height 49
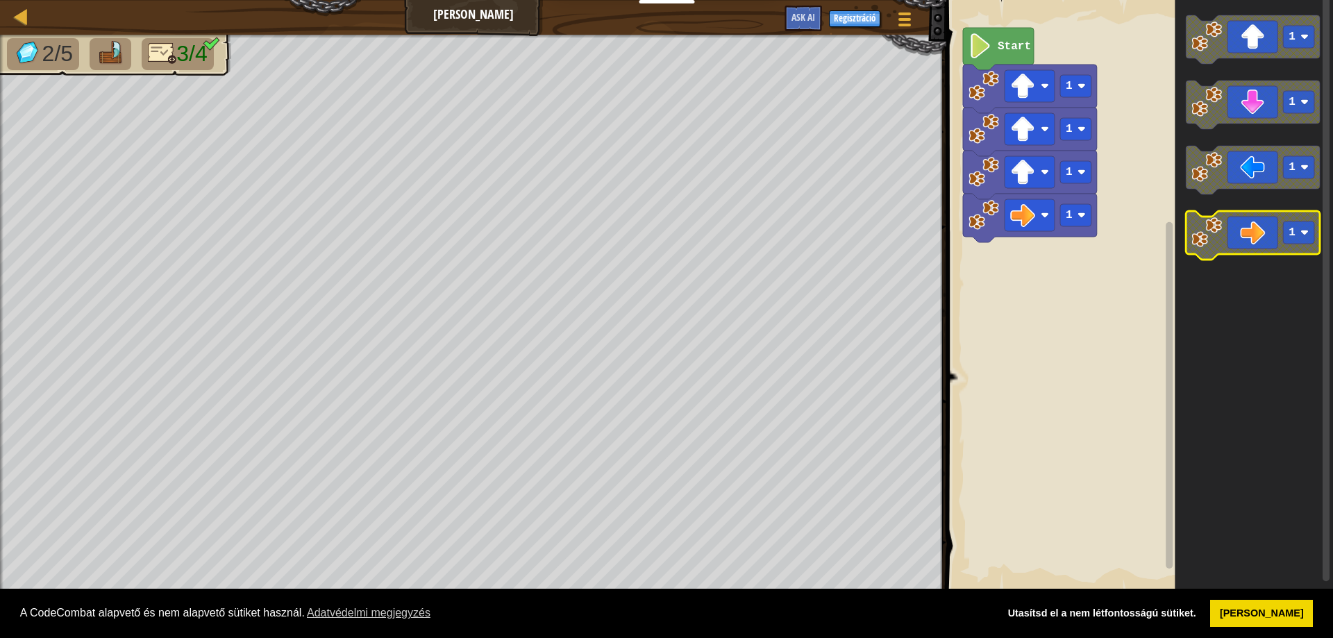
click at [1232, 233] on icon "Blockly munkaterület" at bounding box center [1252, 235] width 134 height 49
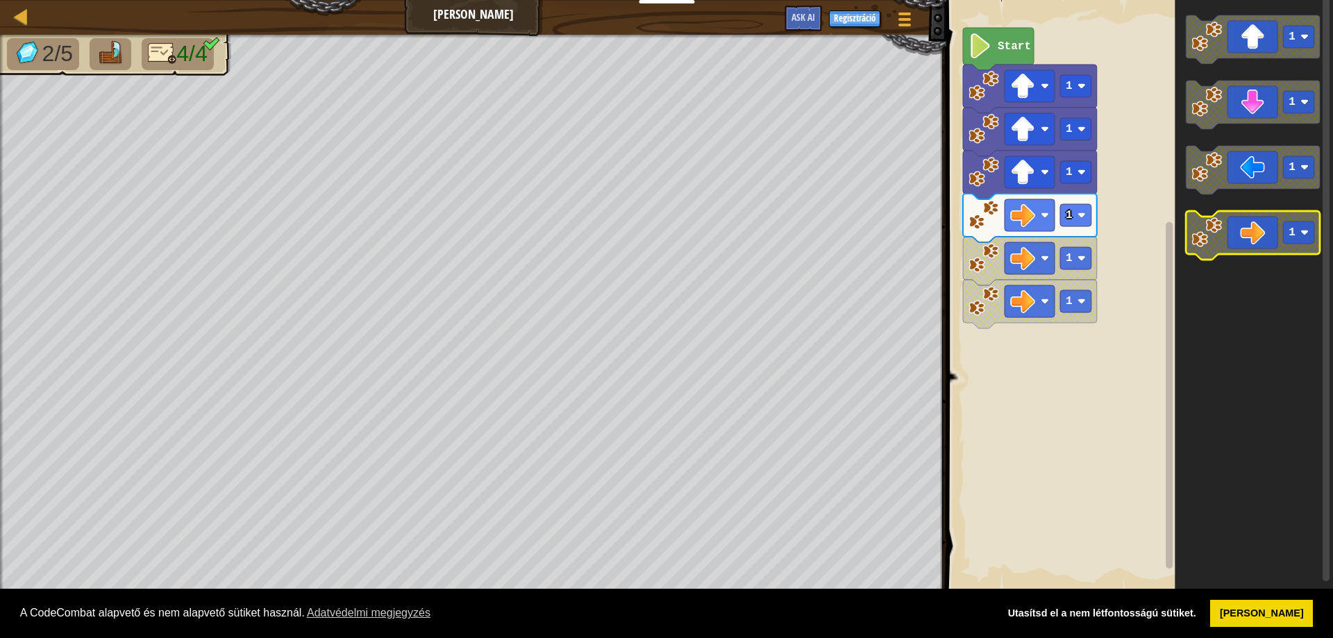
click at [1238, 237] on icon "Blockly munkaterület" at bounding box center [1252, 235] width 134 height 49
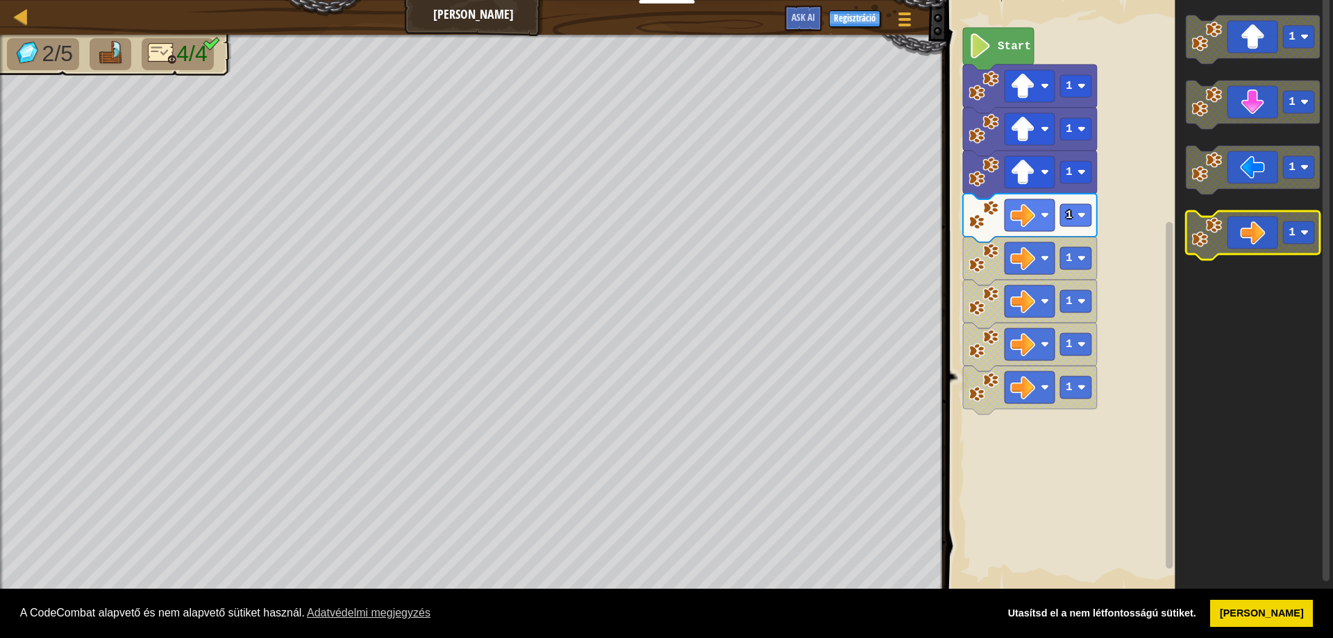
click at [1238, 237] on icon "Blockly munkaterület" at bounding box center [1252, 235] width 134 height 49
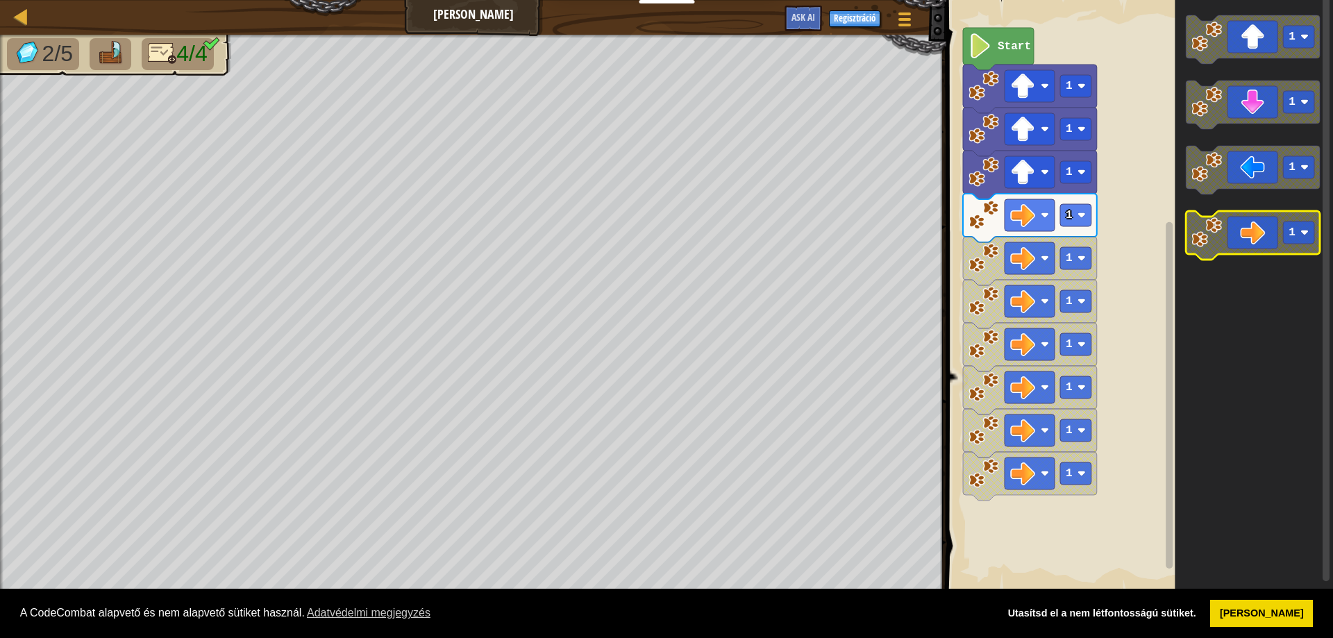
click at [1238, 237] on icon "Blockly munkaterület" at bounding box center [1252, 235] width 134 height 49
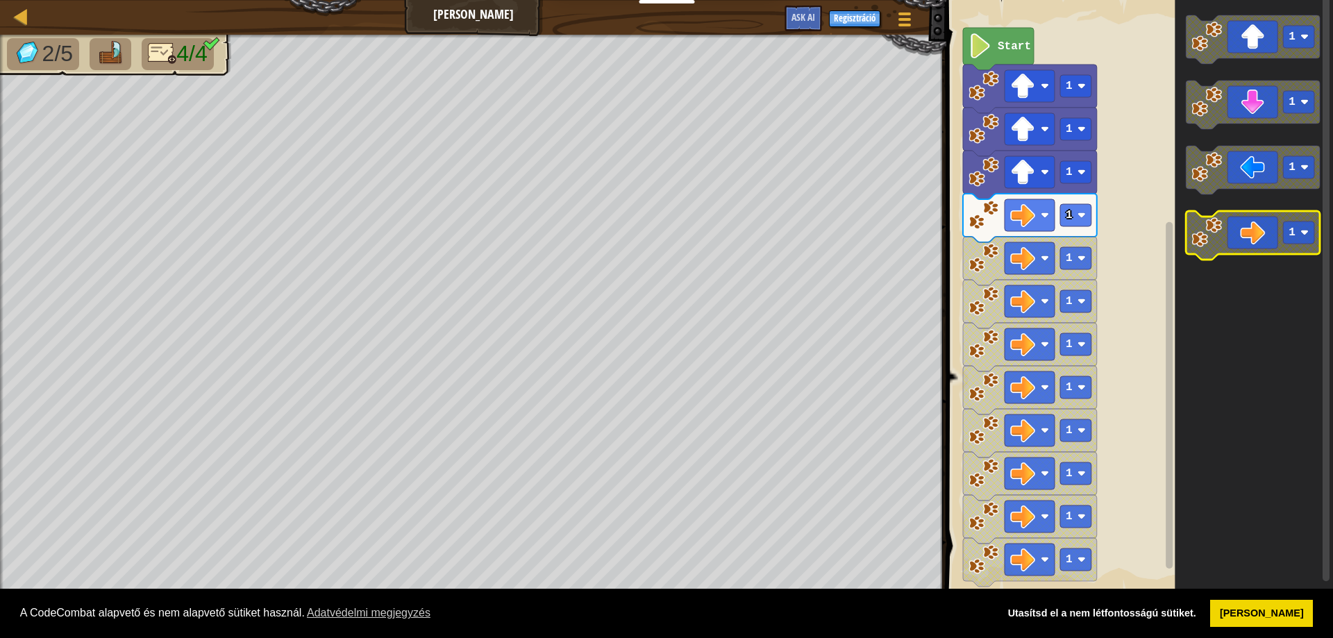
click at [1238, 237] on icon "Blockly munkaterület" at bounding box center [1252, 235] width 134 height 49
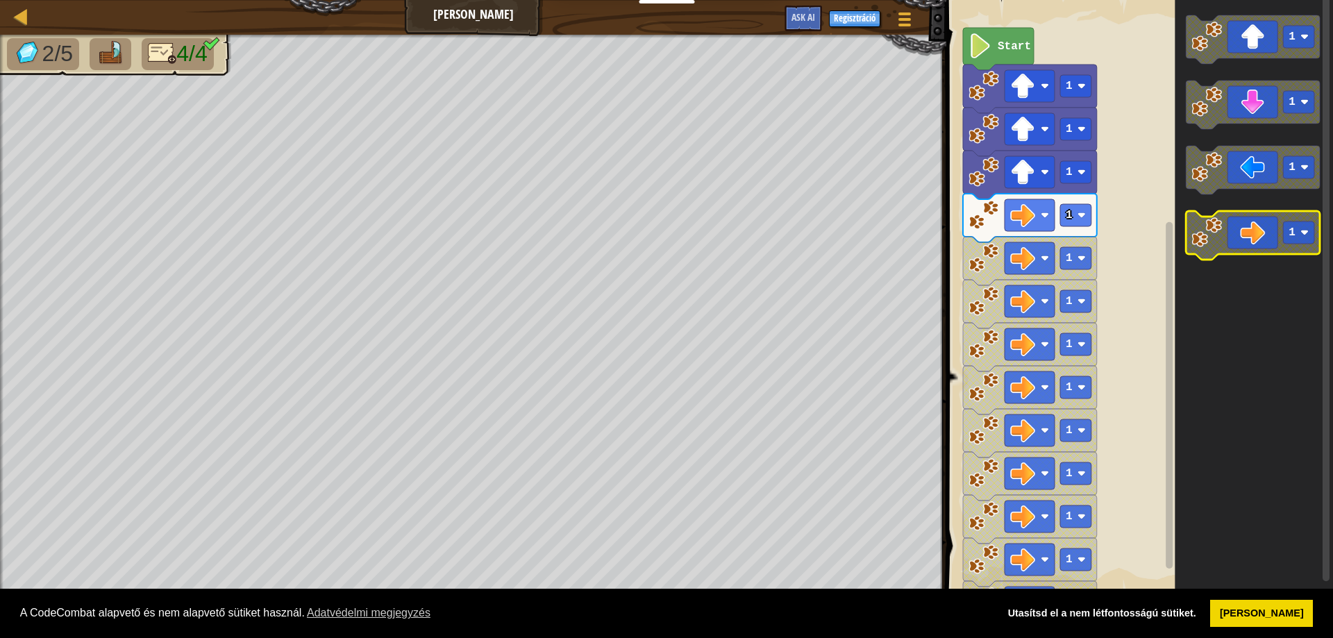
click at [1238, 237] on icon "Blockly munkaterület" at bounding box center [1252, 235] width 134 height 49
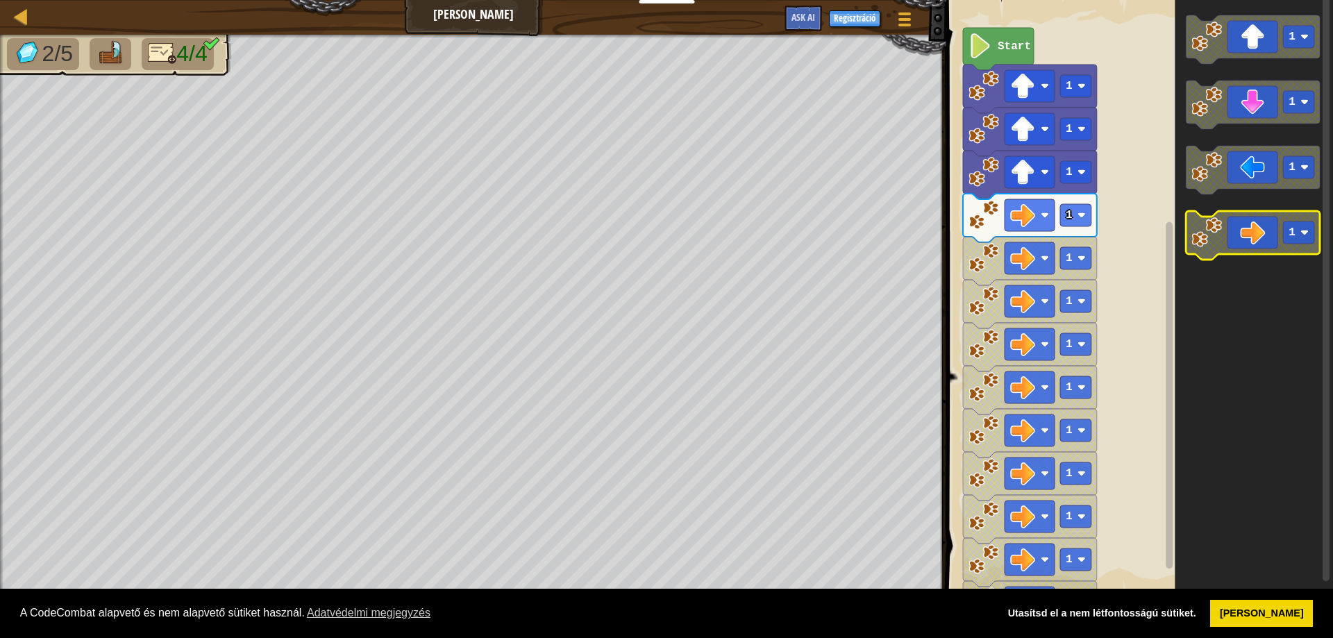
click at [1238, 242] on icon "Blockly munkaterület" at bounding box center [1252, 235] width 134 height 49
click at [1238, 246] on icon "Blockly munkaterület" at bounding box center [1252, 235] width 134 height 49
click at [1238, 247] on icon "Blockly munkaterület" at bounding box center [1252, 235] width 134 height 49
click at [1245, 244] on icon "Blockly munkaterület" at bounding box center [1252, 235] width 134 height 49
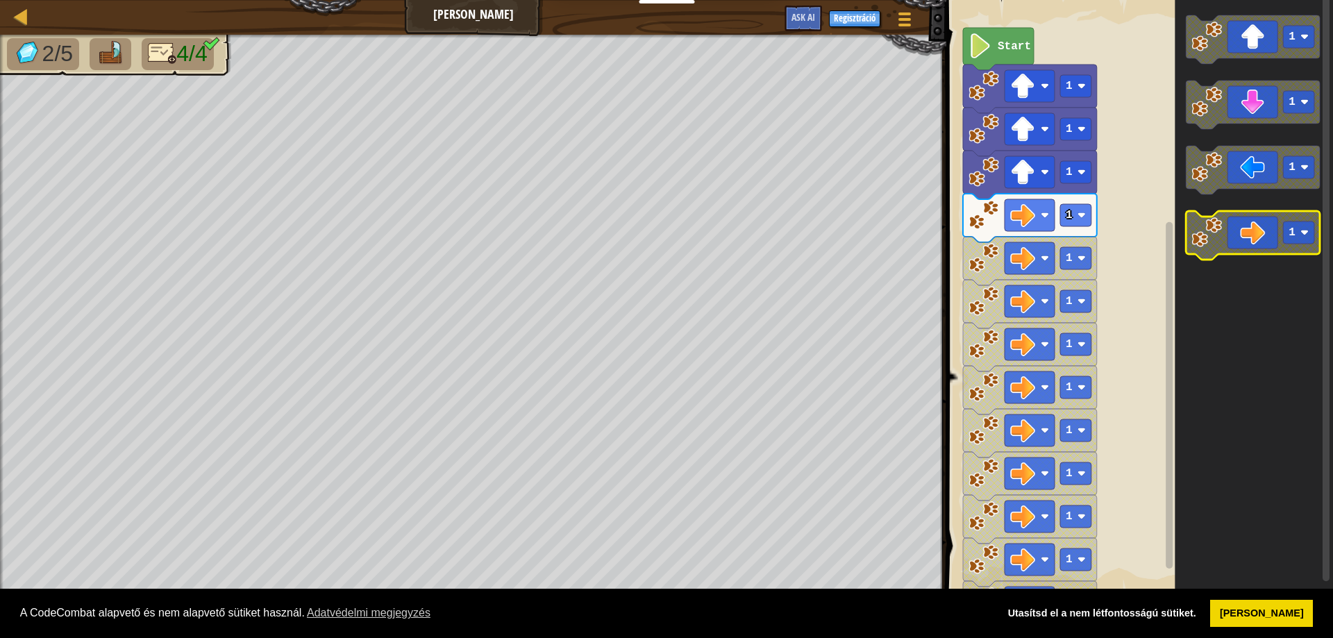
click at [1245, 244] on icon "Blockly munkaterület" at bounding box center [1252, 235] width 134 height 49
click at [1238, 247] on icon "Blockly munkaterület" at bounding box center [1252, 235] width 134 height 49
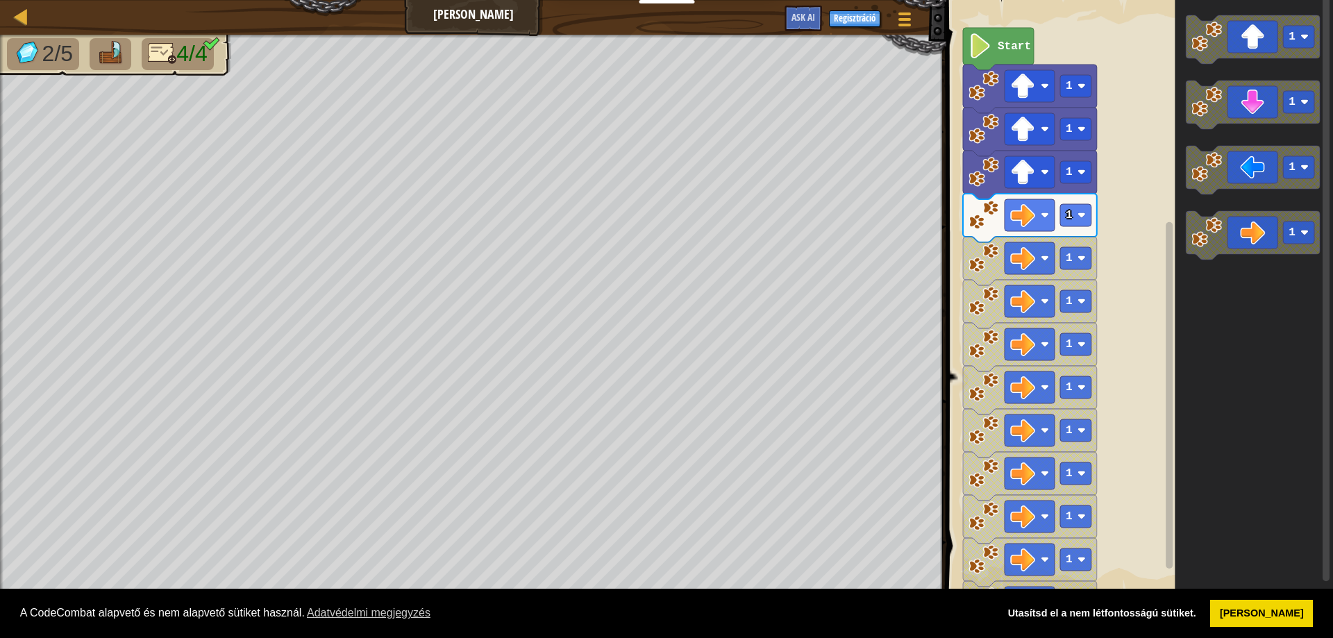
click at [1236, 248] on icon "Blockly munkaterület" at bounding box center [1252, 235] width 134 height 49
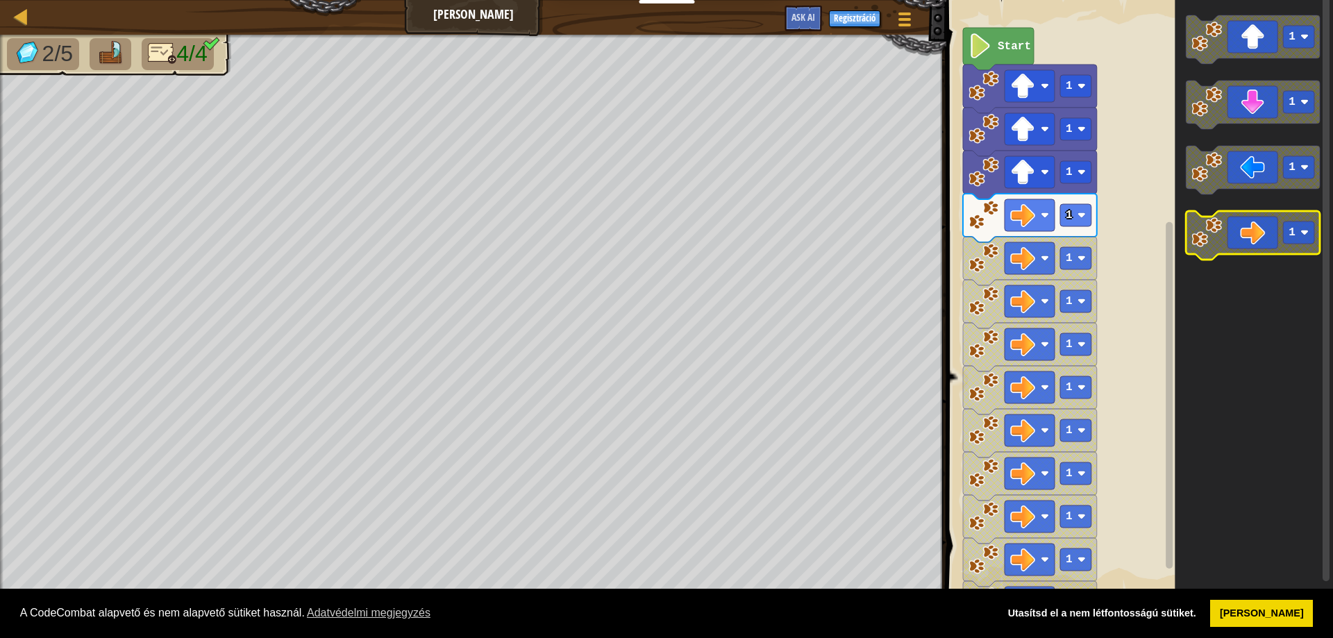
click at [1236, 248] on icon "Blockly munkaterület" at bounding box center [1252, 235] width 134 height 49
click at [1235, 248] on icon "Blockly munkaterület" at bounding box center [1252, 235] width 134 height 49
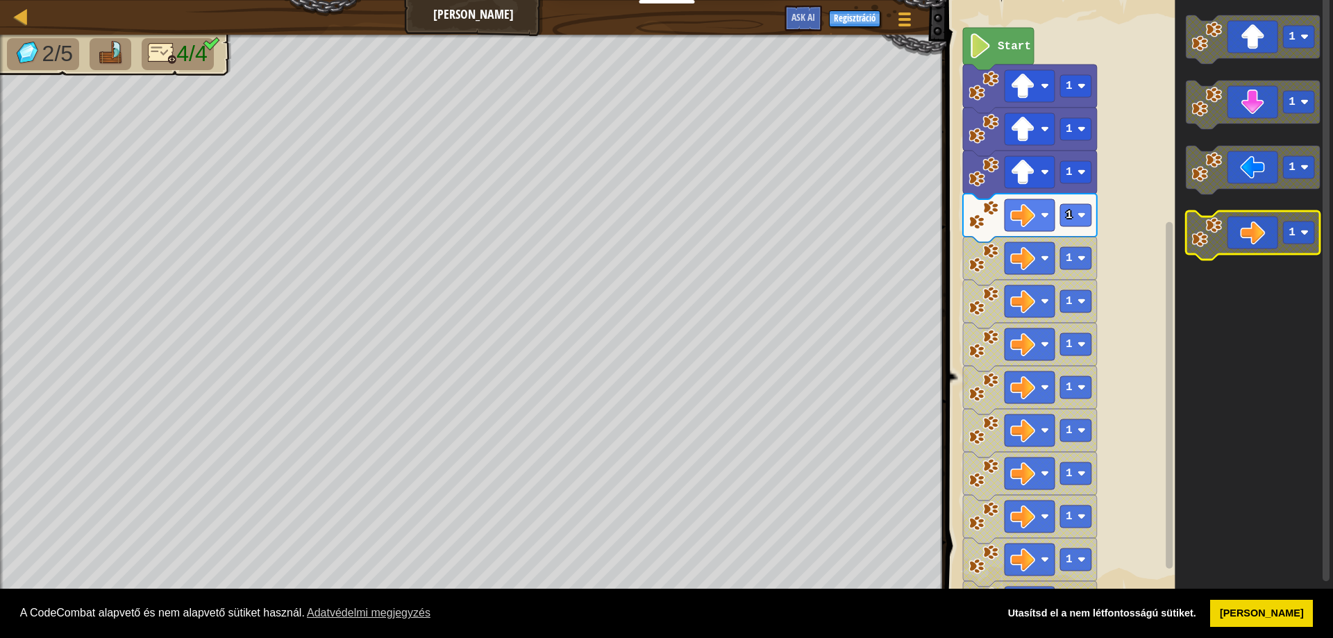
click at [1235, 248] on icon "Blockly munkaterület" at bounding box center [1252, 235] width 134 height 49
click at [1233, 245] on icon "Blockly munkaterület" at bounding box center [1252, 235] width 134 height 49
click at [1231, 241] on icon "Blockly munkaterület" at bounding box center [1252, 235] width 134 height 49
click at [1229, 241] on icon "Blockly munkaterület" at bounding box center [1252, 235] width 134 height 49
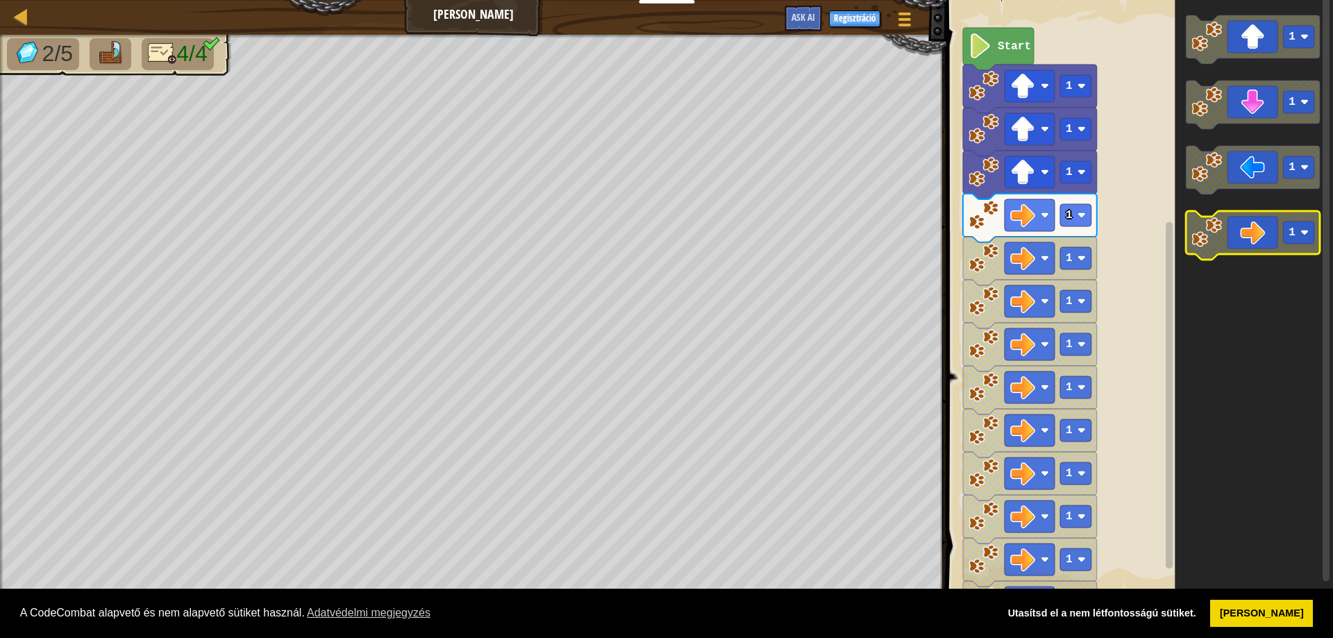
click at [1229, 241] on icon "Blockly munkaterület" at bounding box center [1252, 235] width 134 height 49
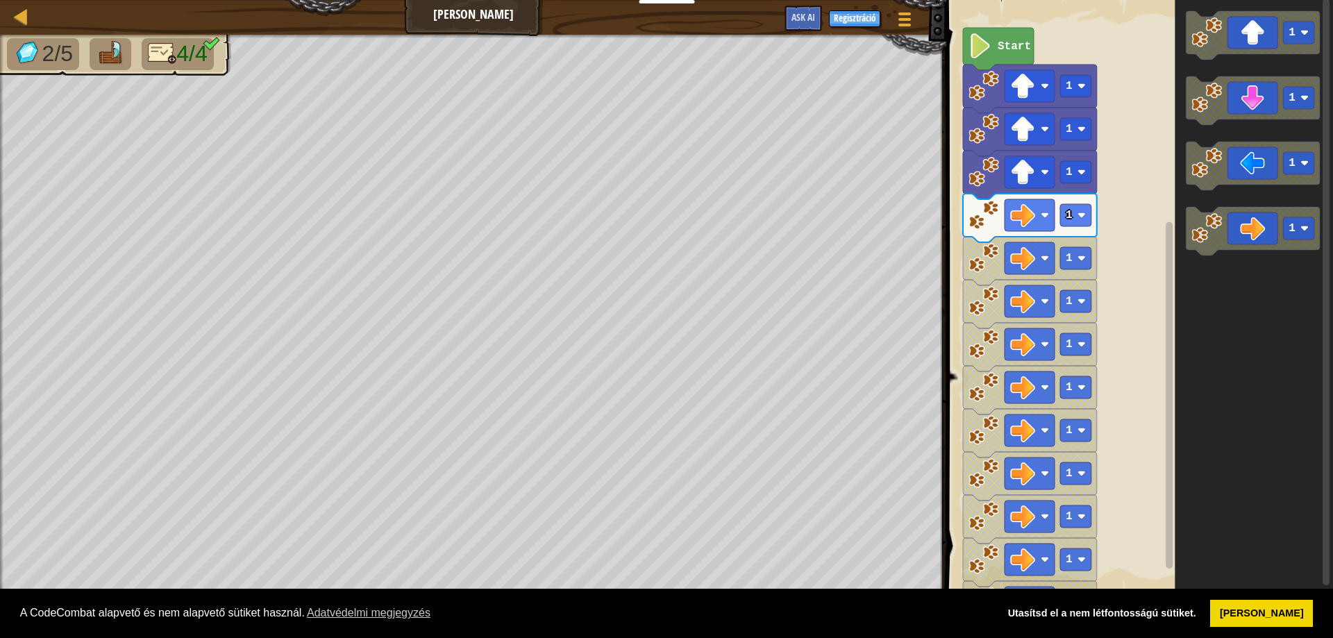
click at [1332, 228] on icon "1 1 1 1" at bounding box center [1253, 296] width 158 height 606
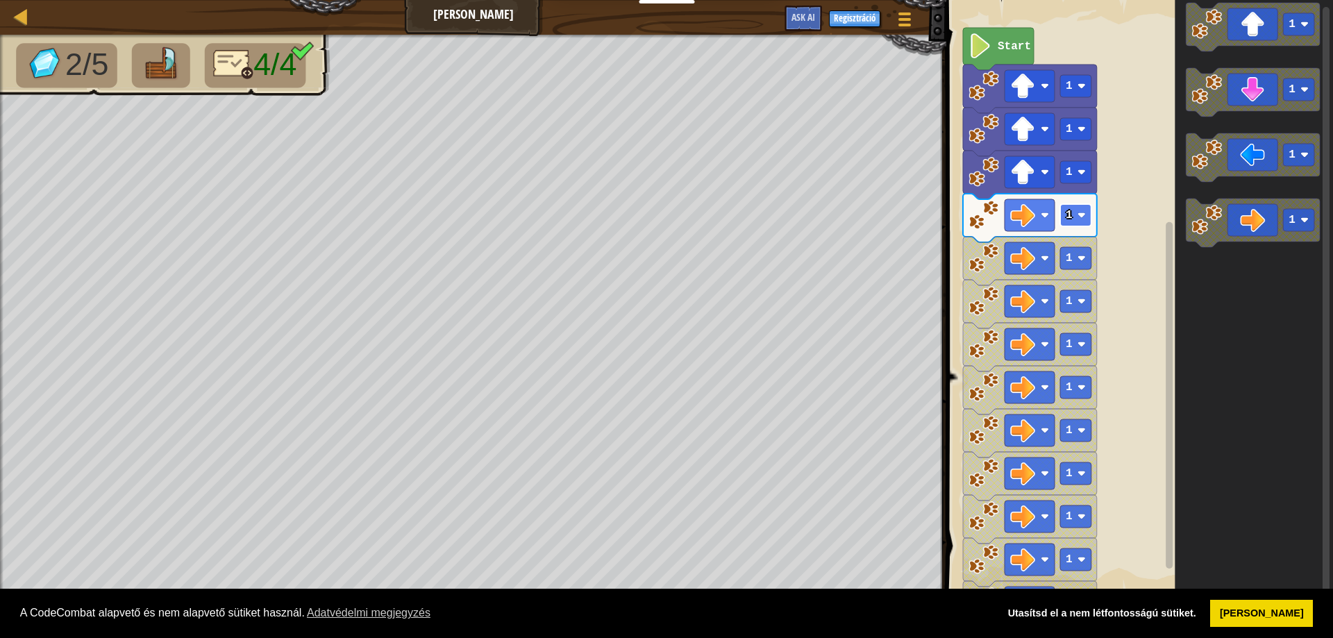
click at [1070, 211] on text "1" at bounding box center [1068, 215] width 7 height 12
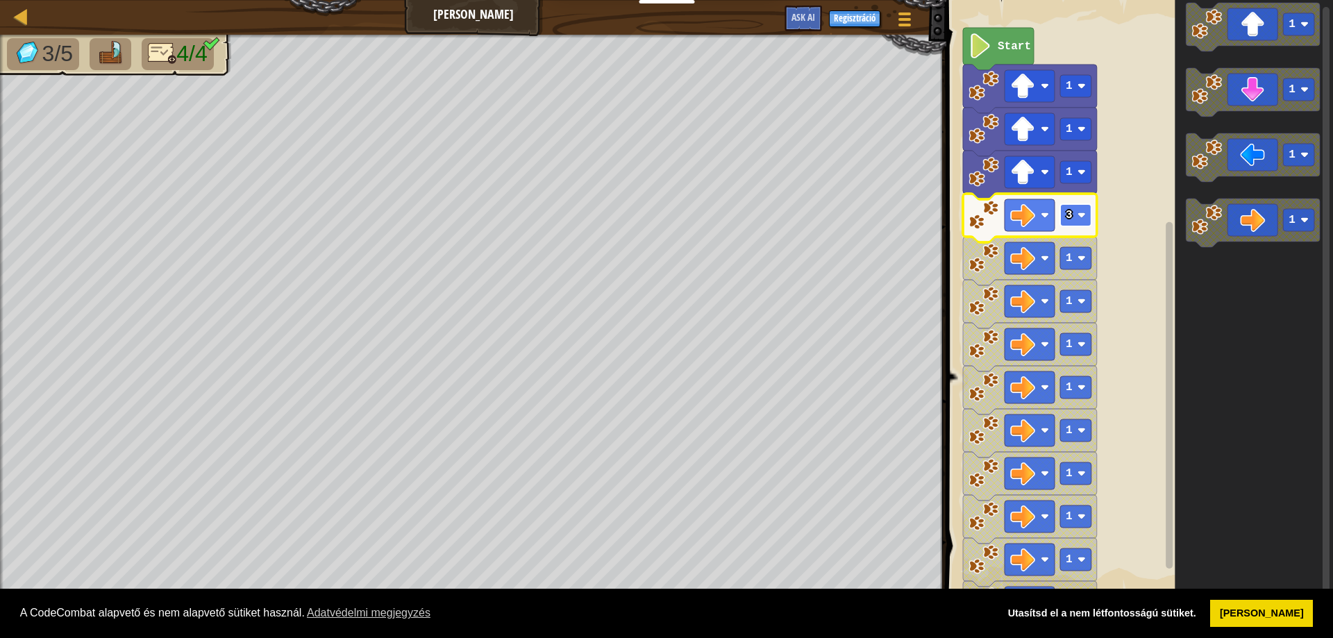
click at [1081, 211] on g "3" at bounding box center [1075, 215] width 31 height 22
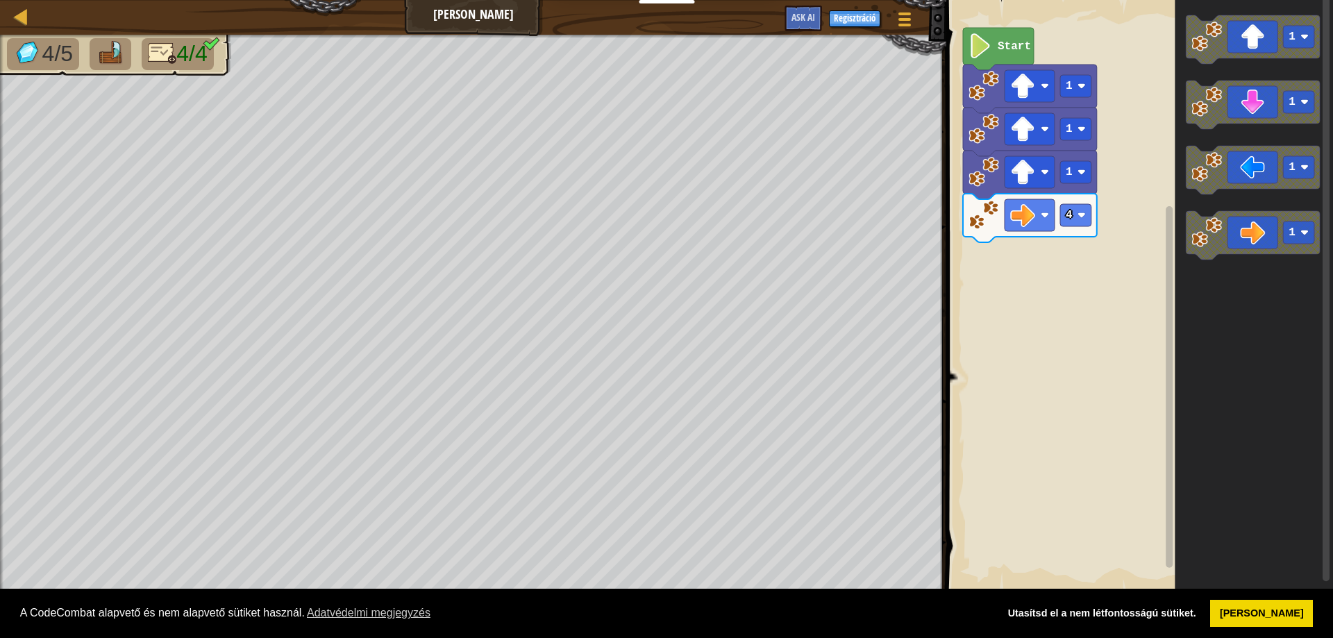
click at [1129, 205] on div "Start 1 1 1 4 1 1 1 1" at bounding box center [1137, 296] width 391 height 606
click at [1221, 115] on image "Blockly munkaterület" at bounding box center [1206, 102] width 31 height 31
click at [1072, 256] on g "1" at bounding box center [1075, 258] width 31 height 22
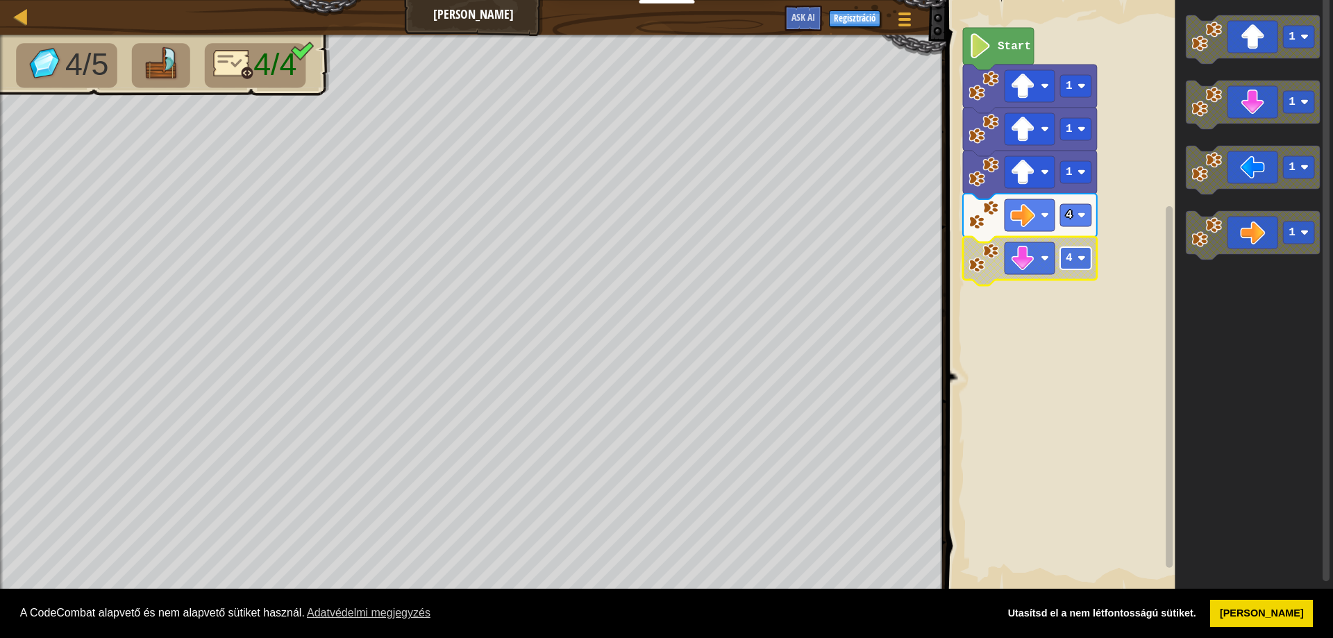
click at [1075, 254] on rect "Blockly munkaterület" at bounding box center [1075, 258] width 31 height 22
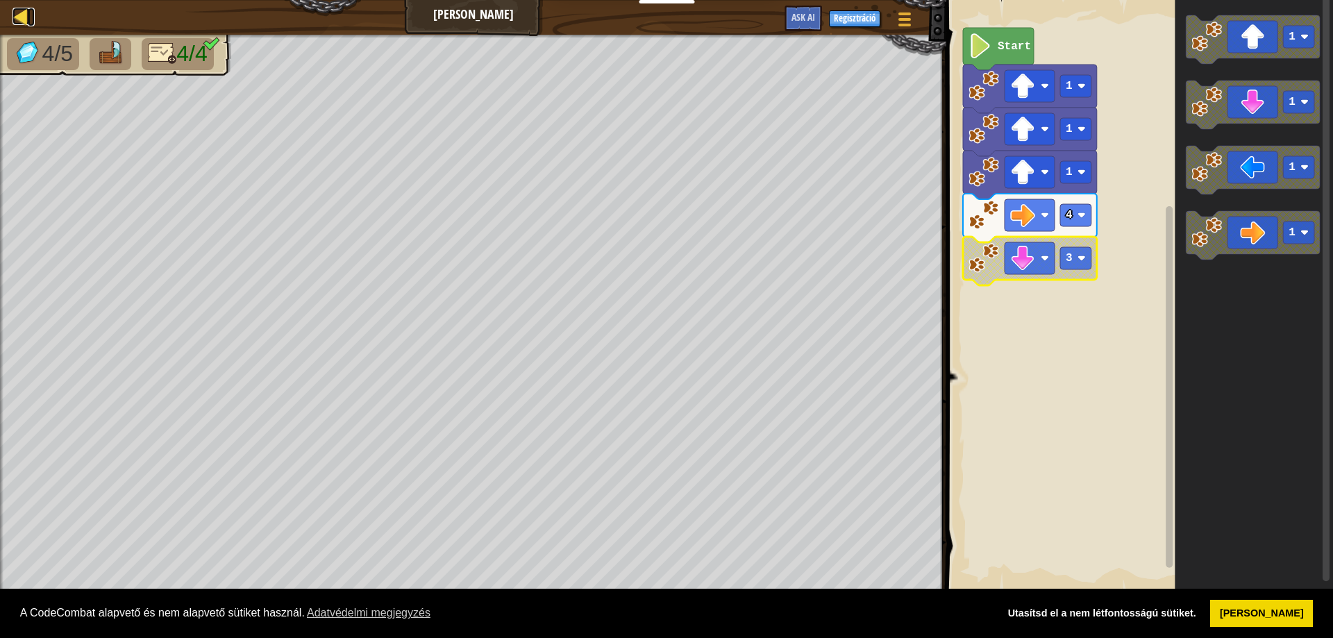
click at [17, 8] on div at bounding box center [20, 16] width 17 height 17
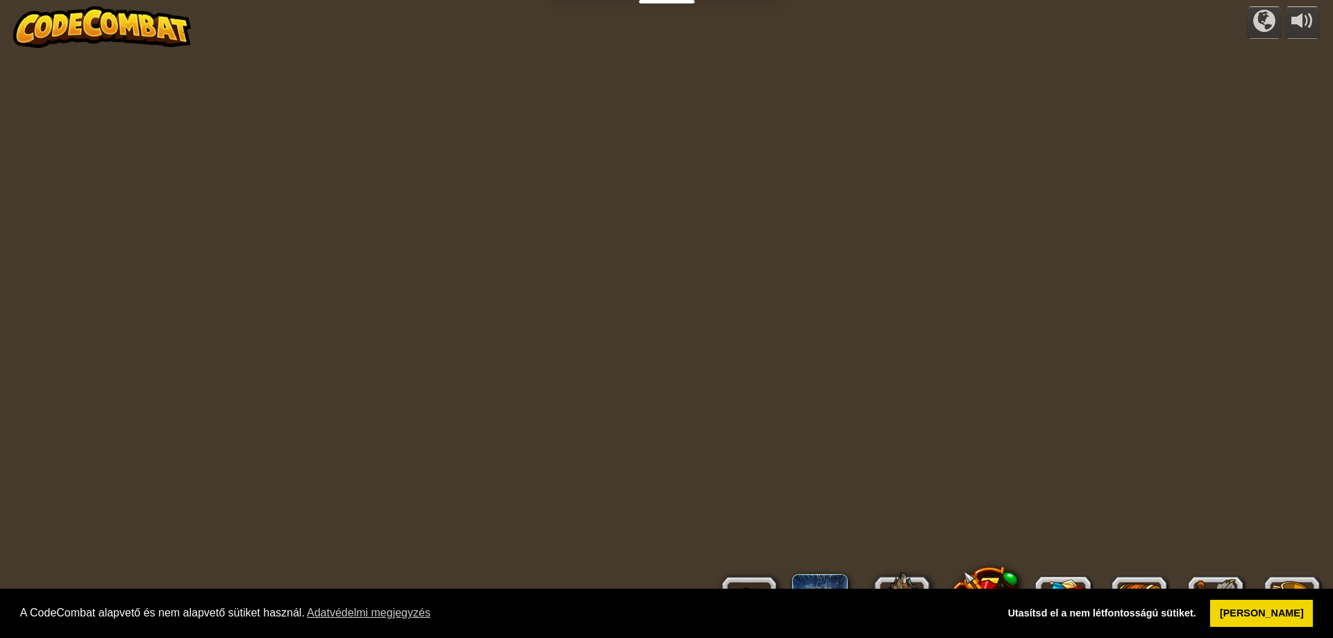
select select "hu"
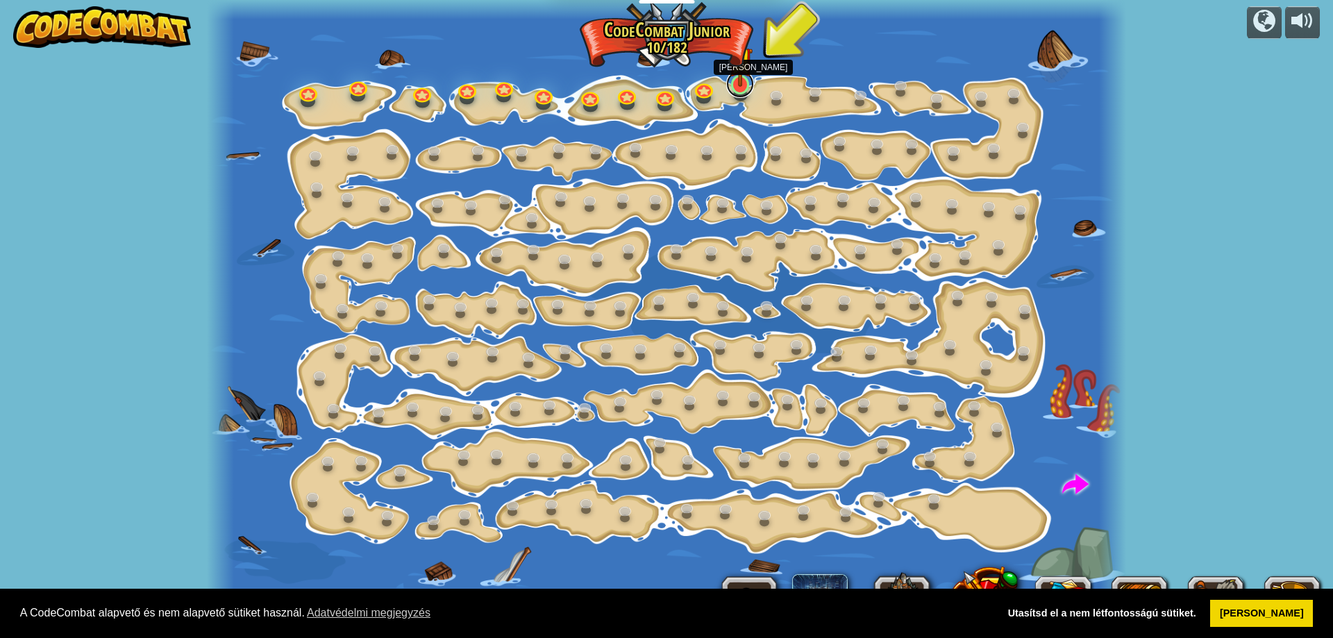
click at [741, 90] on link at bounding box center [740, 84] width 28 height 28
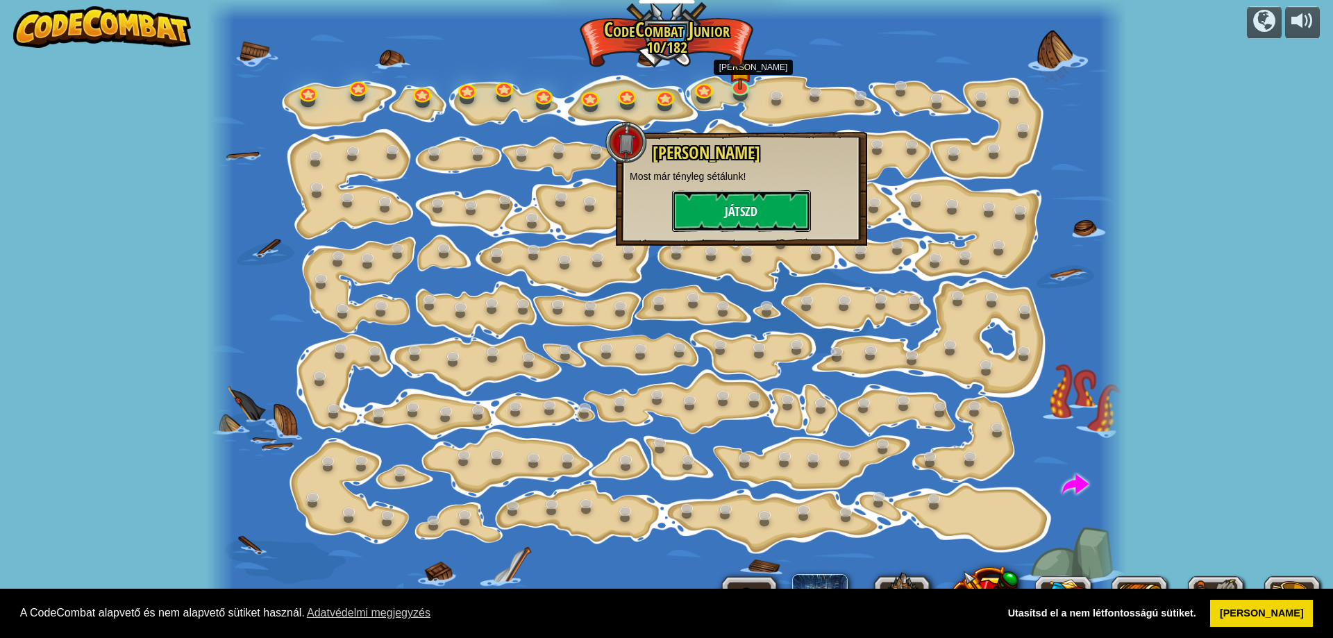
click at [732, 212] on button "Játszd" at bounding box center [741, 211] width 139 height 42
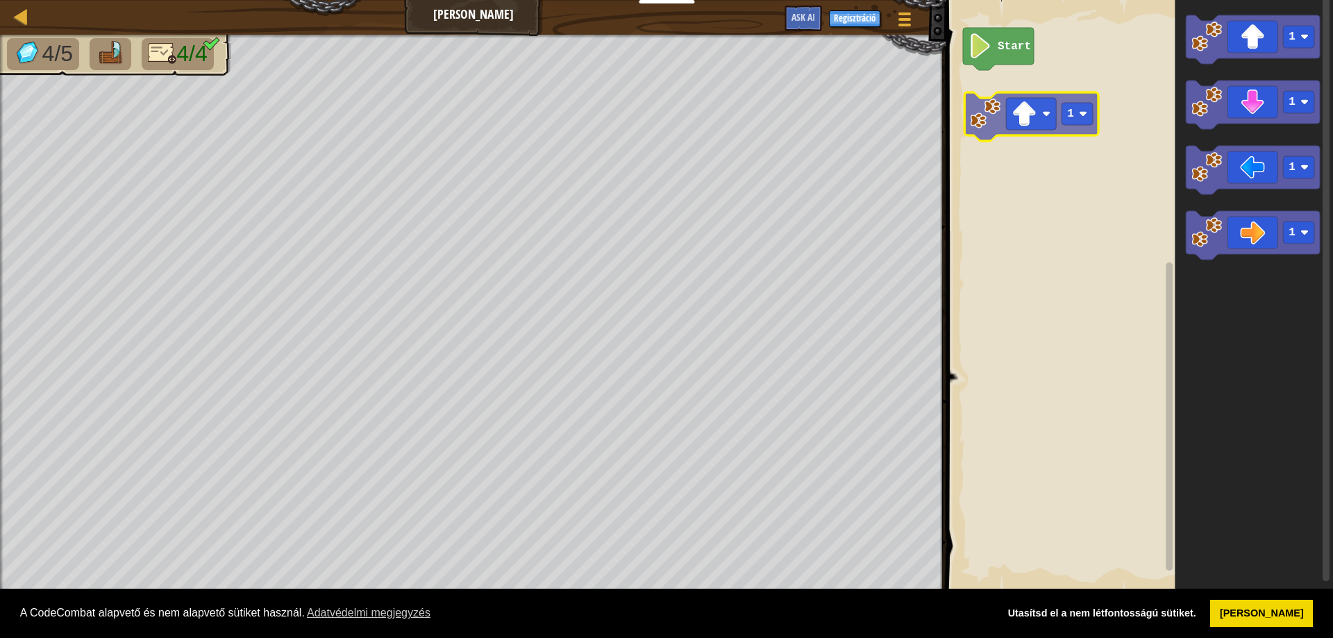
click at [986, 121] on div "Start 1 1 1 1 1" at bounding box center [1137, 296] width 391 height 606
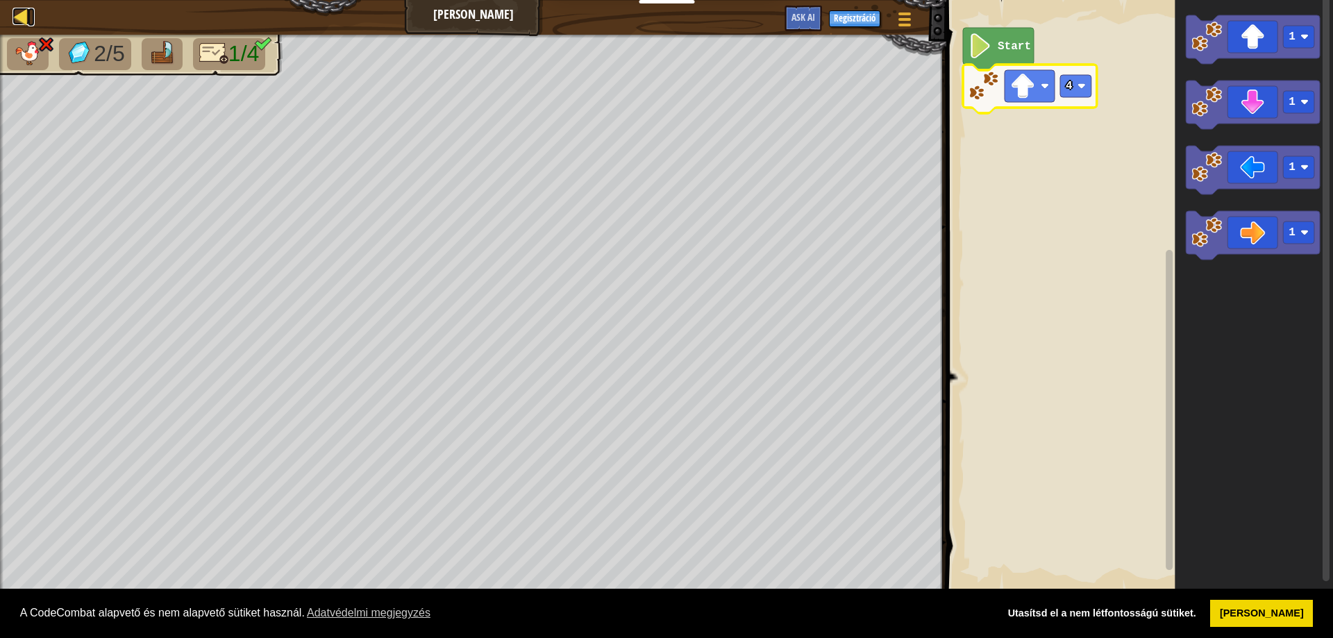
click at [16, 11] on div at bounding box center [20, 16] width 17 height 17
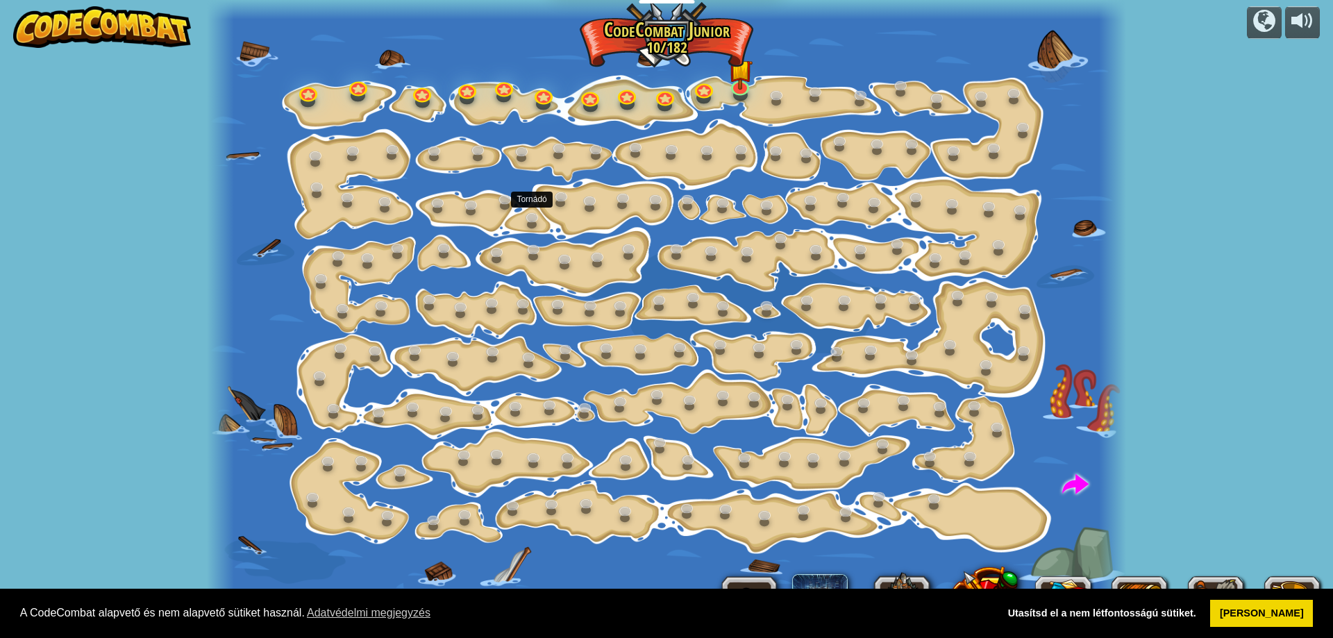
select select "hu"
click at [741, 93] on link at bounding box center [740, 84] width 28 height 28
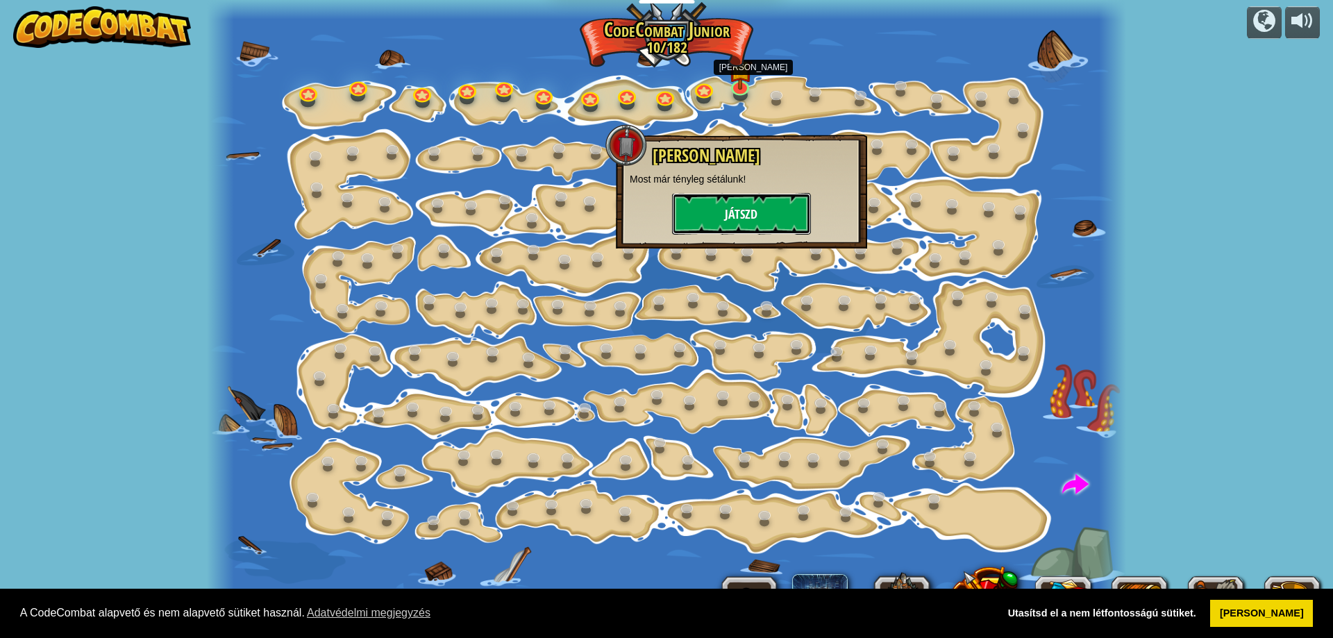
click at [720, 211] on button "Játszd" at bounding box center [741, 214] width 139 height 42
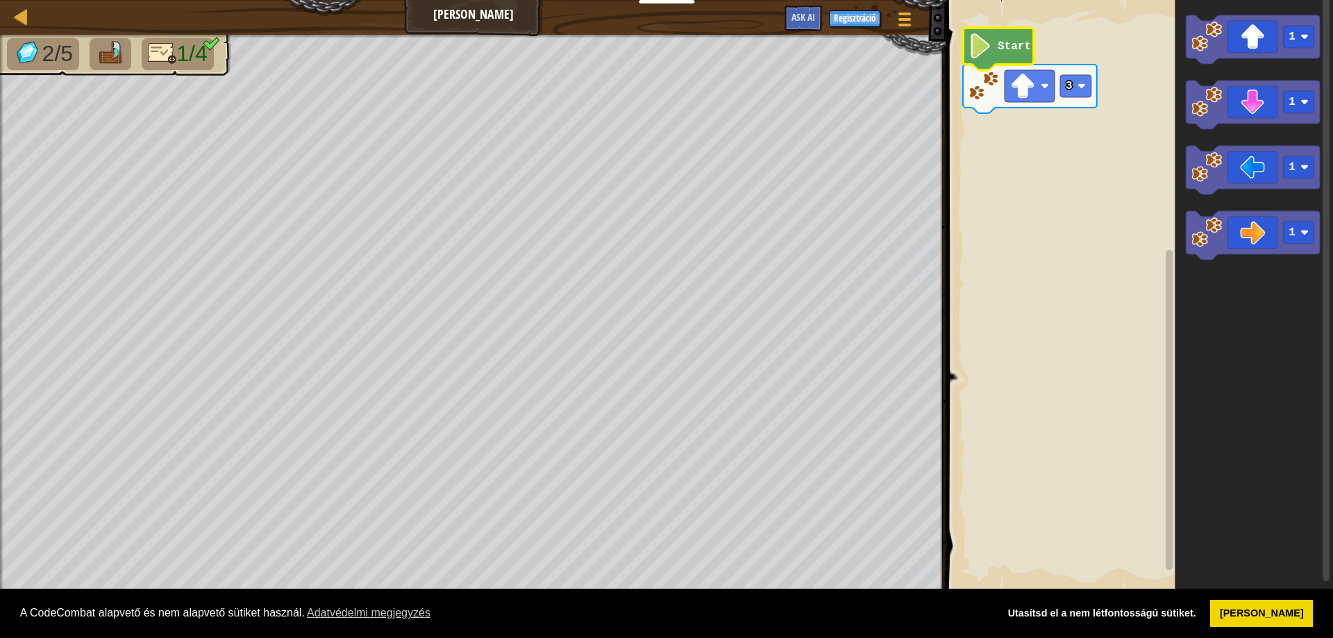
click at [993, 46] on icon "Blockly munkaterület" at bounding box center [998, 49] width 71 height 42
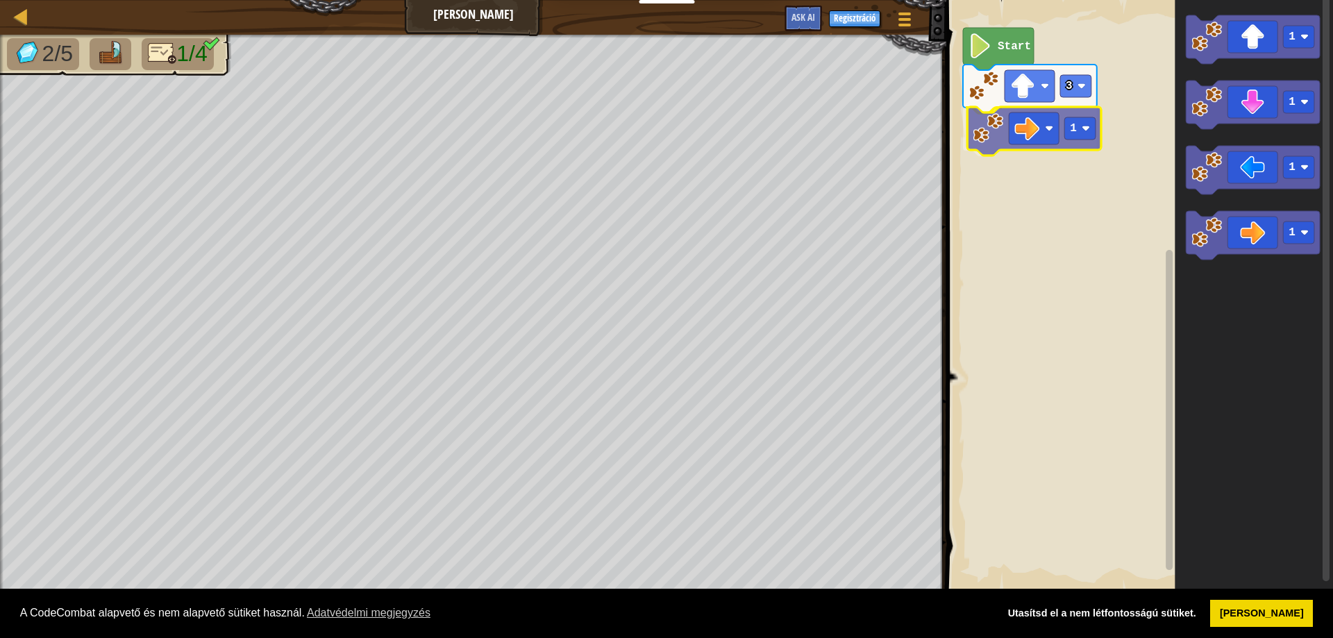
click at [987, 130] on div "Start 3 1 1 1 1 1 1" at bounding box center [1137, 296] width 391 height 606
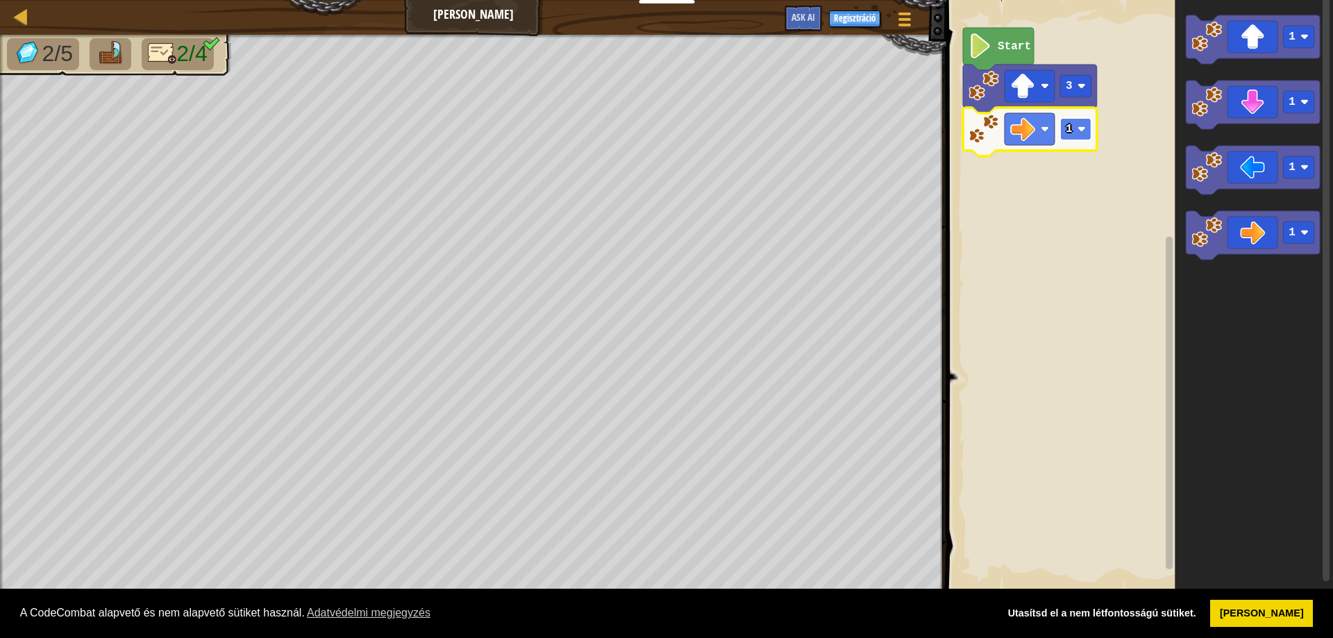
click at [1075, 140] on rect "Blockly munkaterület" at bounding box center [1075, 129] width 31 height 22
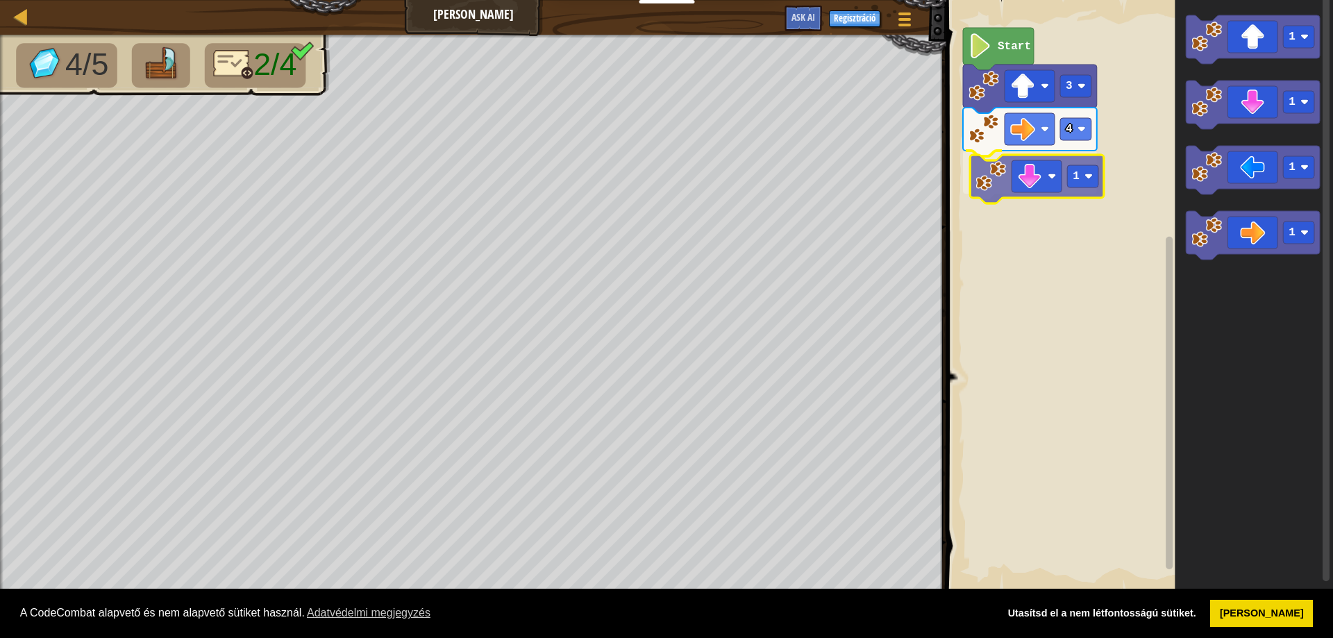
click at [987, 202] on div "Start 3 4 1 1 1 1 1 1" at bounding box center [1137, 296] width 391 height 606
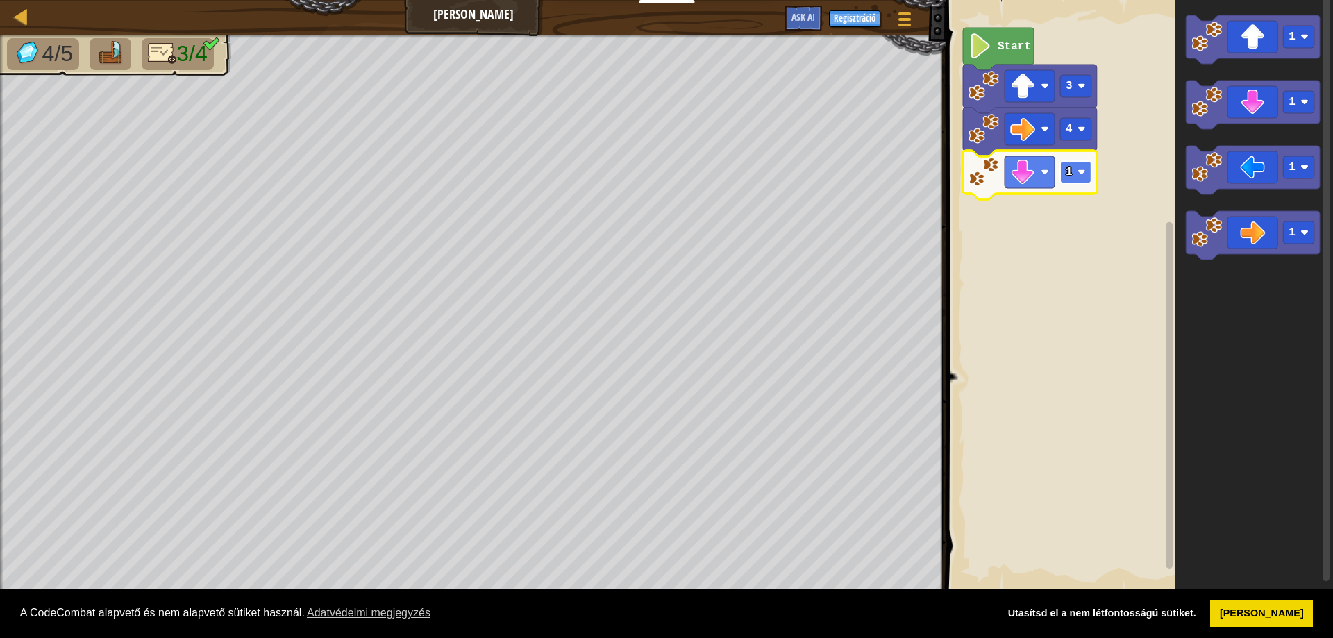
click at [1070, 177] on text "1" at bounding box center [1068, 172] width 7 height 12
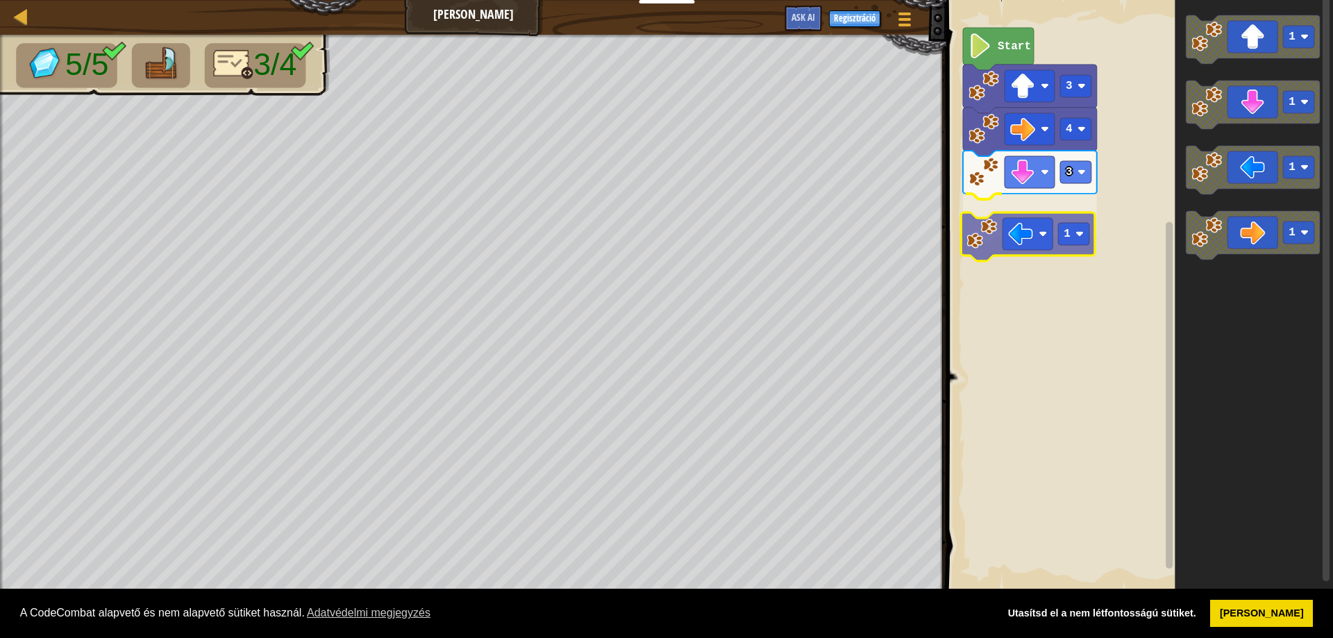
click at [986, 244] on div "Start 3 4 3 1 1 1 1 1 1" at bounding box center [1137, 296] width 391 height 606
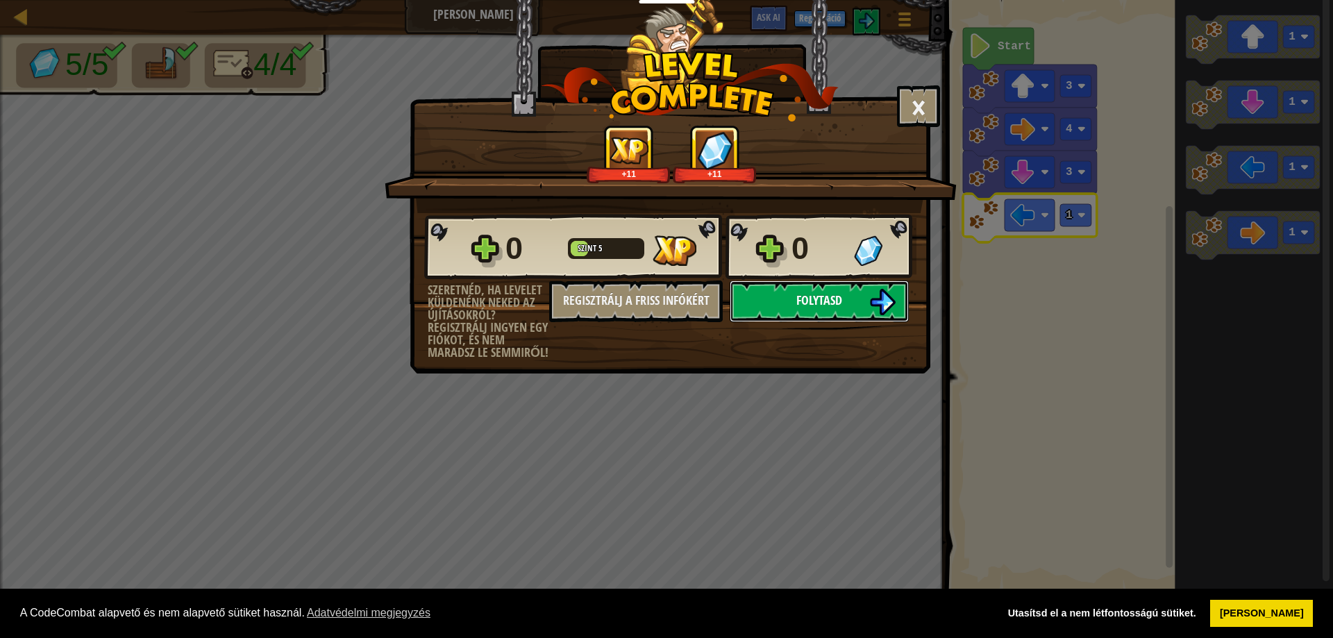
click at [867, 304] on button "Folytasd" at bounding box center [818, 301] width 179 height 42
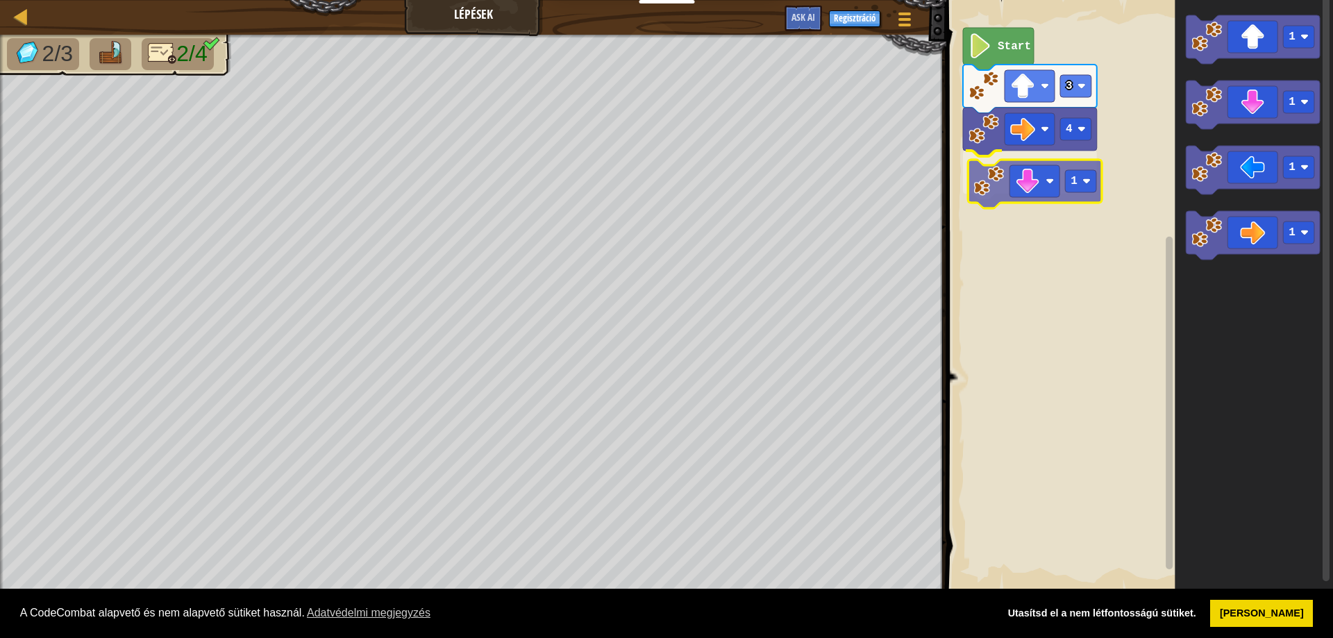
click at [991, 196] on div "4 1 3 Start 1 1 1 1 1" at bounding box center [1137, 296] width 391 height 606
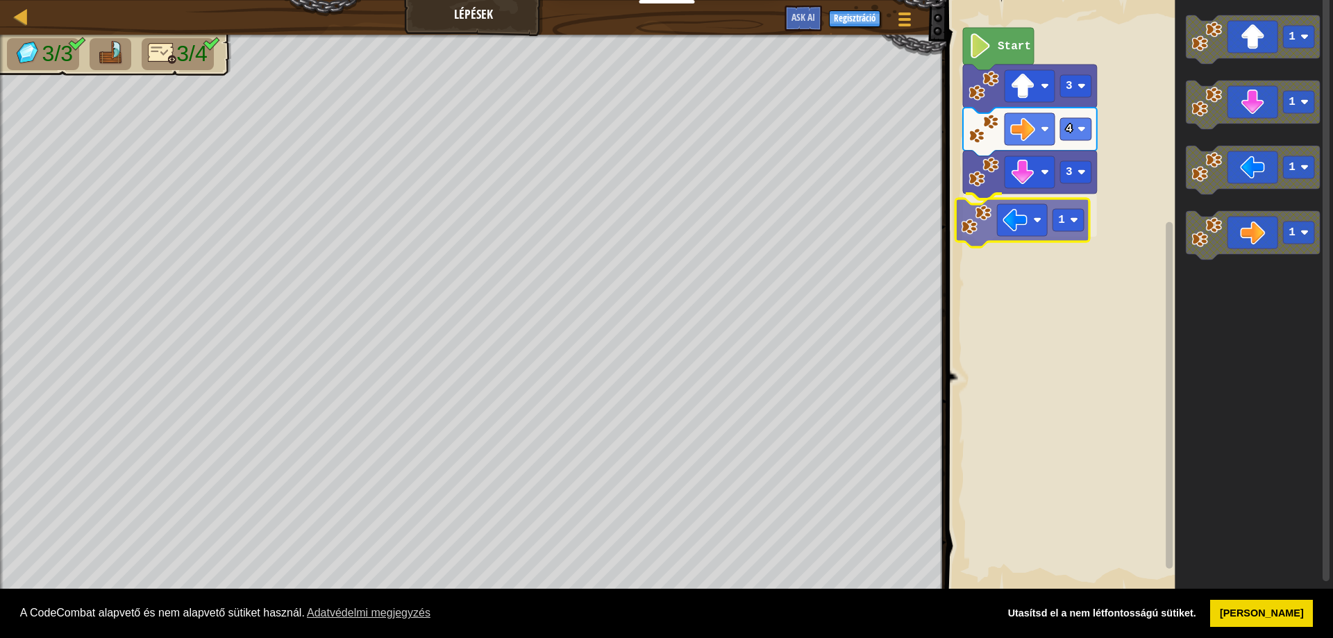
click at [969, 226] on div "Start 3 4 3 1 1 1 1 1 1" at bounding box center [1137, 296] width 391 height 606
click at [1066, 228] on icon "Blockly munkaterület" at bounding box center [1030, 218] width 134 height 49
click at [1073, 219] on rect "Blockly munkaterület" at bounding box center [1075, 215] width 31 height 22
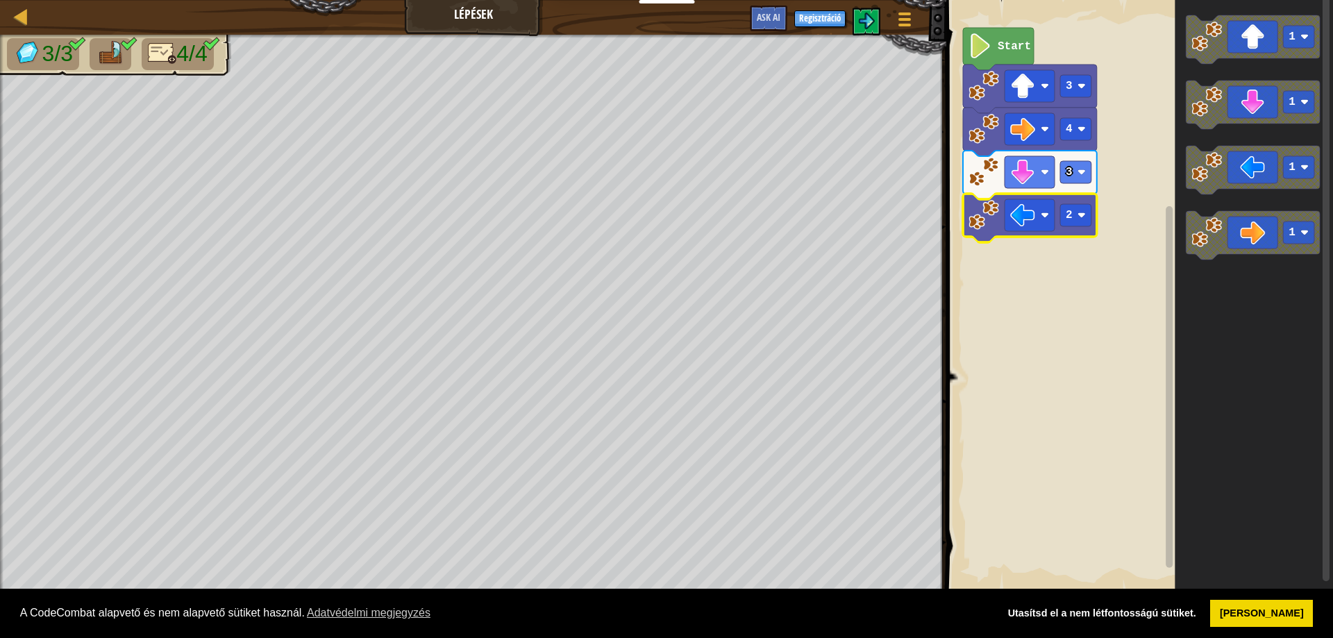
click at [1040, 410] on rect "Blockly munkaterület" at bounding box center [1137, 296] width 391 height 606
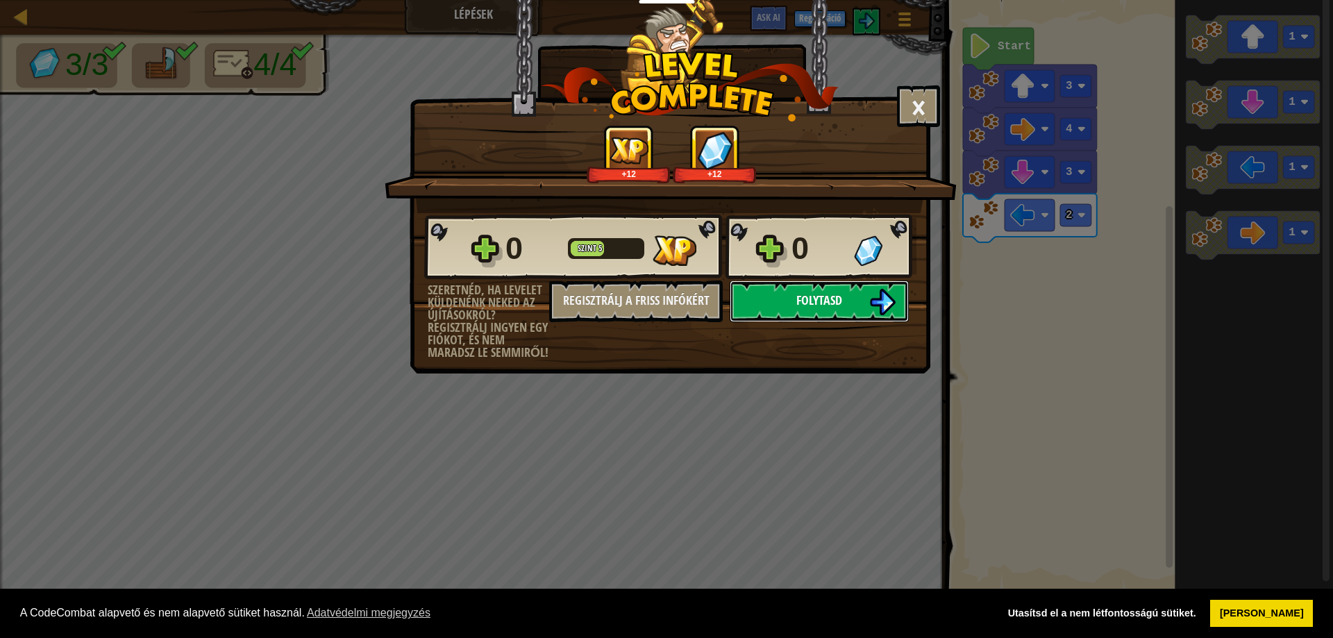
click at [801, 298] on span "Folytasd" at bounding box center [819, 300] width 46 height 17
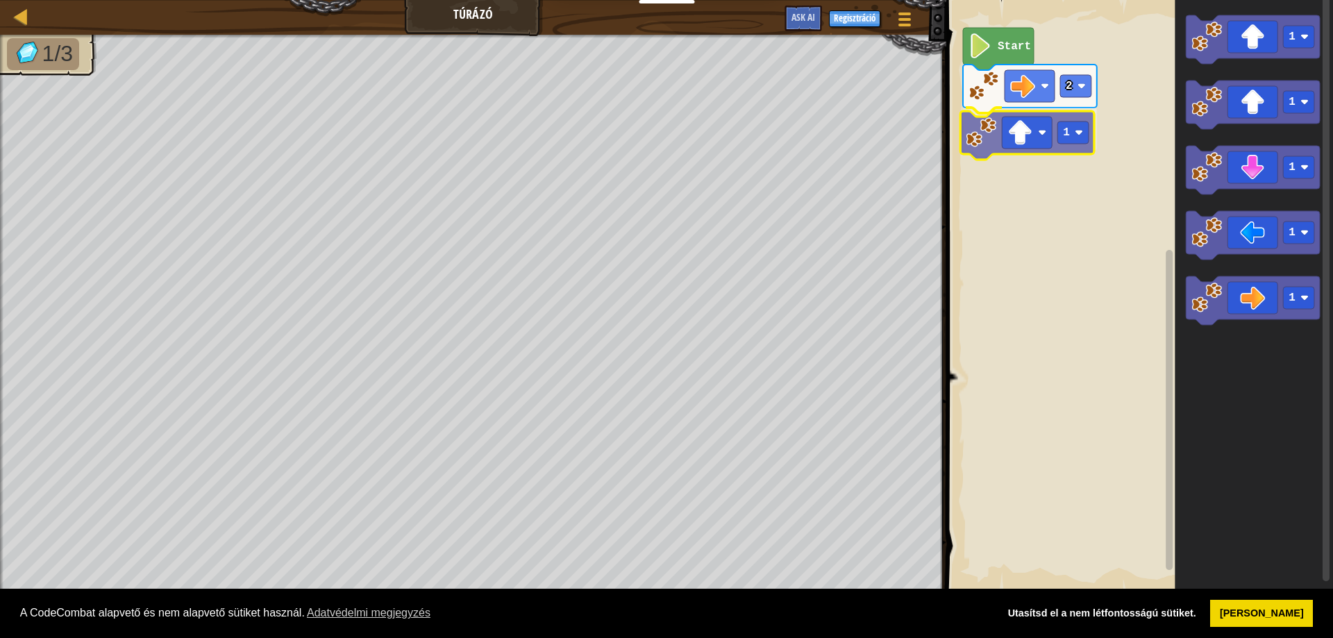
click at [976, 150] on div "2 1 Start 1 1 1 1 1 1" at bounding box center [1137, 296] width 391 height 606
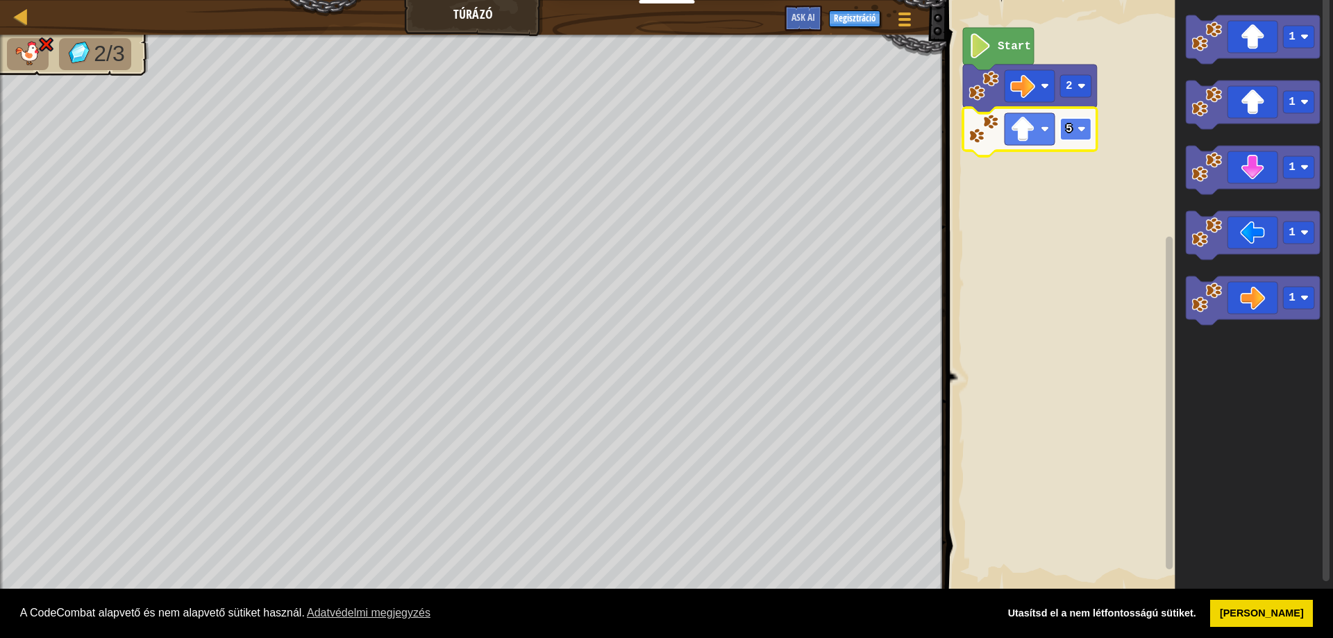
click at [1077, 140] on rect "Blockly munkaterület" at bounding box center [1075, 129] width 31 height 22
click at [1073, 132] on rect "Blockly munkaterület" at bounding box center [1075, 129] width 31 height 22
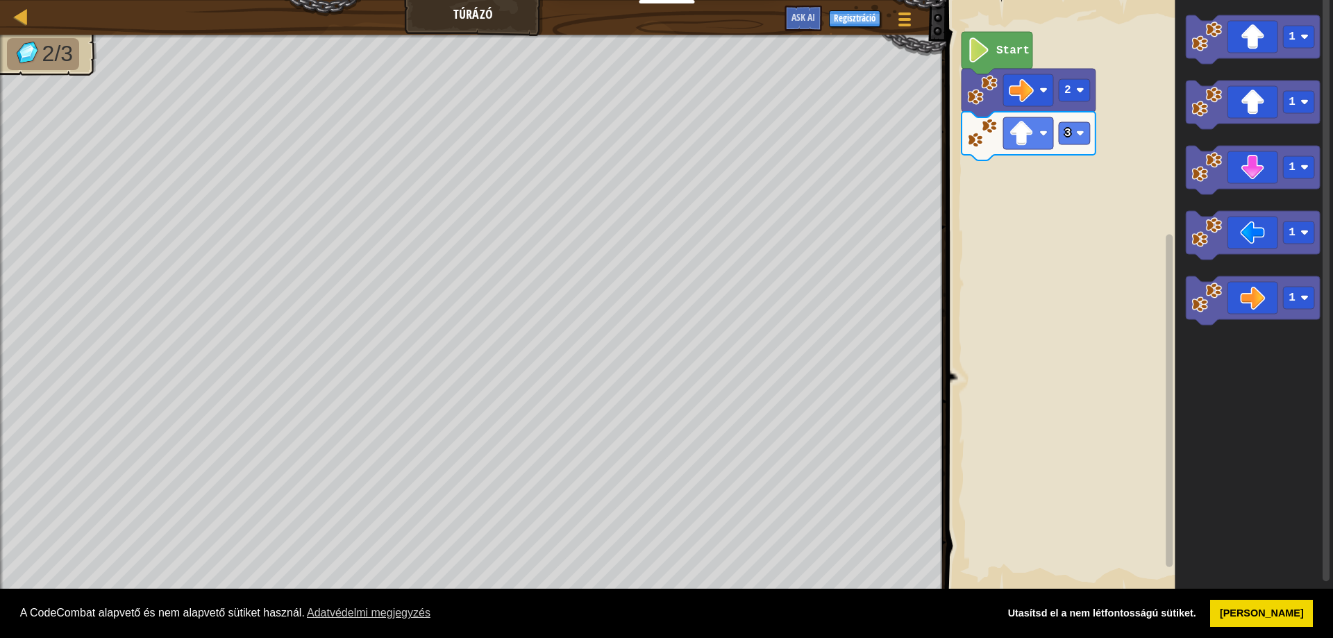
click at [1065, 369] on rect "Blockly munkaterület" at bounding box center [1137, 296] width 391 height 606
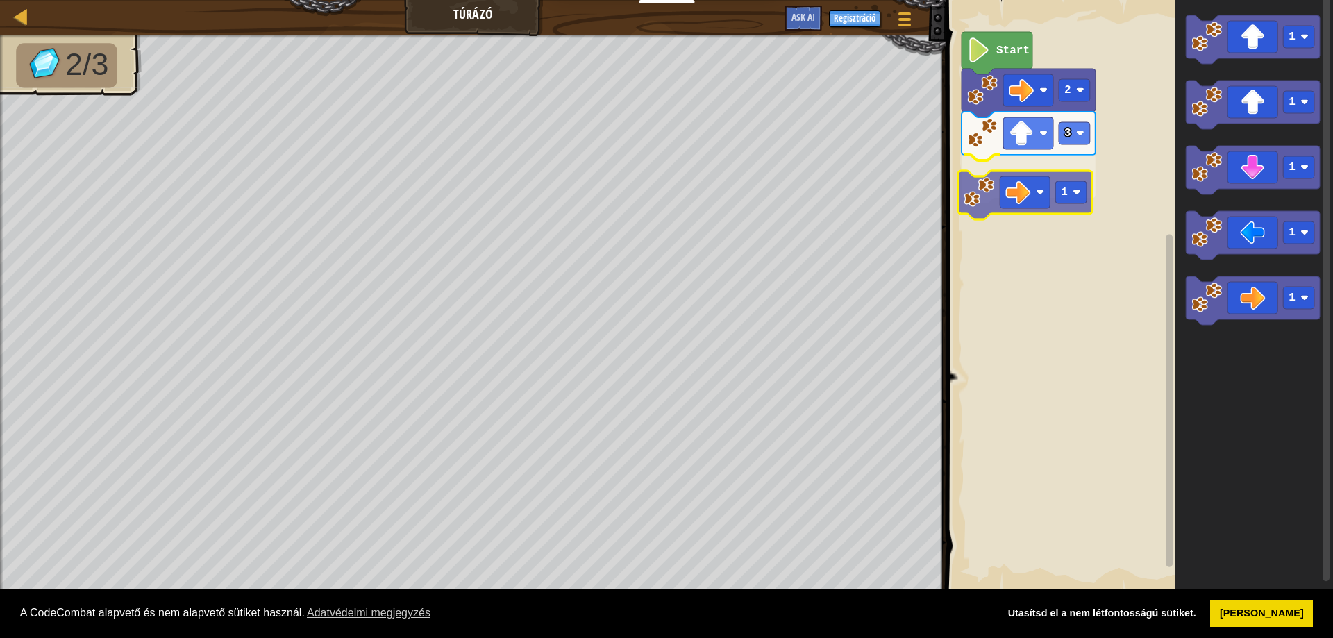
click at [962, 205] on div "Start 2 3 1 1 1 1 1 1 1" at bounding box center [1137, 296] width 391 height 606
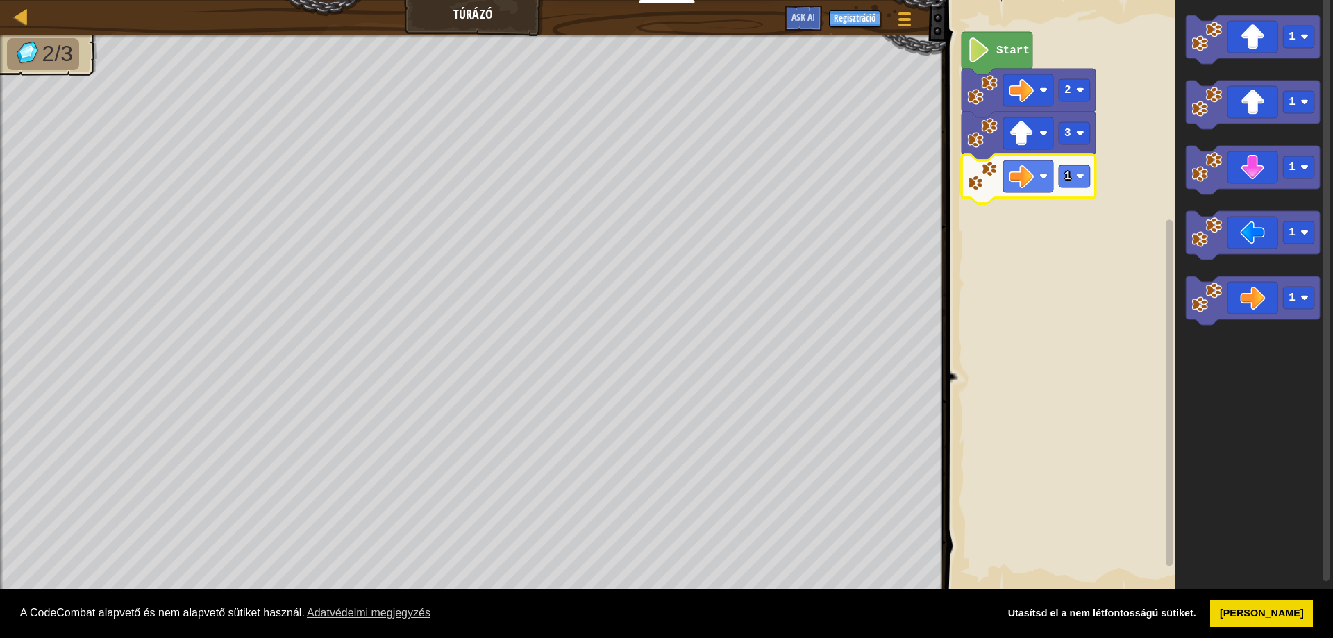
click at [1072, 195] on icon "Blockly munkaterület" at bounding box center [1028, 179] width 134 height 49
click at [1078, 182] on rect "Blockly munkaterület" at bounding box center [1073, 176] width 31 height 22
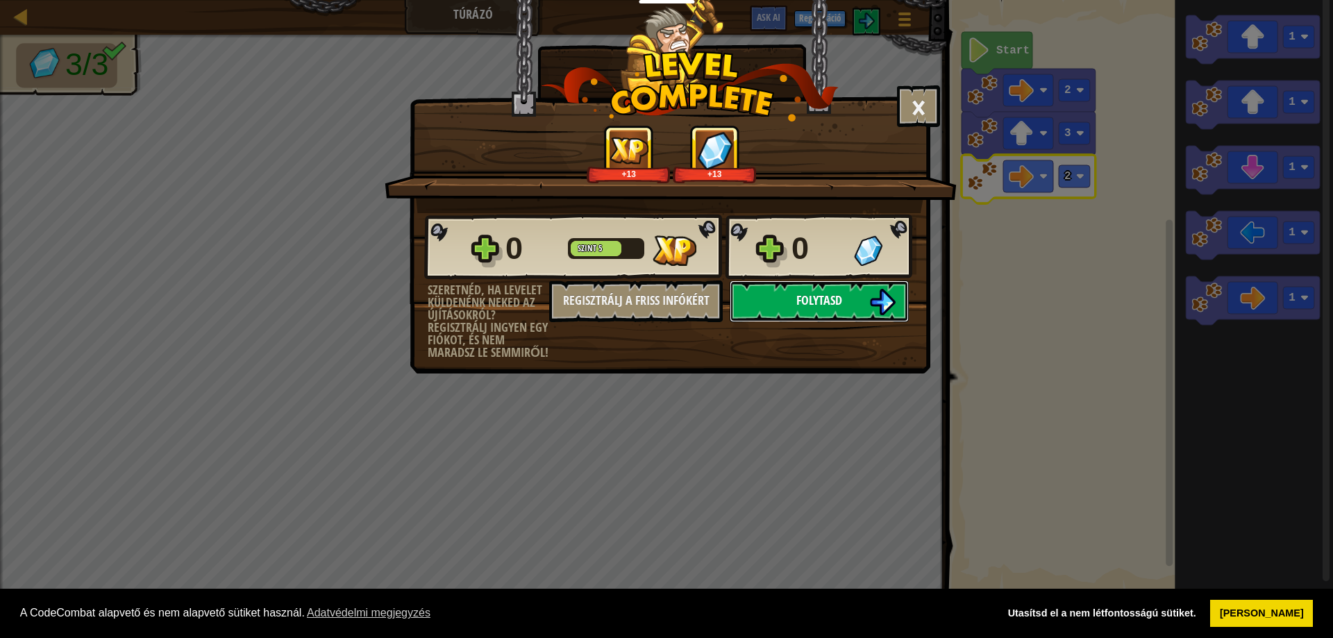
click at [801, 302] on span "Folytasd" at bounding box center [819, 300] width 46 height 17
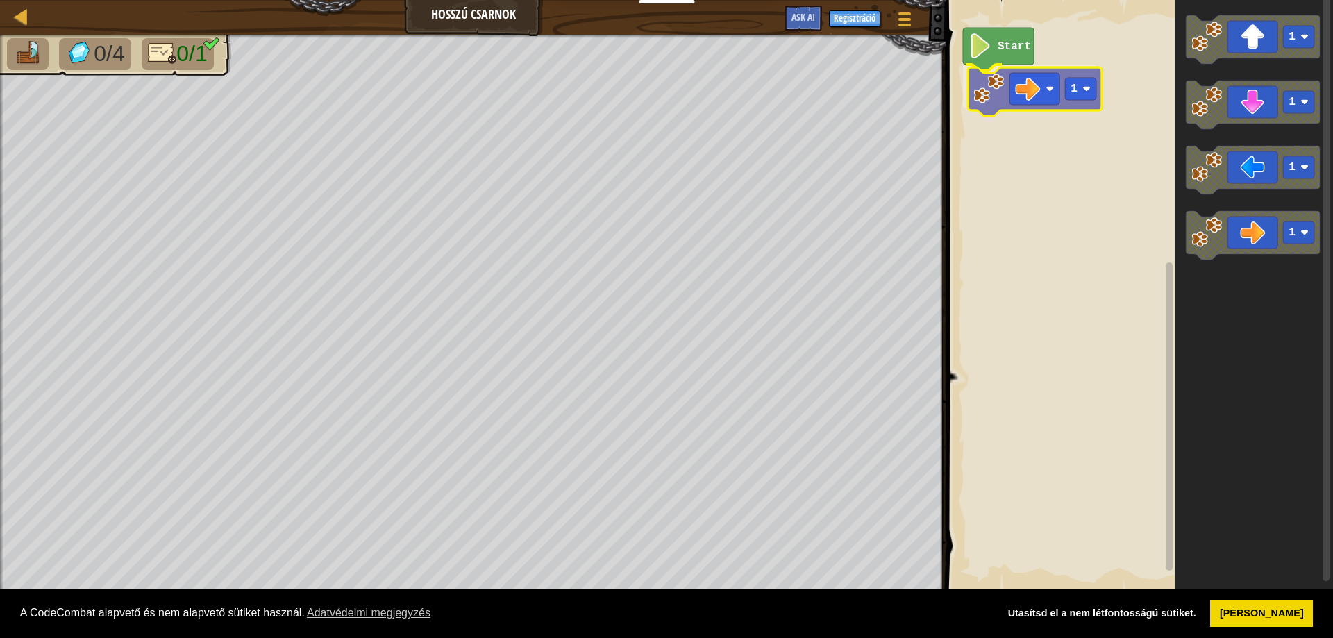
click at [1004, 87] on div "Start 1 1 1 1 1 1" at bounding box center [1137, 296] width 391 height 606
click at [1047, 298] on rect "Blockly munkaterület" at bounding box center [1137, 296] width 391 height 606
click at [1071, 91] on text "4" at bounding box center [1068, 86] width 7 height 12
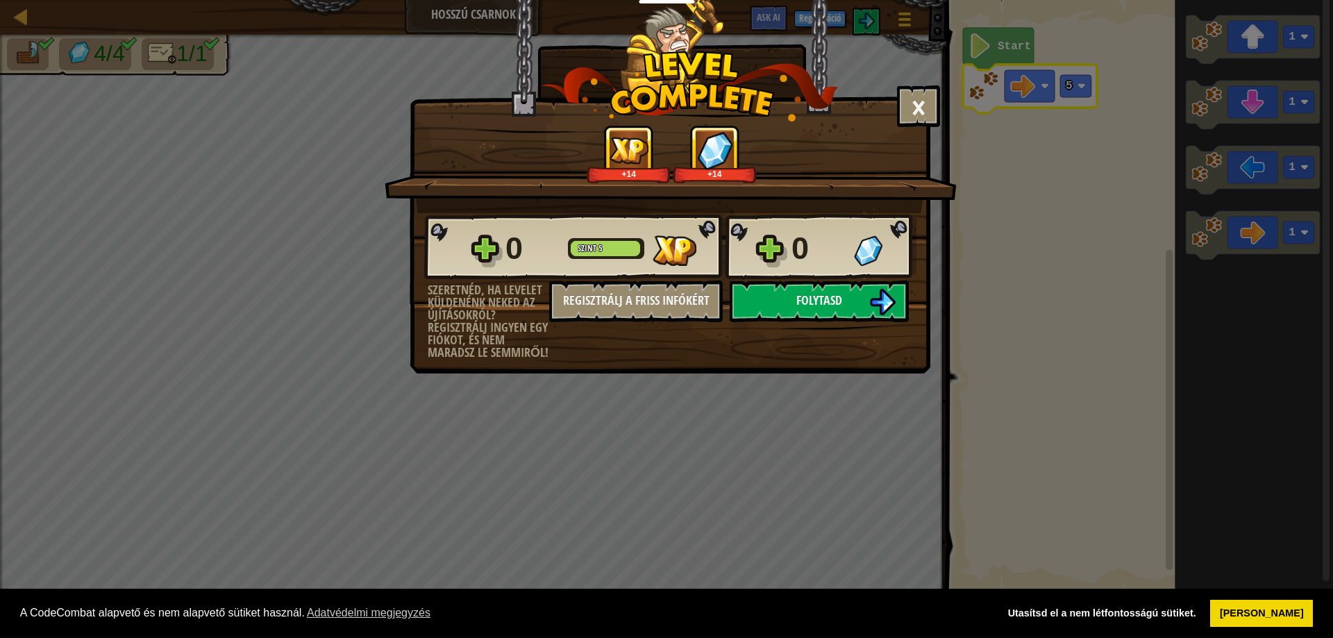
click at [1077, 260] on div "× Értékeld a pályát: +14 +14 Reticulating Splines... 0 Szint 5 0 Szeretnéd, ha …" at bounding box center [666, 319] width 1333 height 638
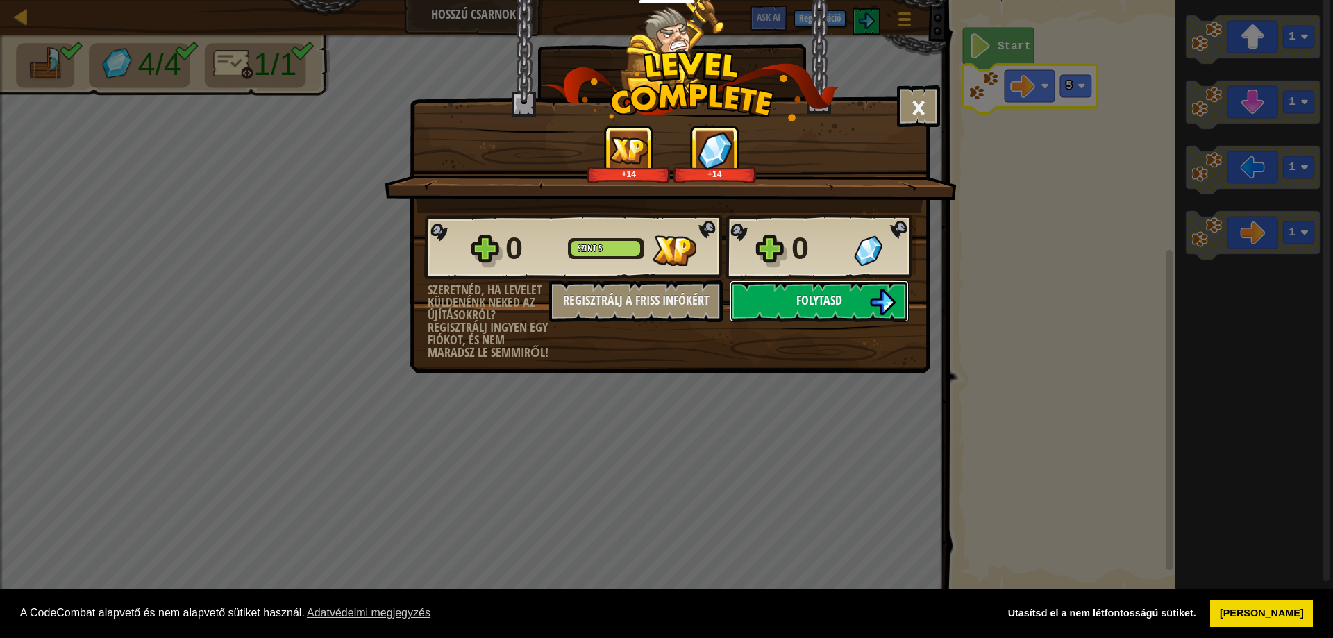
click at [777, 289] on button "Folytasd" at bounding box center [818, 301] width 179 height 42
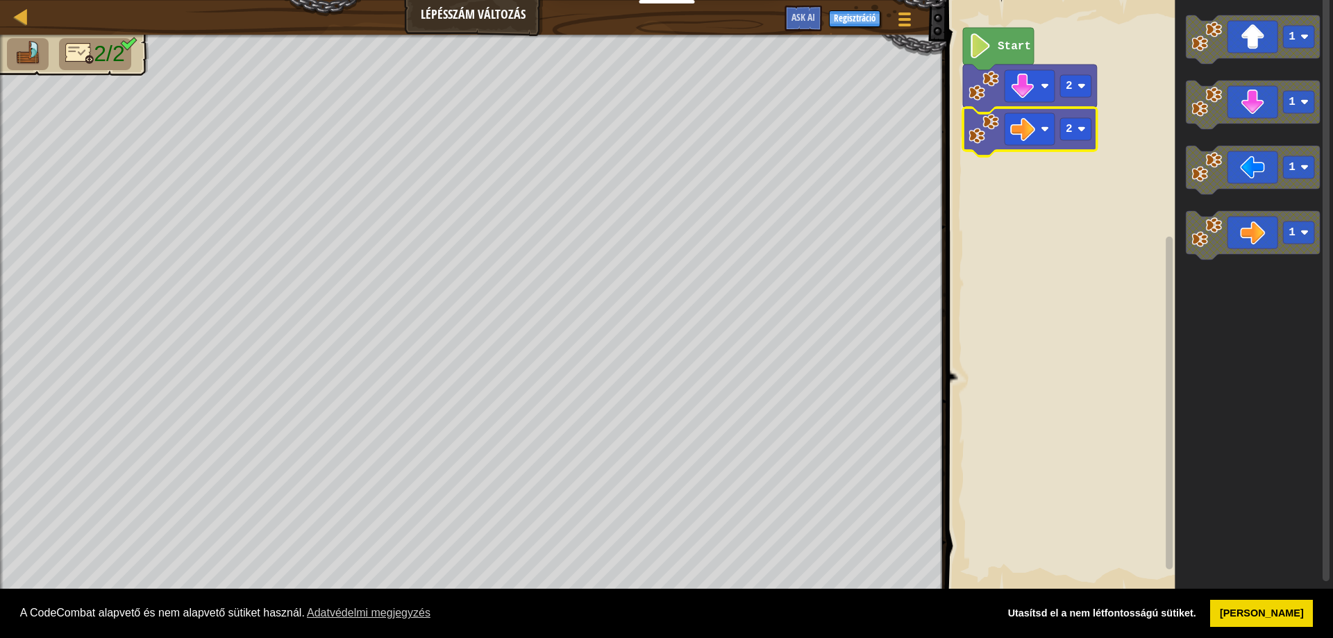
click at [1011, 299] on rect "Blockly munkaterület" at bounding box center [1137, 296] width 391 height 606
